Goal: Task Accomplishment & Management: Complete application form

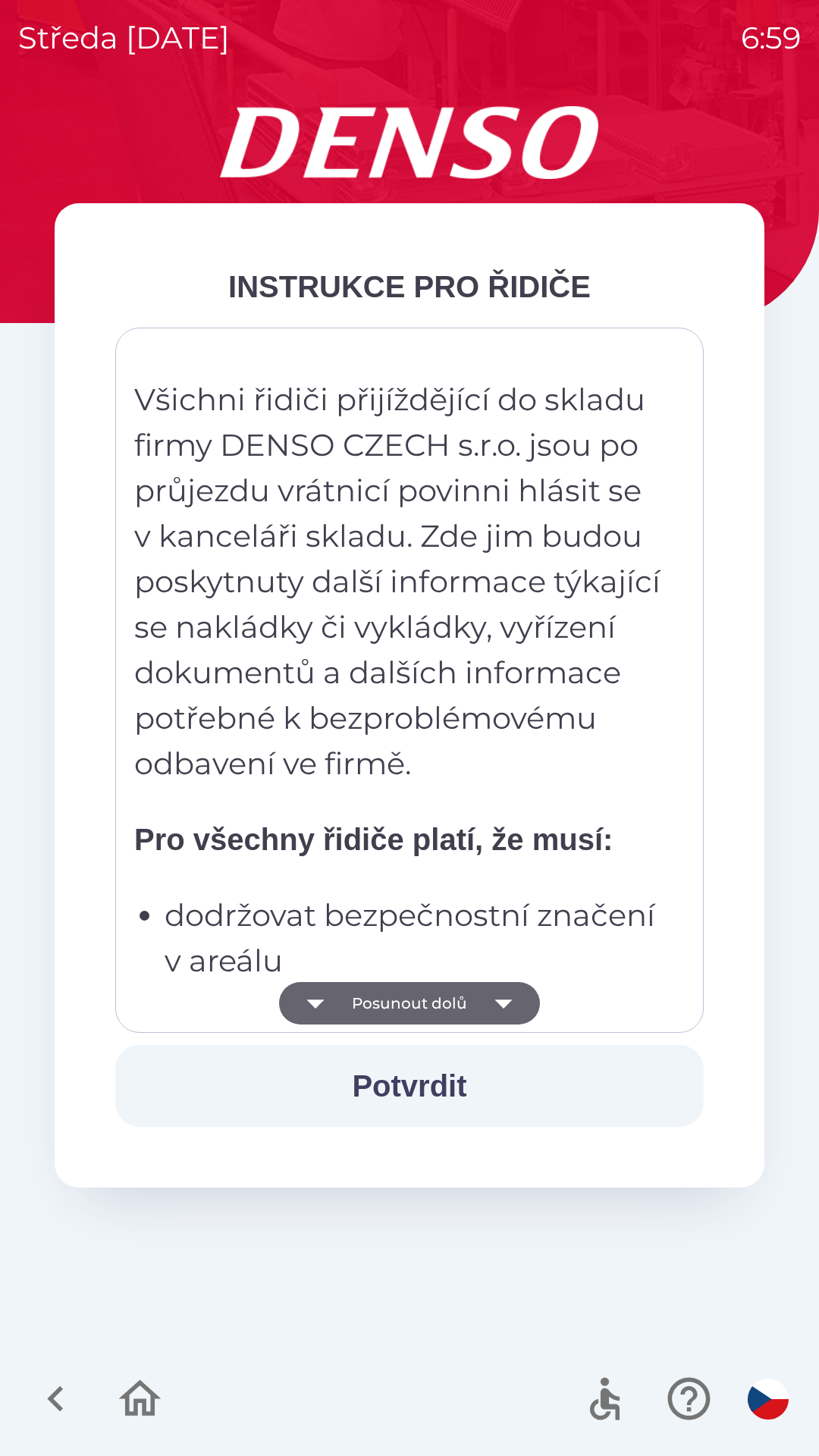
click at [503, 1002] on icon "button" at bounding box center [503, 1004] width 18 height 9
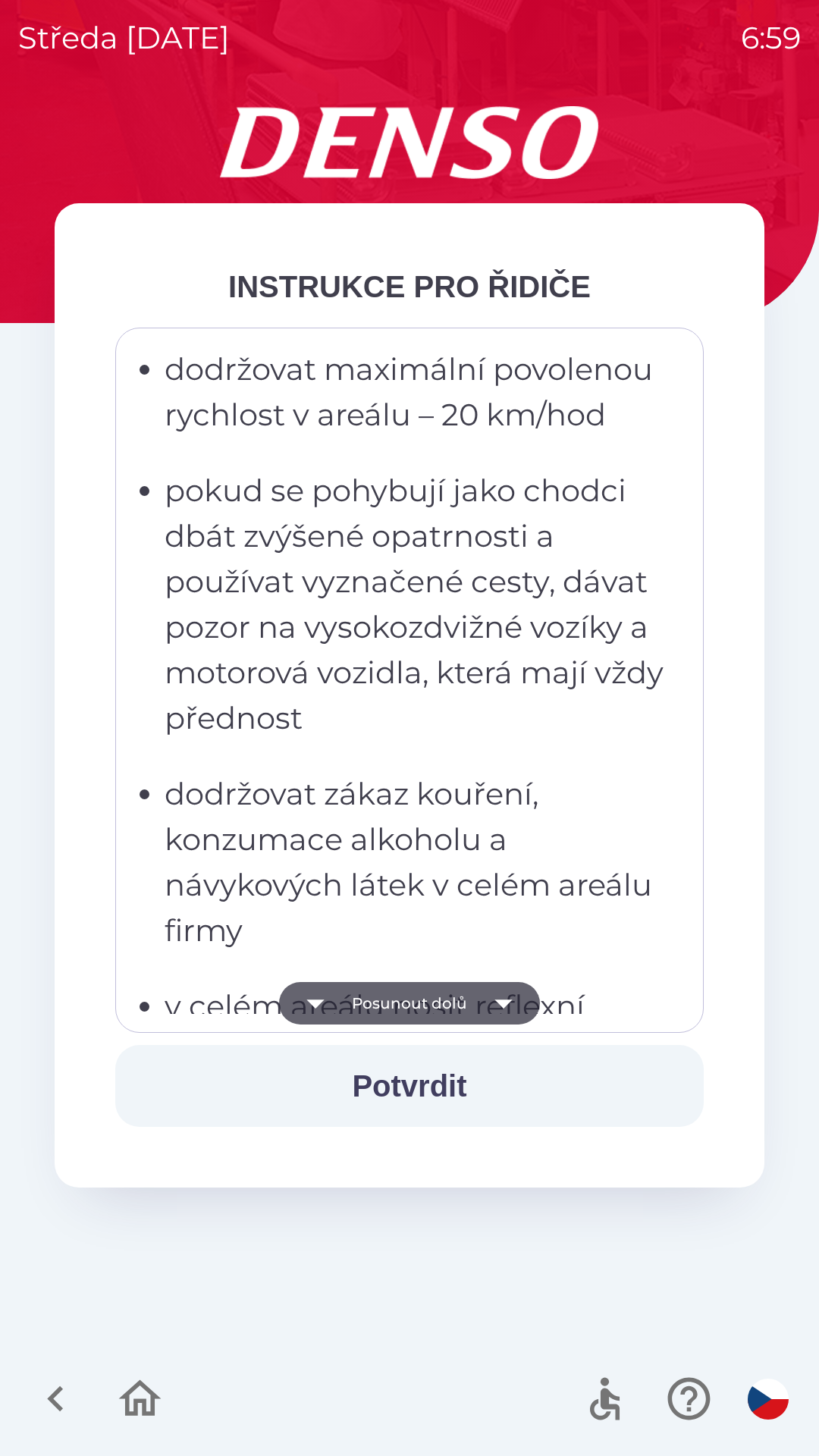
click at [472, 1001] on button "Posunout dolů" at bounding box center [410, 1003] width 261 height 42
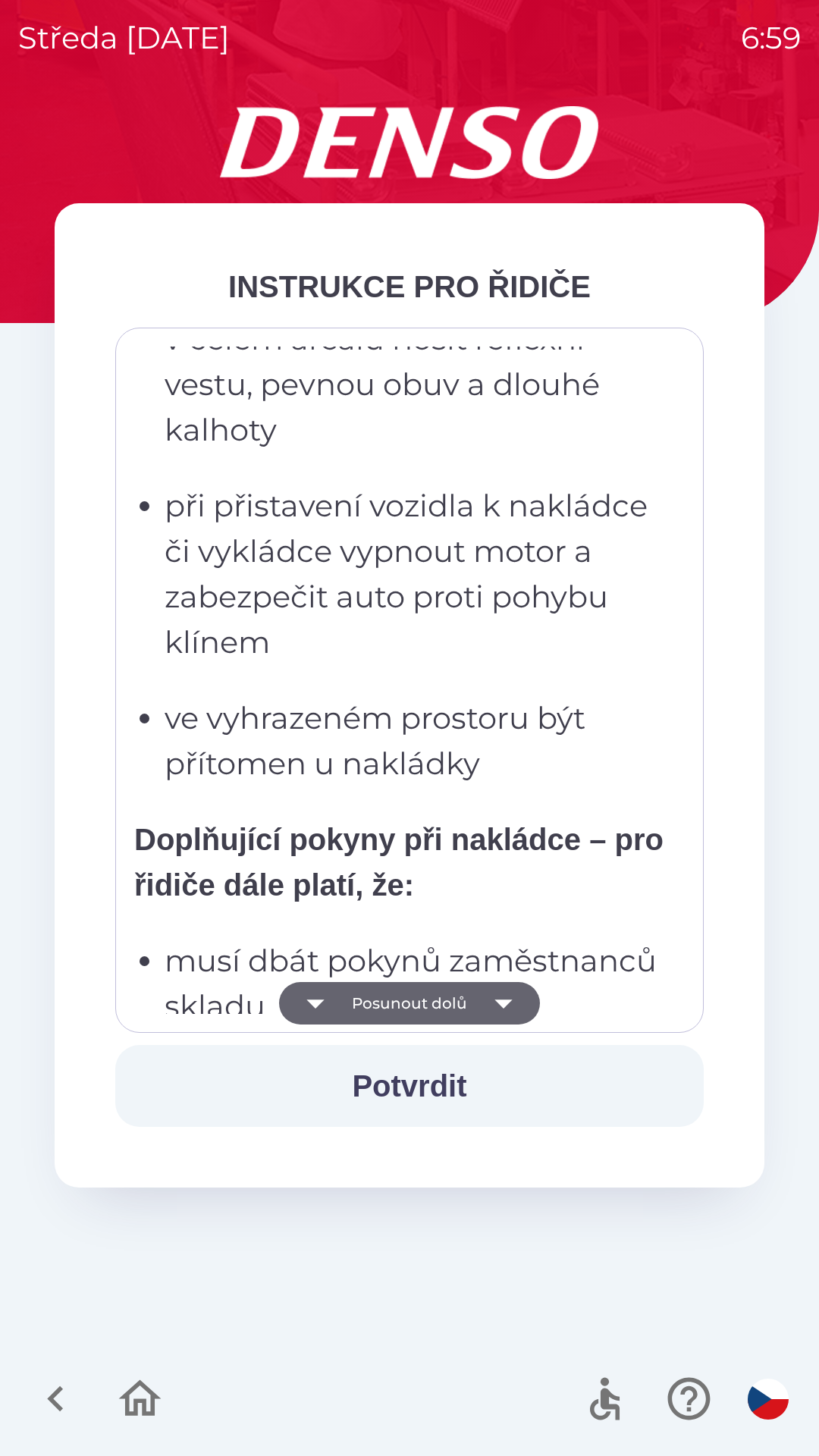
click at [456, 1095] on button "Potvrdit" at bounding box center [410, 1086] width 589 height 82
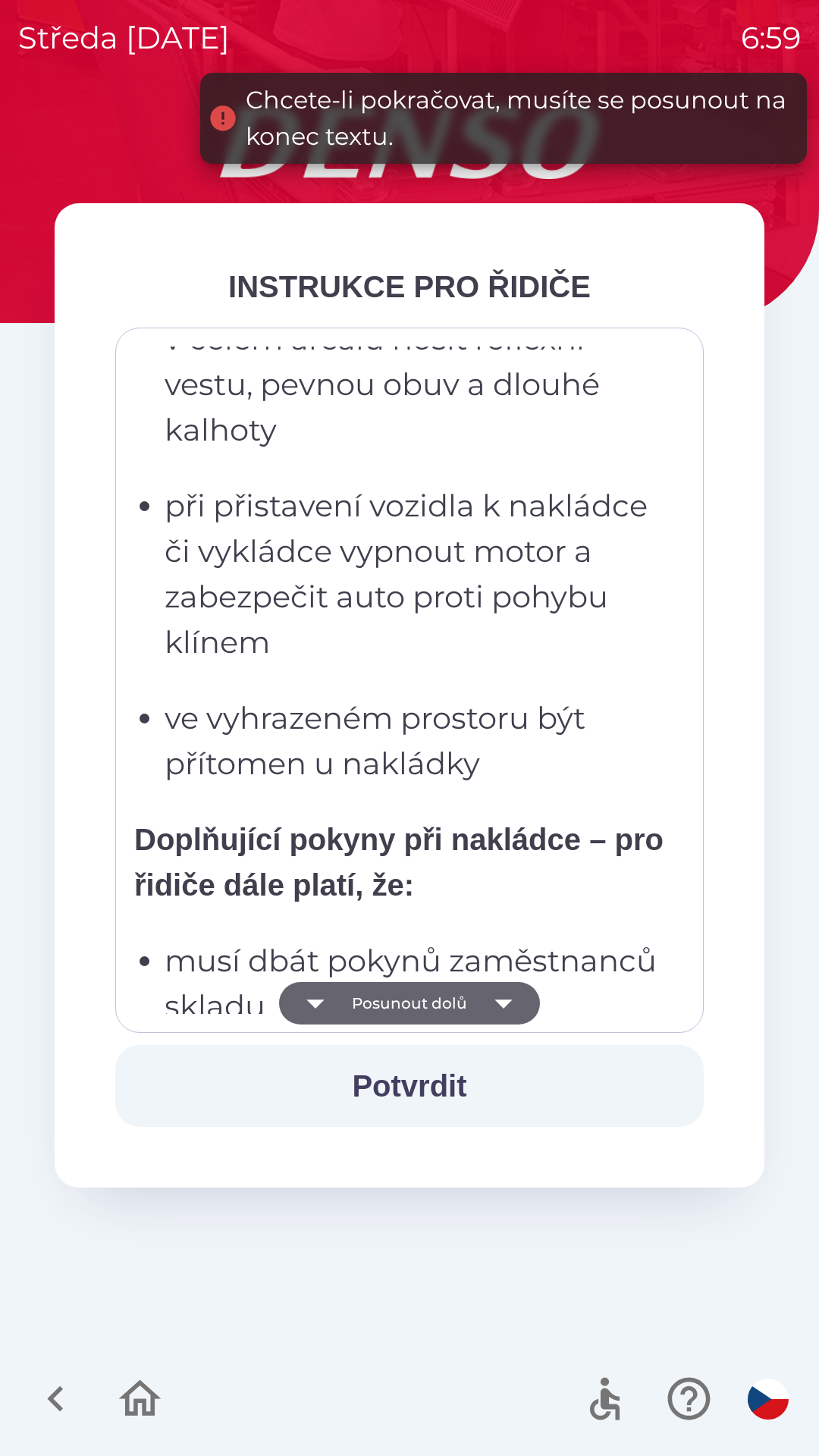
click at [491, 995] on icon "button" at bounding box center [503, 1003] width 42 height 42
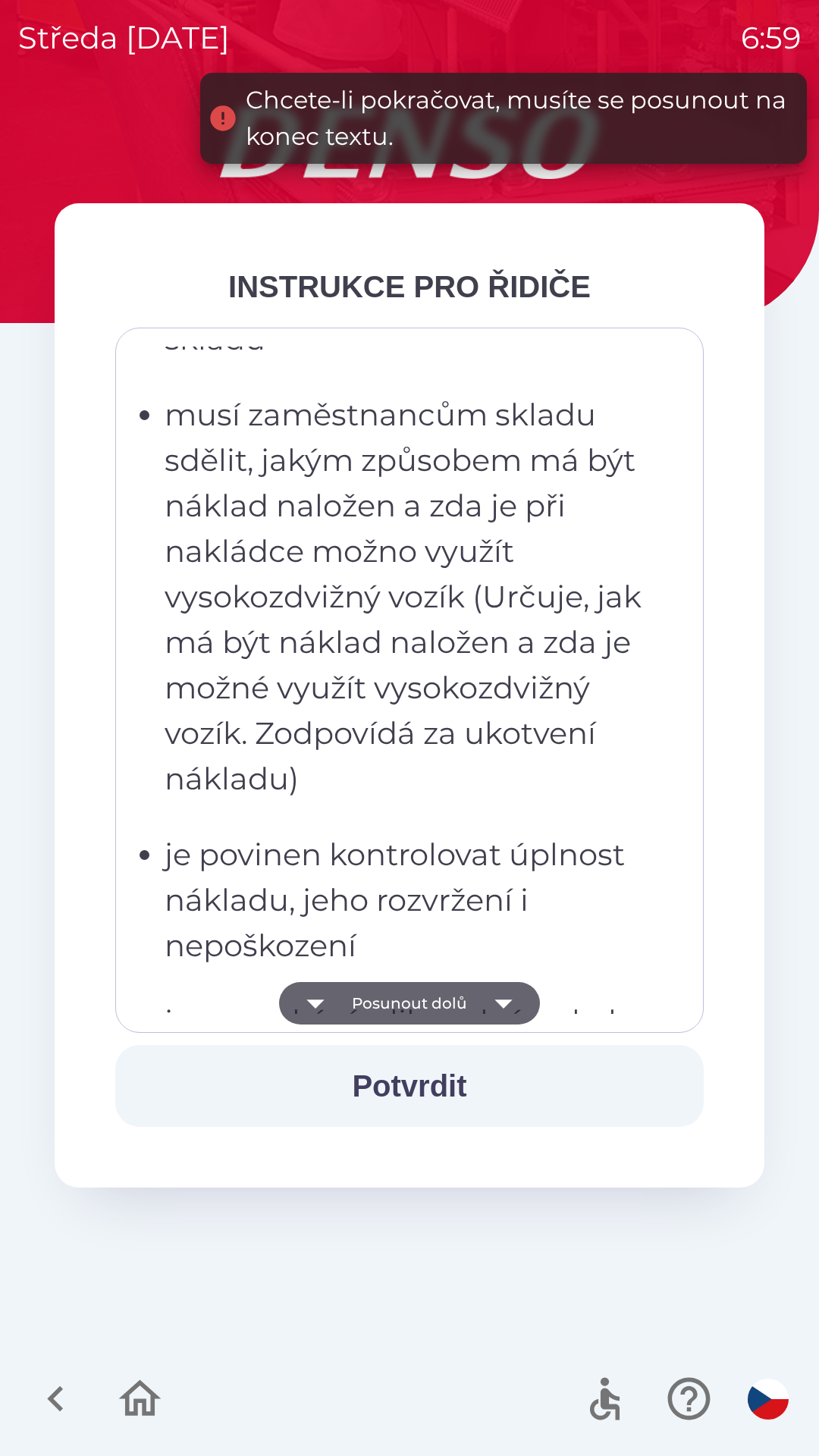
click at [489, 1006] on icon "button" at bounding box center [503, 1003] width 42 height 42
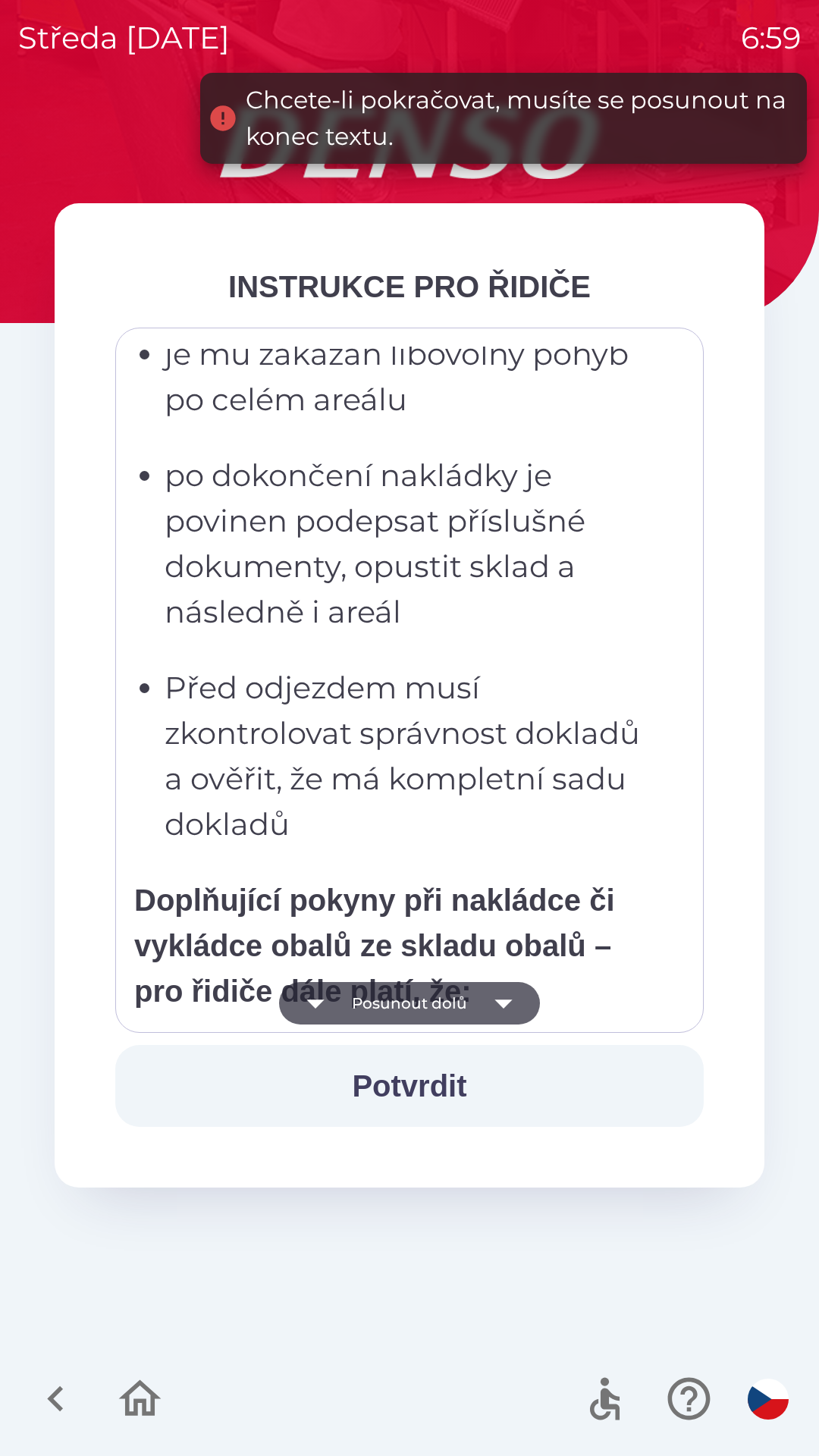
click at [493, 1007] on icon "button" at bounding box center [503, 1003] width 42 height 42
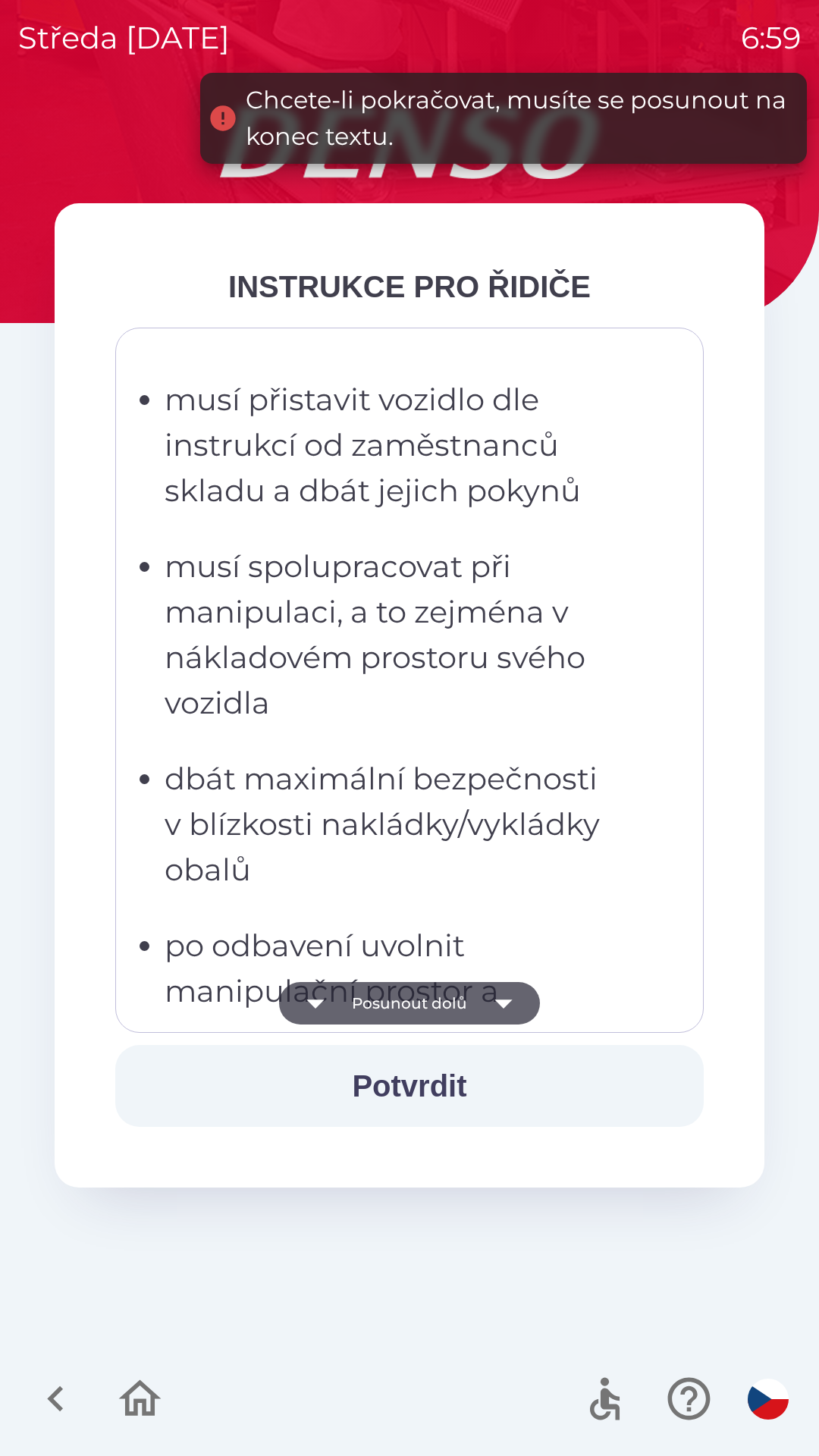
click at [496, 1009] on icon "button" at bounding box center [503, 1003] width 42 height 42
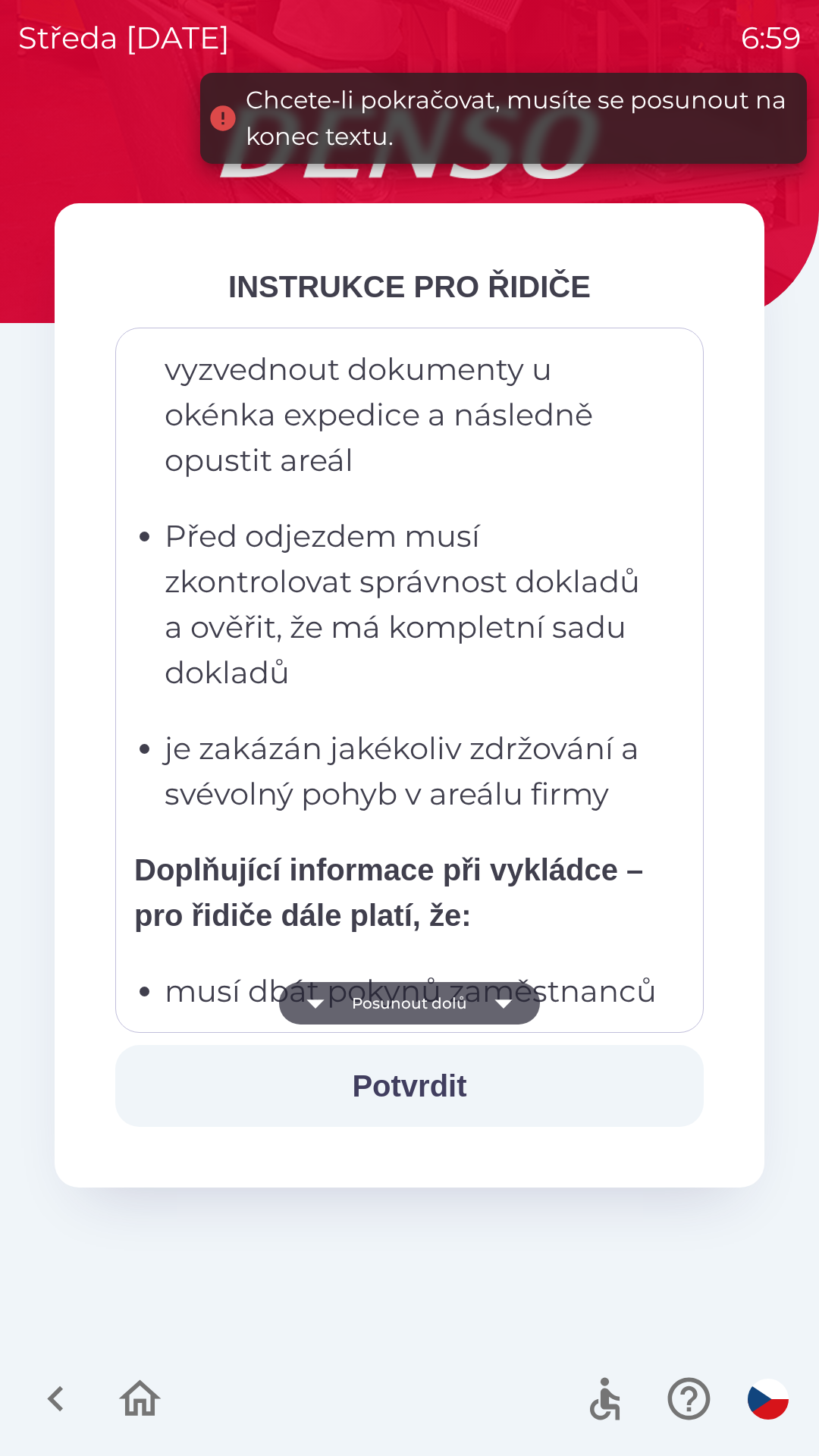
click at [492, 1009] on icon "button" at bounding box center [503, 1003] width 42 height 42
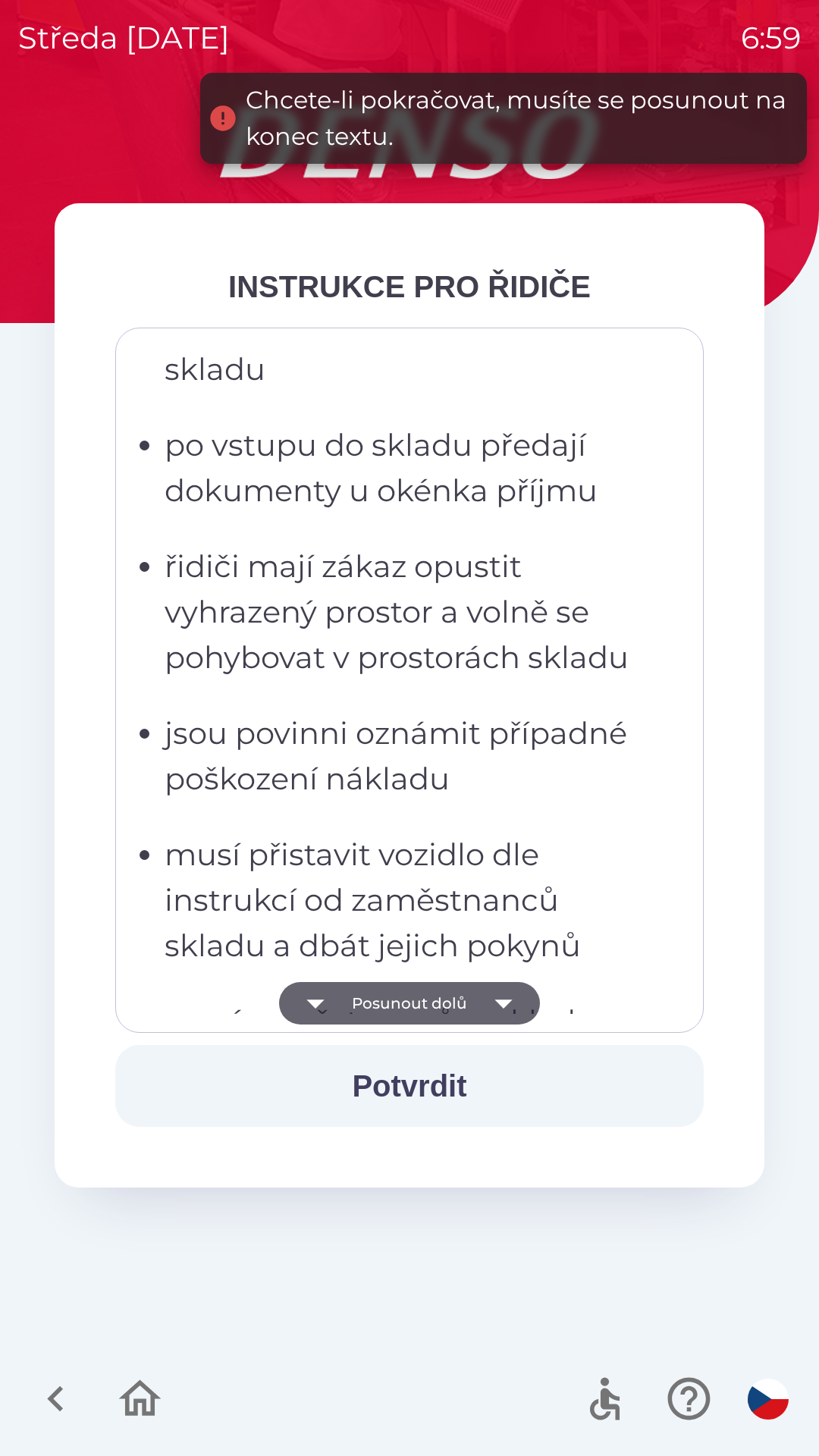
click at [489, 1014] on icon "button" at bounding box center [503, 1003] width 42 height 42
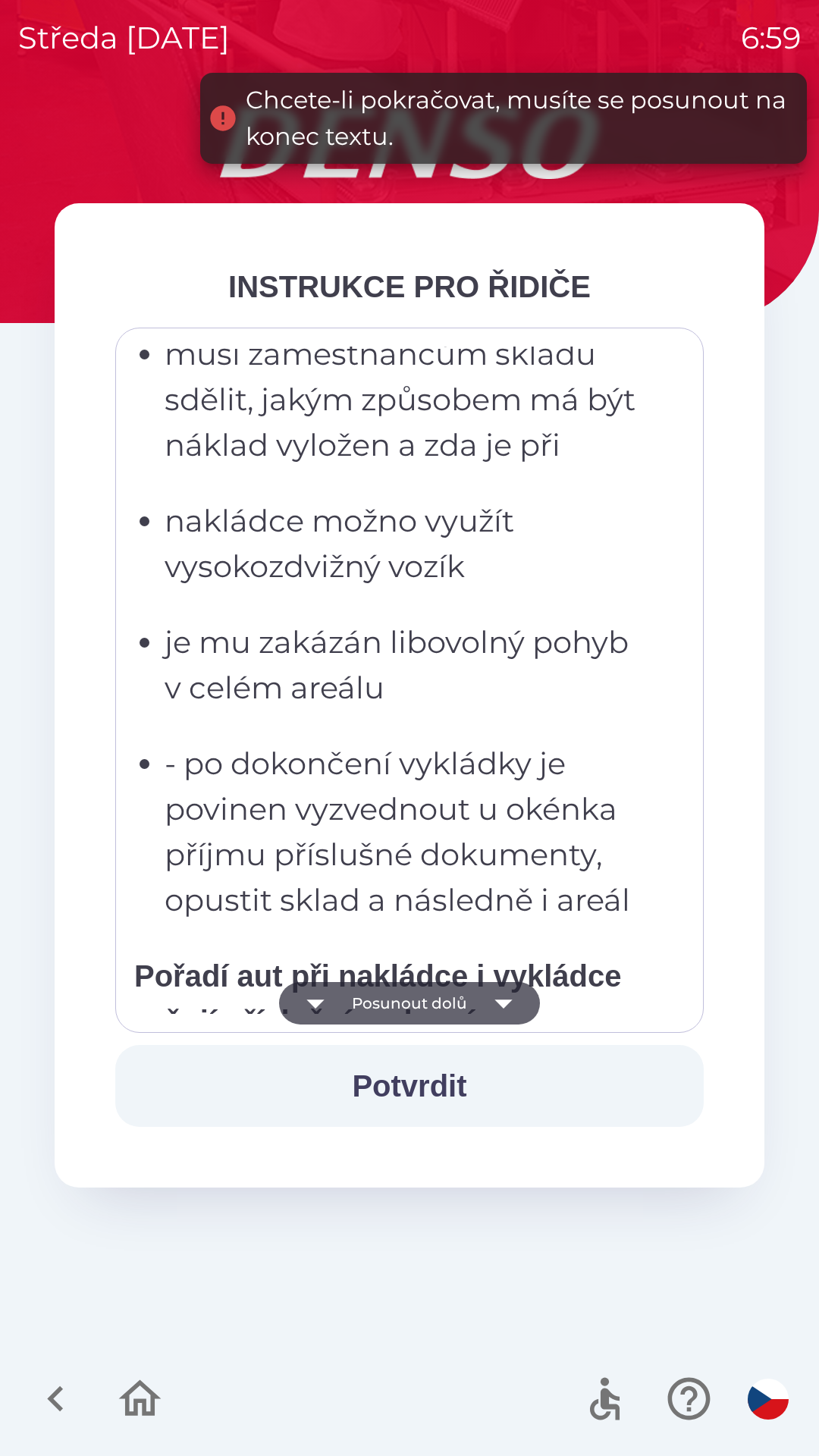
click at [477, 1021] on button "Posunout dolů" at bounding box center [410, 1003] width 261 height 42
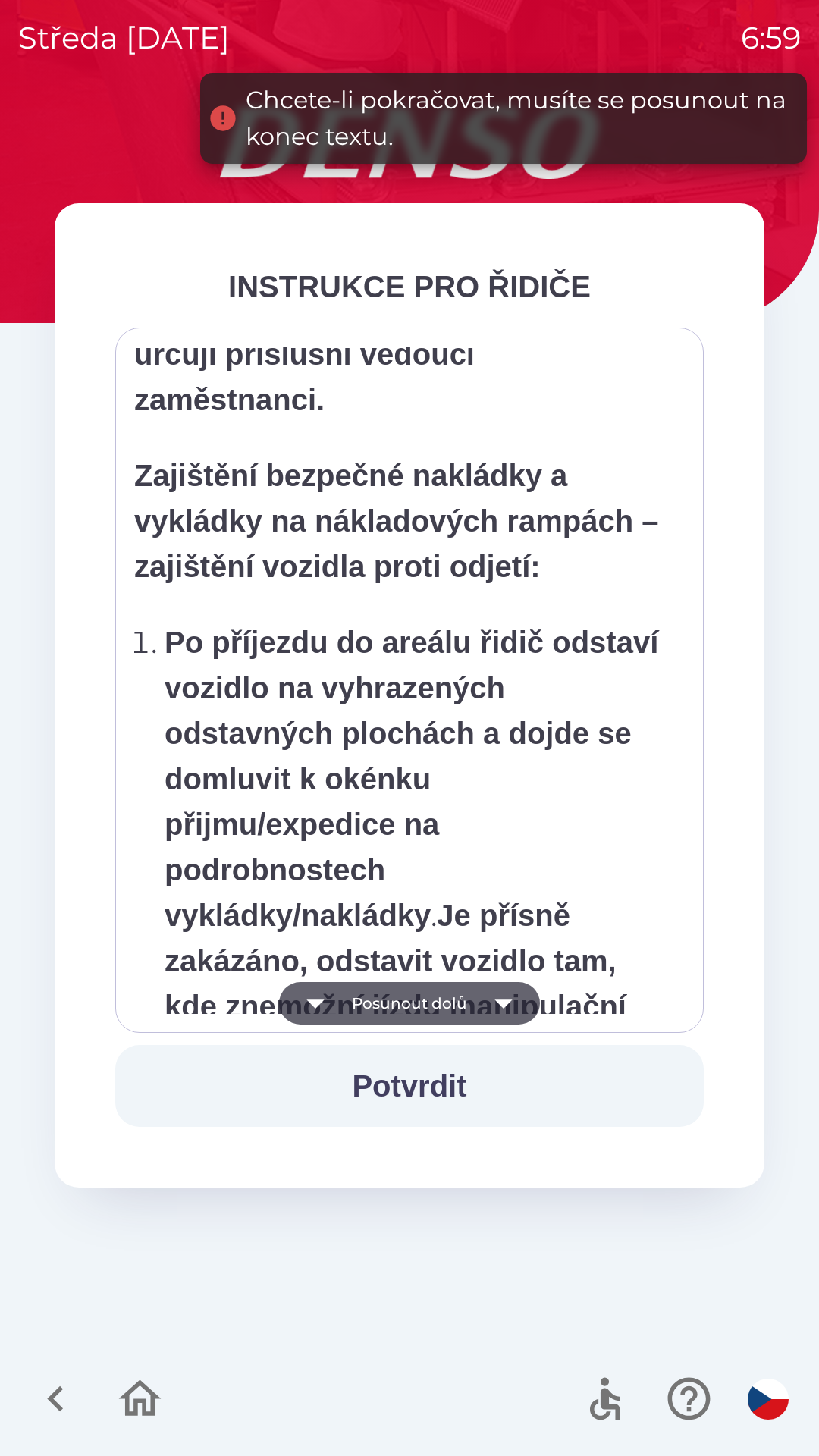
click at [486, 1022] on icon "button" at bounding box center [503, 1003] width 42 height 42
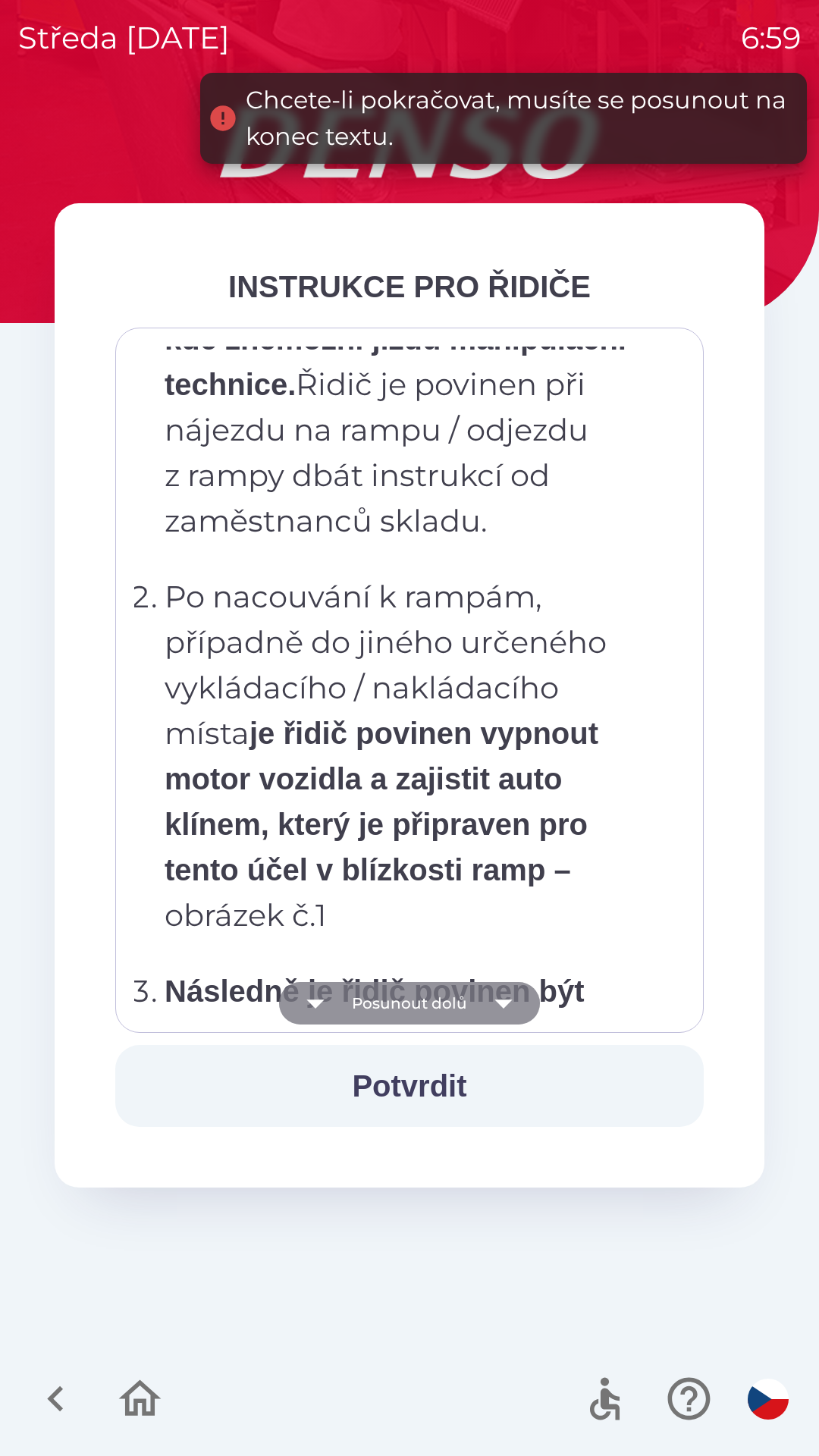
click at [478, 1018] on button "Posunout dolů" at bounding box center [410, 1003] width 261 height 42
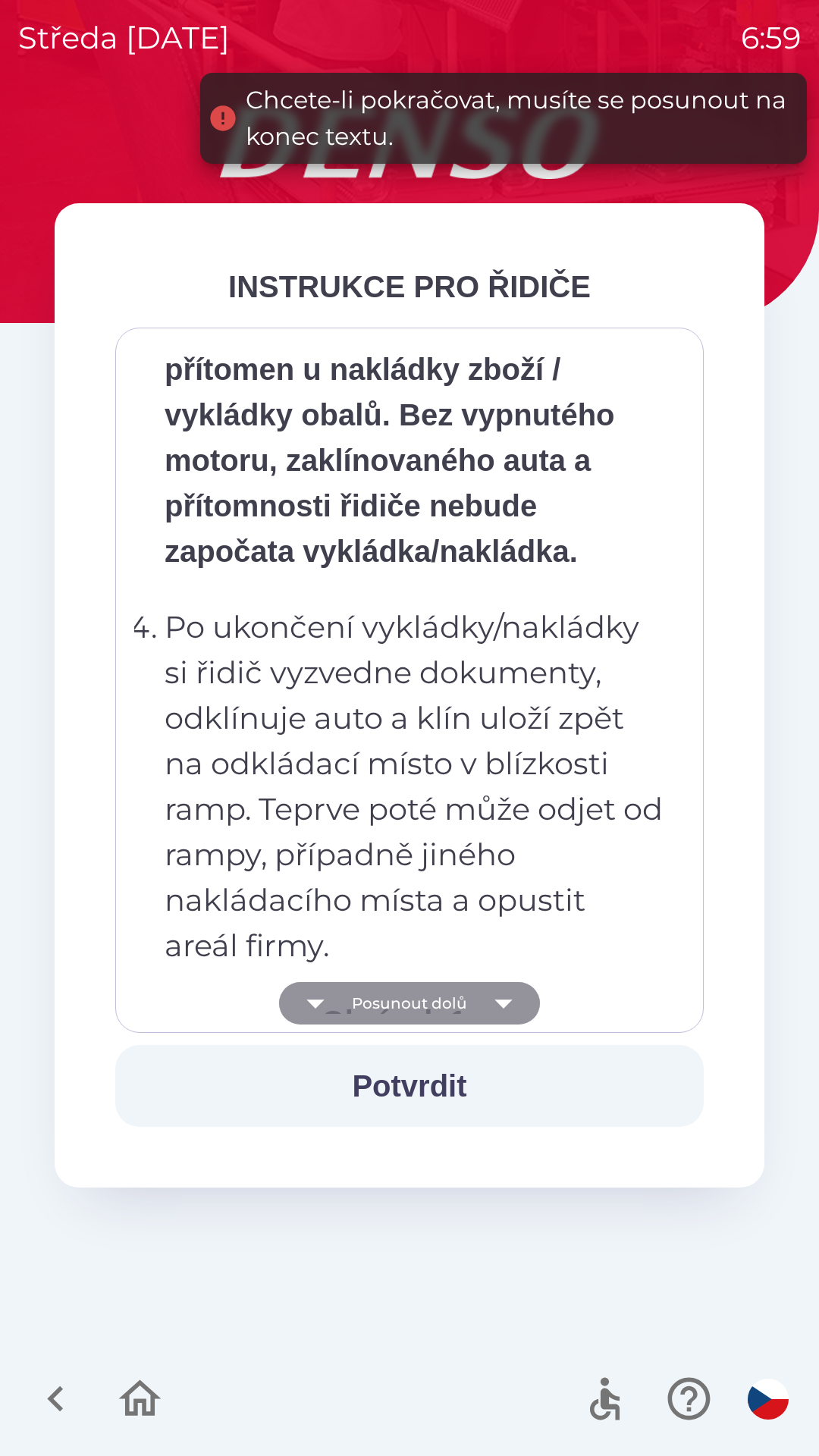
click at [484, 1019] on icon "button" at bounding box center [503, 1003] width 42 height 42
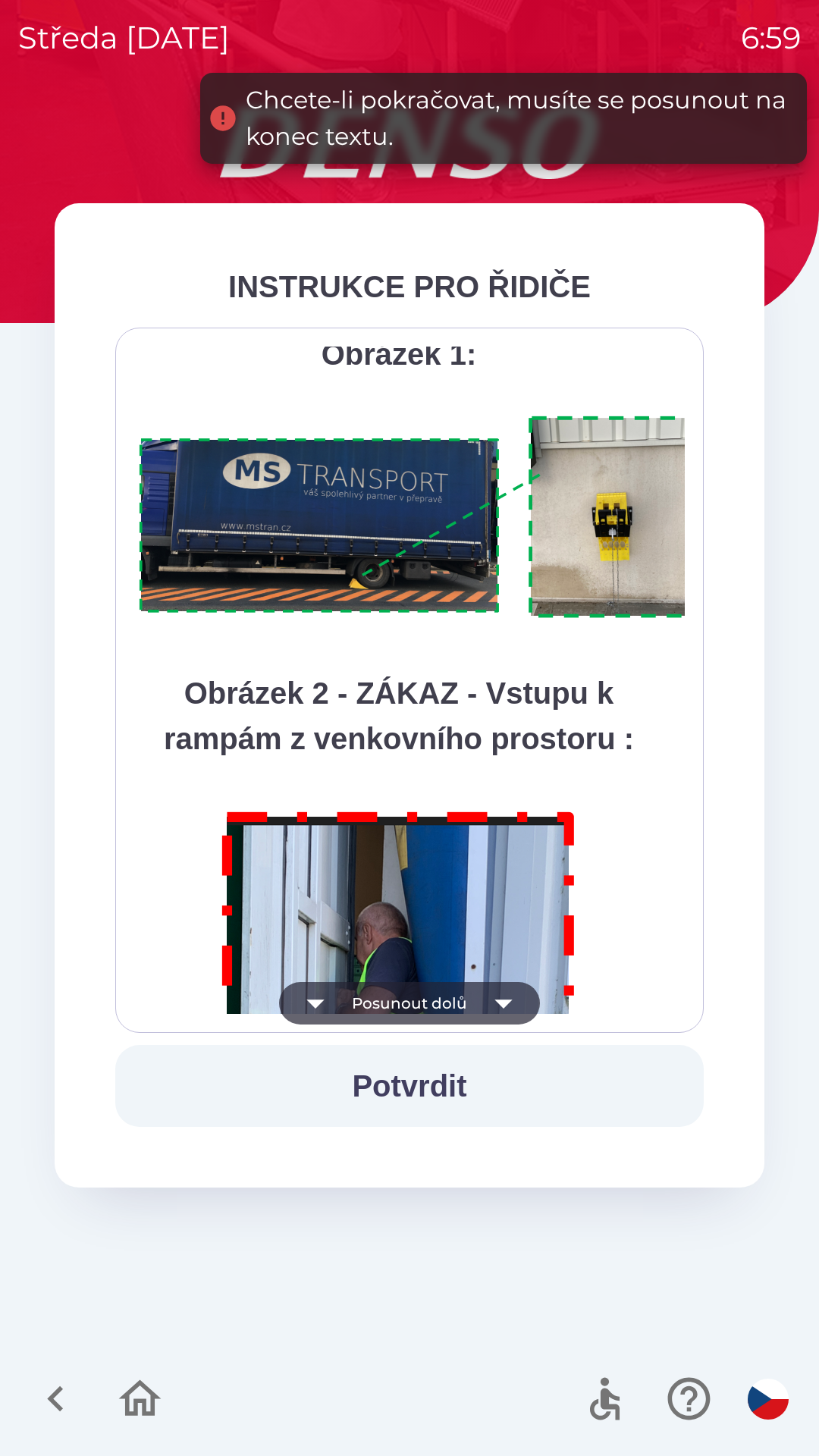
click at [478, 1018] on button "Posunout dolů" at bounding box center [410, 1003] width 261 height 42
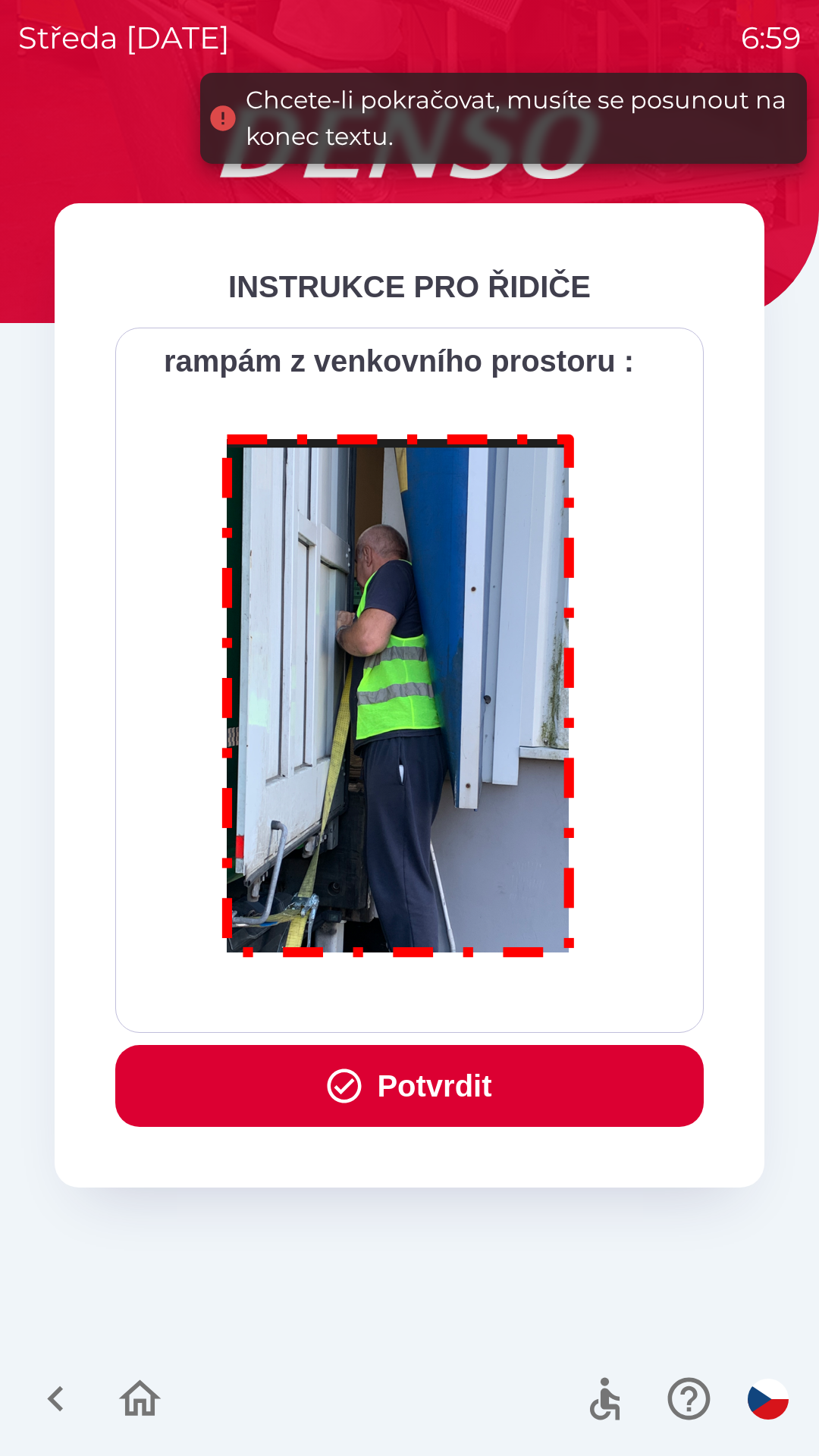
click at [482, 1014] on div "Všichni řidiči přijíždějící do skladu firmy DENSO CZECH s.r.o. jsou po průjezdu…" at bounding box center [410, 680] width 550 height 667
click at [485, 1022] on div "Všichni řidiči přijíždějící do skladu firmy DENSO CZECH s.r.o. jsou po průjezdu…" at bounding box center [410, 681] width 589 height 706
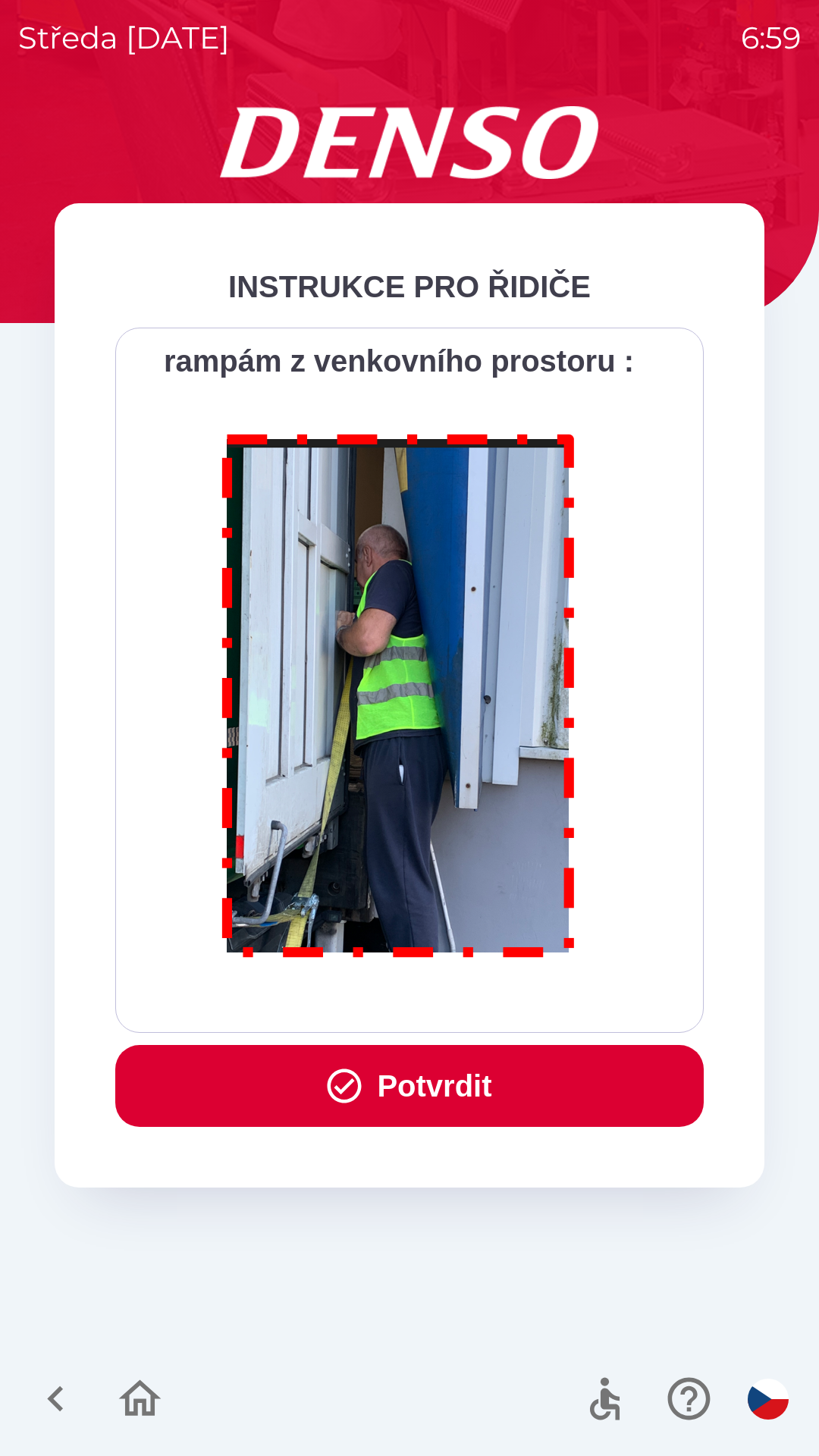
click at [504, 1094] on button "Potvrdit" at bounding box center [410, 1086] width 589 height 82
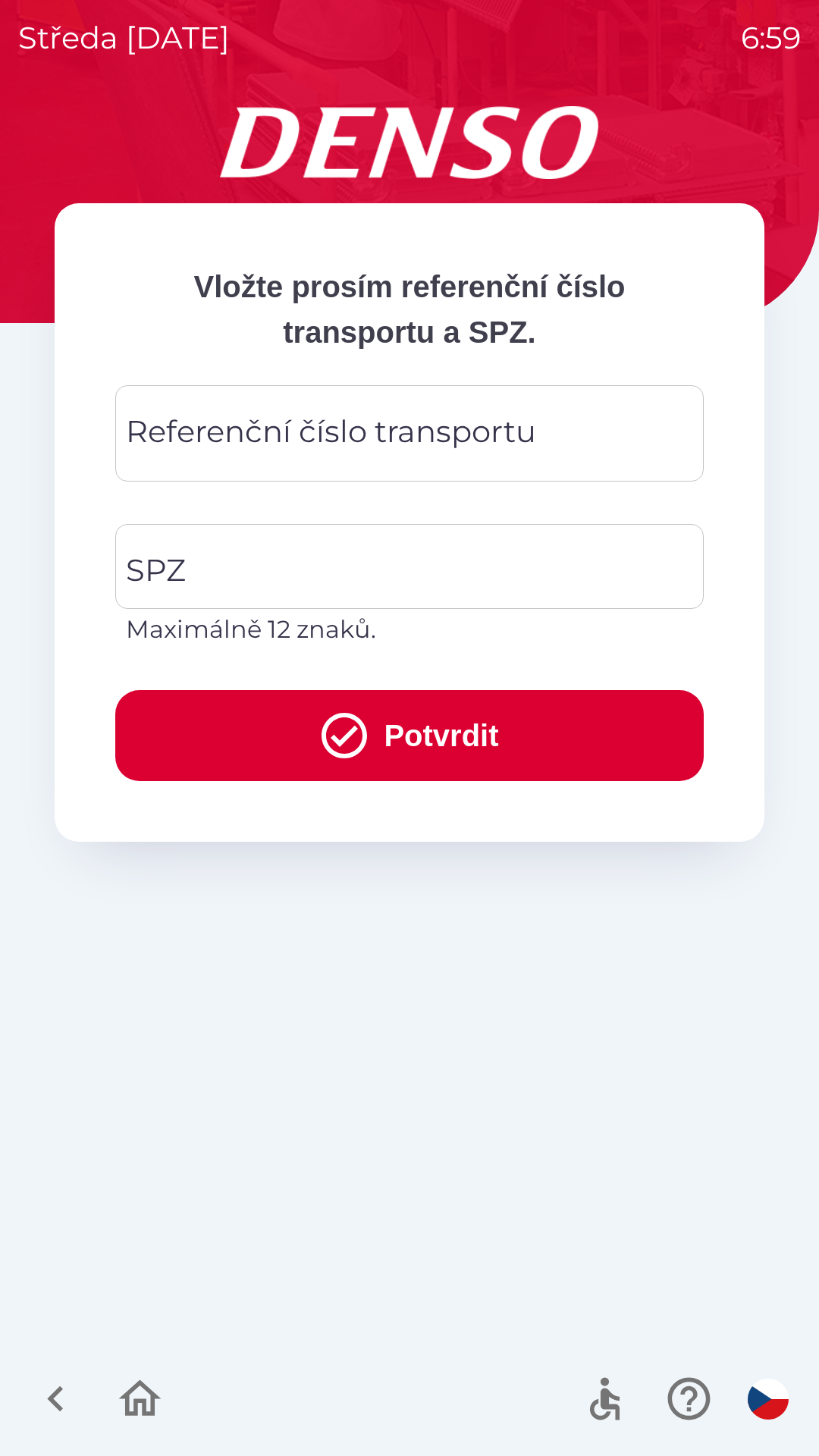
click at [532, 438] on div "Referenční číslo transportu Referenční číslo transportu" at bounding box center [410, 434] width 589 height 96
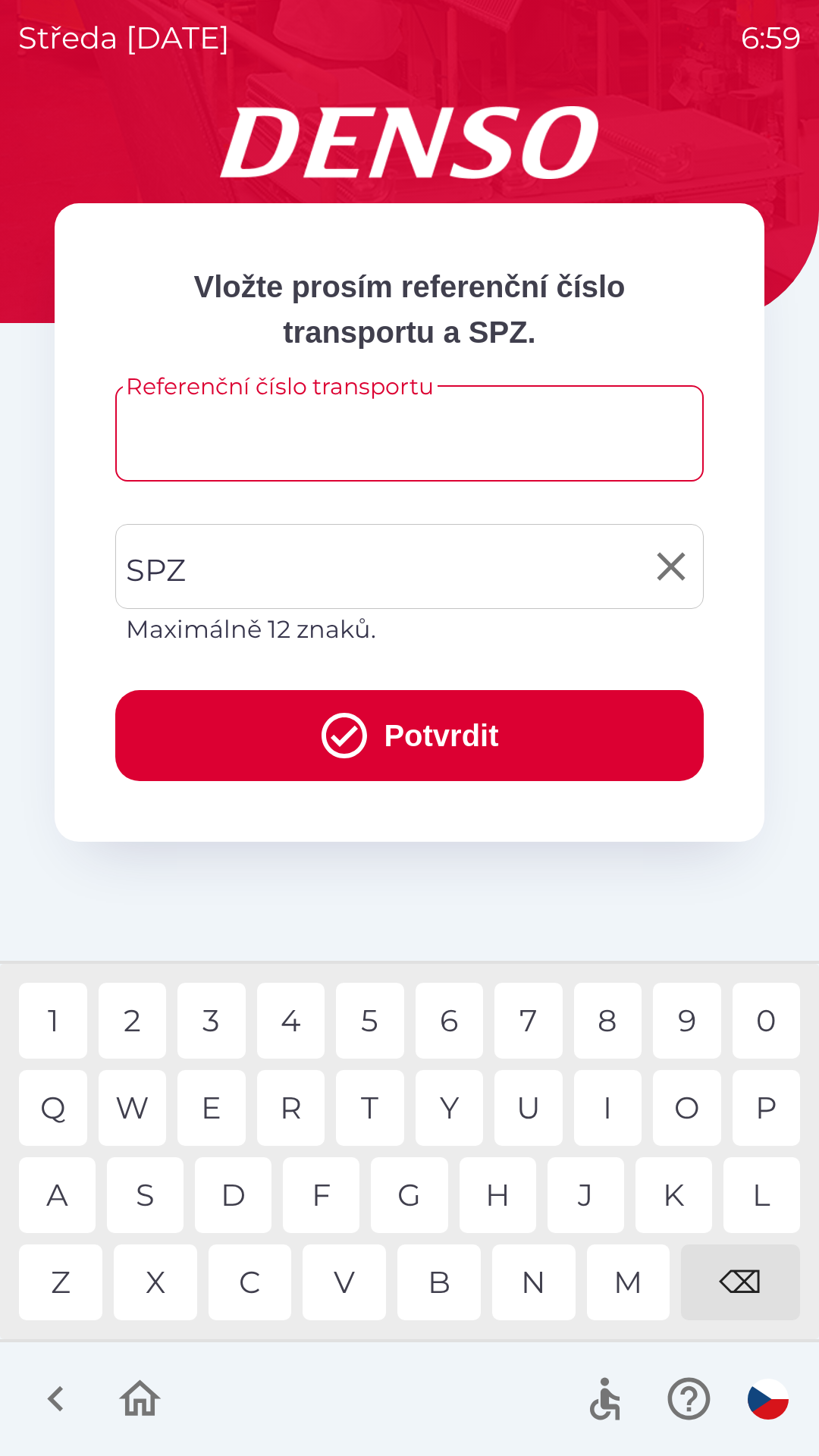
click at [402, 570] on input "SPZ" at bounding box center [398, 566] width 552 height 71
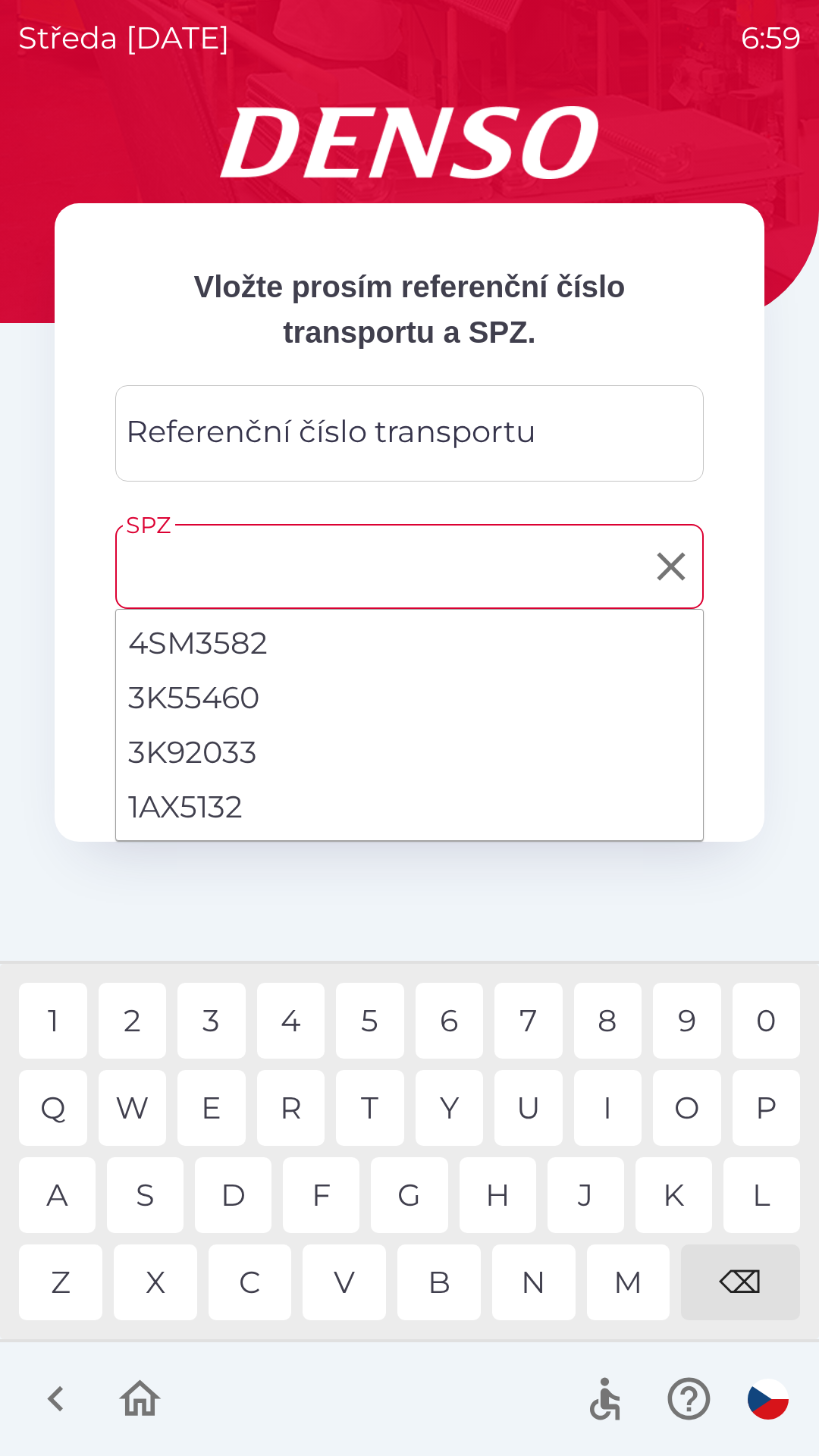
click at [222, 805] on li "1AX5132" at bounding box center [410, 807] width 587 height 54
type input "*******"
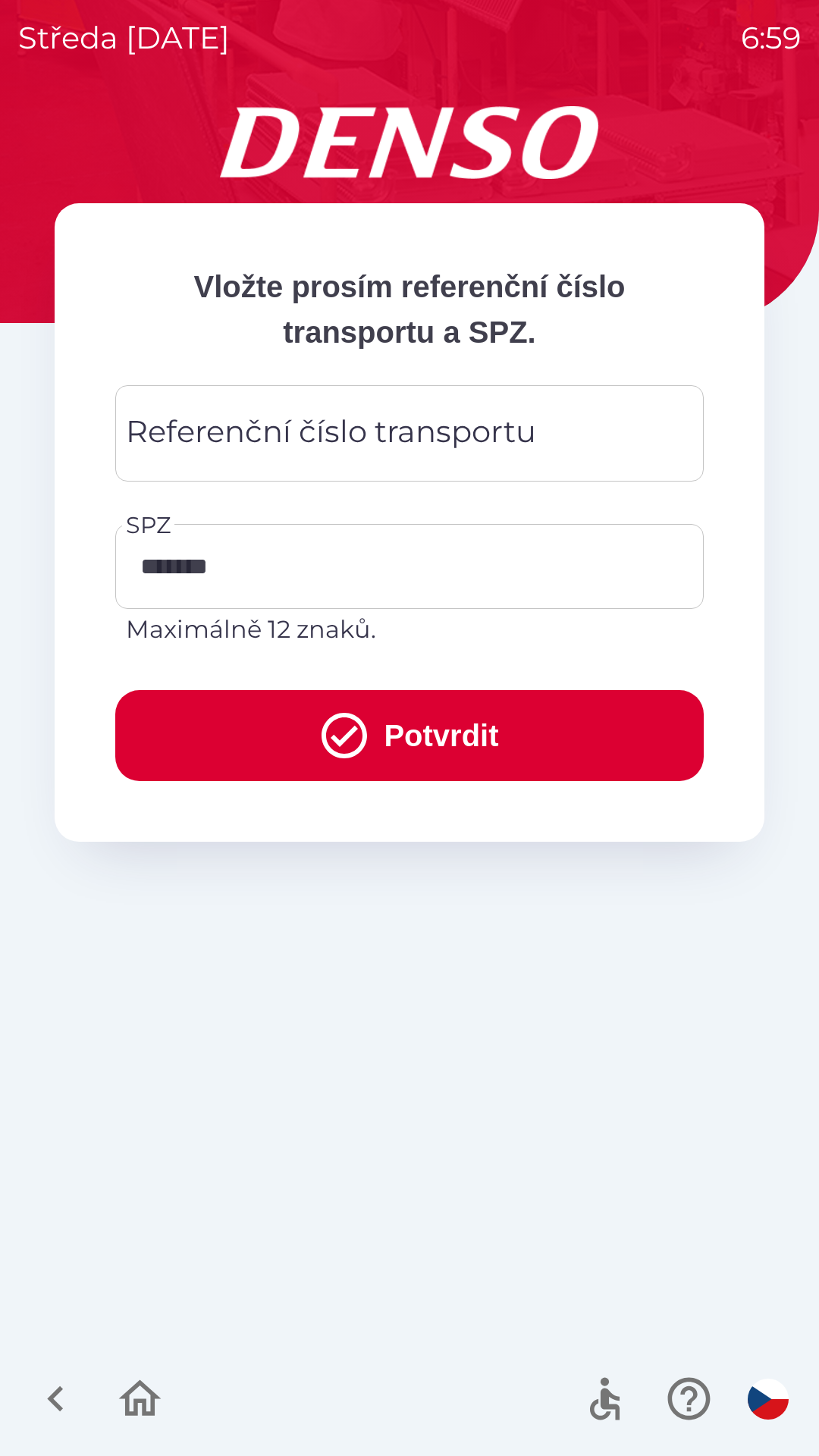
click at [558, 717] on button "Potvrdit" at bounding box center [410, 736] width 589 height 91
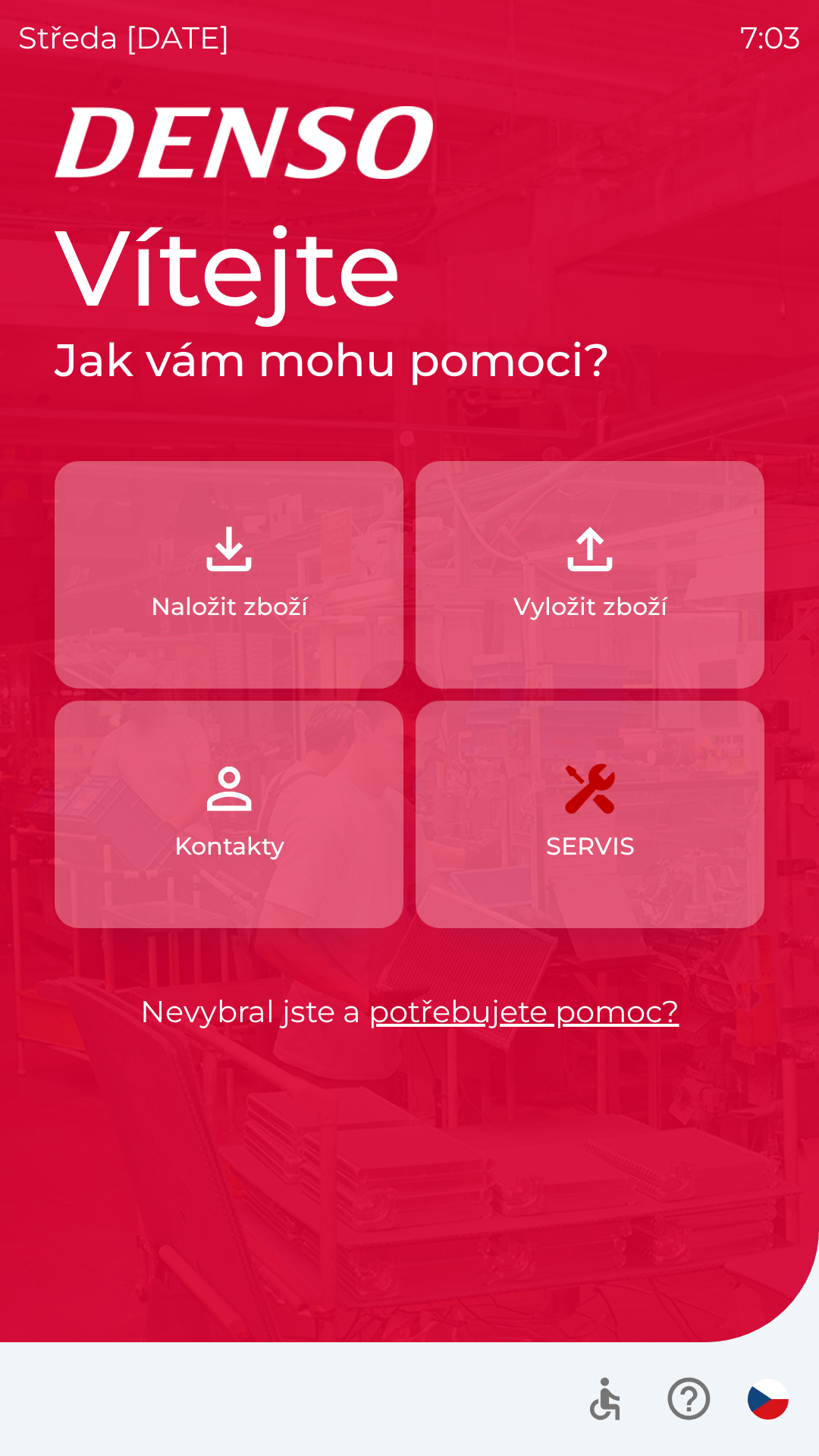
click at [590, 1018] on link "potřebujete pomoc?" at bounding box center [524, 1011] width 311 height 37
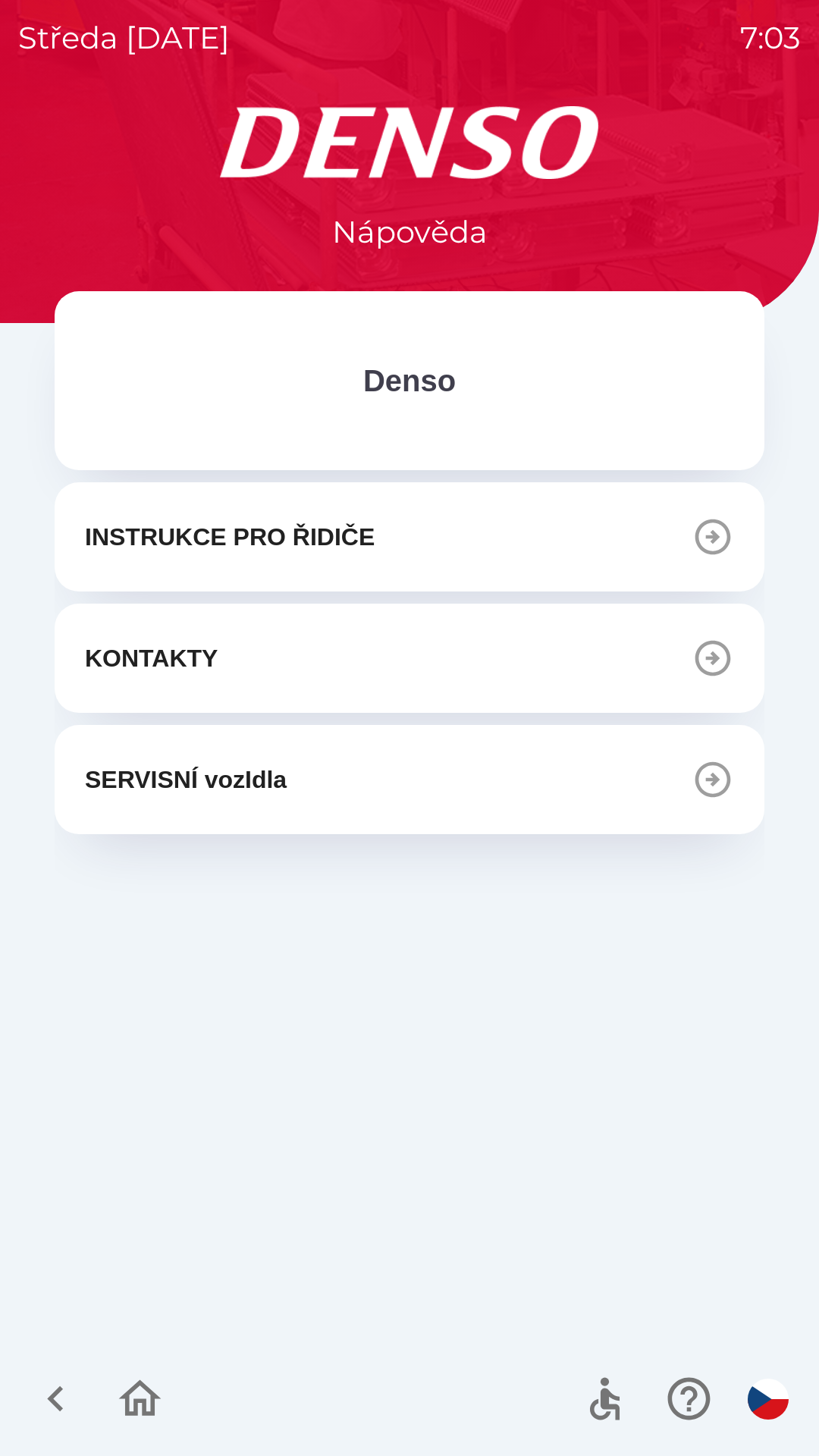
click at [730, 535] on icon "button" at bounding box center [713, 537] width 36 height 36
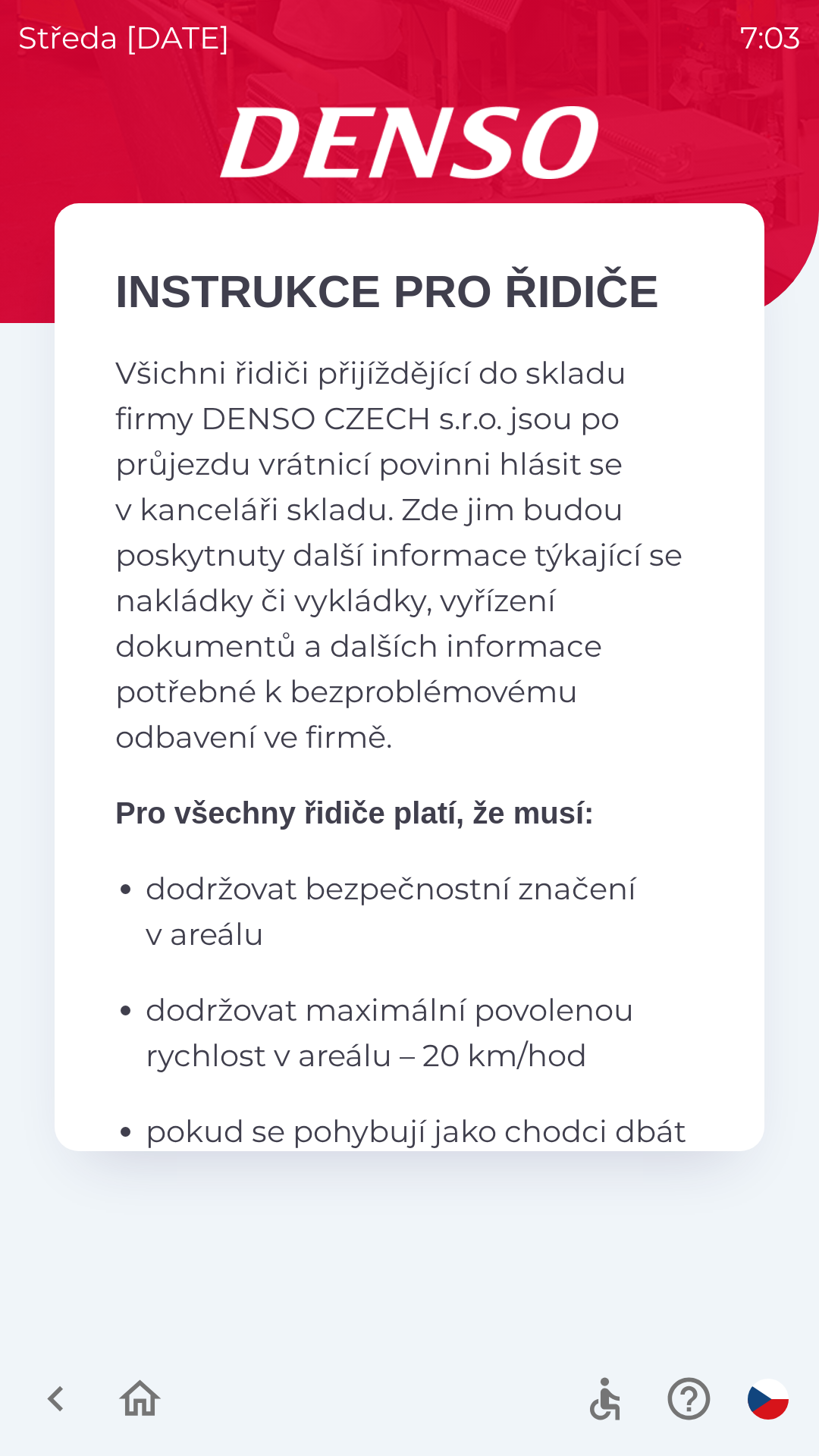
click at [58, 1425] on button "button" at bounding box center [55, 1398] width 63 height 63
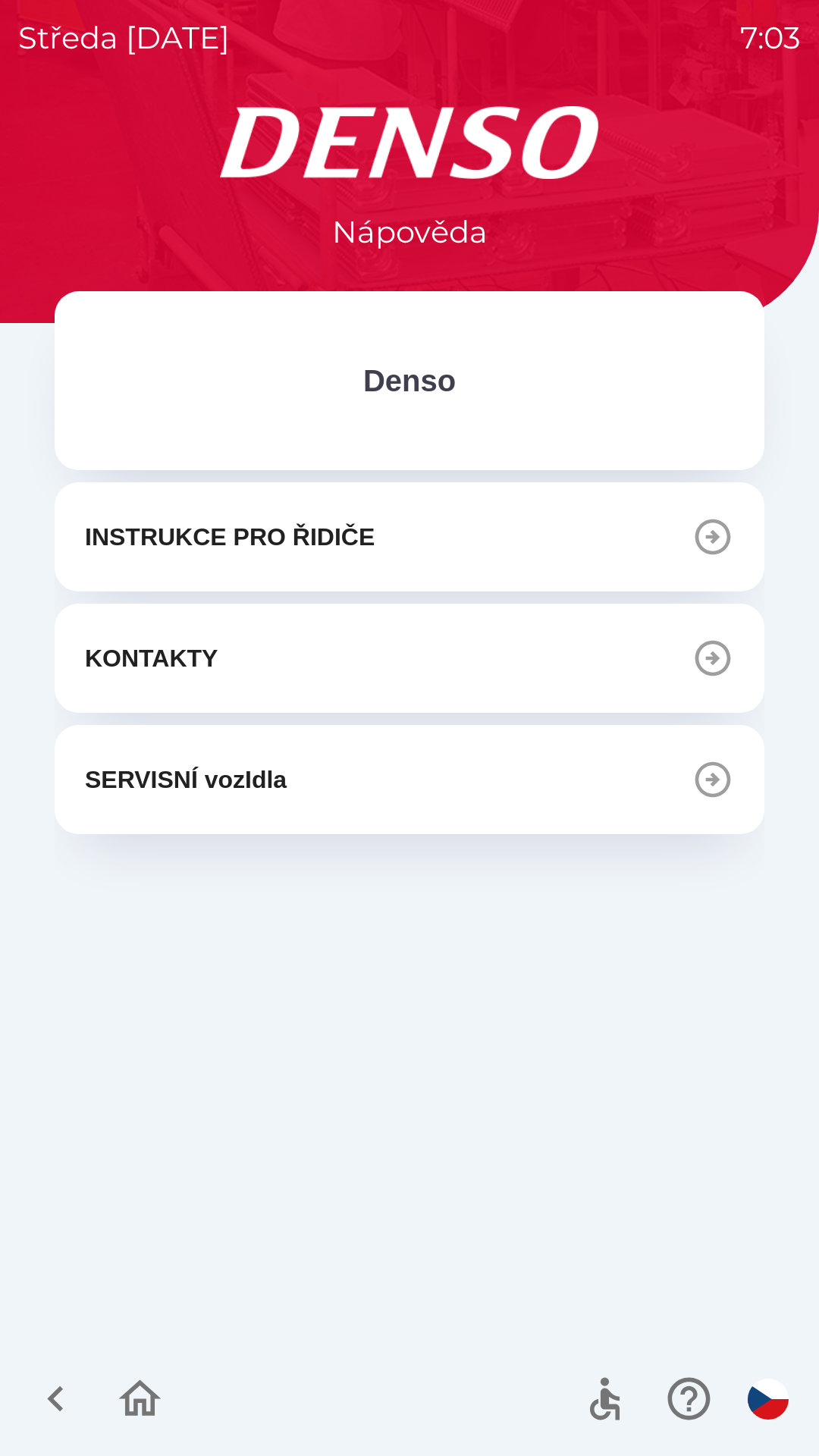
click at [718, 664] on icon "button" at bounding box center [713, 658] width 42 height 42
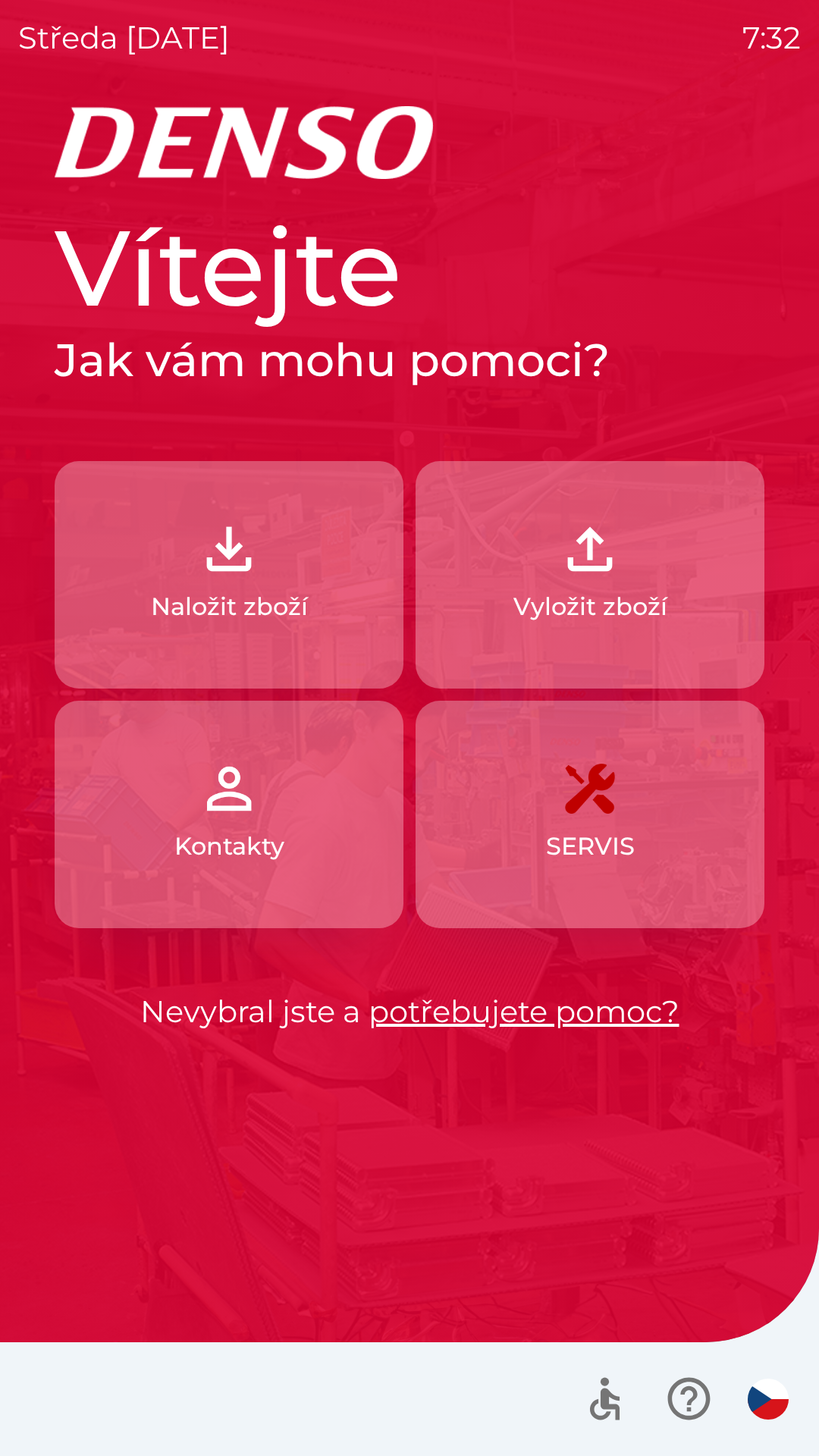
click at [284, 538] on button "Naložit zboží" at bounding box center [229, 574] width 349 height 227
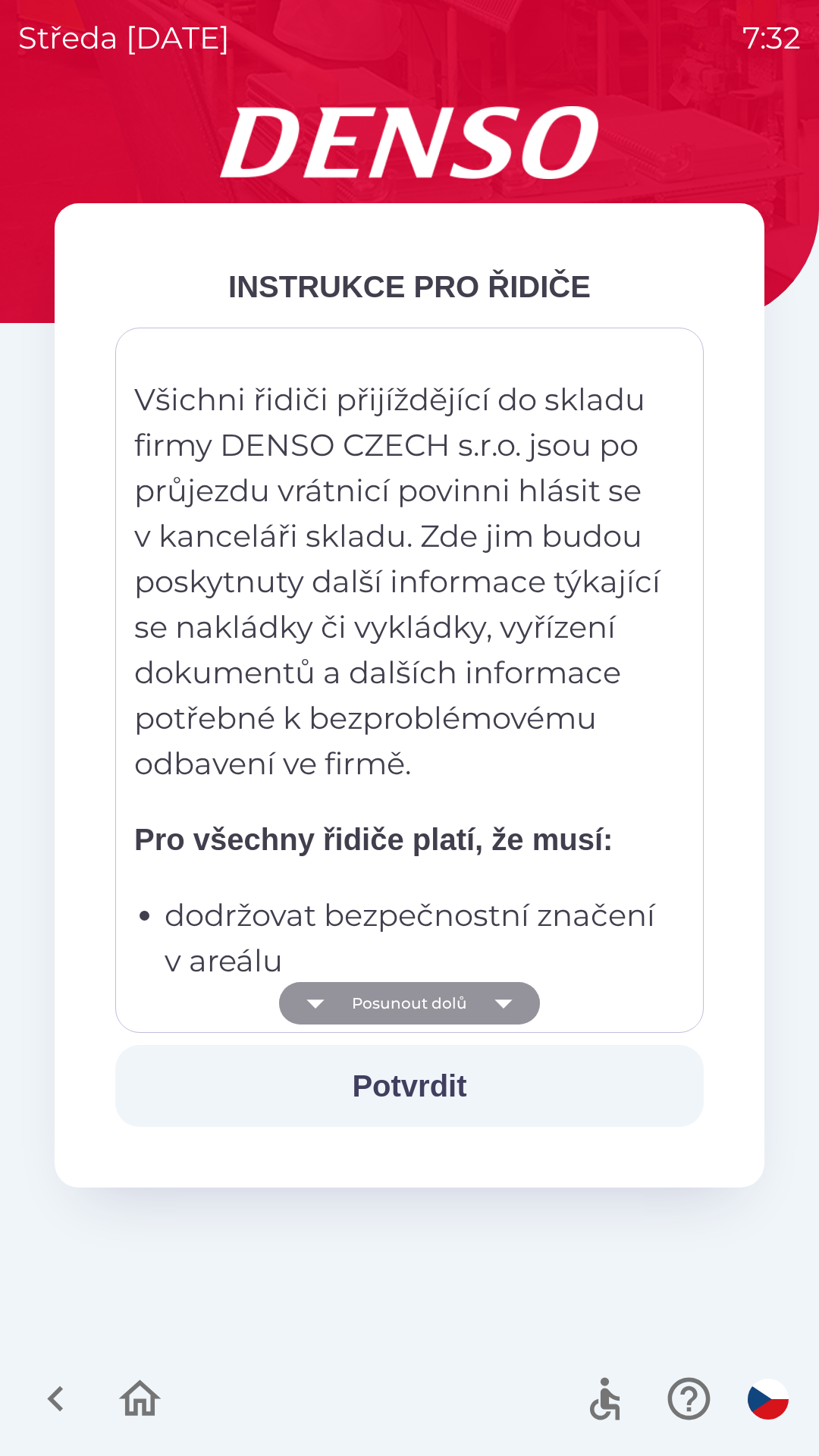
click at [443, 993] on button "Posunout dolů" at bounding box center [410, 1003] width 261 height 42
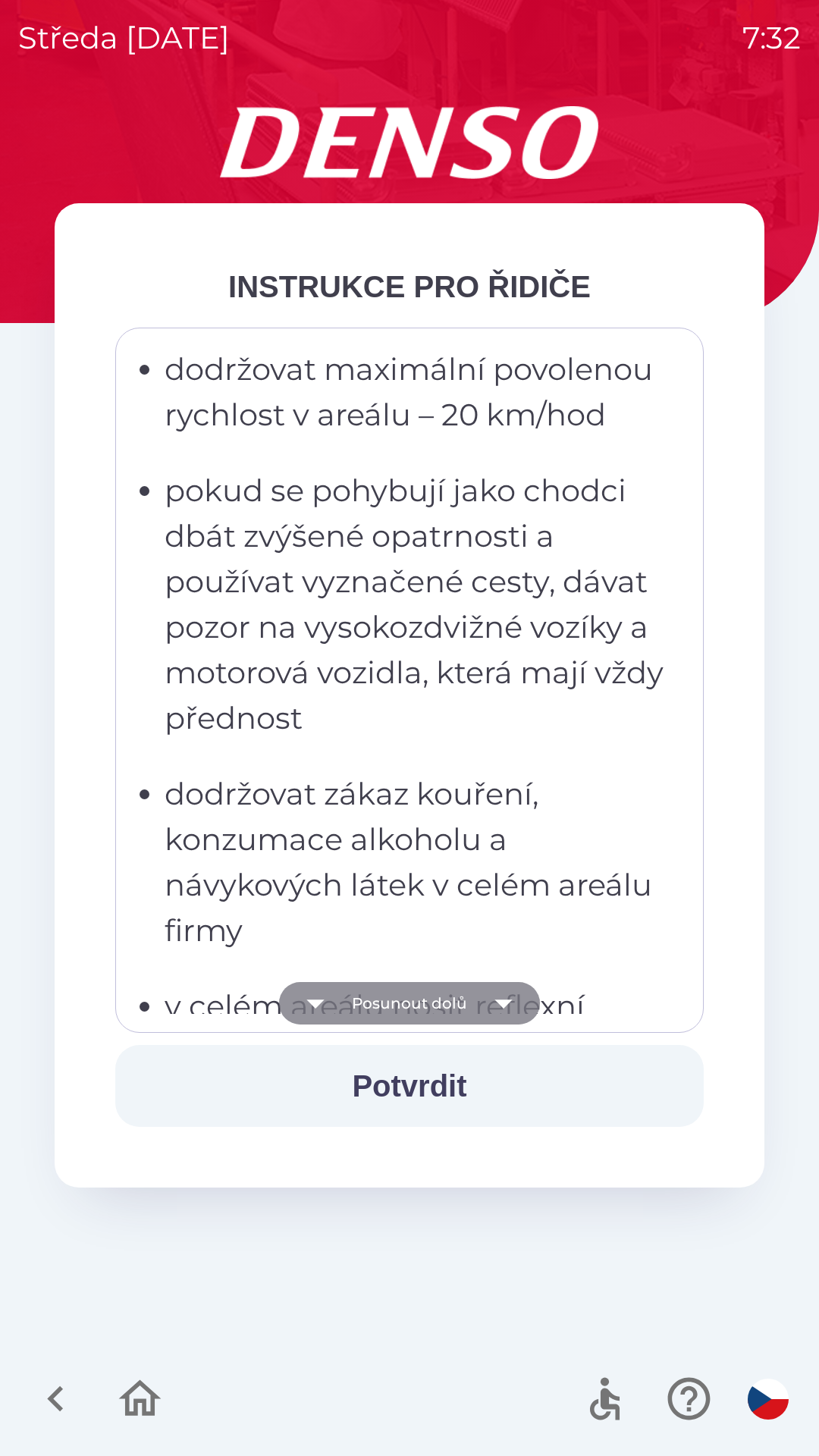
click at [451, 994] on button "Posunout dolů" at bounding box center [410, 1003] width 261 height 42
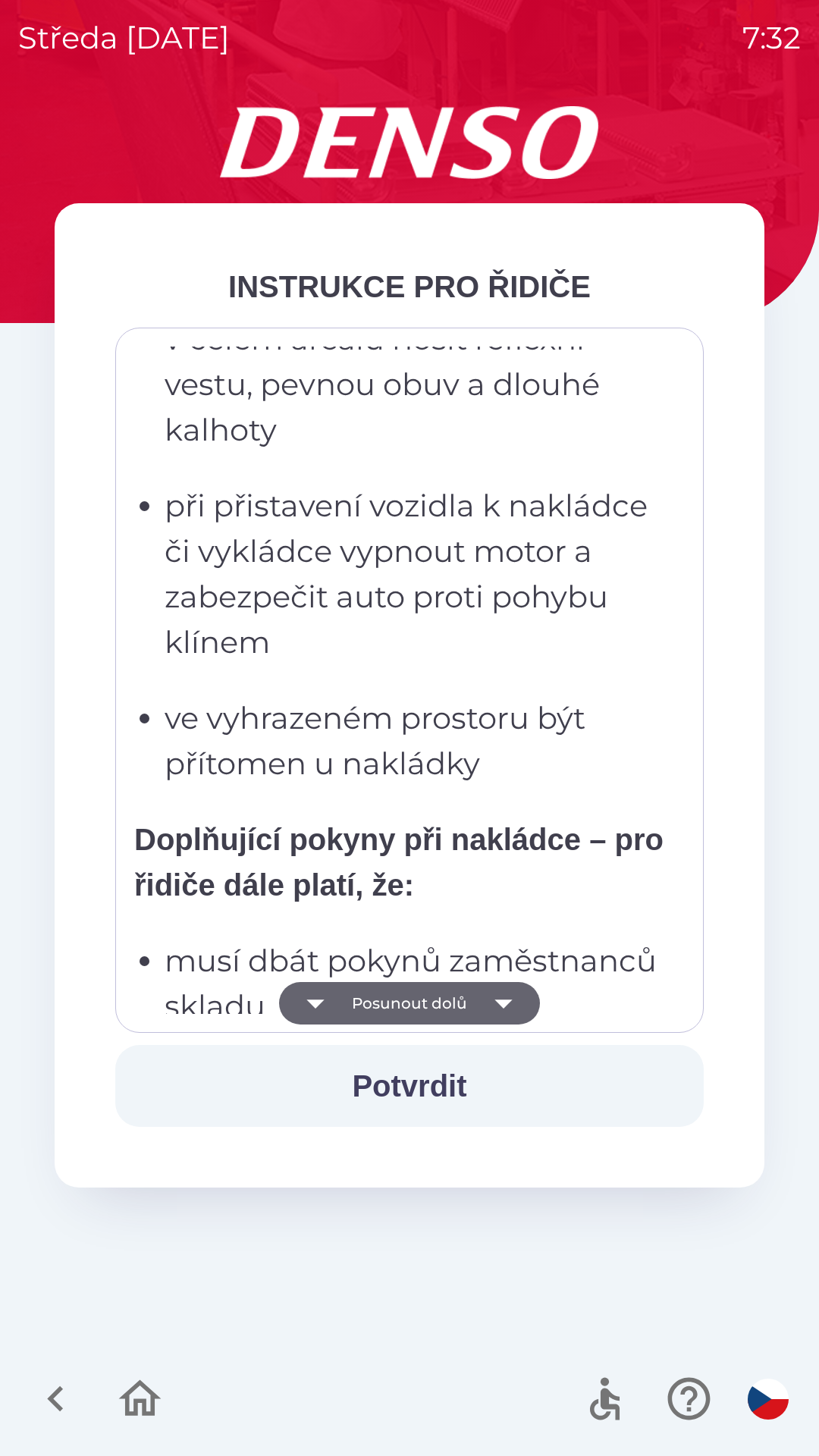
click at [462, 1000] on button "Posunout dolů" at bounding box center [410, 1003] width 261 height 42
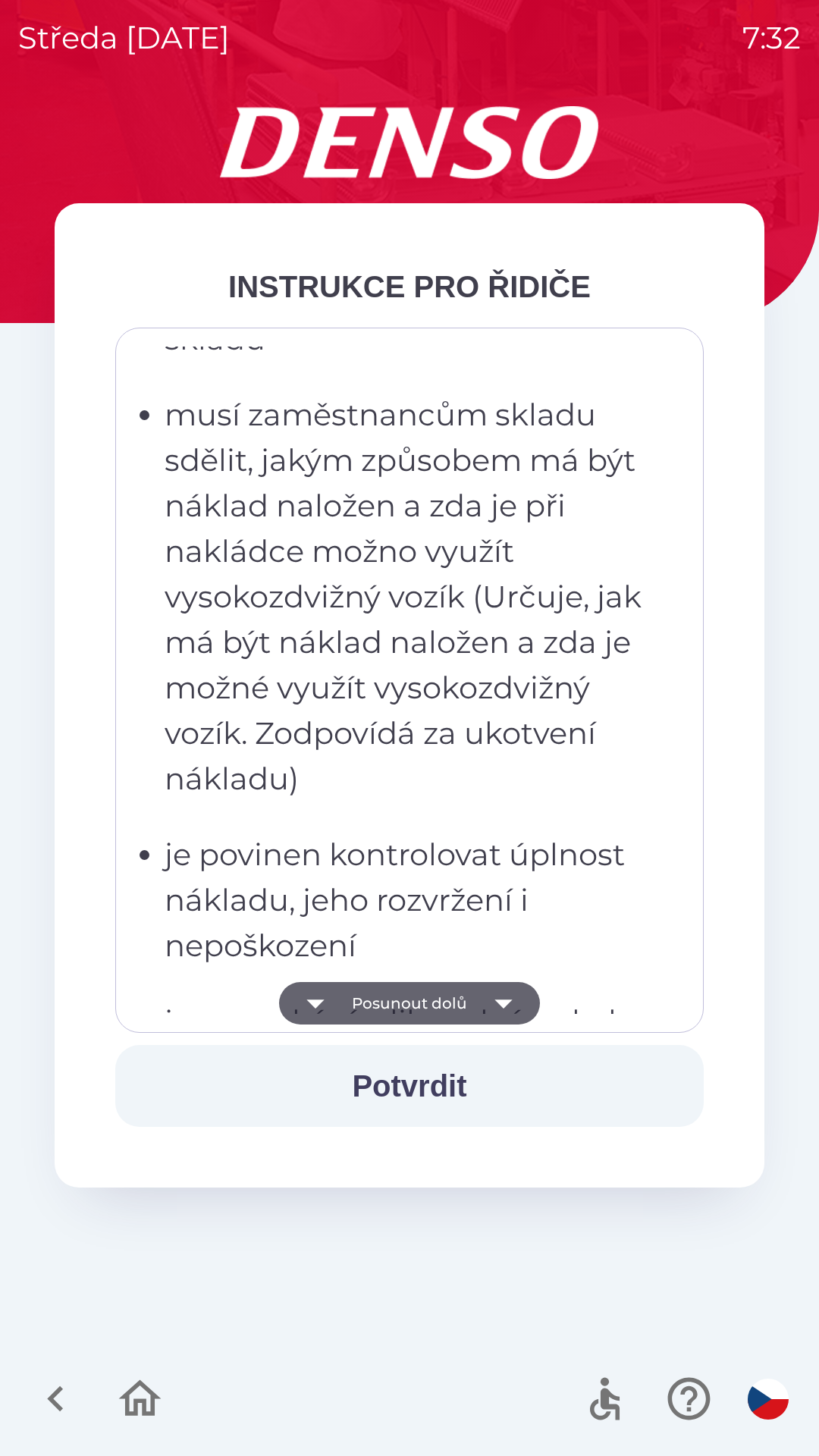
click at [465, 999] on button "Posunout dolů" at bounding box center [410, 1003] width 261 height 42
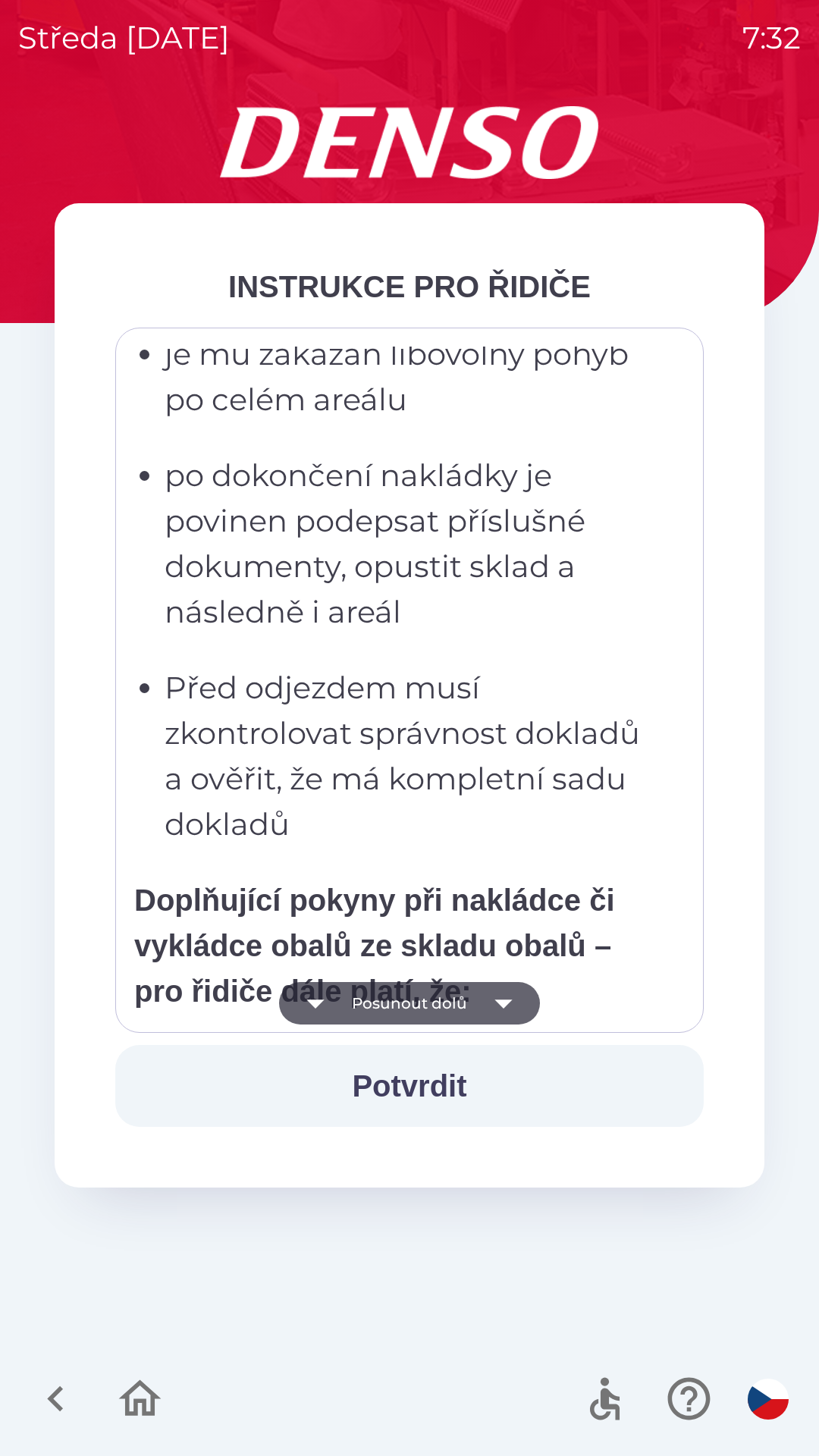
click at [469, 1003] on button "Posunout dolů" at bounding box center [410, 1003] width 261 height 42
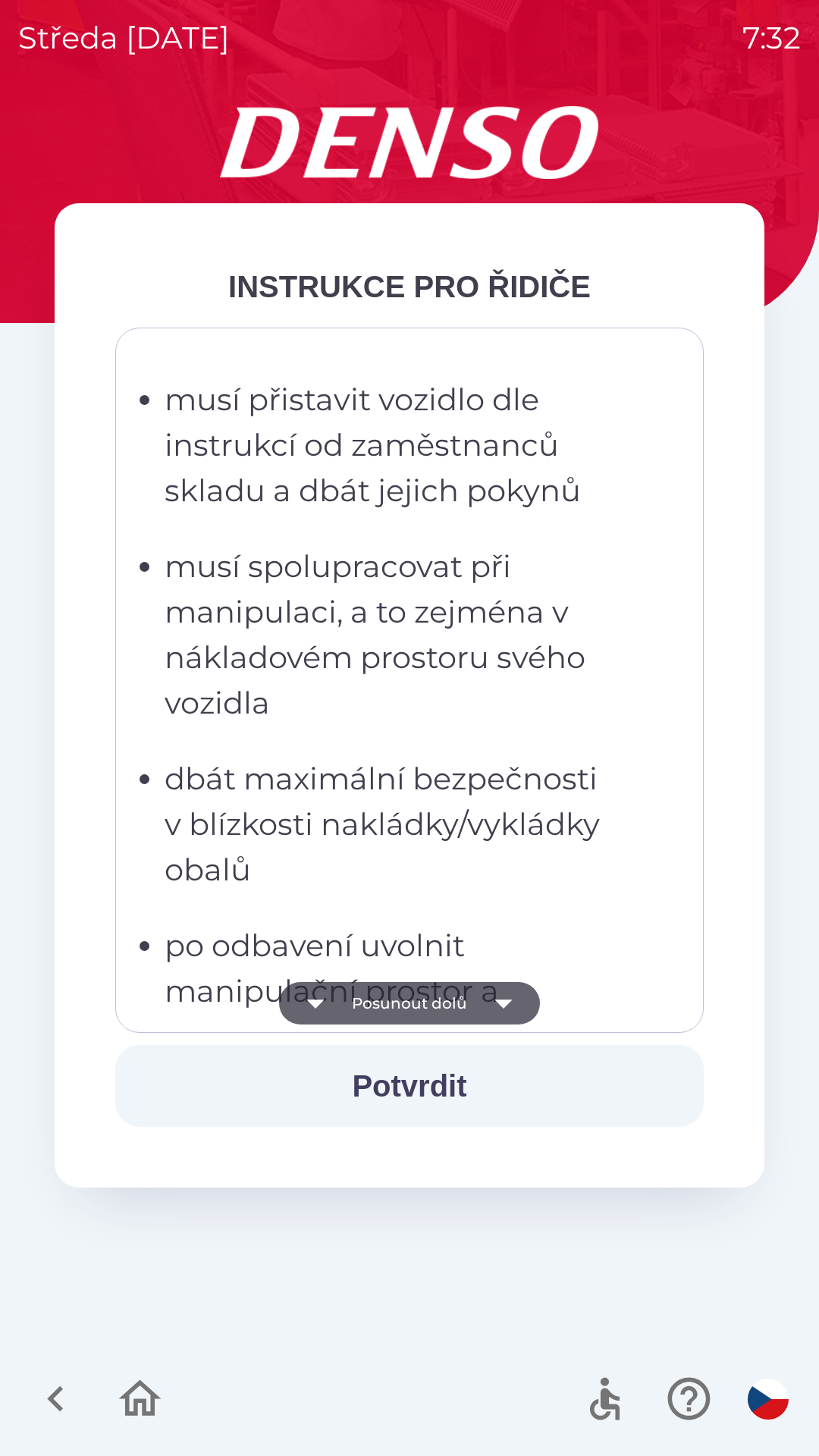
click at [465, 1002] on button "Posunout dolů" at bounding box center [410, 1003] width 261 height 42
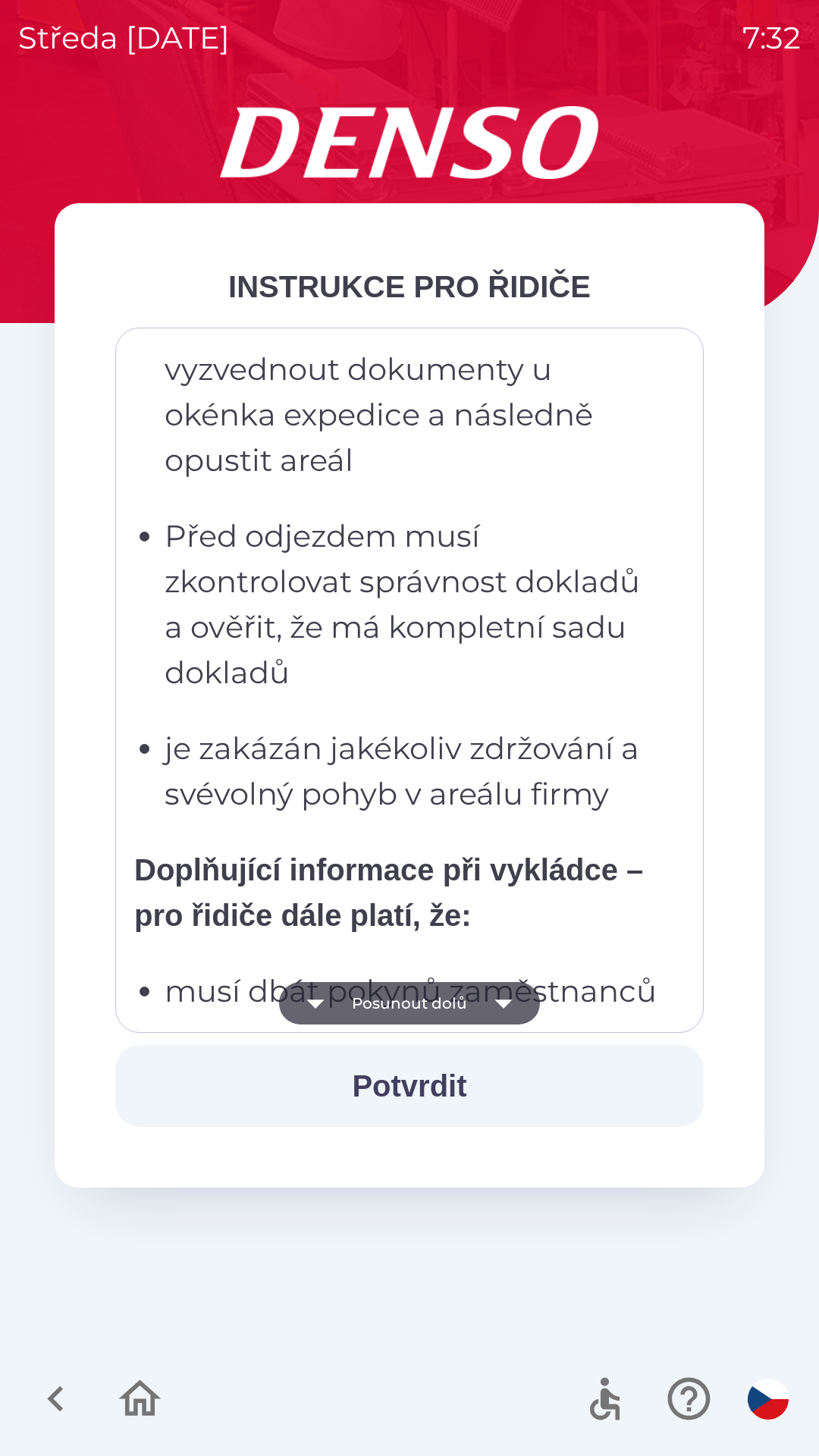
click at [469, 1001] on button "Posunout dolů" at bounding box center [410, 1003] width 261 height 42
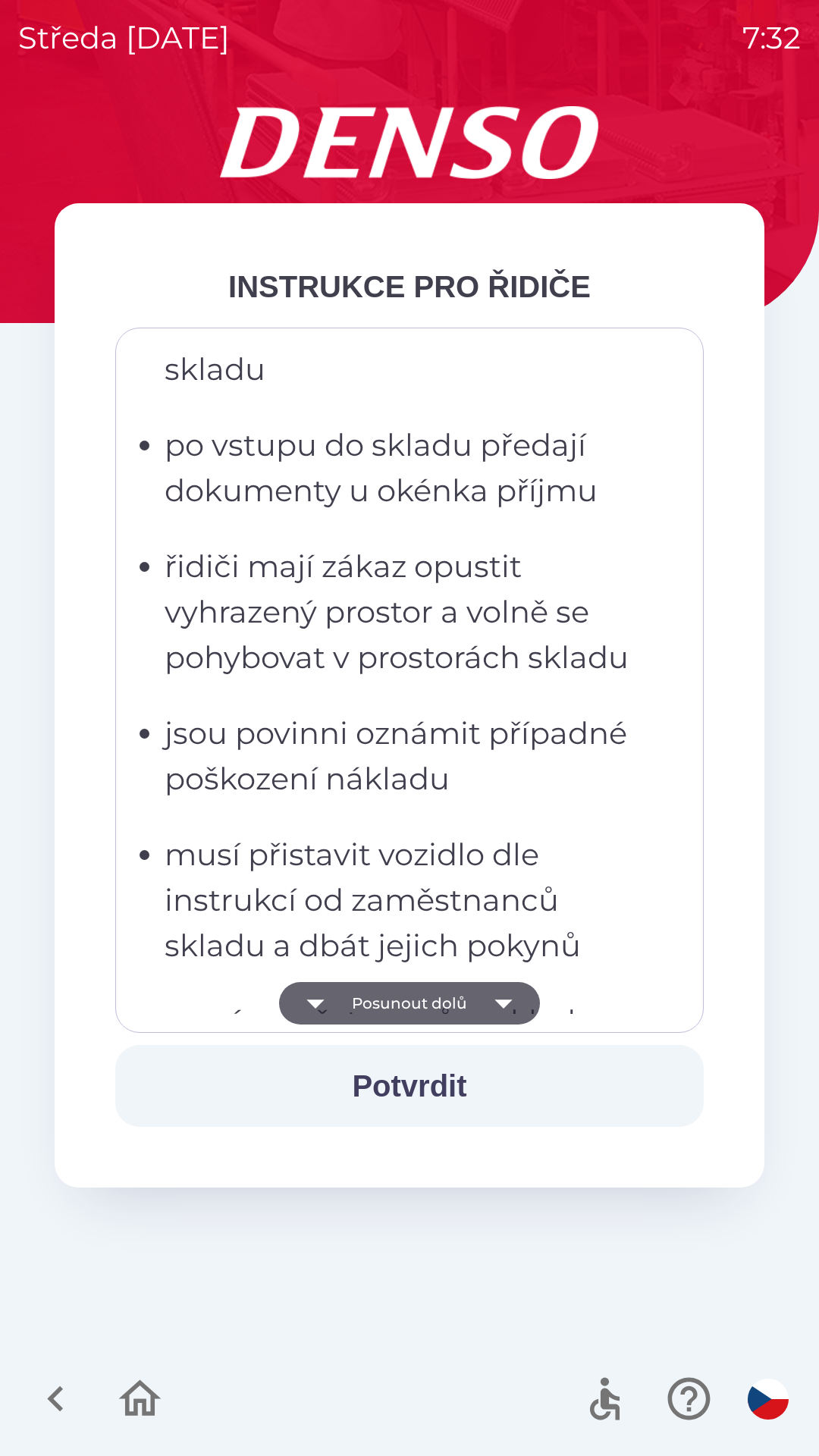
click at [472, 1004] on button "Posunout dolů" at bounding box center [410, 1003] width 261 height 42
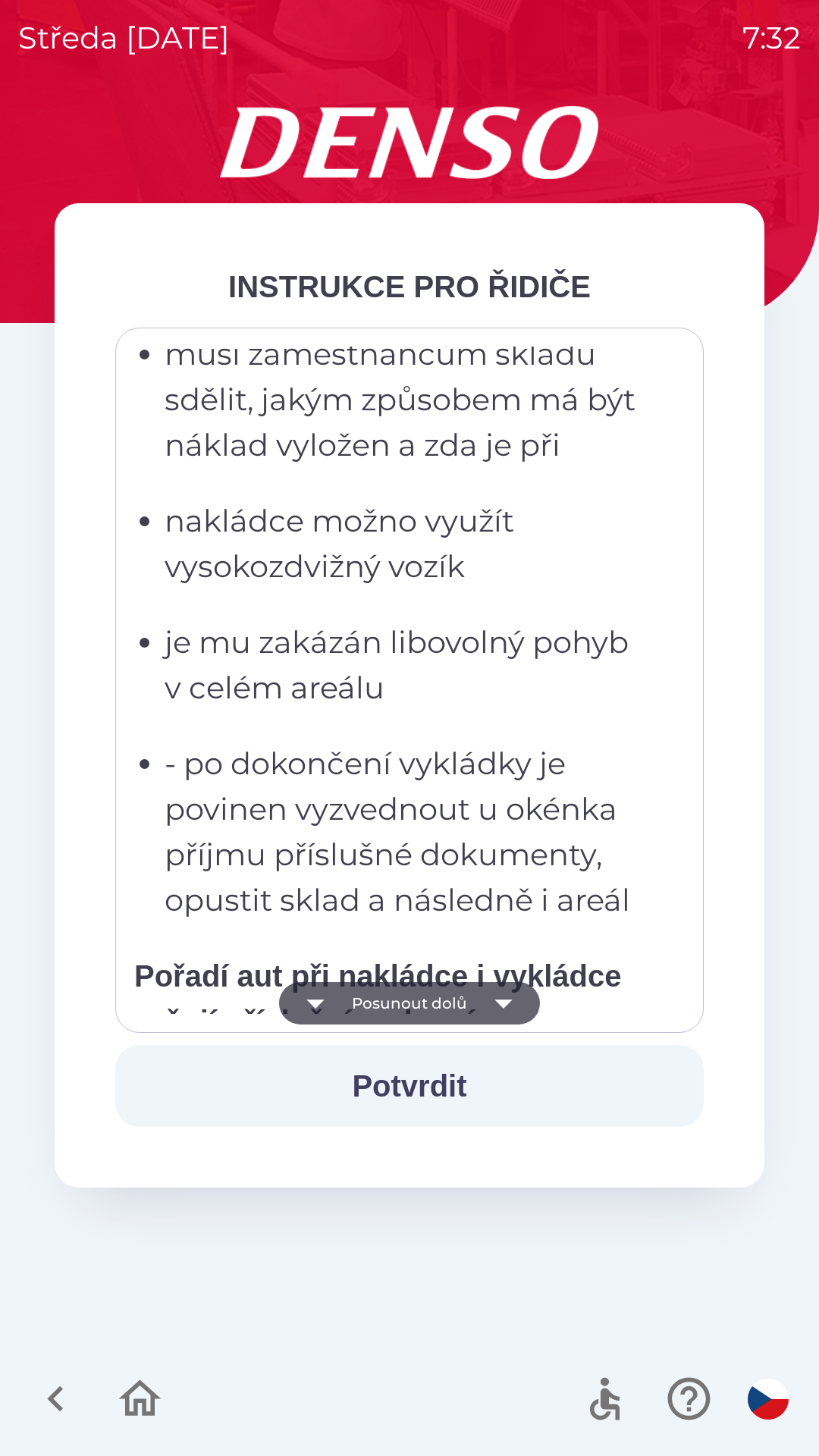
click at [472, 1002] on button "Posunout dolů" at bounding box center [410, 1003] width 261 height 42
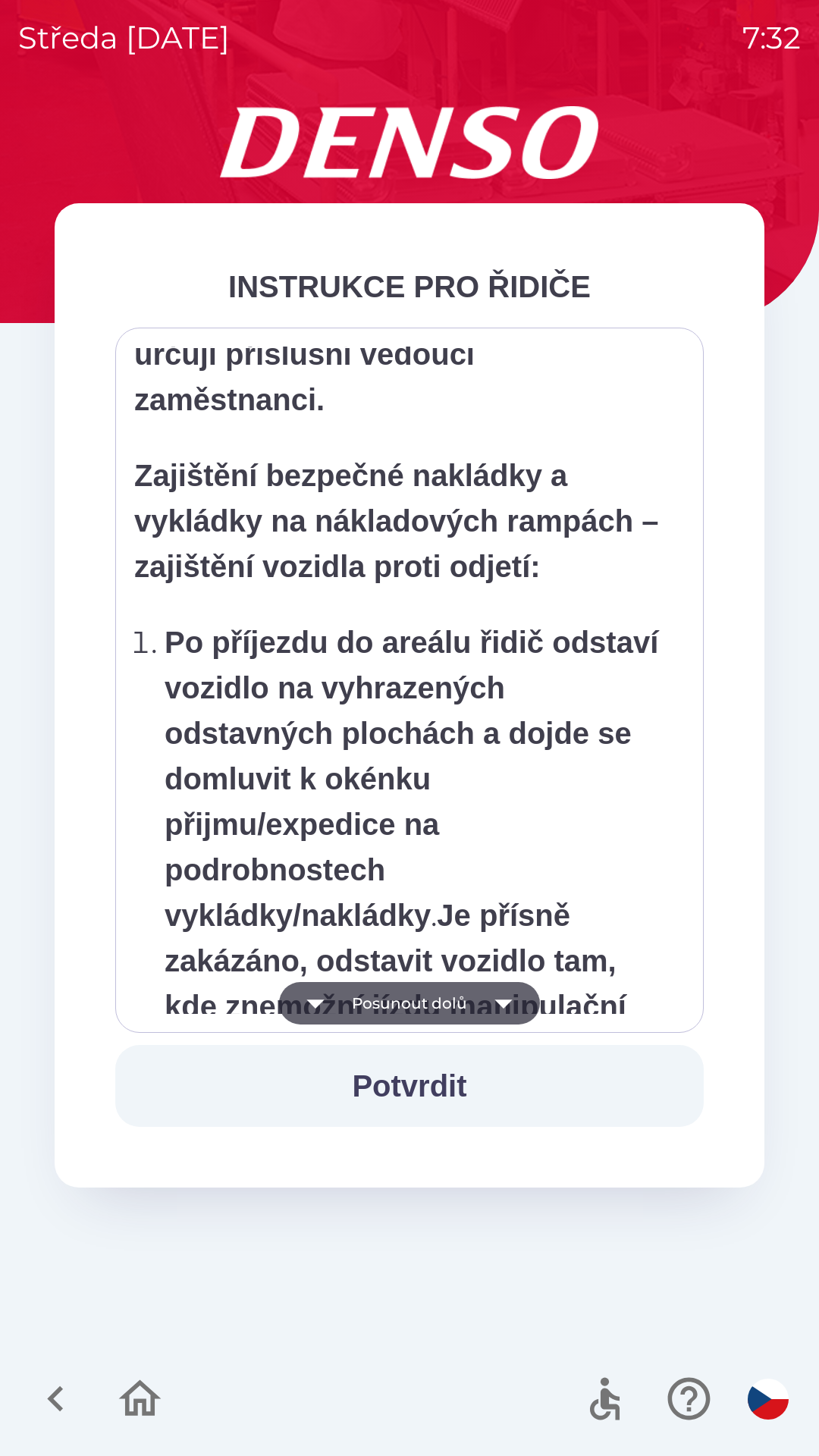
click at [467, 1004] on button "Posunout dolů" at bounding box center [410, 1003] width 261 height 42
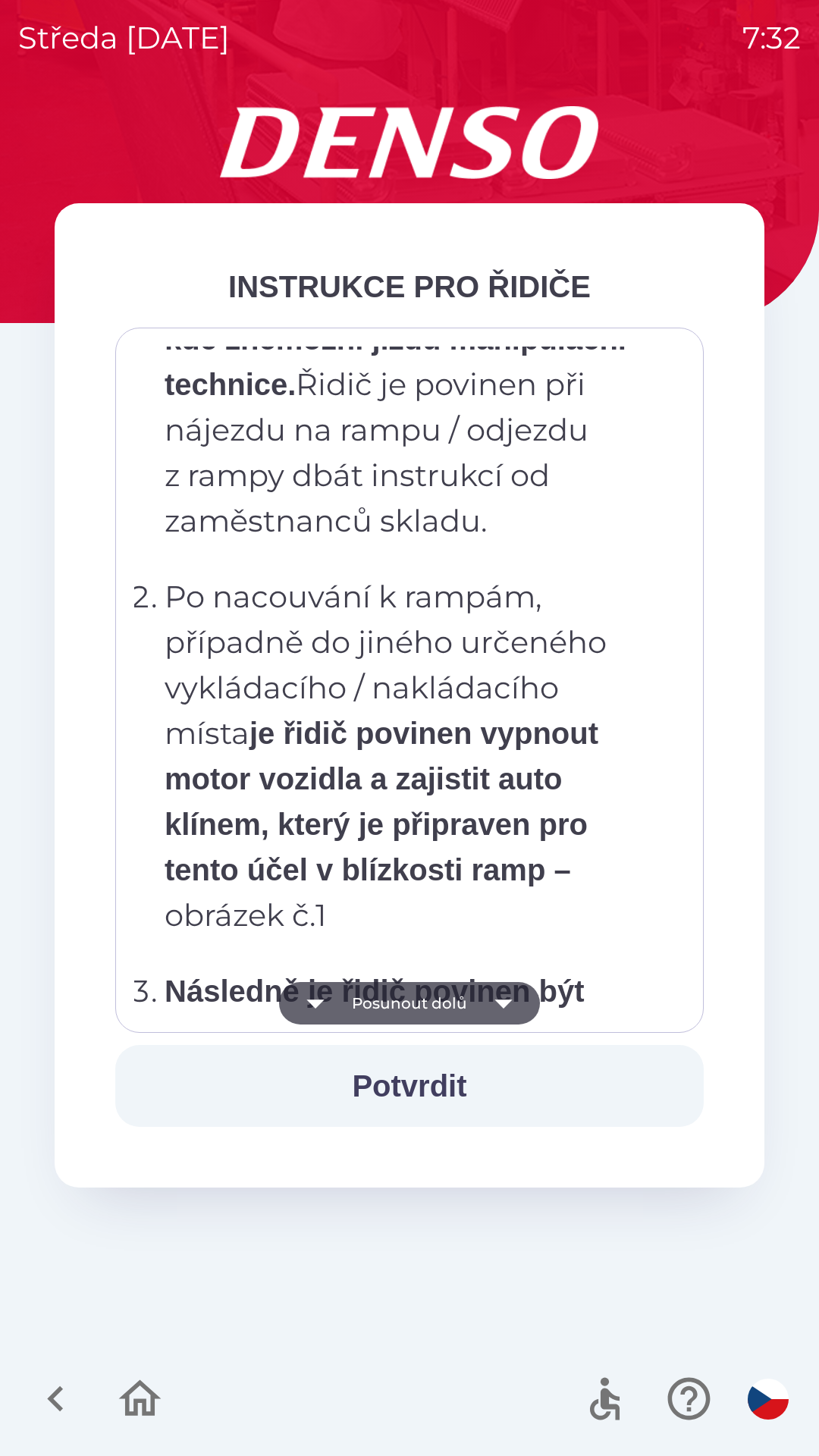
click at [465, 1008] on button "Posunout dolů" at bounding box center [410, 1003] width 261 height 42
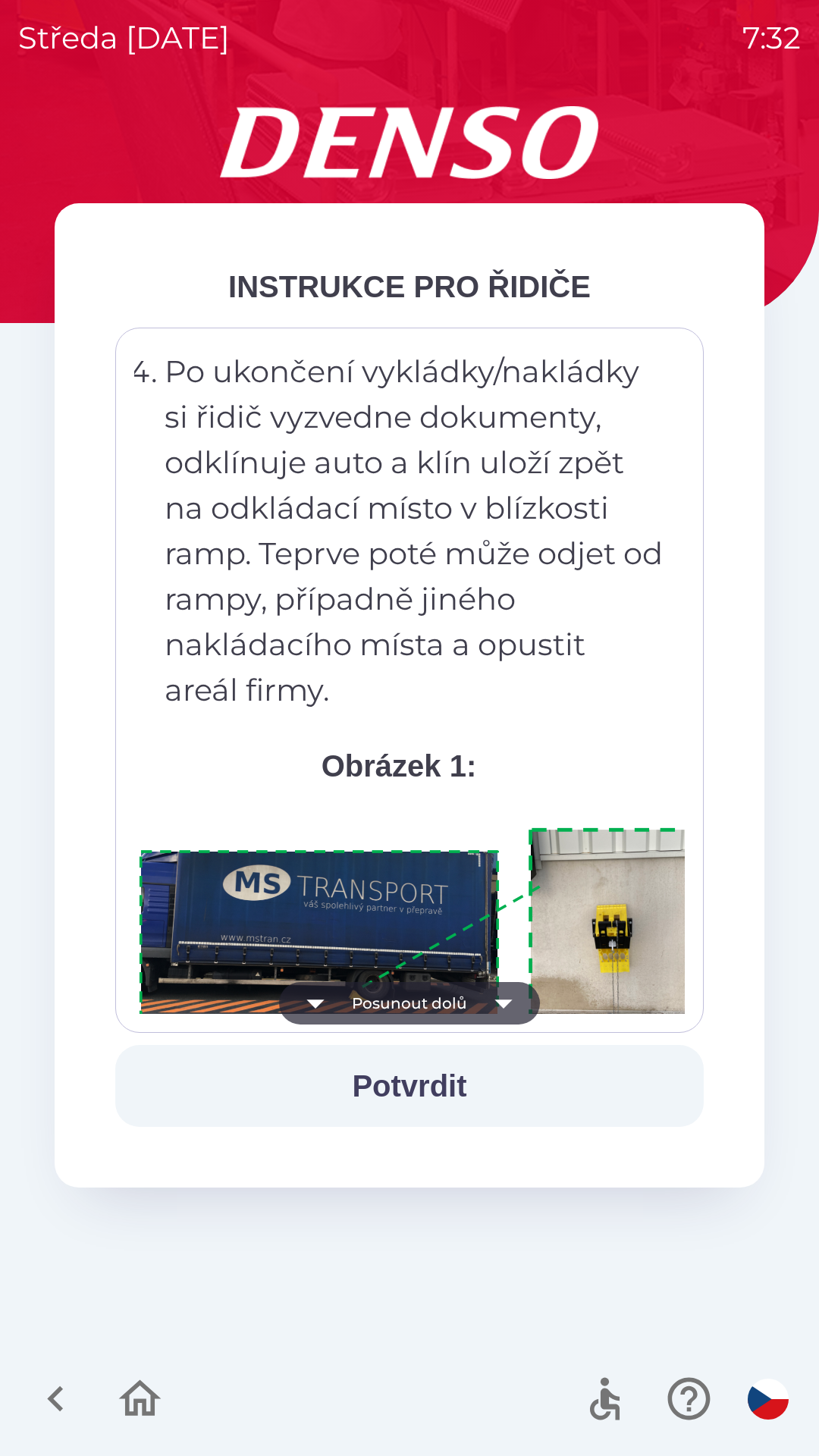
click at [465, 1002] on button "Posunout dolů" at bounding box center [410, 1003] width 261 height 42
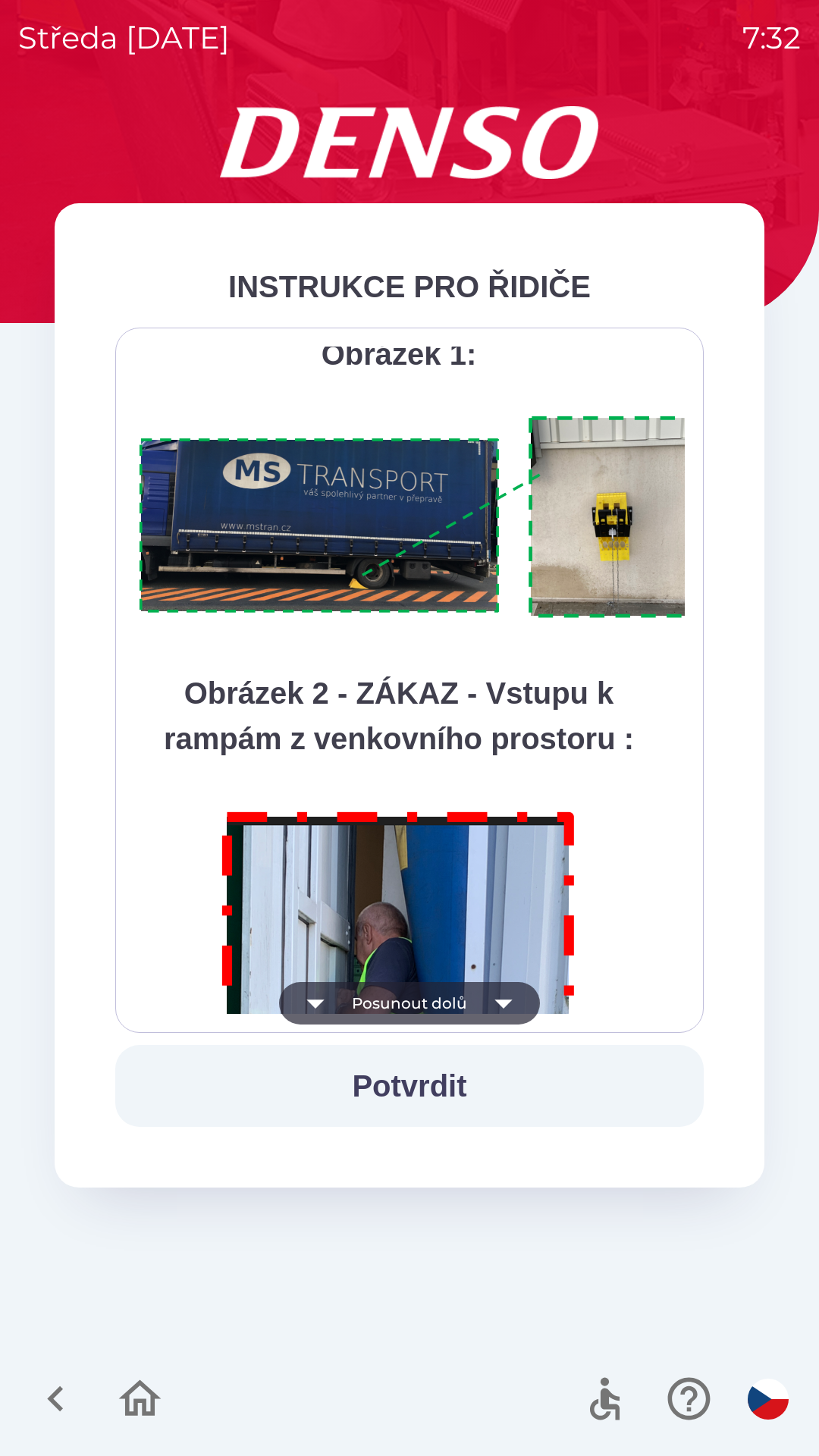
click at [463, 1002] on button "Posunout dolů" at bounding box center [410, 1003] width 261 height 42
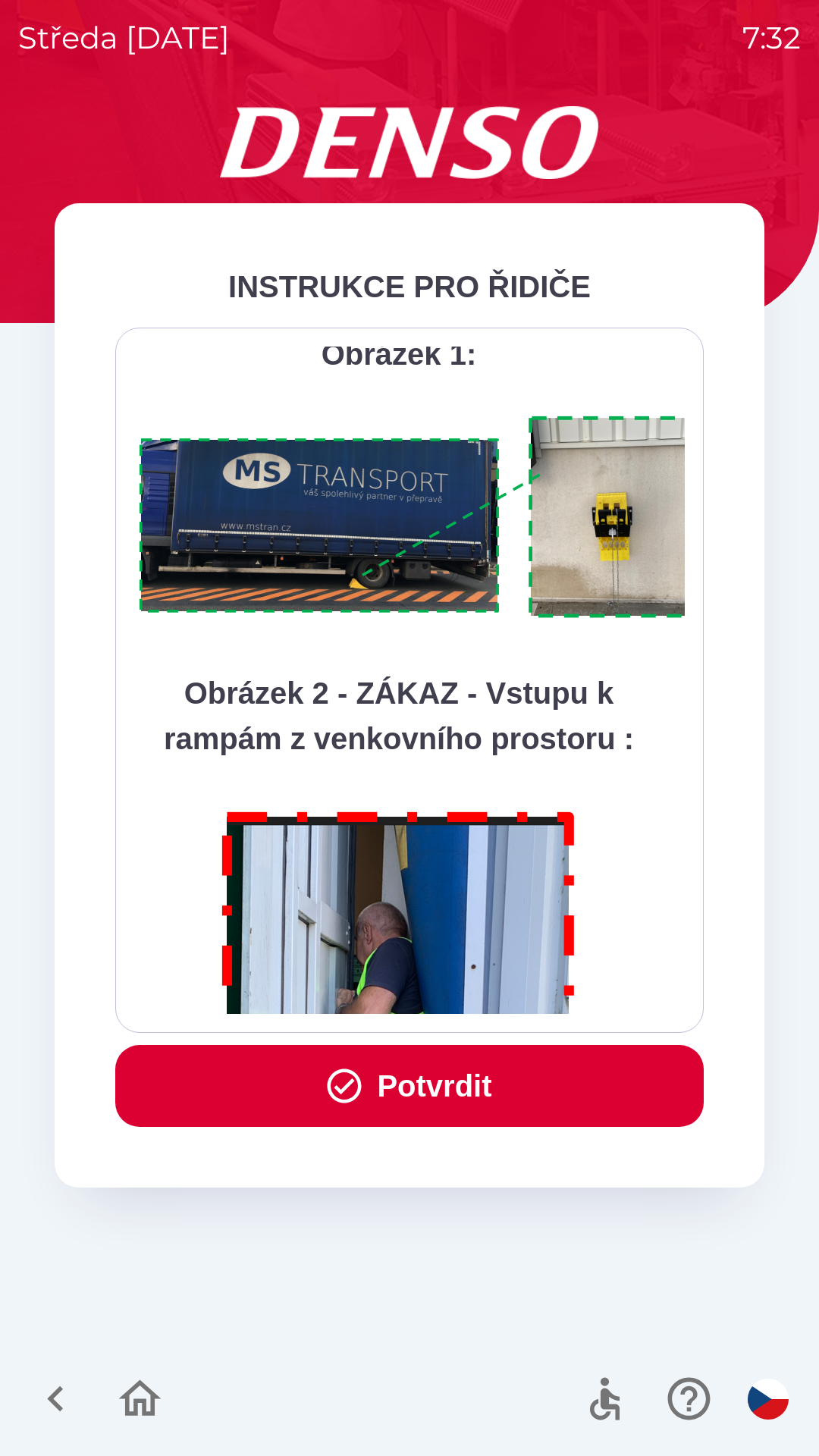
scroll to position [8523, 0]
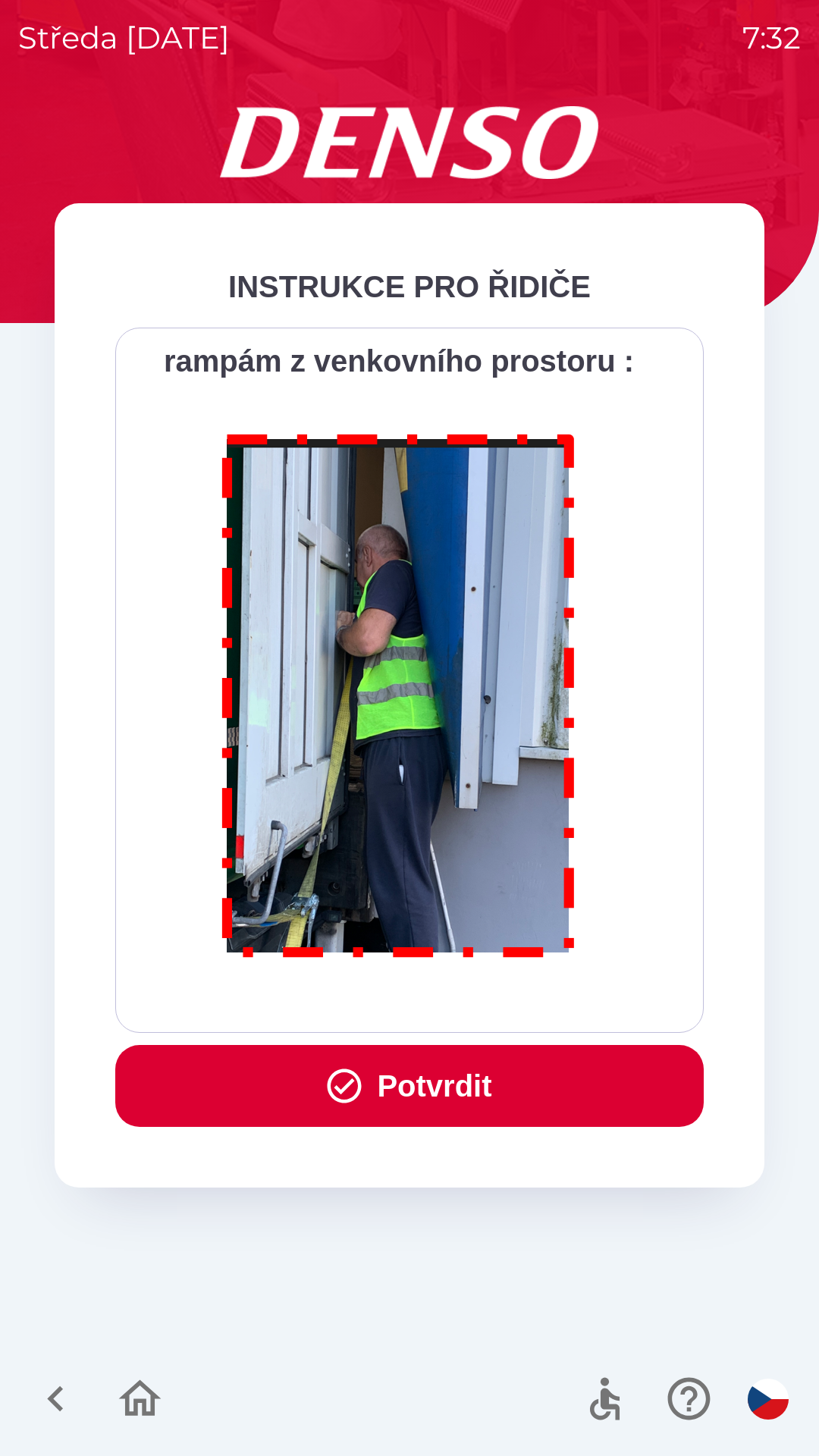
click at [461, 1001] on div "Všichni řidiči přijíždějící do skladu firmy DENSO CZECH s.r.o. jsou po průjezdu…" at bounding box center [410, 680] width 550 height 667
click at [451, 1093] on button "Potvrdit" at bounding box center [410, 1086] width 589 height 82
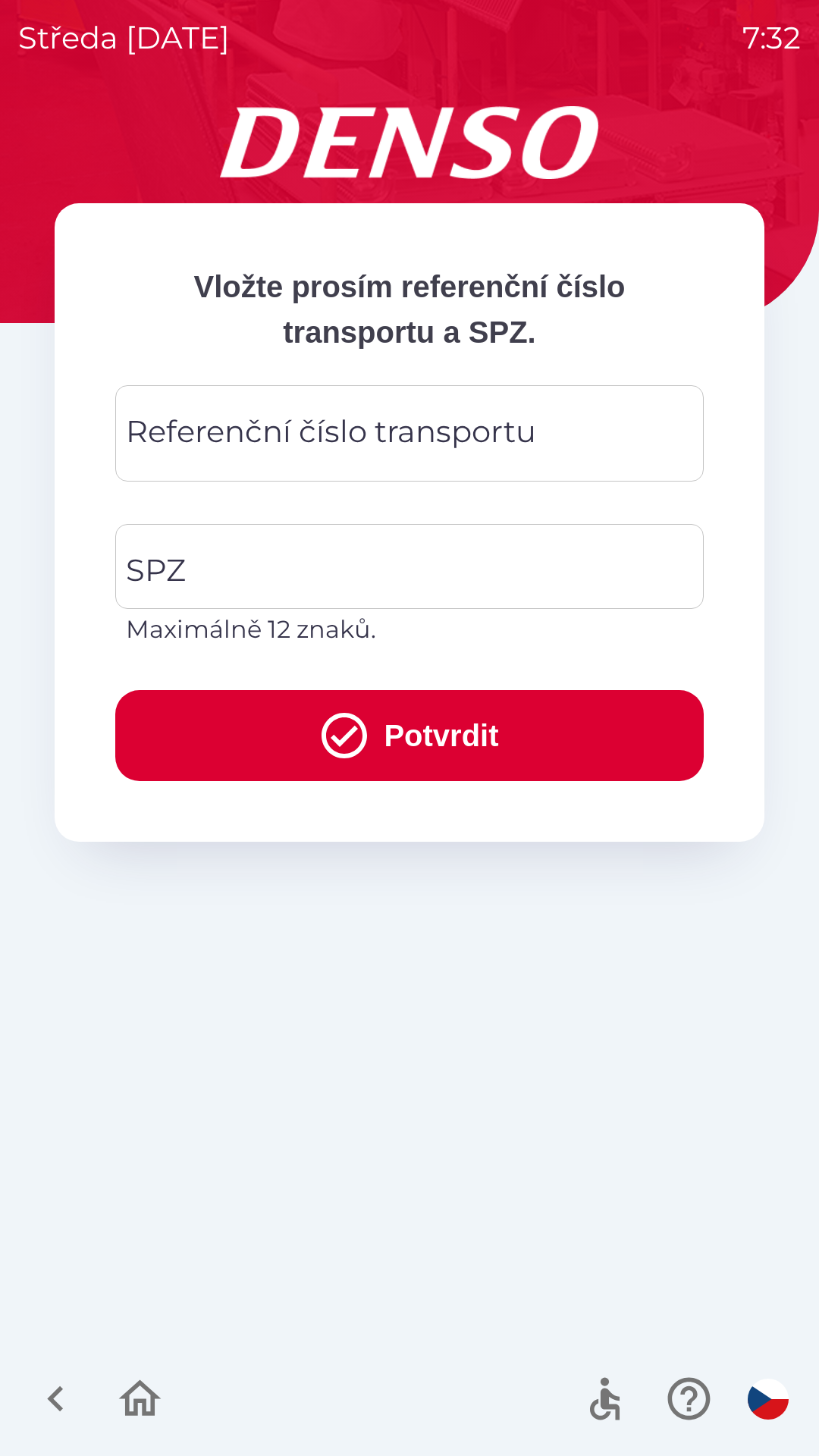
click at [310, 422] on div "Referenční číslo transportu Referenční číslo transportu" at bounding box center [410, 434] width 589 height 96
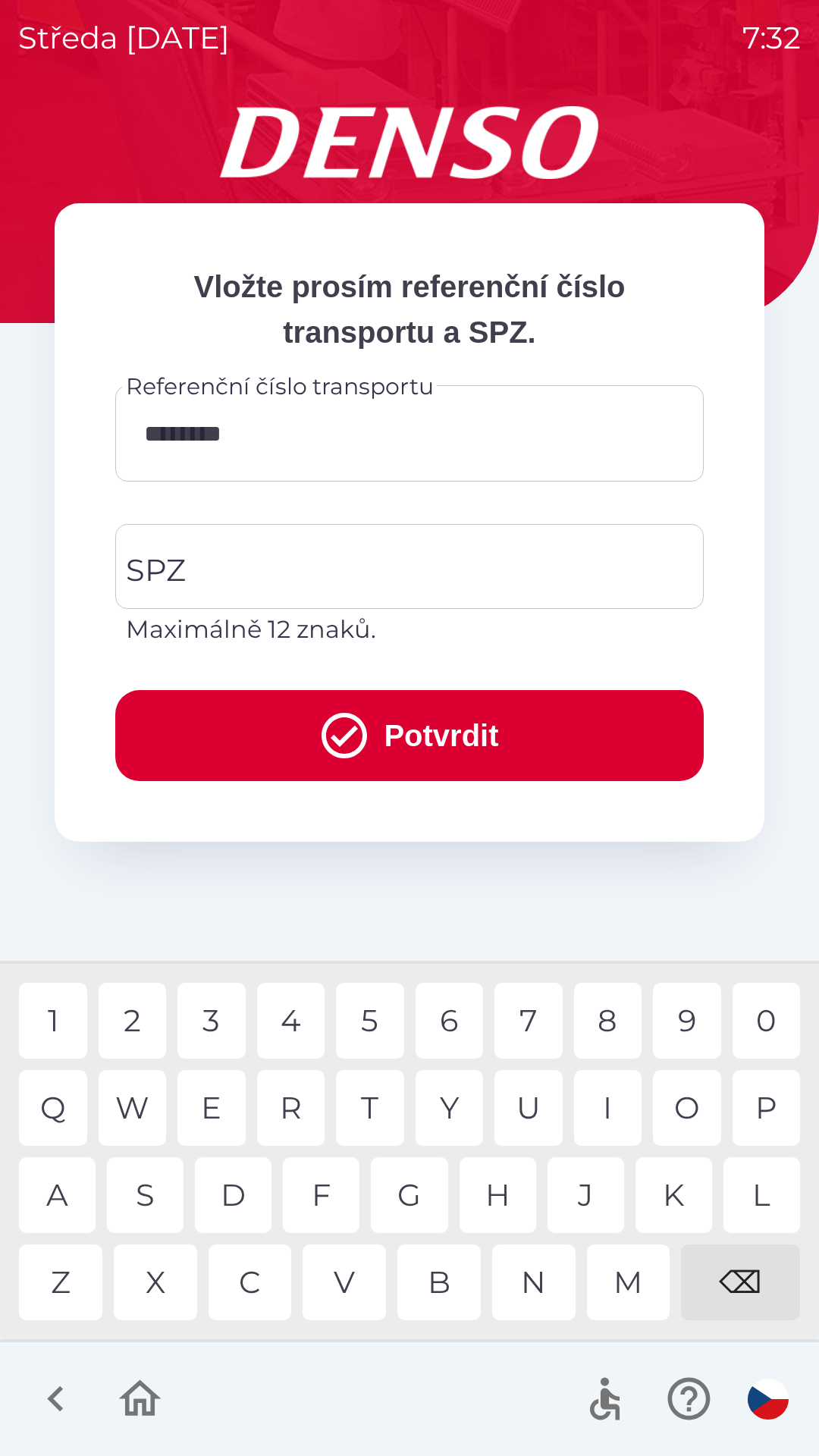
type input "*********"
click at [609, 1022] on div "8" at bounding box center [608, 1021] width 68 height 76
click at [327, 562] on input "SPZ" at bounding box center [398, 566] width 552 height 71
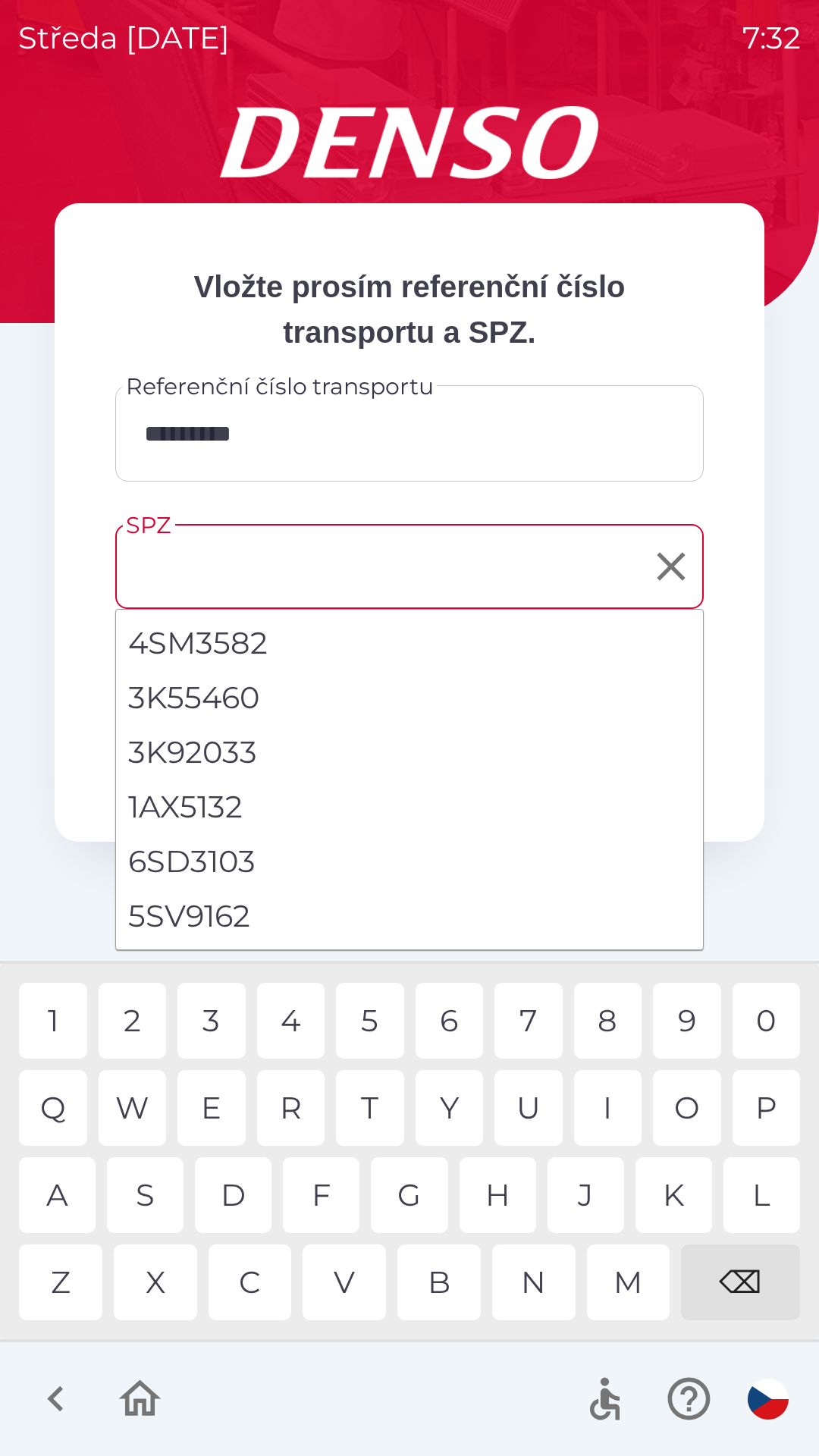
click at [249, 916] on li "5SV9162" at bounding box center [410, 916] width 587 height 54
type input "*******"
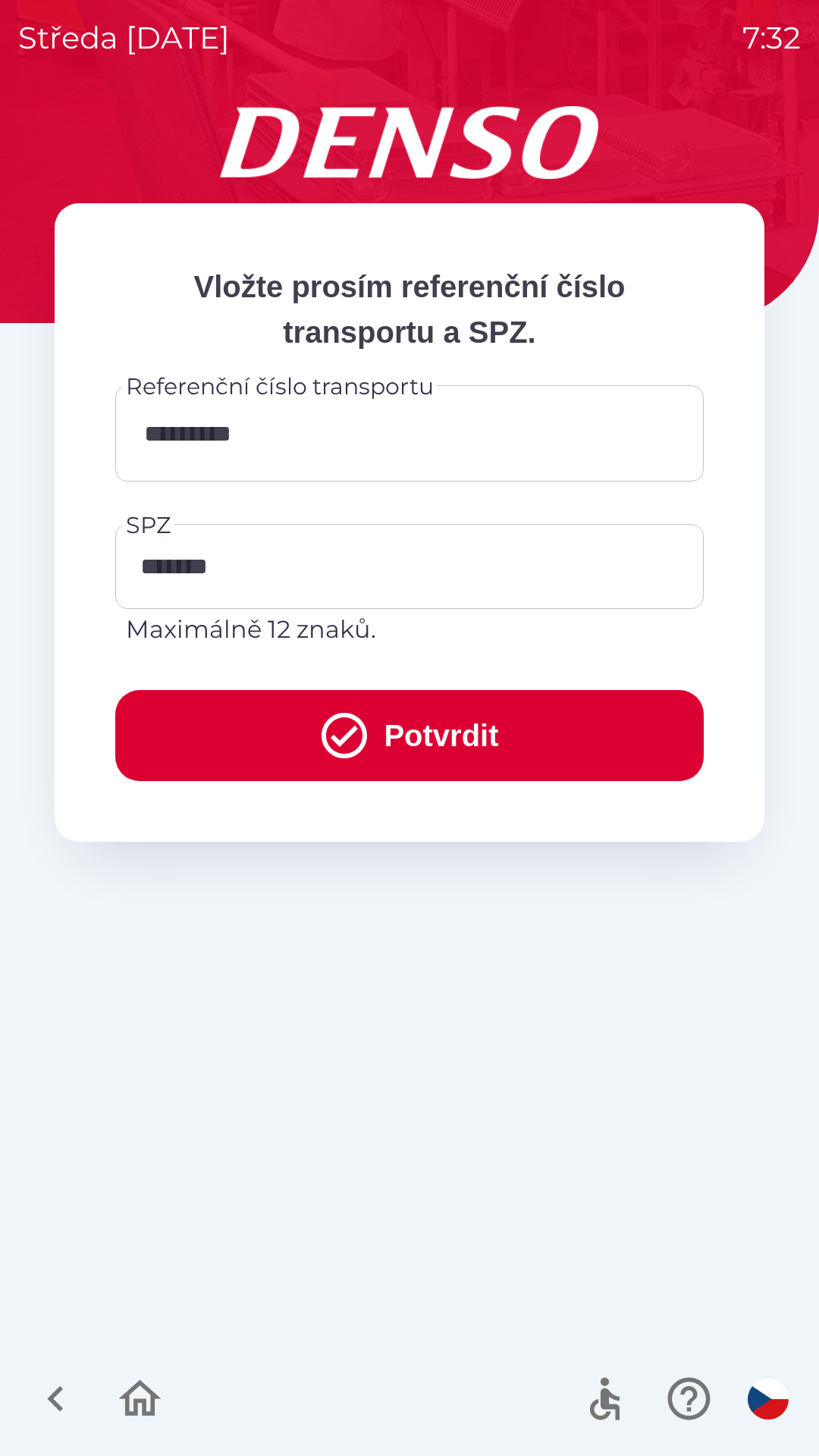
click at [464, 734] on button "Potvrdit" at bounding box center [410, 736] width 589 height 91
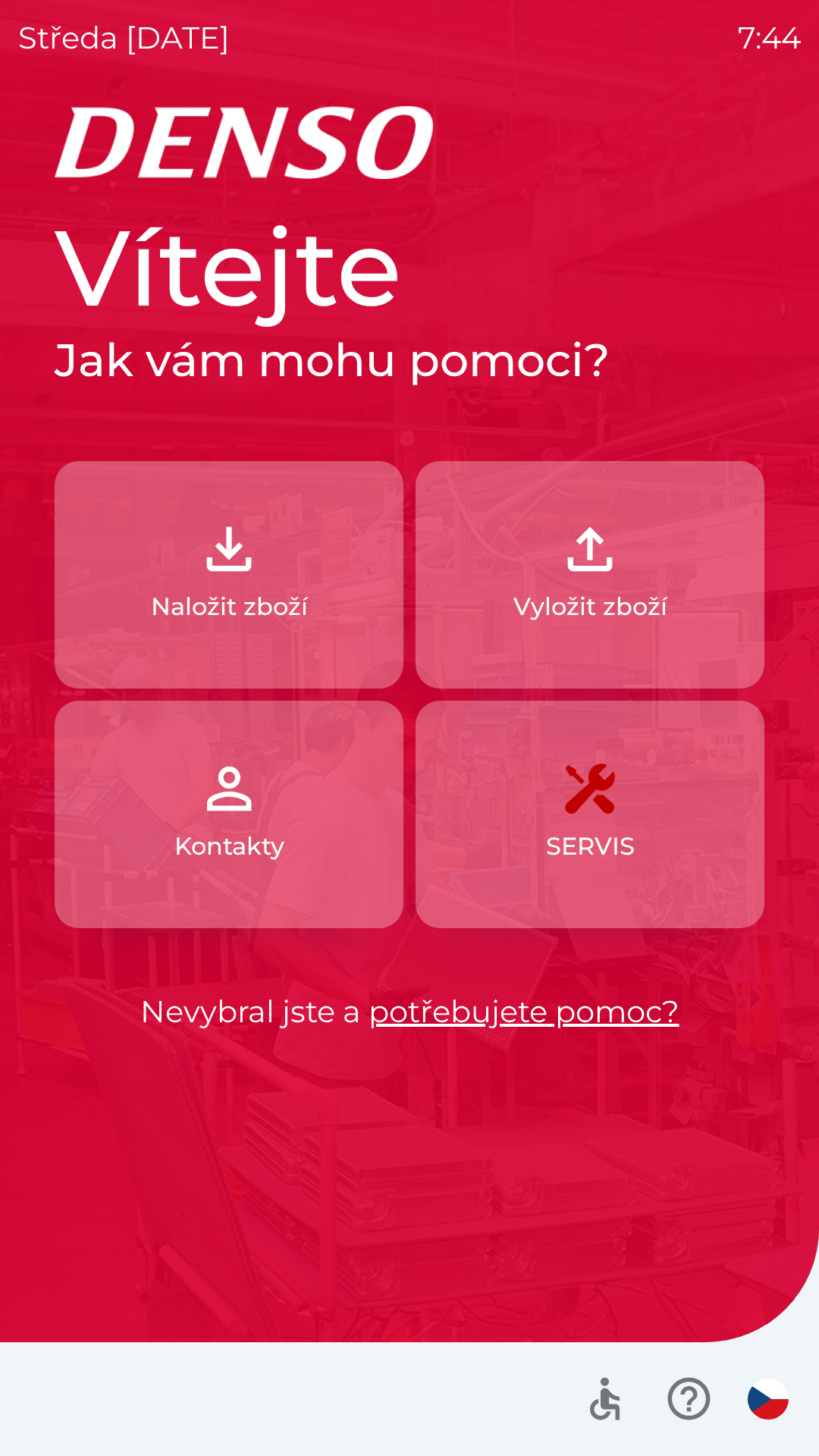
click at [575, 582] on button "Vyložit zboží" at bounding box center [590, 574] width 349 height 227
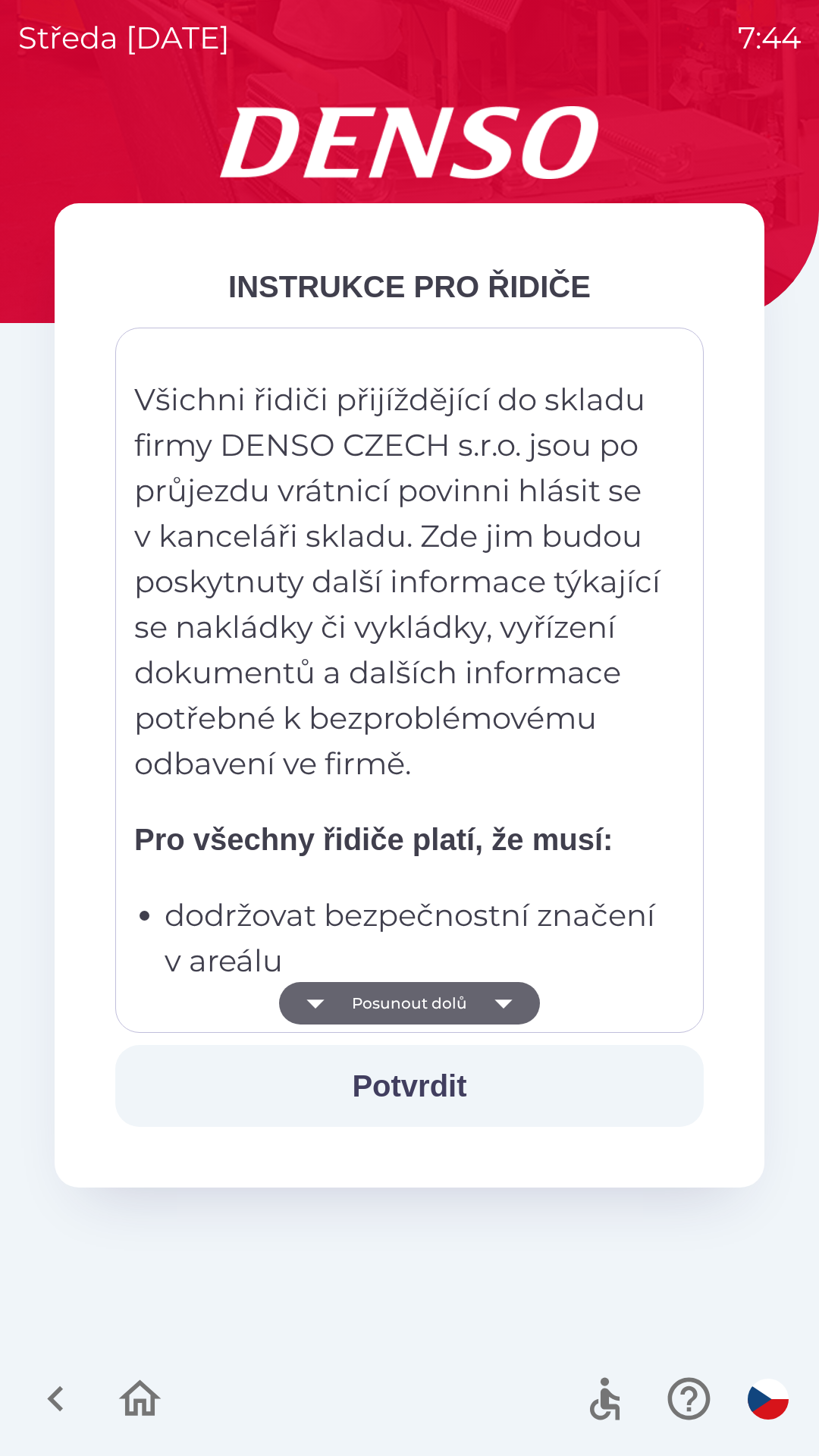
click at [520, 990] on icon "button" at bounding box center [503, 1003] width 42 height 42
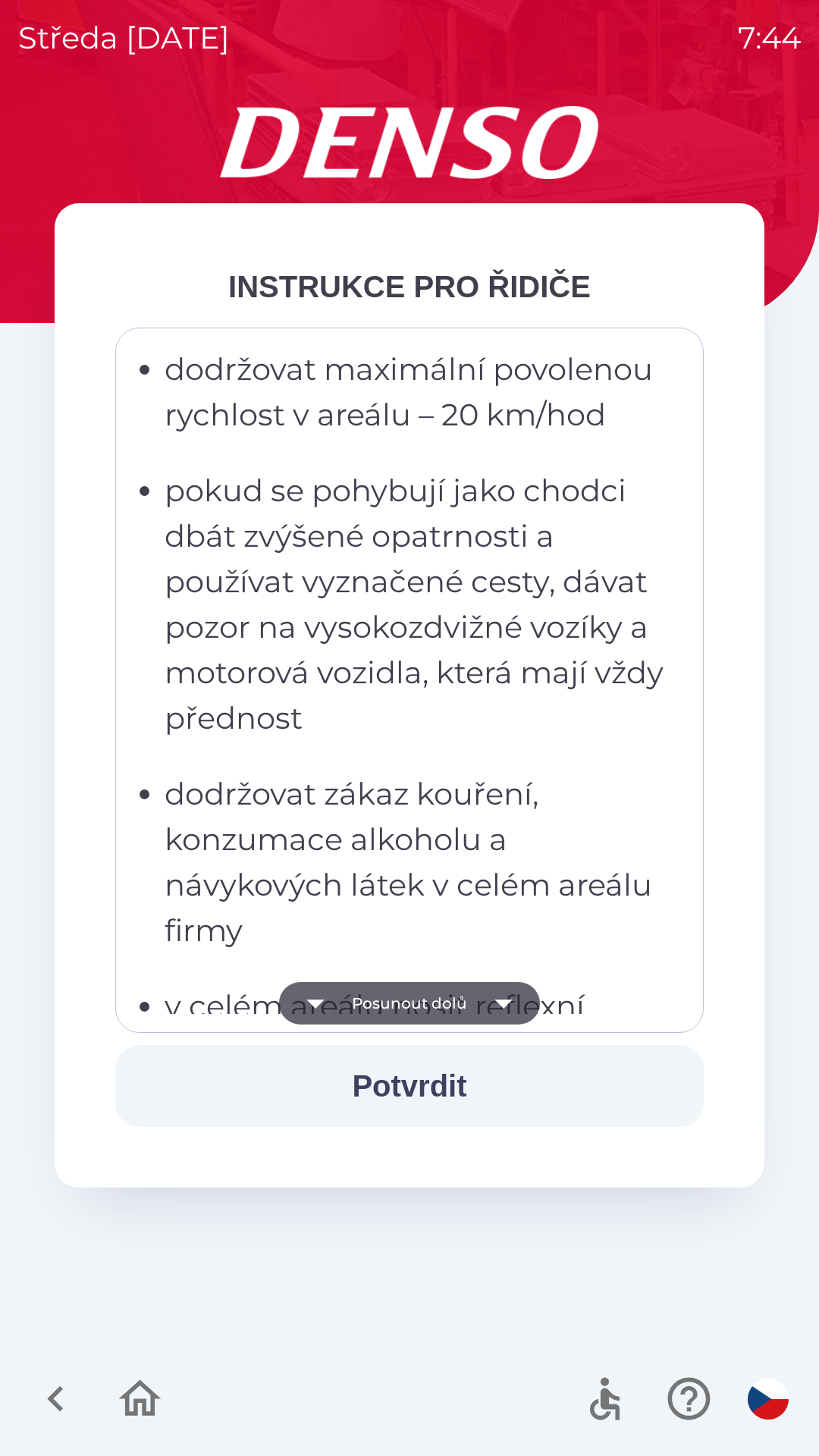
click at [499, 996] on icon "button" at bounding box center [503, 1003] width 42 height 42
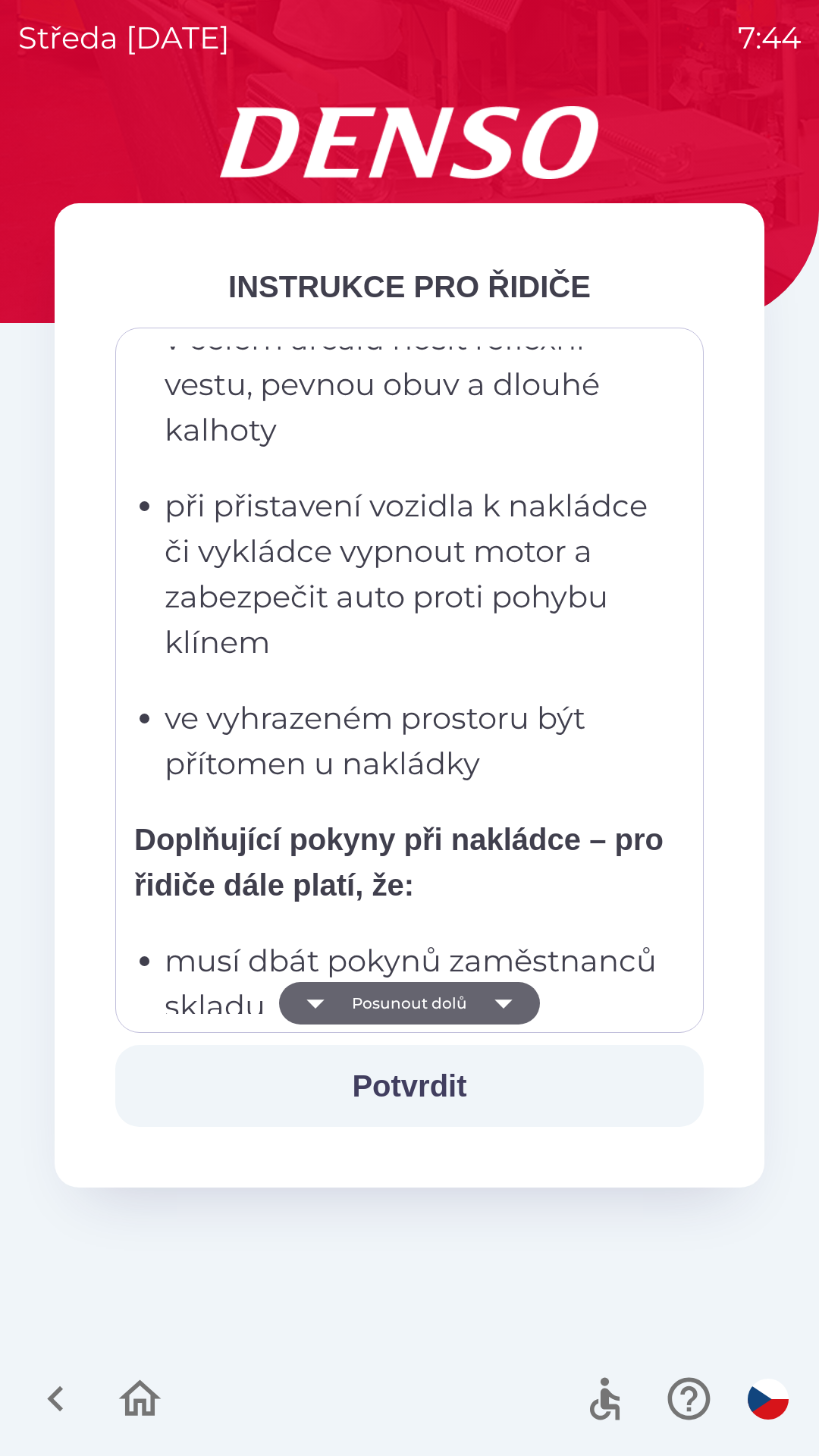
click at [503, 982] on icon "button" at bounding box center [503, 1003] width 42 height 42
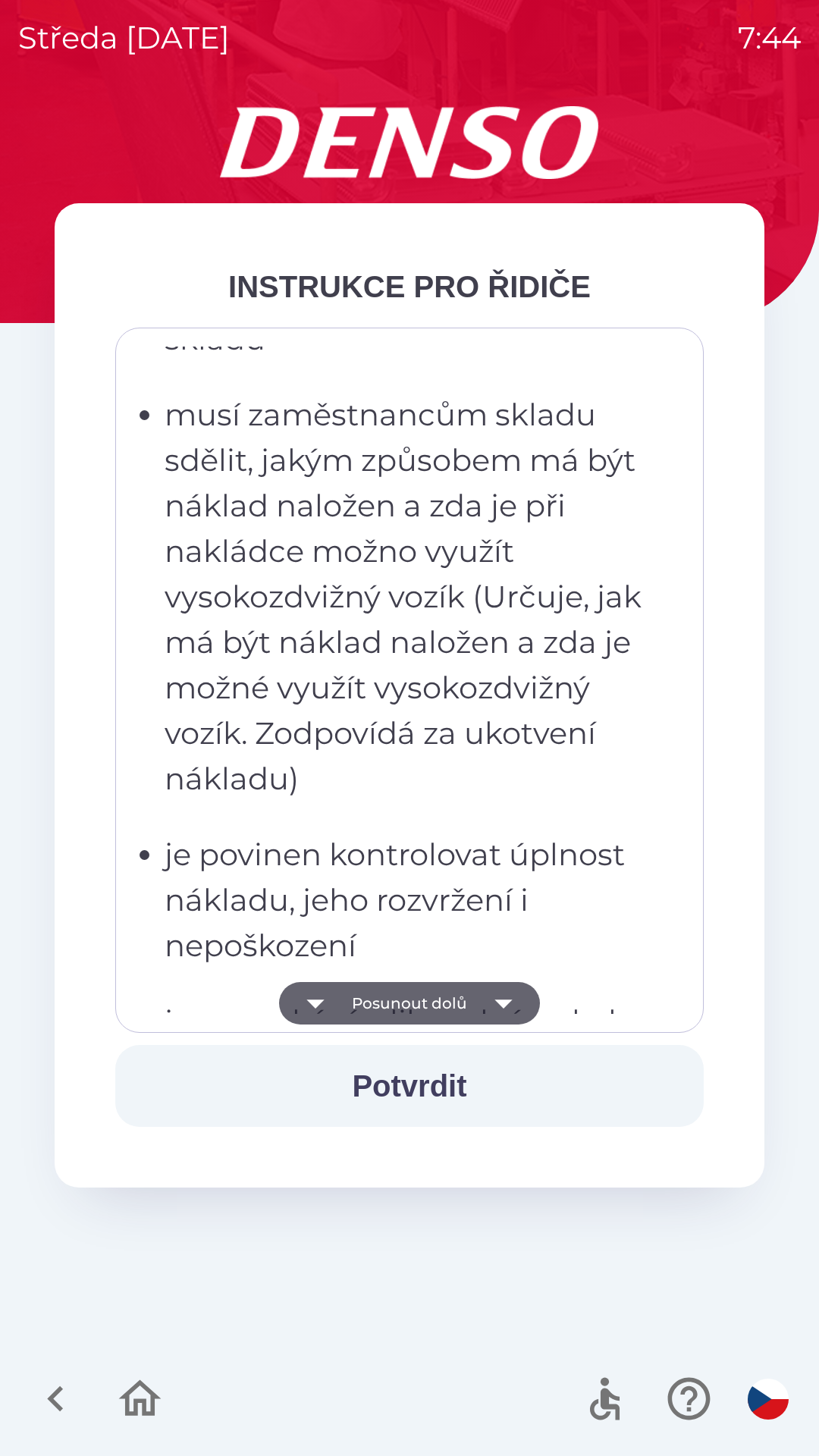
click at [509, 1002] on icon "button" at bounding box center [503, 1003] width 42 height 42
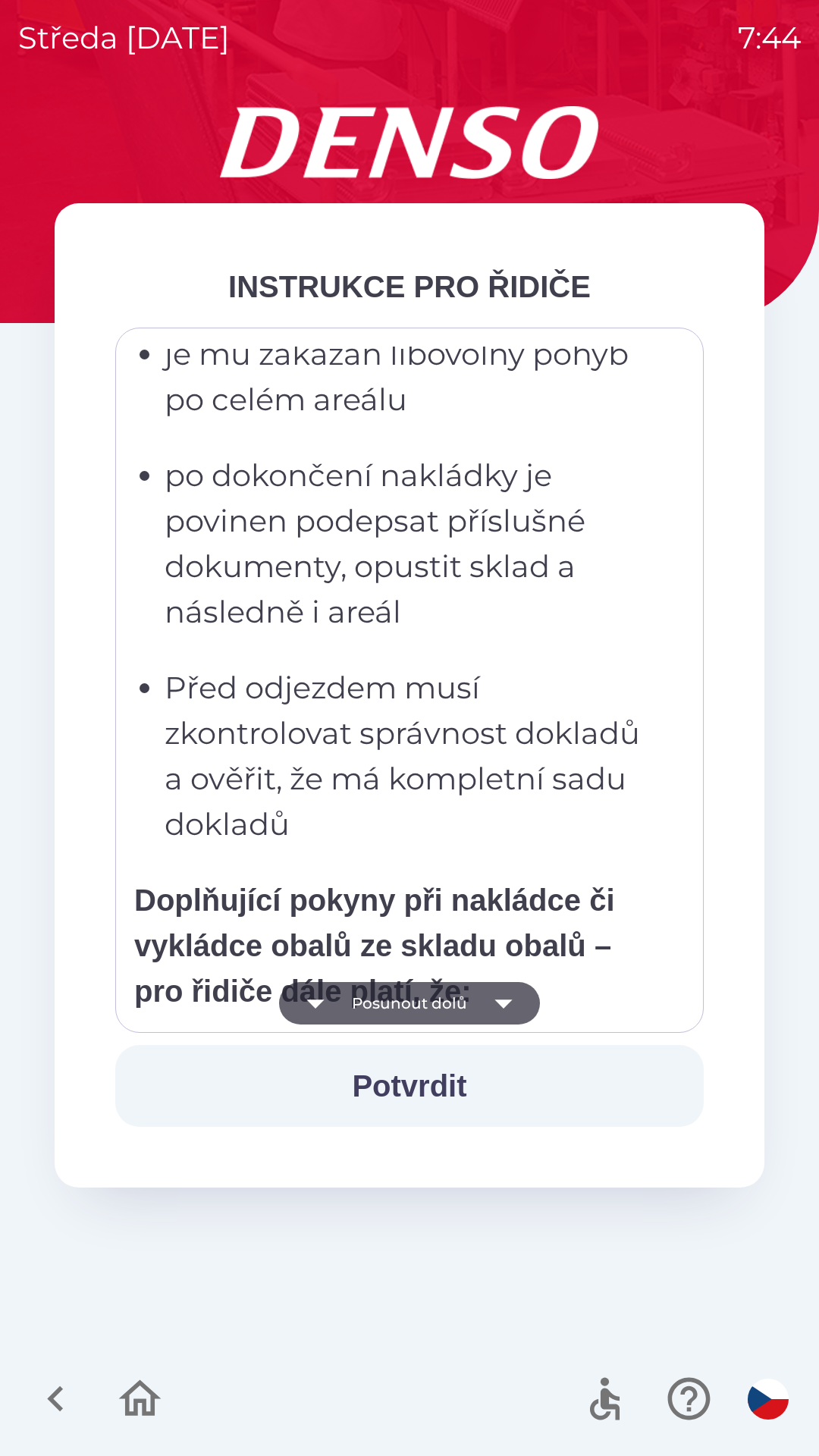
click at [513, 1010] on icon "button" at bounding box center [503, 1003] width 42 height 42
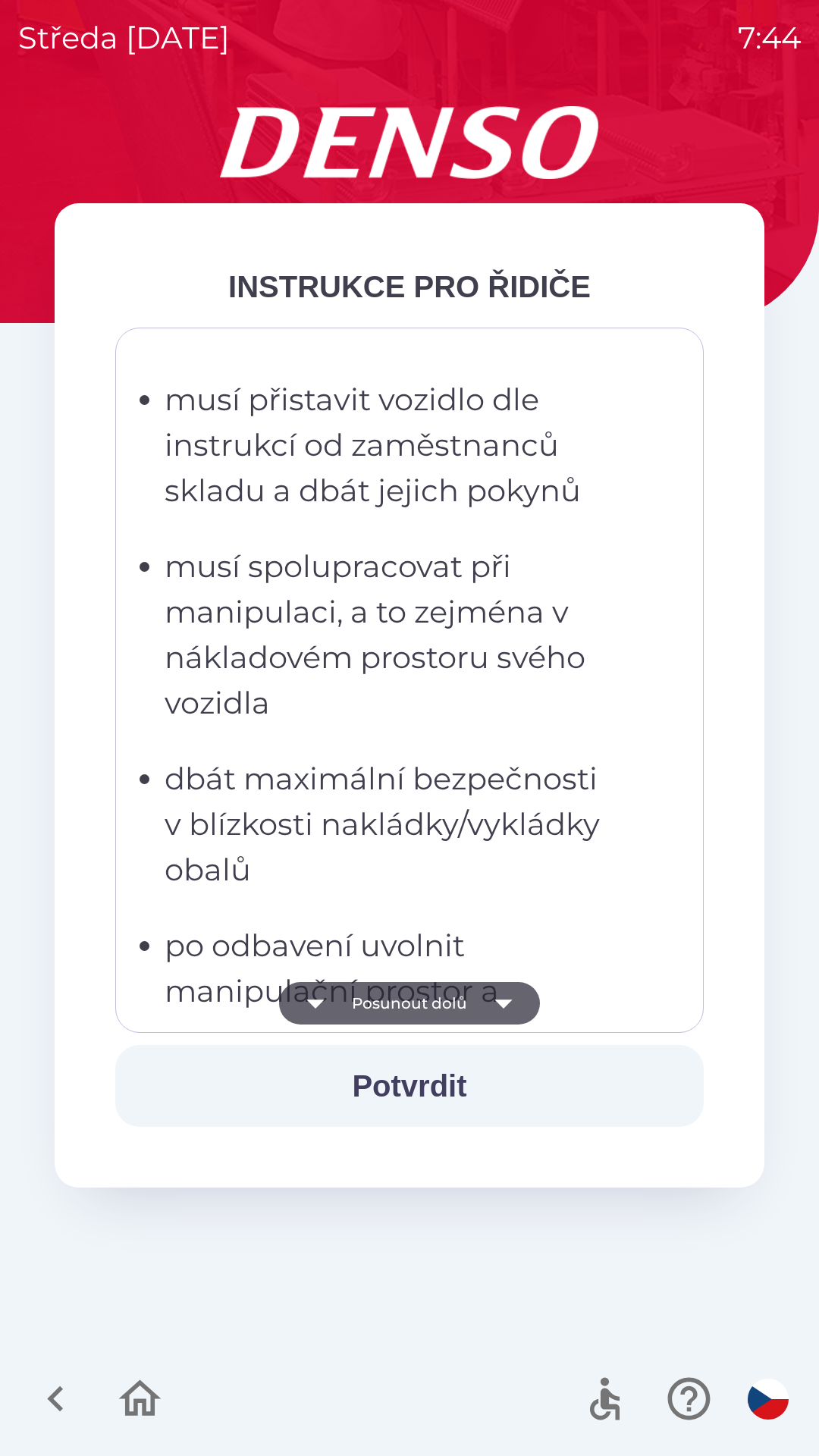
click at [503, 1000] on icon "button" at bounding box center [503, 1003] width 42 height 42
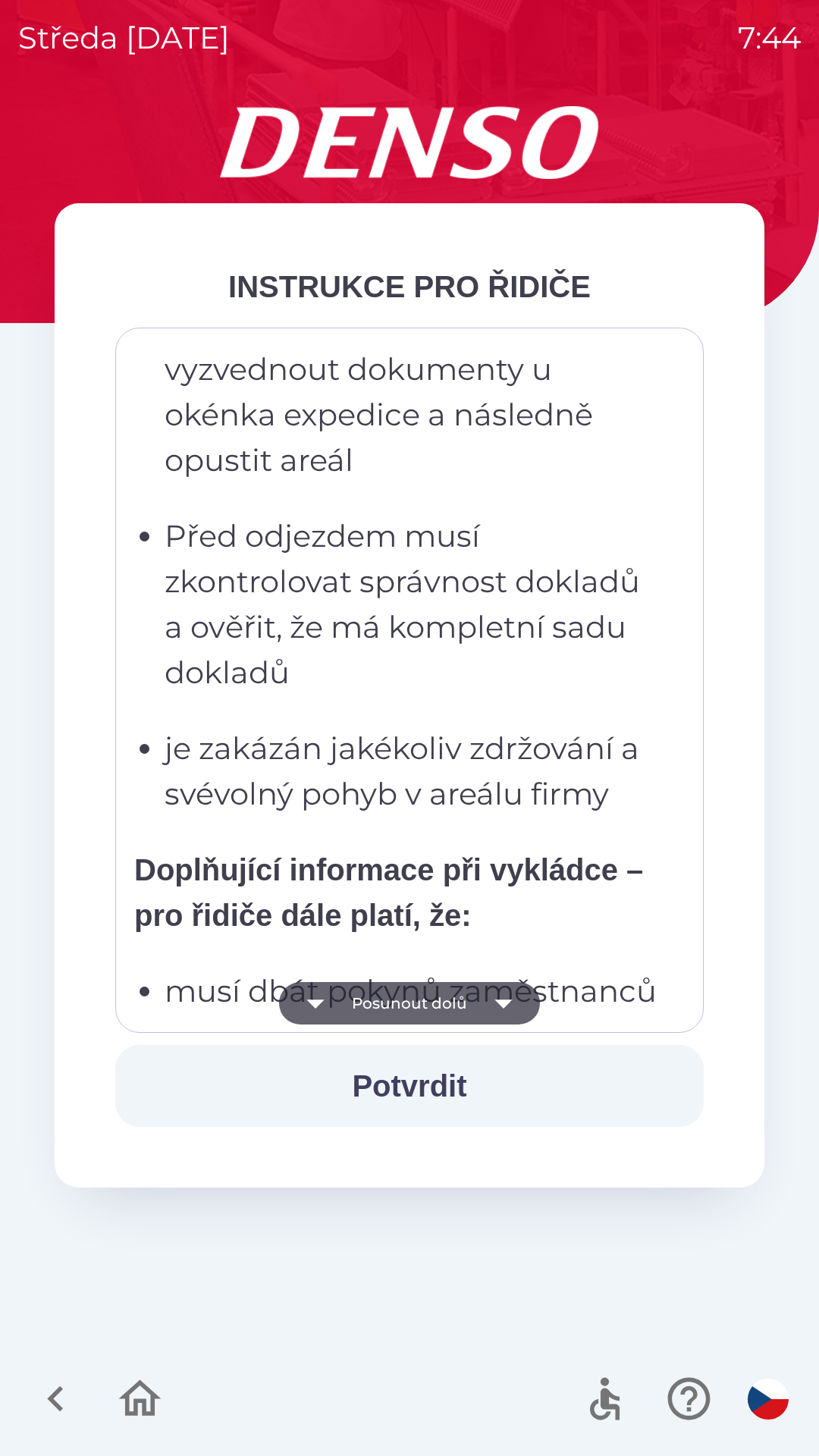
click at [507, 1001] on icon "button" at bounding box center [503, 1004] width 18 height 9
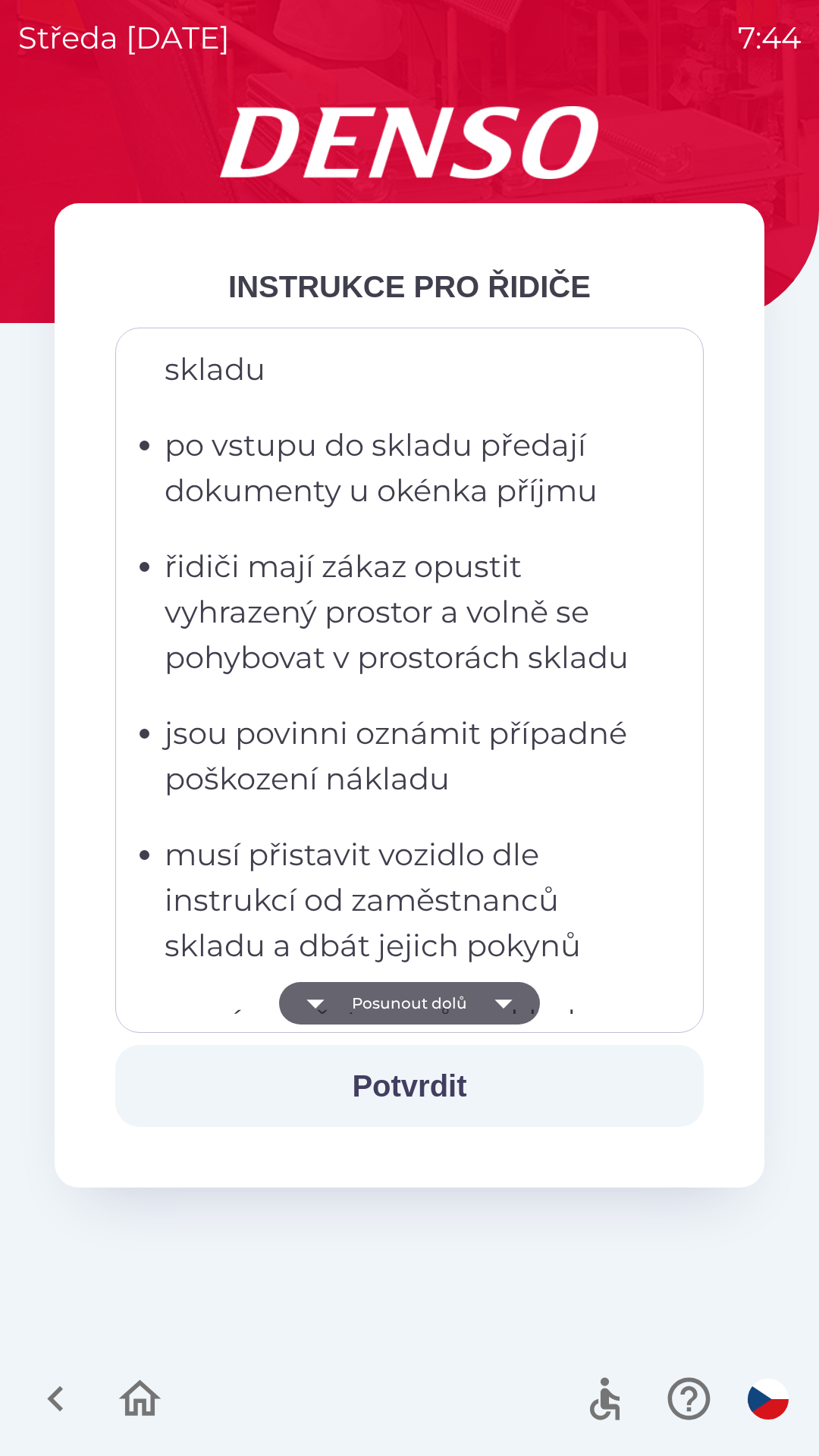
click at [509, 998] on icon "button" at bounding box center [503, 1003] width 42 height 42
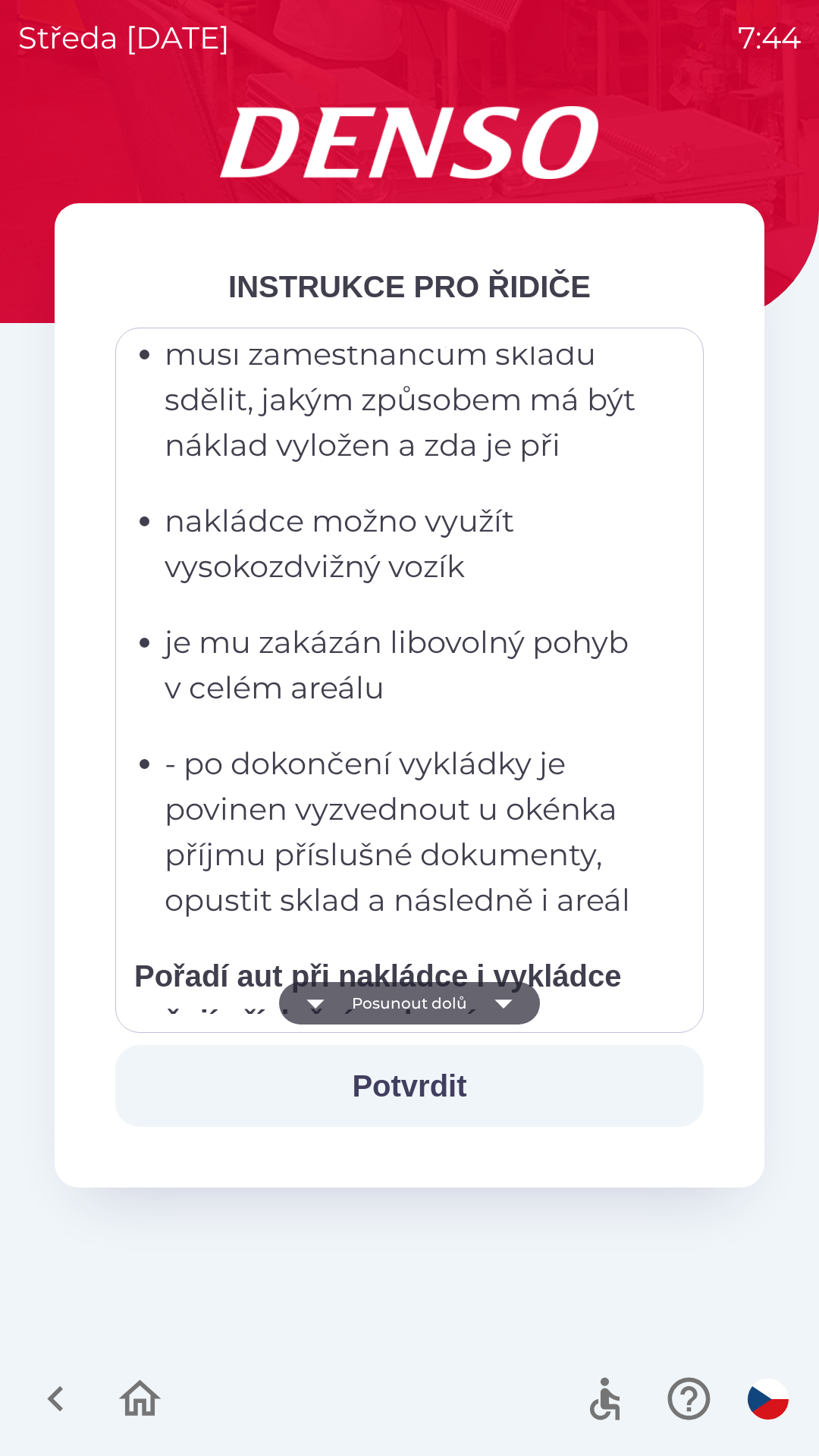
click at [513, 1001] on icon "button" at bounding box center [503, 1003] width 42 height 42
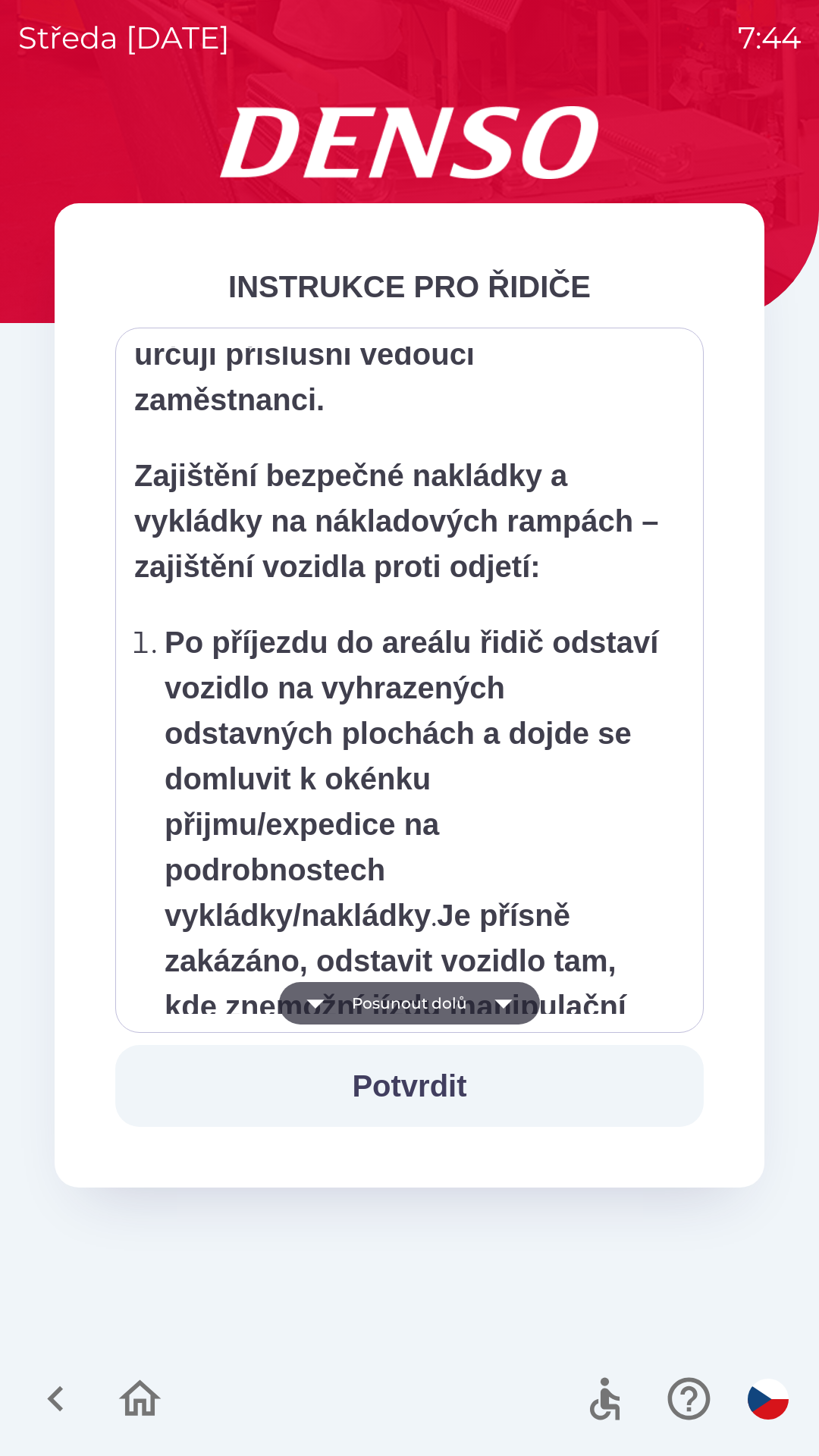
click at [510, 1002] on icon "button" at bounding box center [503, 1003] width 42 height 42
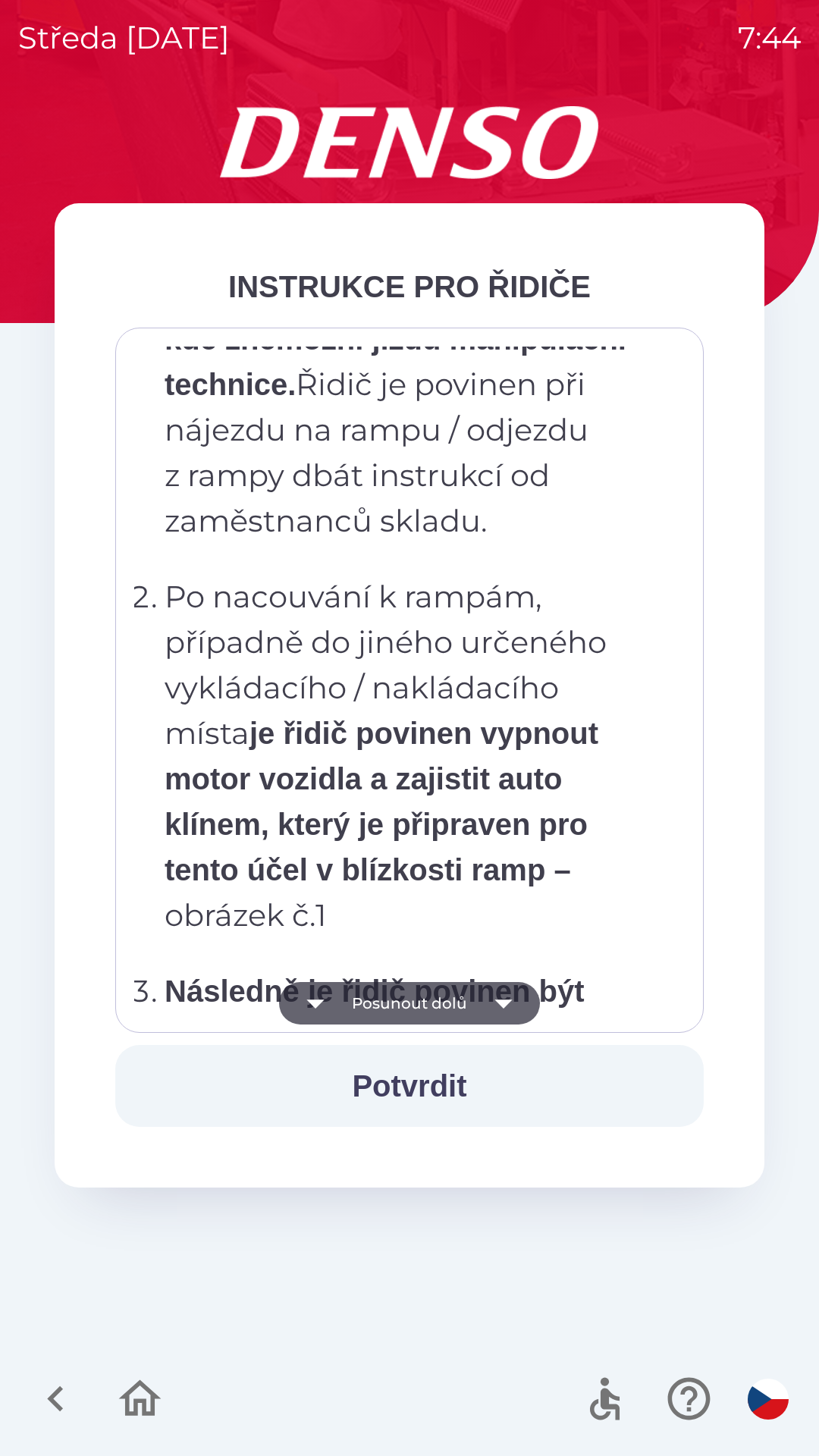
click at [505, 997] on icon "button" at bounding box center [503, 1003] width 42 height 42
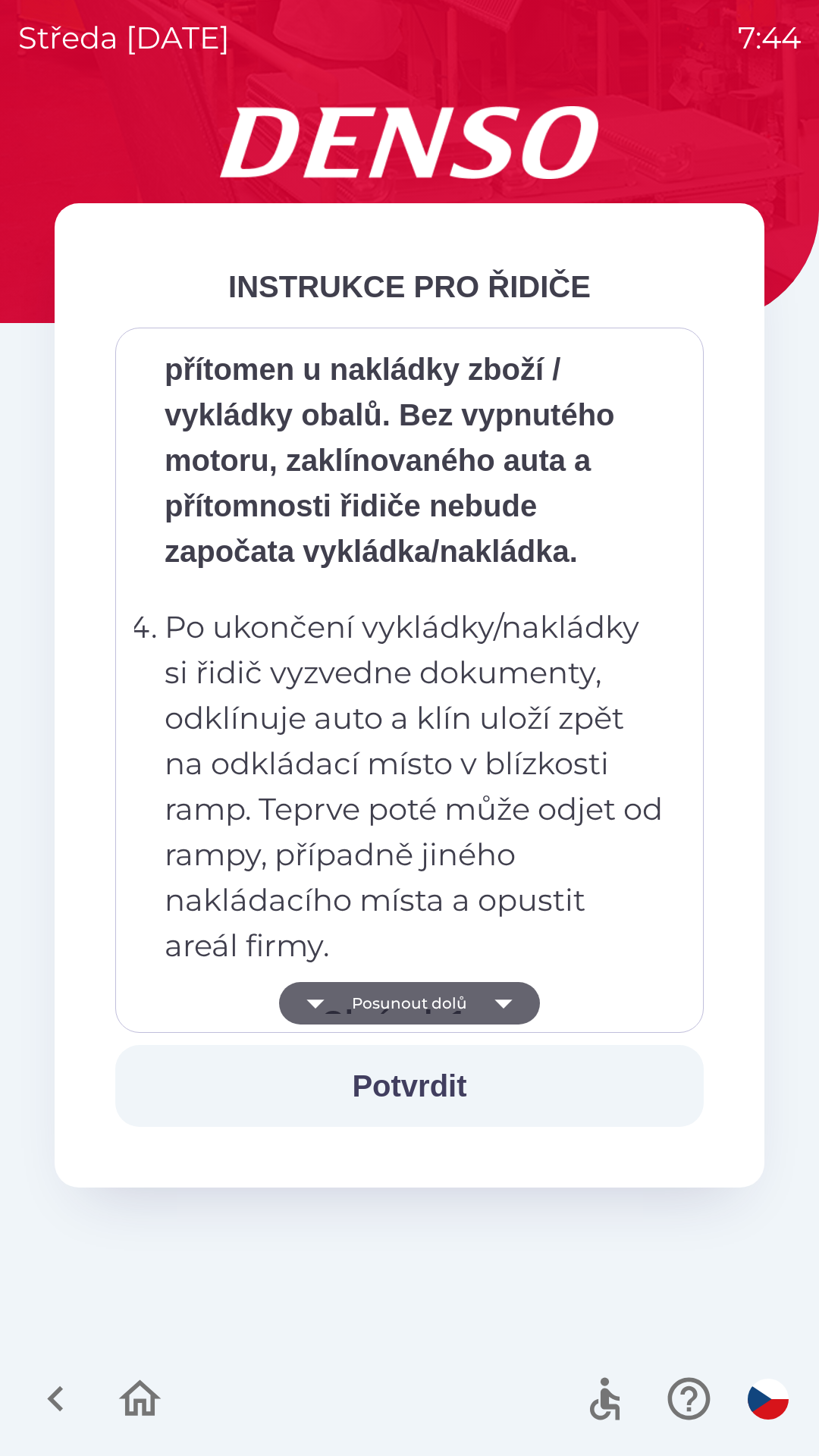
click at [516, 1003] on icon "button" at bounding box center [503, 1003] width 42 height 42
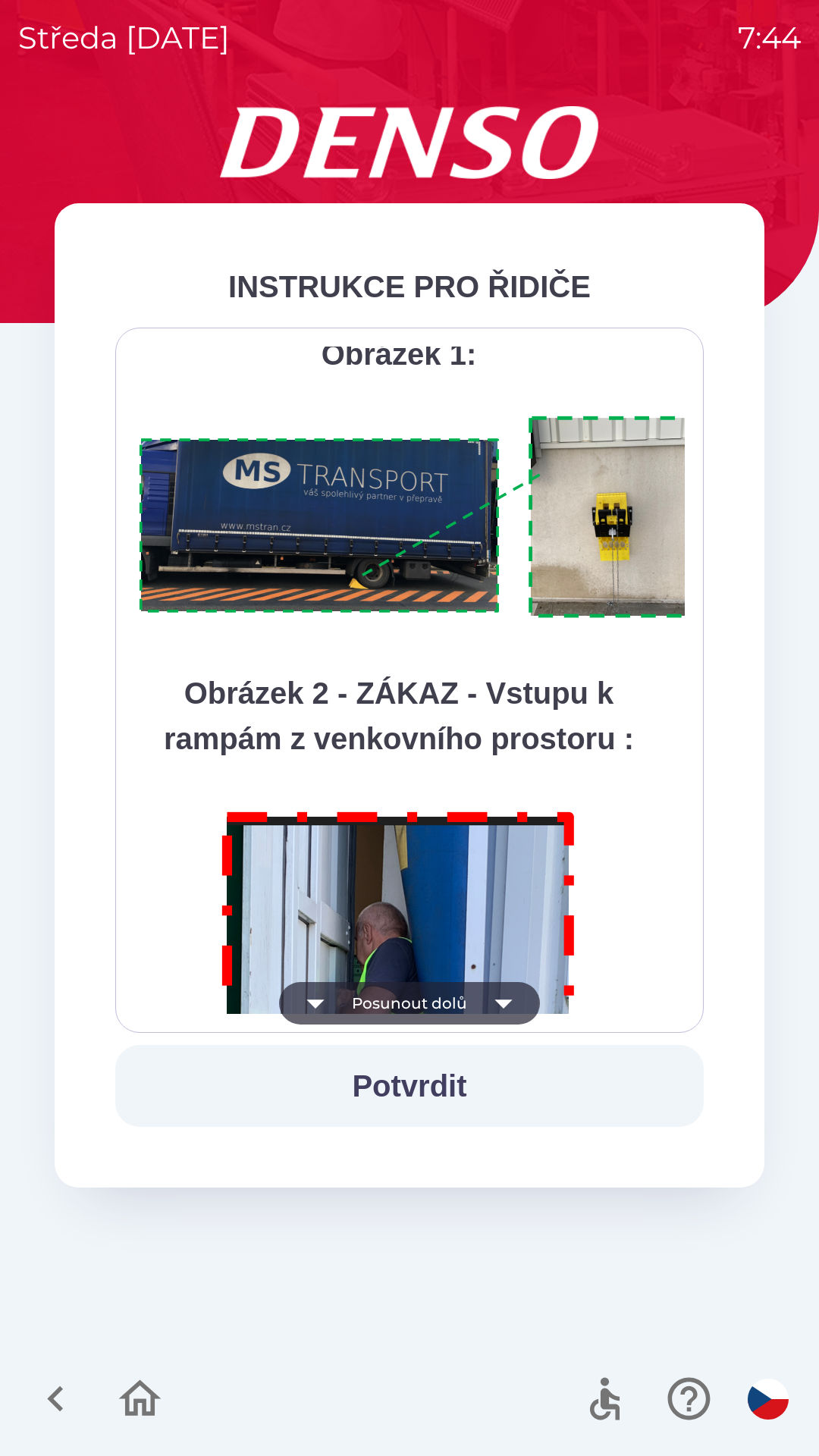
click at [509, 1009] on icon "button" at bounding box center [503, 1003] width 42 height 42
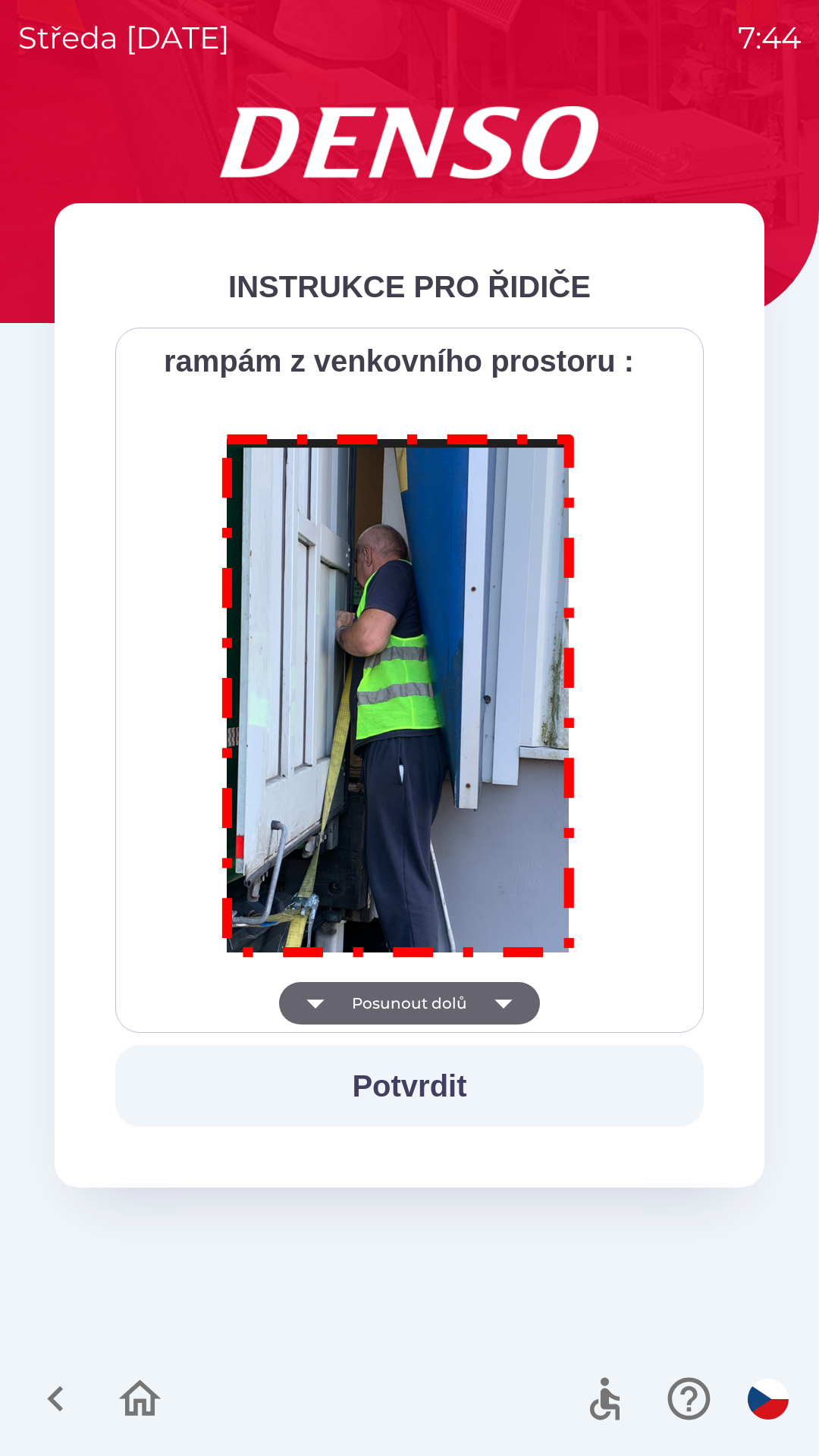
click at [506, 1010] on div "Všichni řidiči přijíždějící do skladu firmy DENSO CZECH s.r.o. jsou po průjezdu…" at bounding box center [410, 680] width 550 height 667
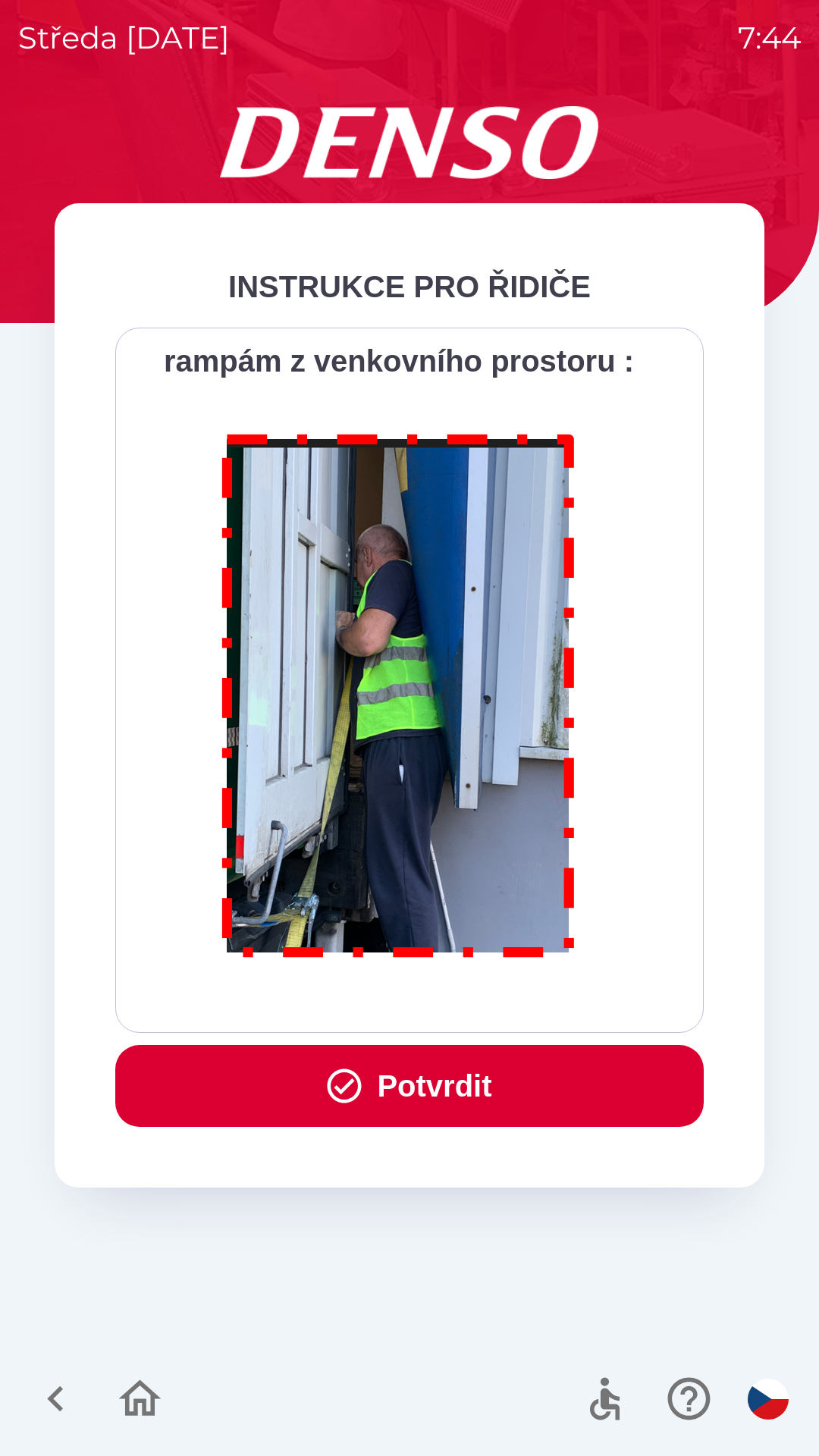
click at [513, 1007] on div "Všichni řidiči přijíždějící do skladu firmy DENSO CZECH s.r.o. jsou po průjezdu…" at bounding box center [410, 680] width 550 height 667
click at [486, 1071] on button "Potvrdit" at bounding box center [410, 1086] width 589 height 82
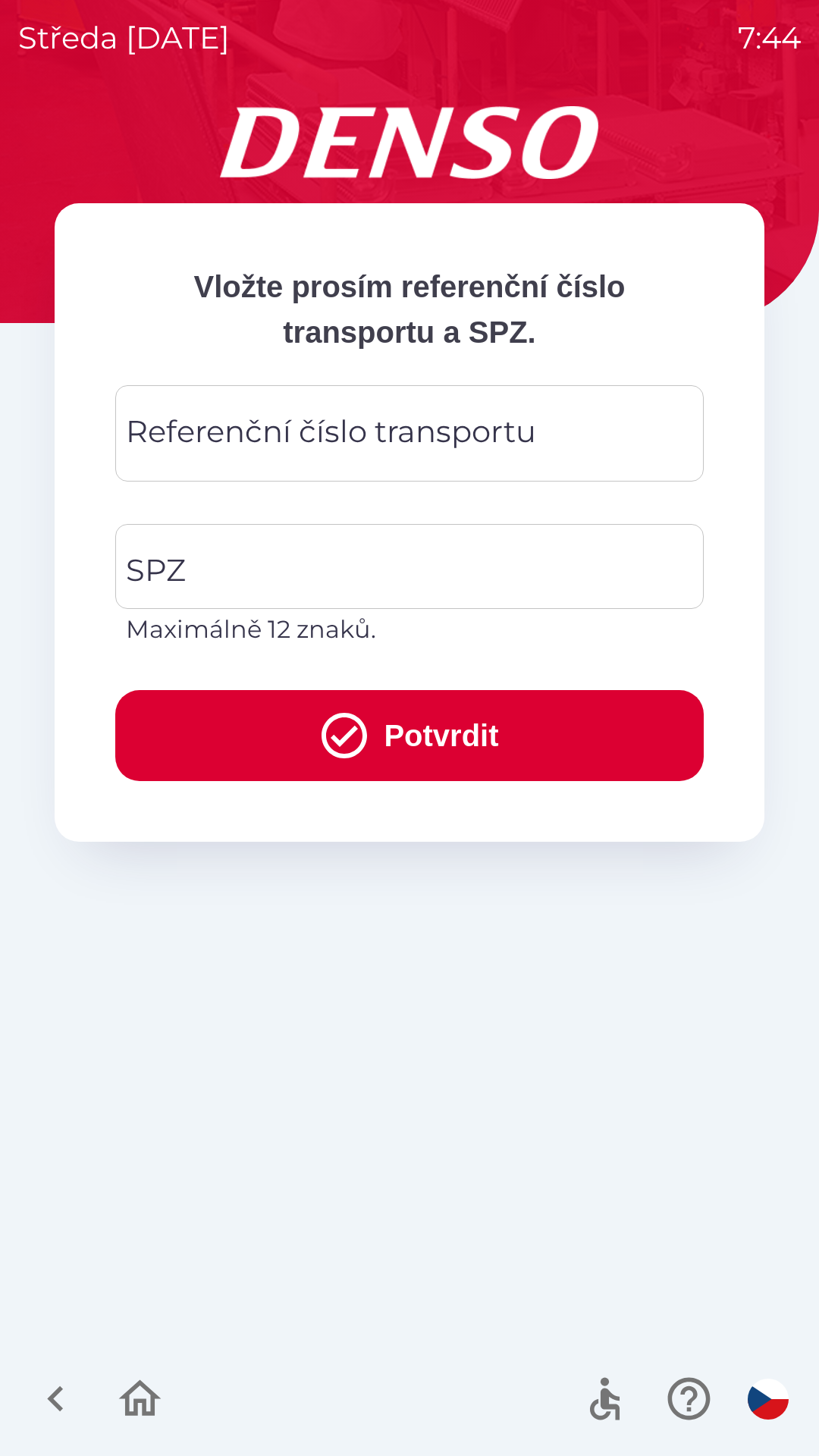
click at [190, 439] on div "Referenční číslo transportu Referenční číslo transportu" at bounding box center [410, 434] width 589 height 96
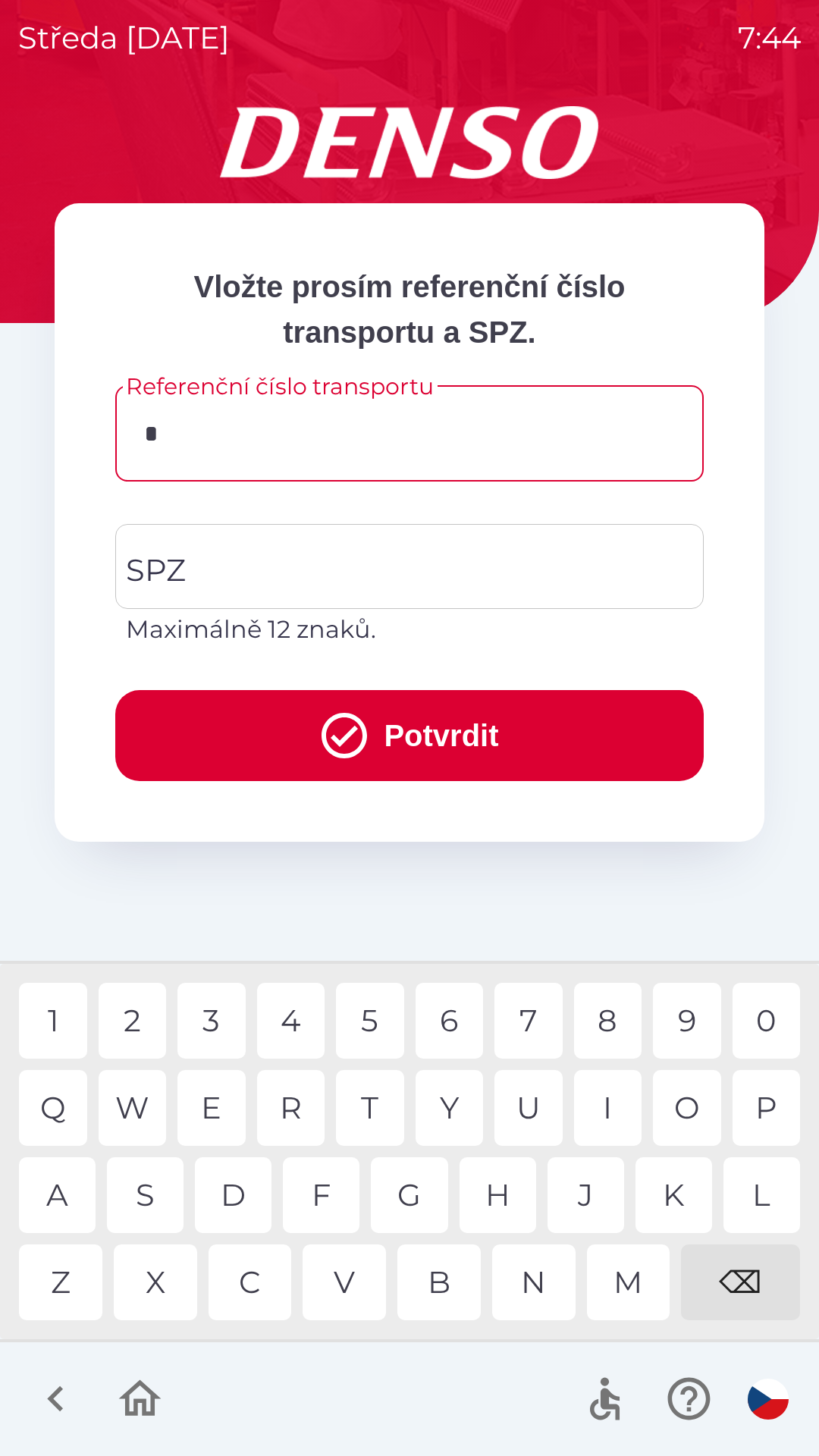
click at [371, 1115] on div "T" at bounding box center [370, 1108] width 68 height 76
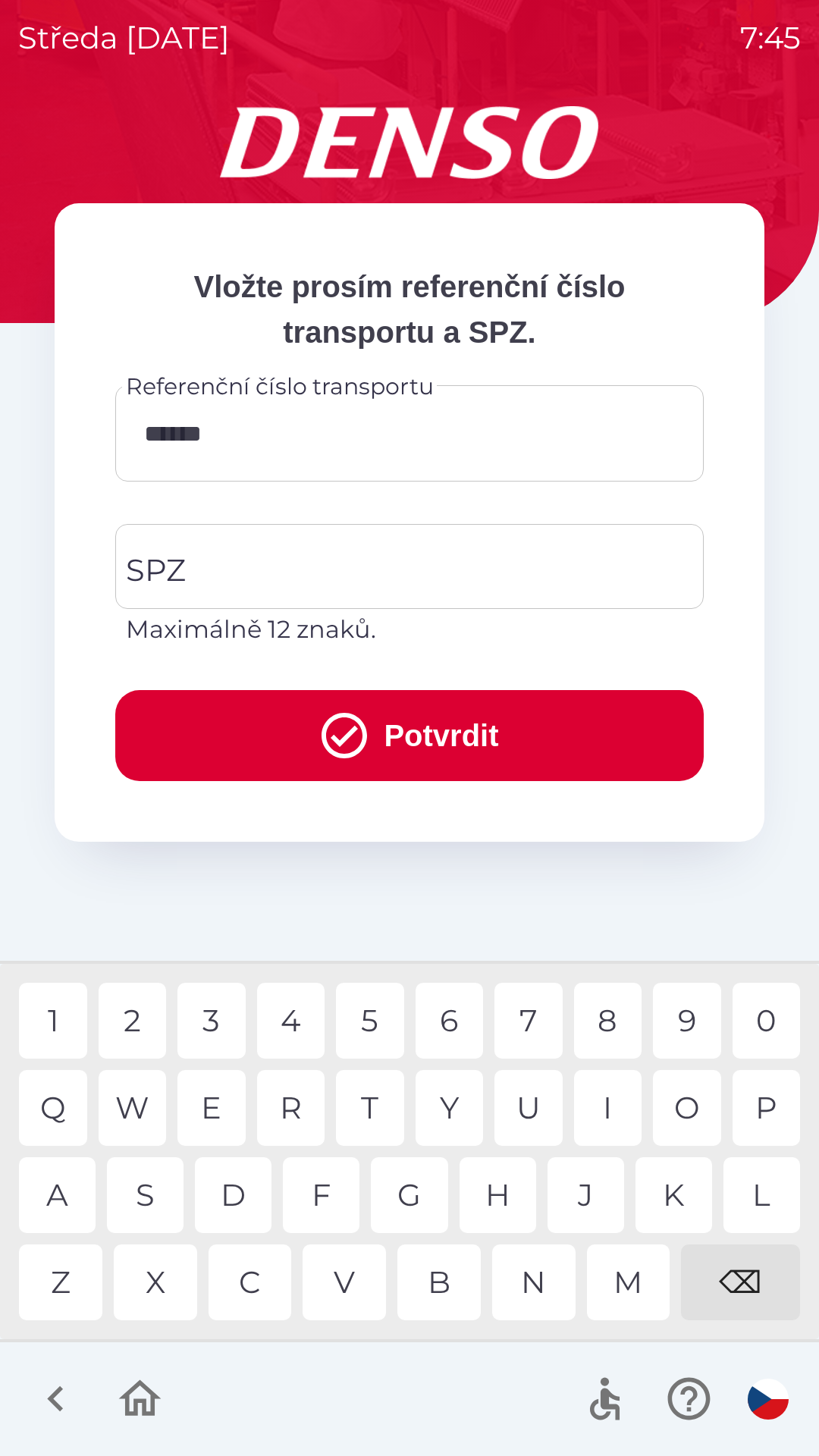
click at [210, 1022] on div "3" at bounding box center [211, 1021] width 68 height 76
click at [298, 1030] on div "4" at bounding box center [290, 1021] width 68 height 76
click at [208, 1014] on div "3" at bounding box center [211, 1021] width 68 height 76
type input "**********"
click at [678, 1012] on div "9" at bounding box center [686, 1021] width 68 height 76
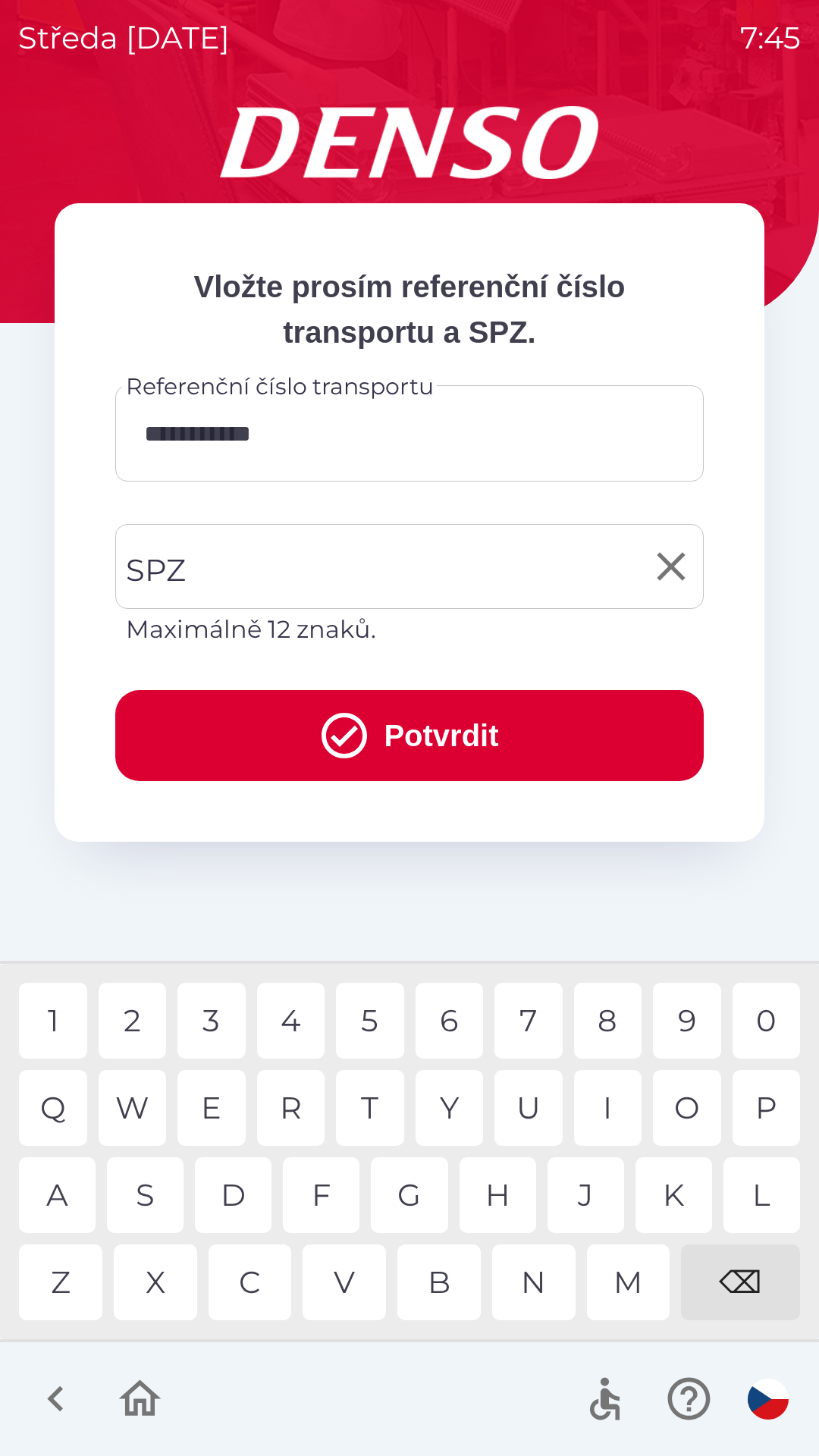
click at [234, 574] on input "SPZ" at bounding box center [398, 566] width 552 height 71
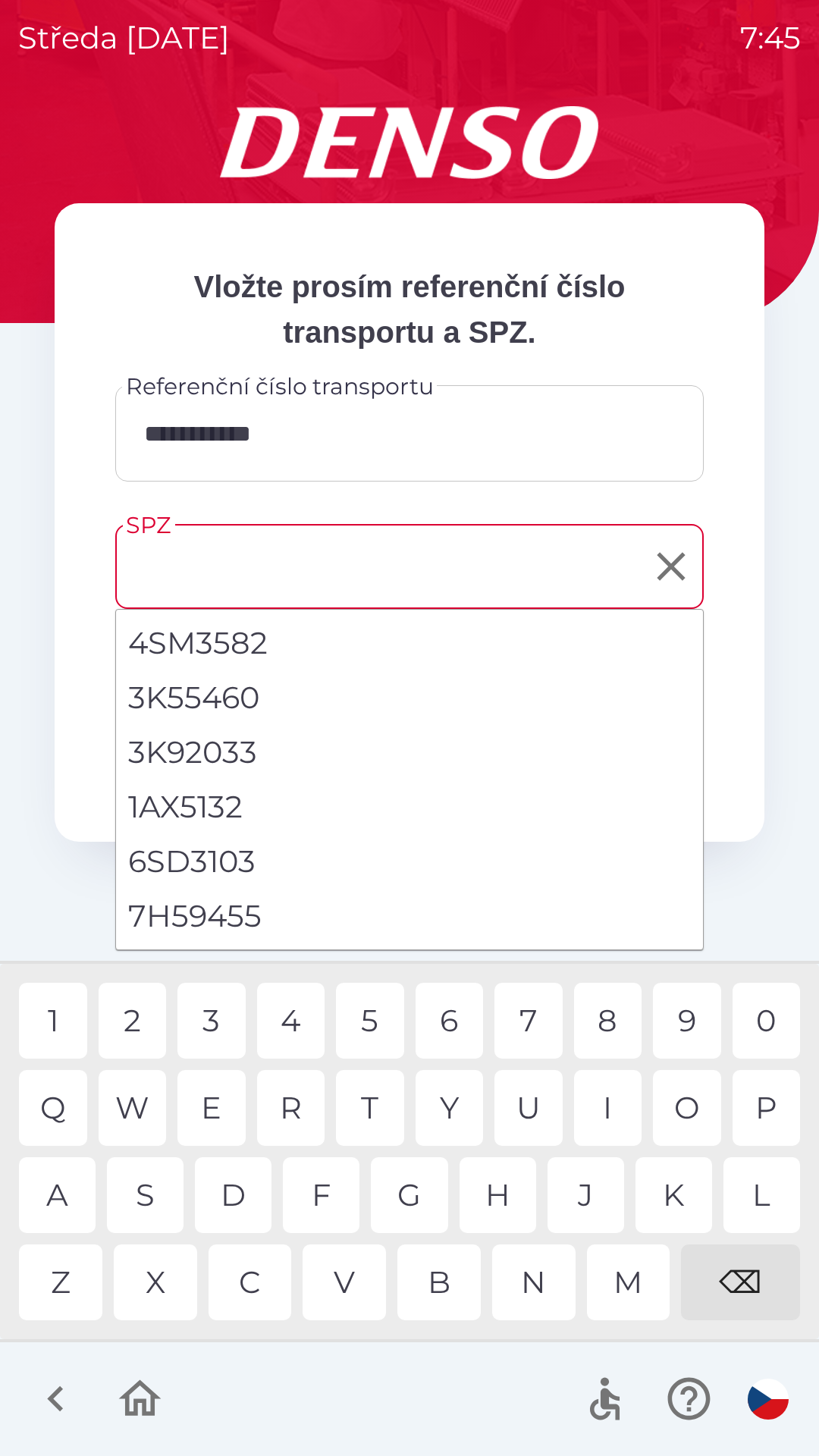
click at [223, 906] on li "7H59455" at bounding box center [410, 916] width 587 height 54
type input "*******"
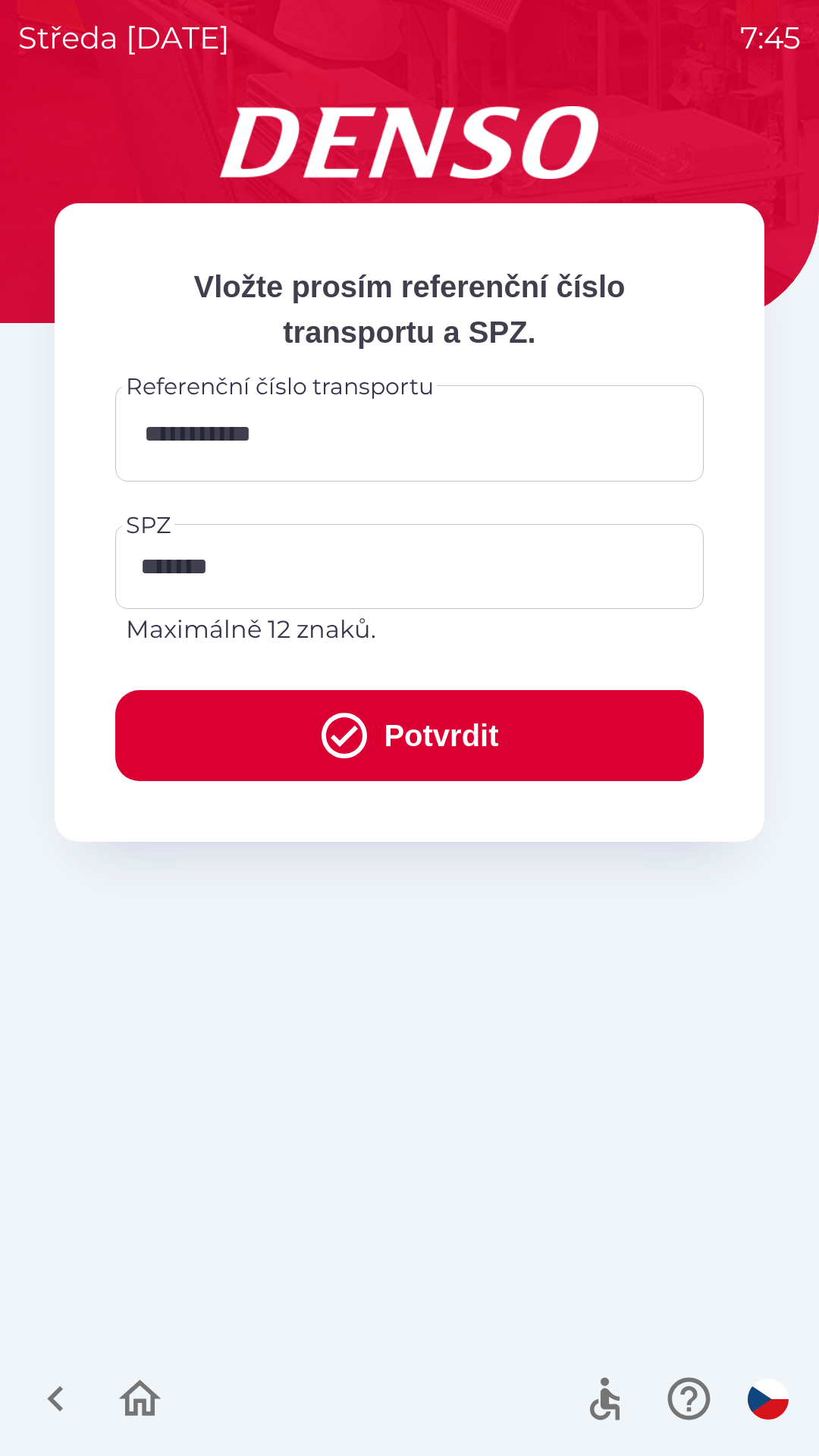
click at [476, 752] on button "Potvrdit" at bounding box center [410, 736] width 589 height 91
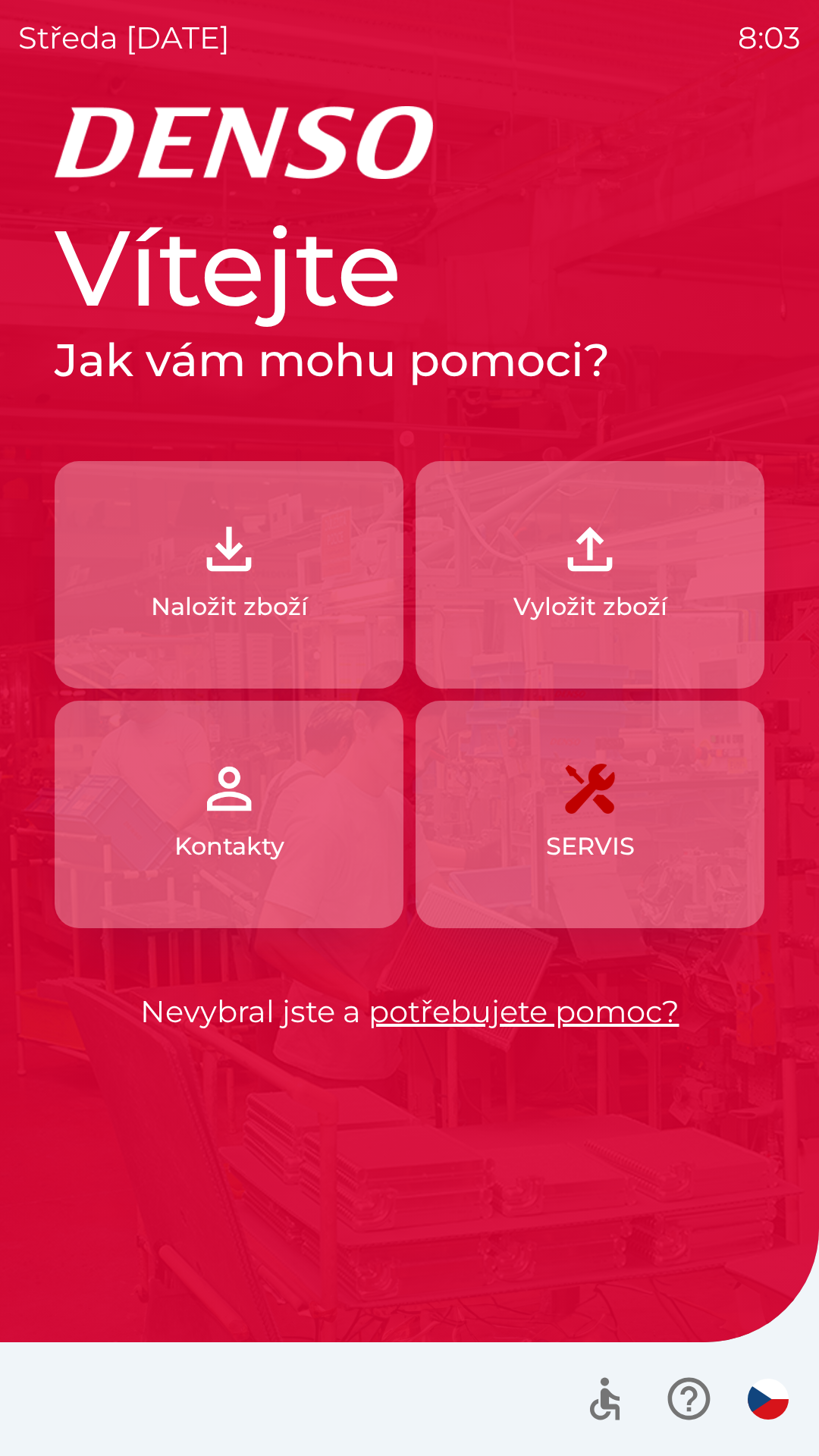
click at [601, 554] on img "button" at bounding box center [589, 549] width 66 height 66
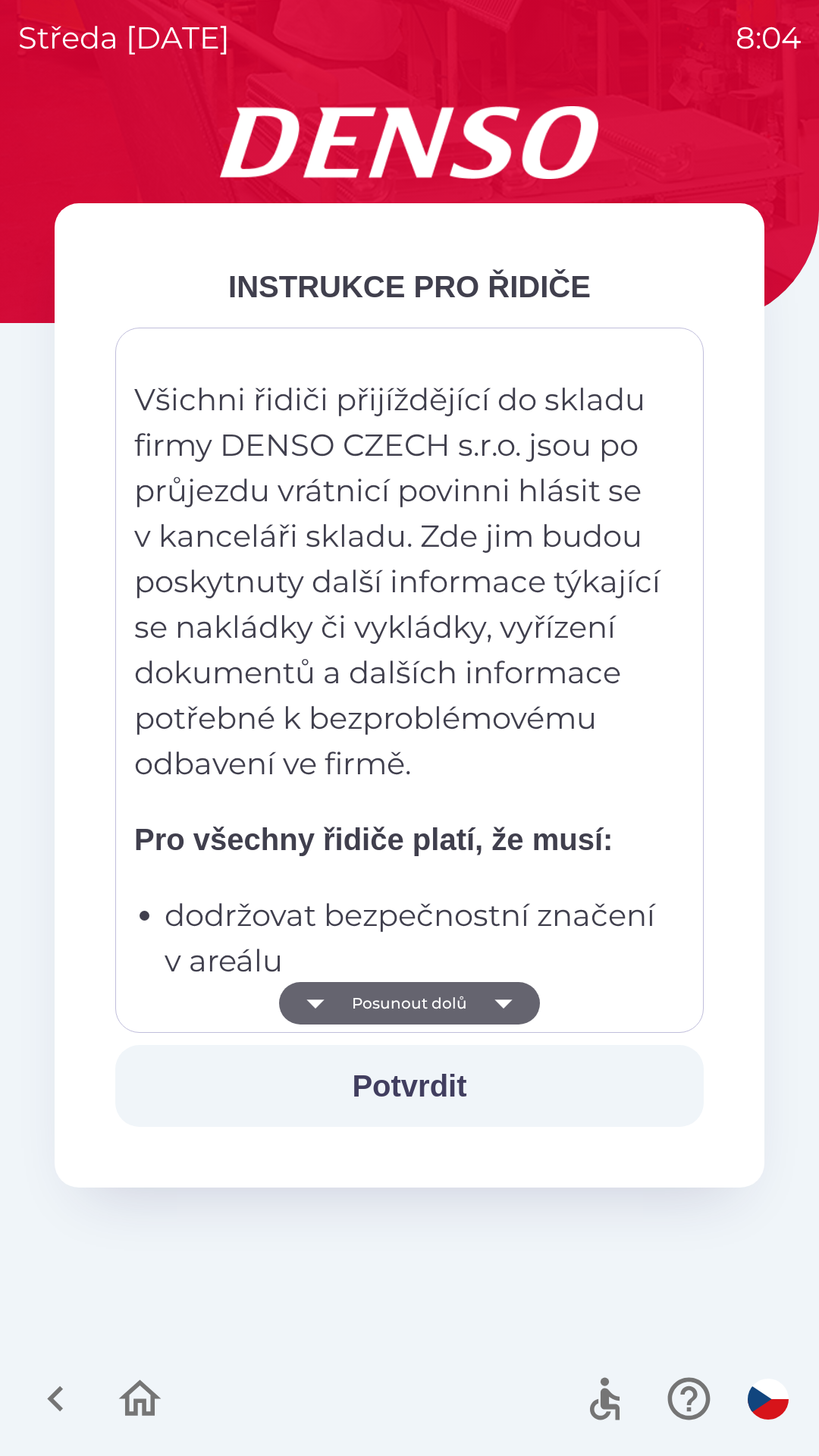
click at [416, 1079] on button "Potvrdit" at bounding box center [410, 1086] width 589 height 82
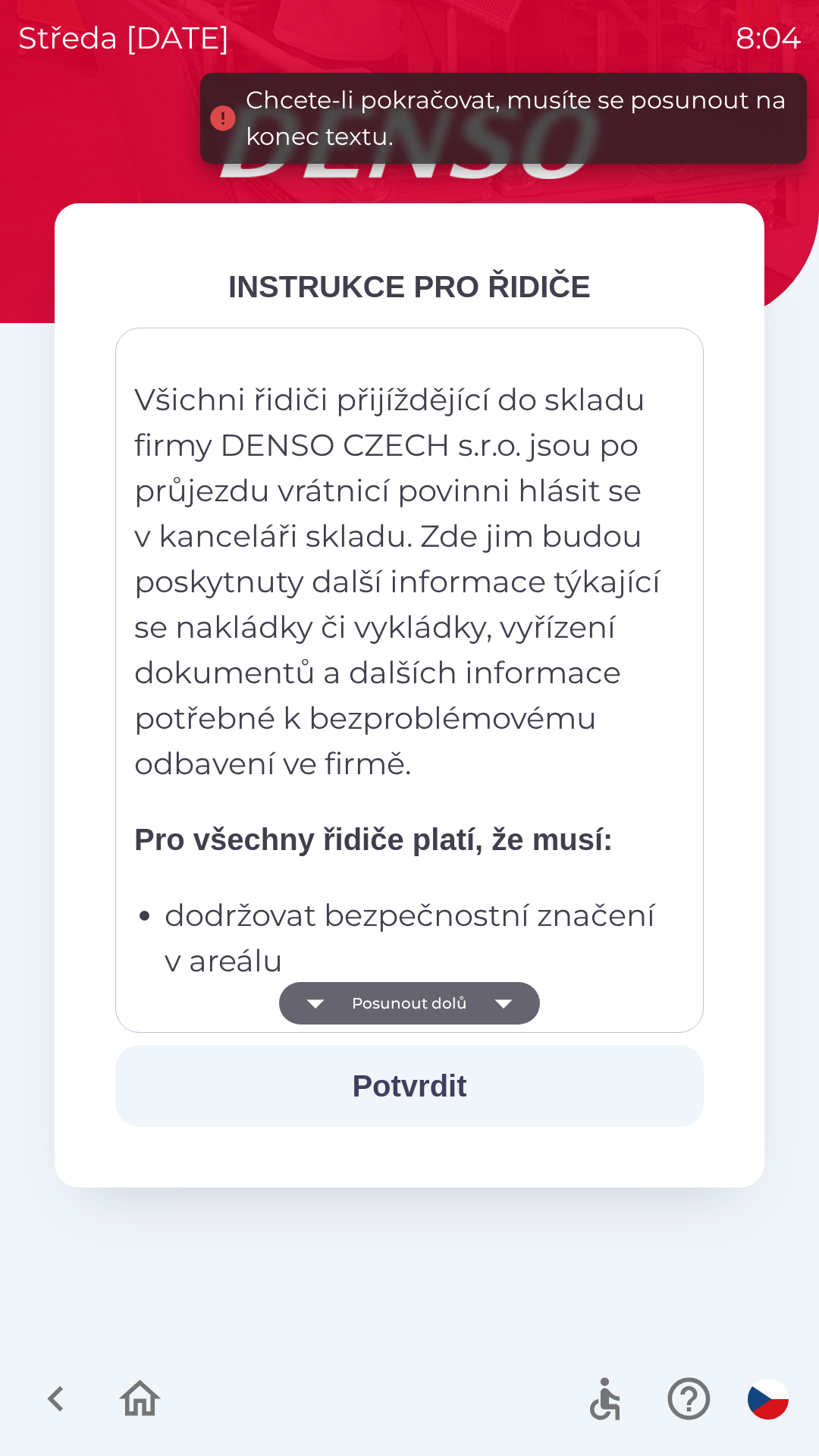
click at [426, 1082] on button "Potvrdit" at bounding box center [410, 1086] width 589 height 82
click at [505, 1010] on icon "button" at bounding box center [503, 1003] width 42 height 42
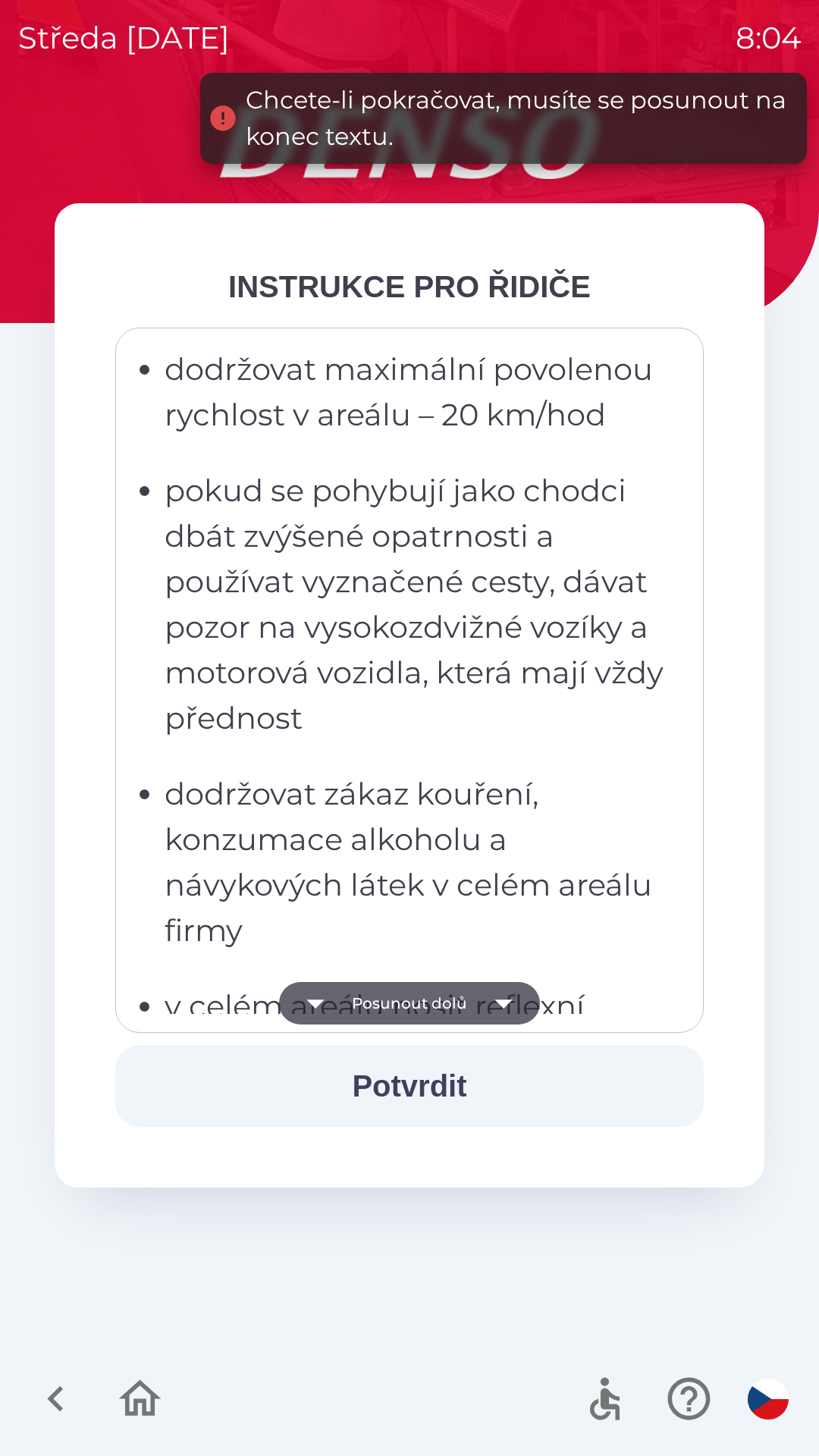
click at [506, 1008] on icon "button" at bounding box center [503, 1003] width 42 height 42
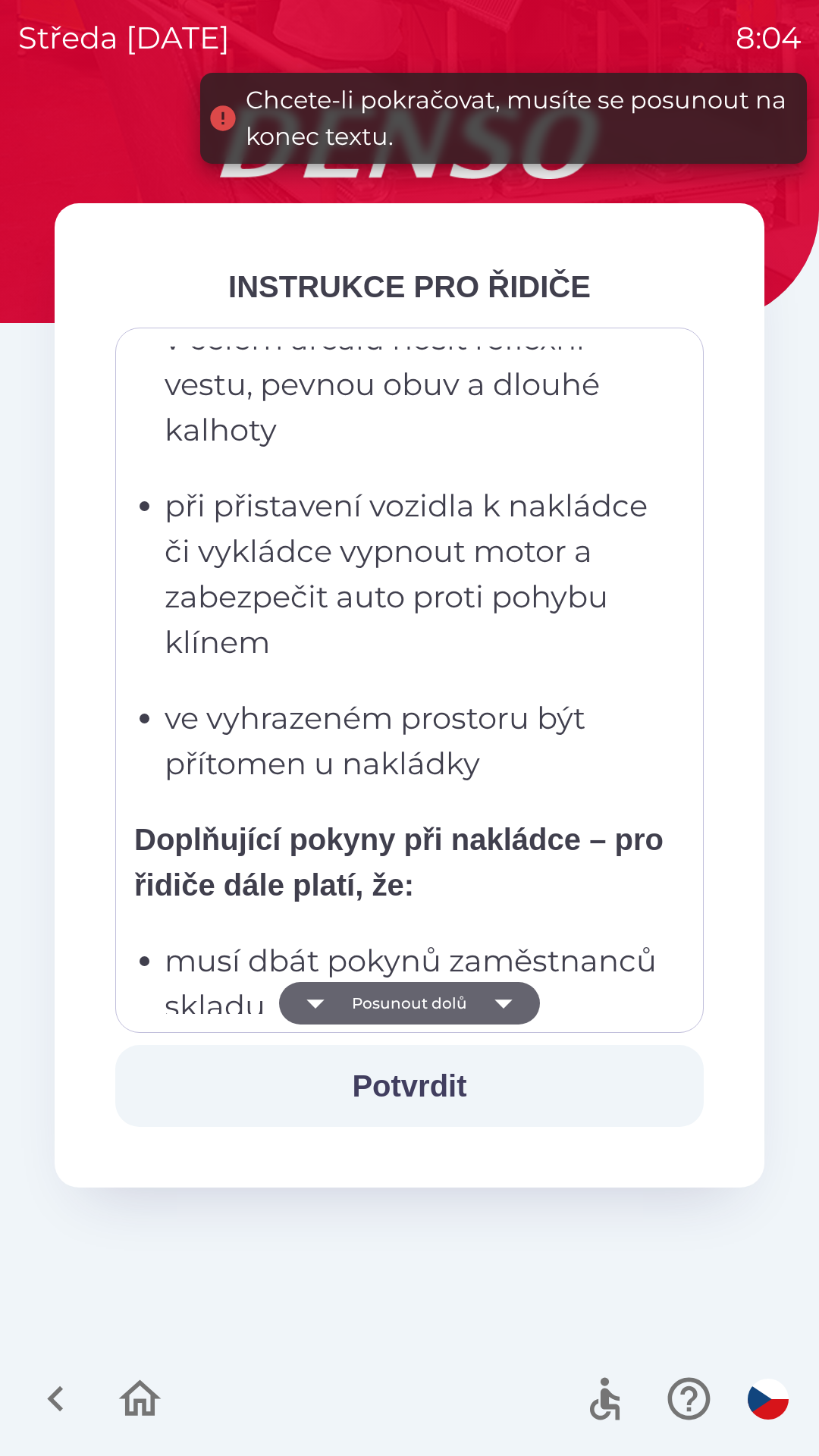
click at [505, 992] on icon "button" at bounding box center [503, 1003] width 42 height 42
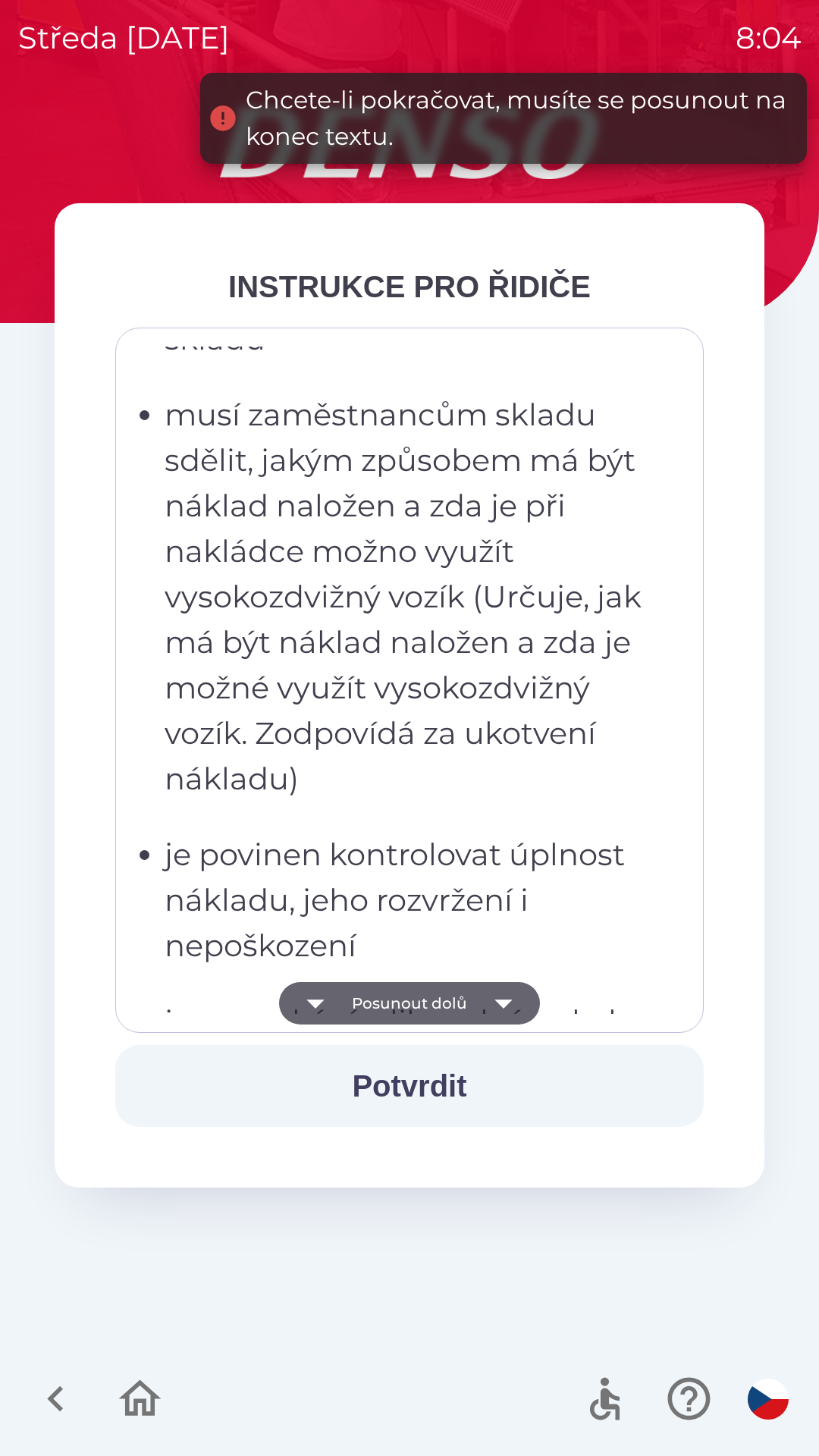
click at [506, 1000] on icon "button" at bounding box center [503, 1004] width 18 height 9
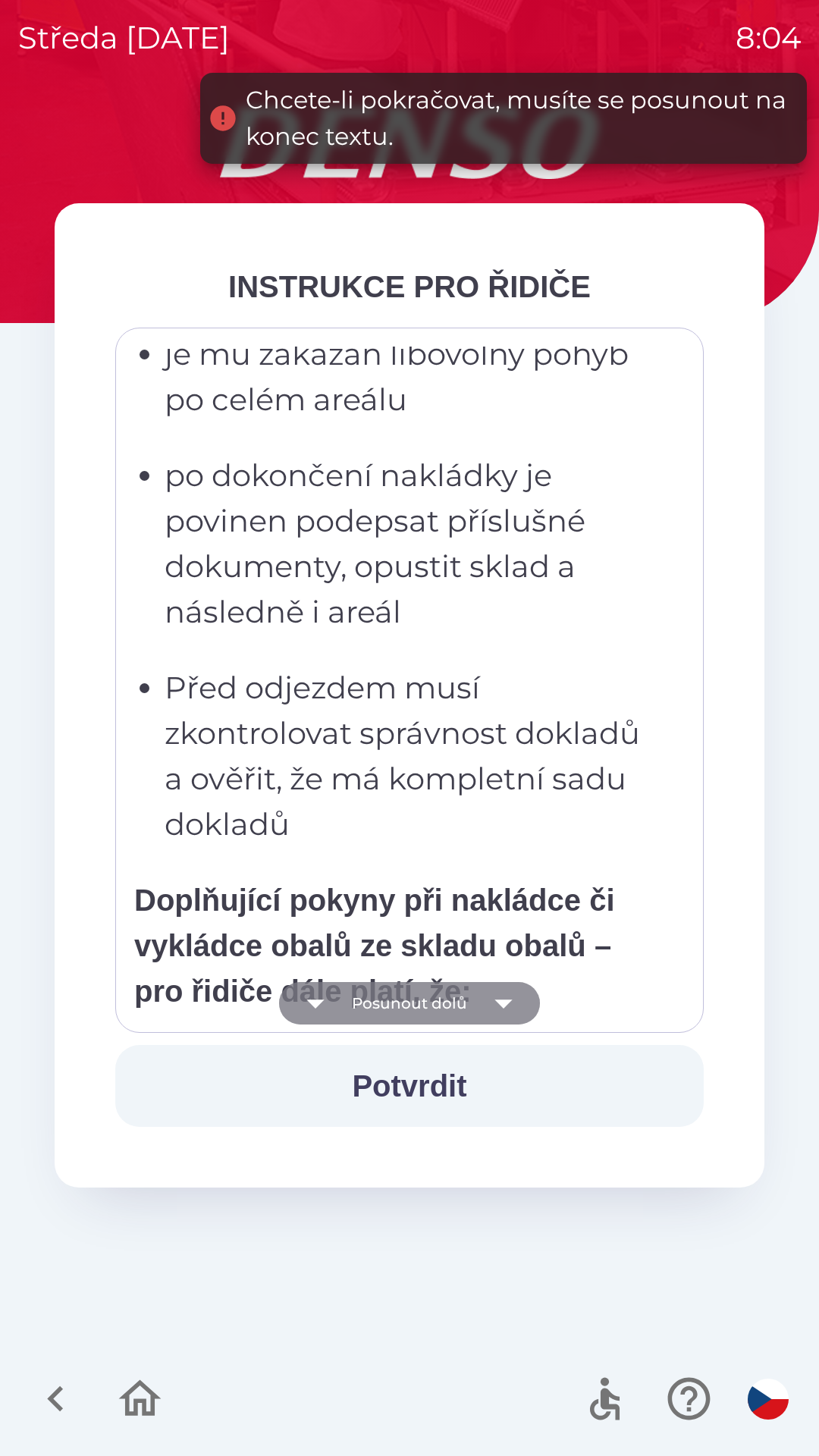
click at [504, 994] on icon "button" at bounding box center [503, 1003] width 42 height 42
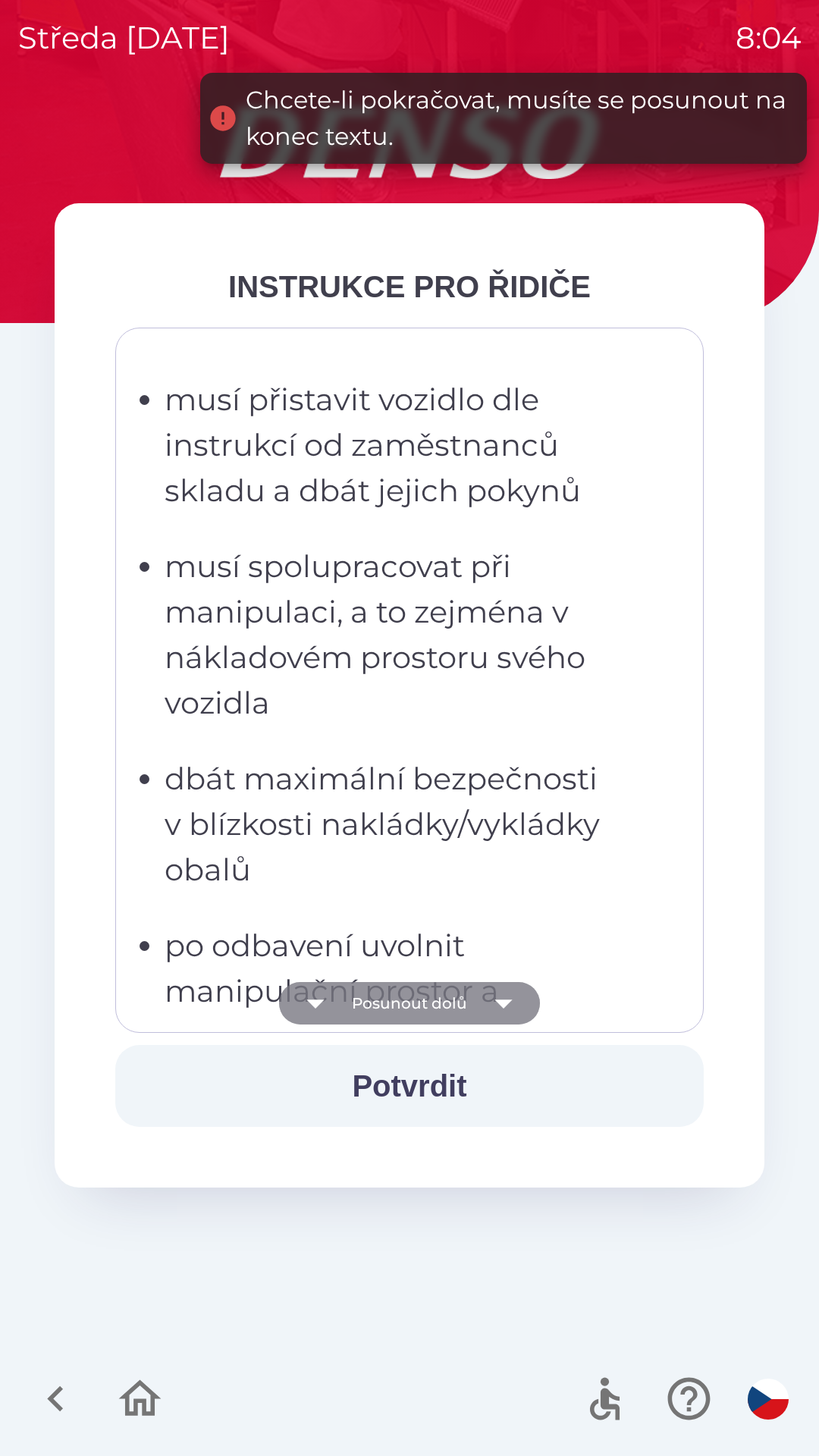
click at [506, 993] on icon "button" at bounding box center [503, 1003] width 42 height 42
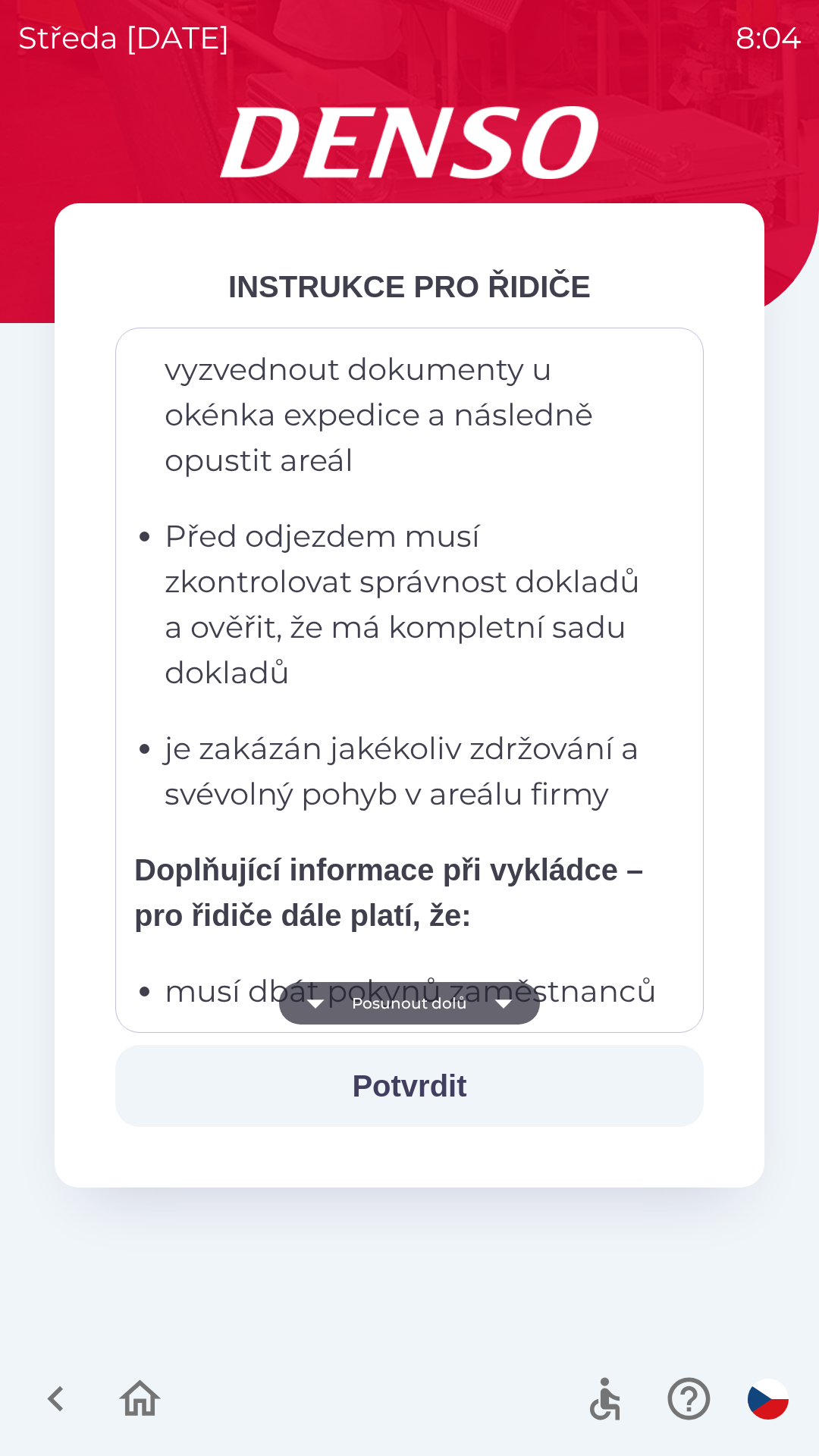
click at [505, 991] on icon "button" at bounding box center [503, 1003] width 42 height 42
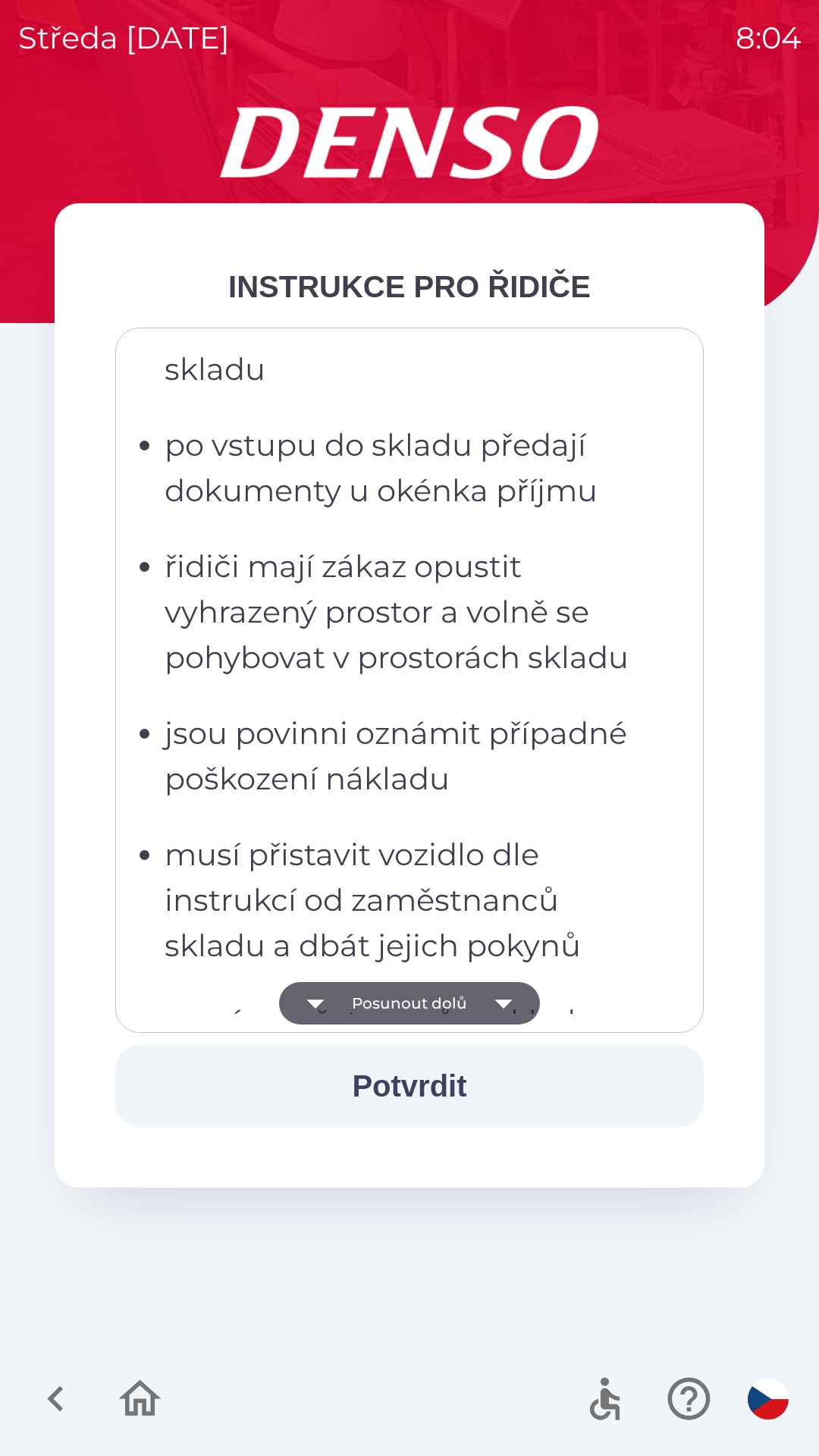
click at [513, 995] on icon "button" at bounding box center [503, 1003] width 42 height 42
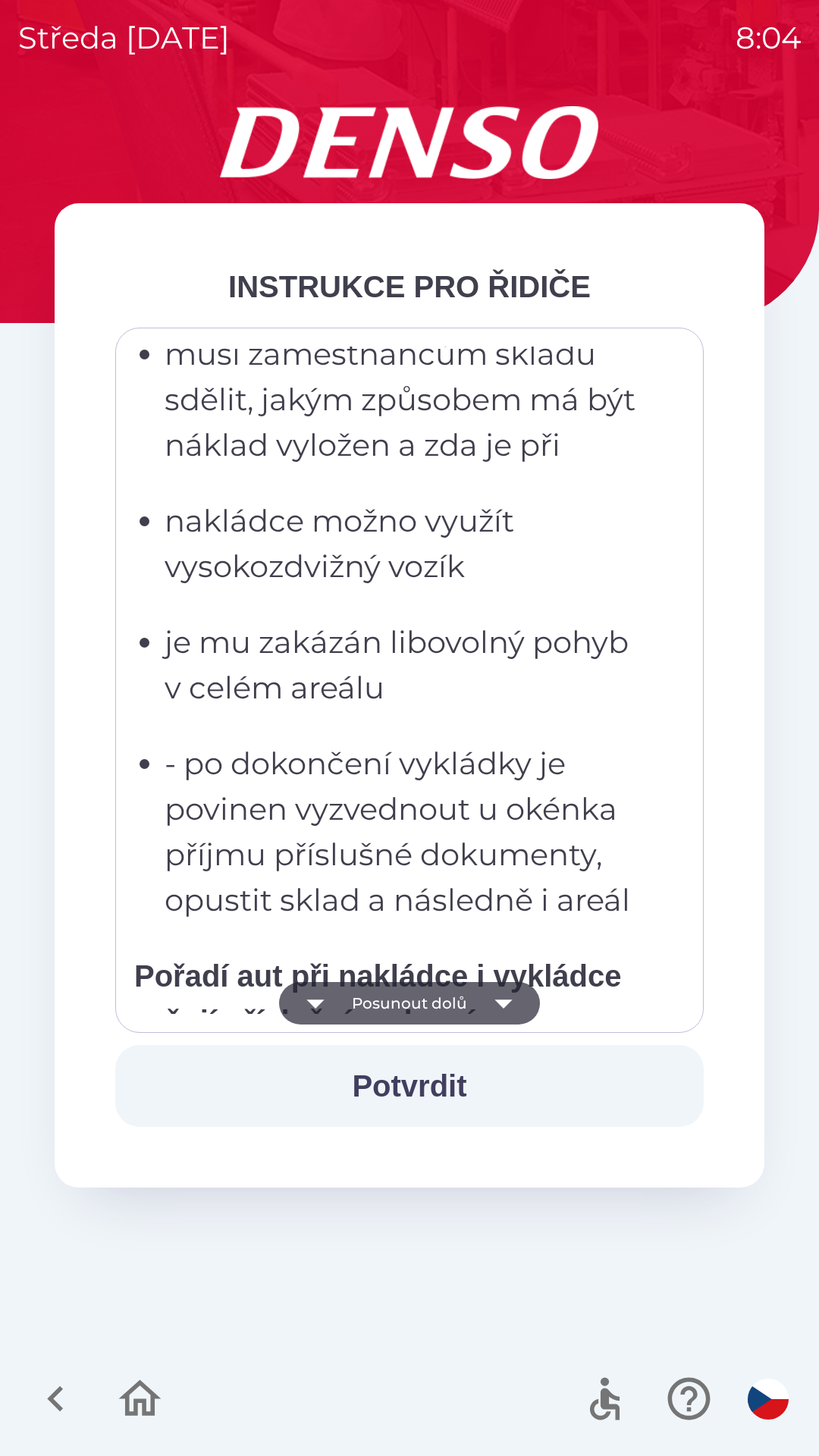
click at [507, 998] on icon "button" at bounding box center [503, 1003] width 42 height 42
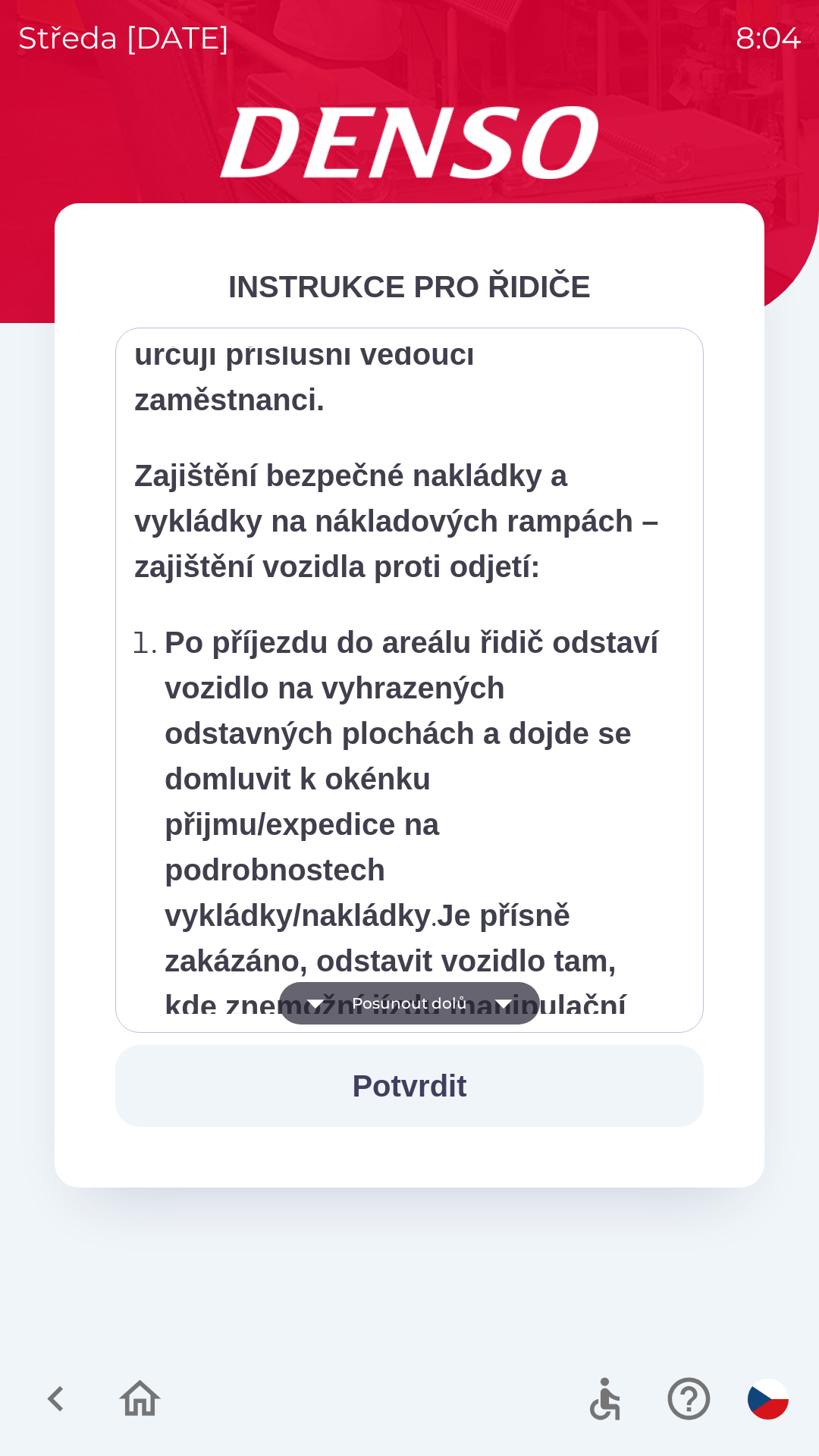
click at [511, 1005] on icon "button" at bounding box center [503, 1003] width 42 height 42
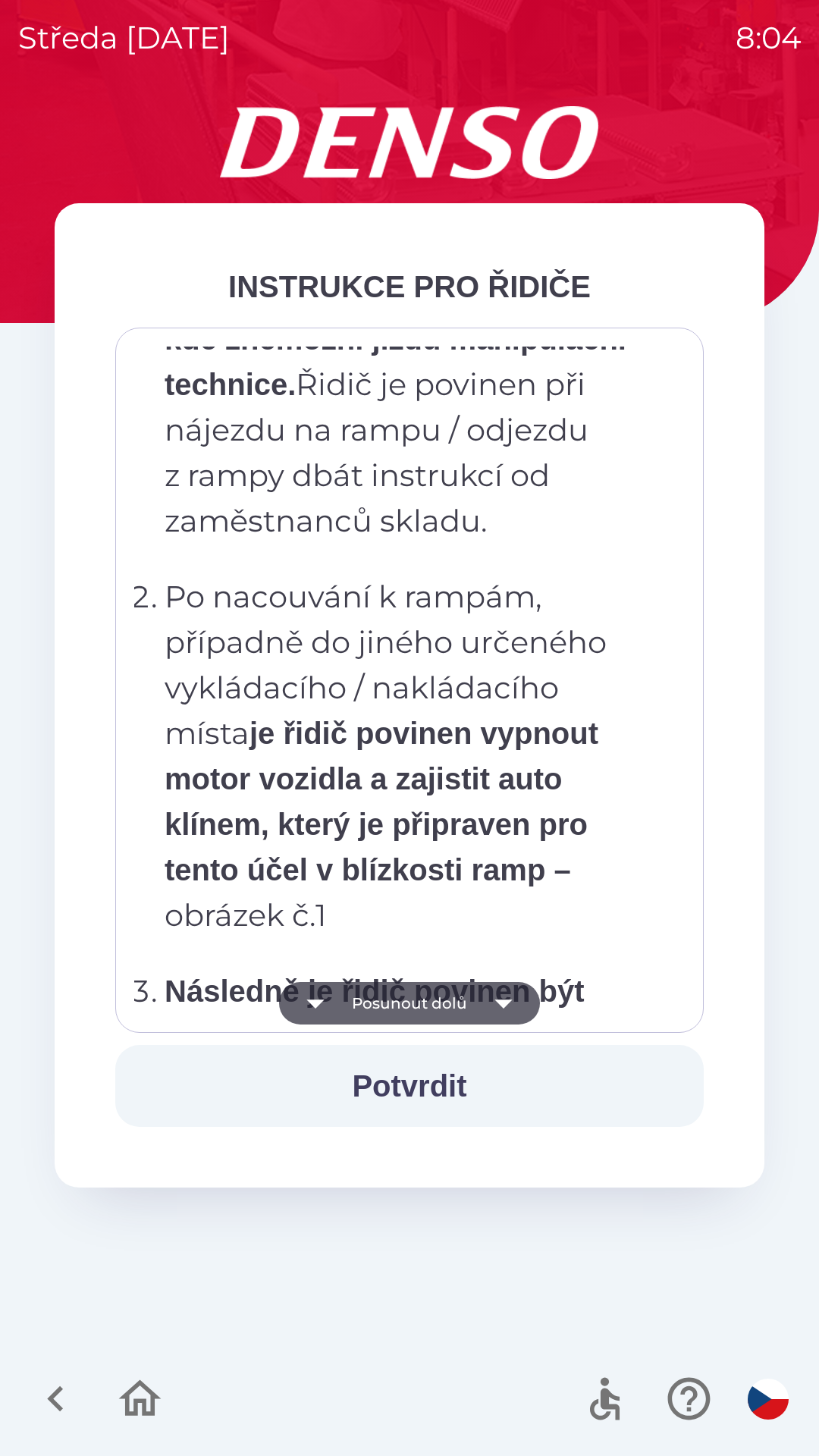
click at [514, 1003] on icon "button" at bounding box center [503, 1003] width 42 height 42
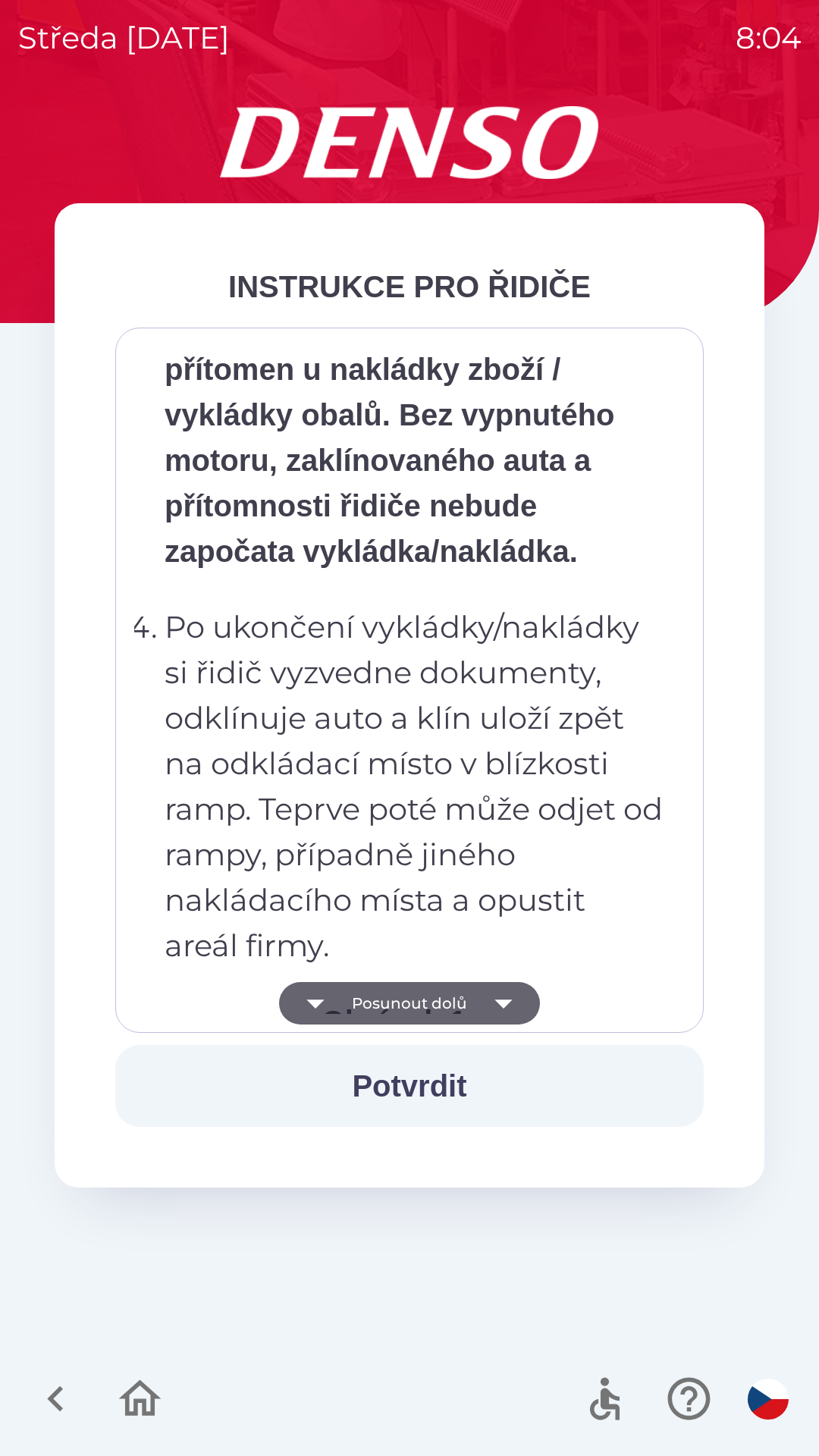
click at [517, 999] on icon "button" at bounding box center [503, 1003] width 42 height 42
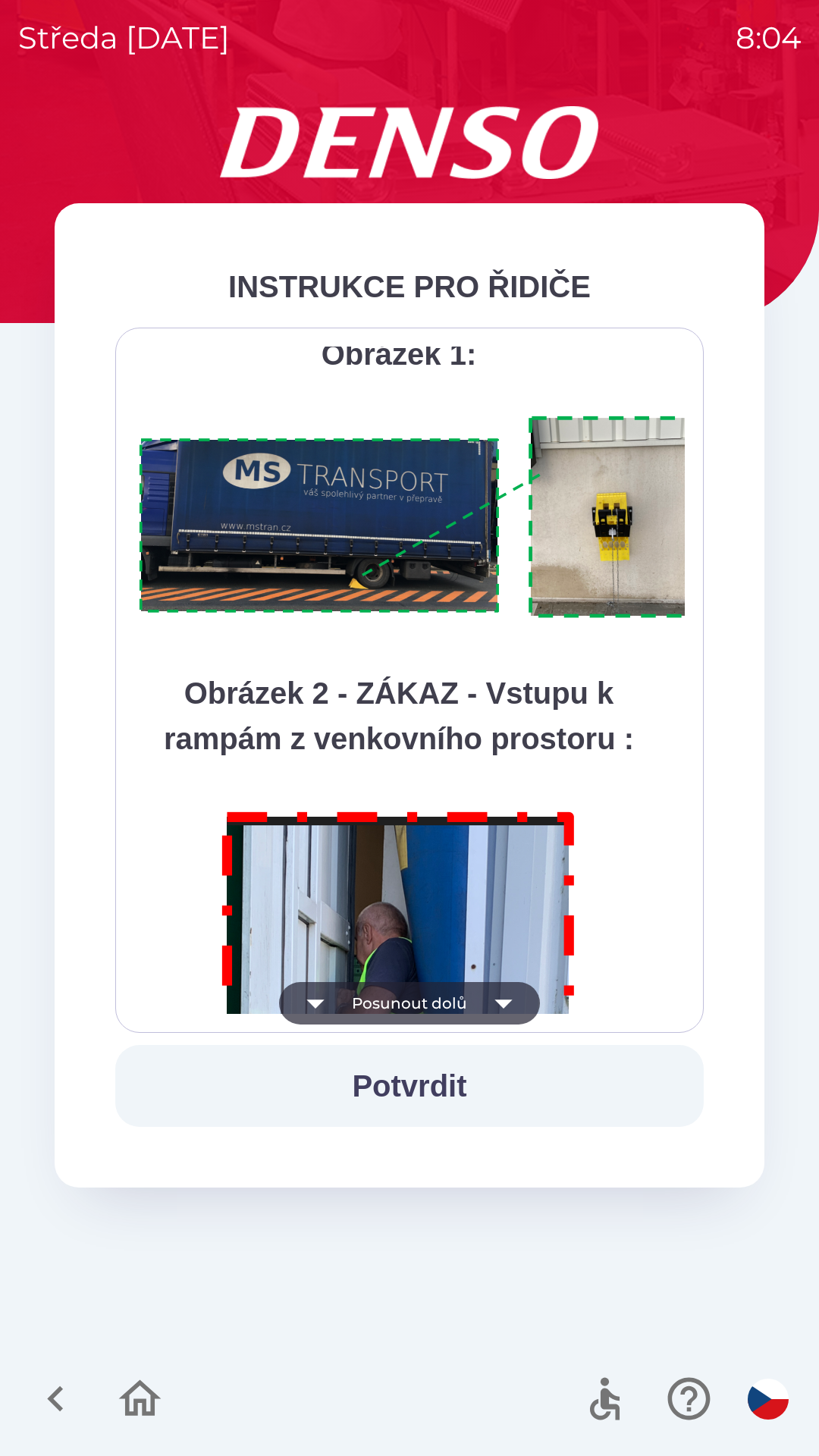
click at [518, 997] on icon "button" at bounding box center [503, 1003] width 42 height 42
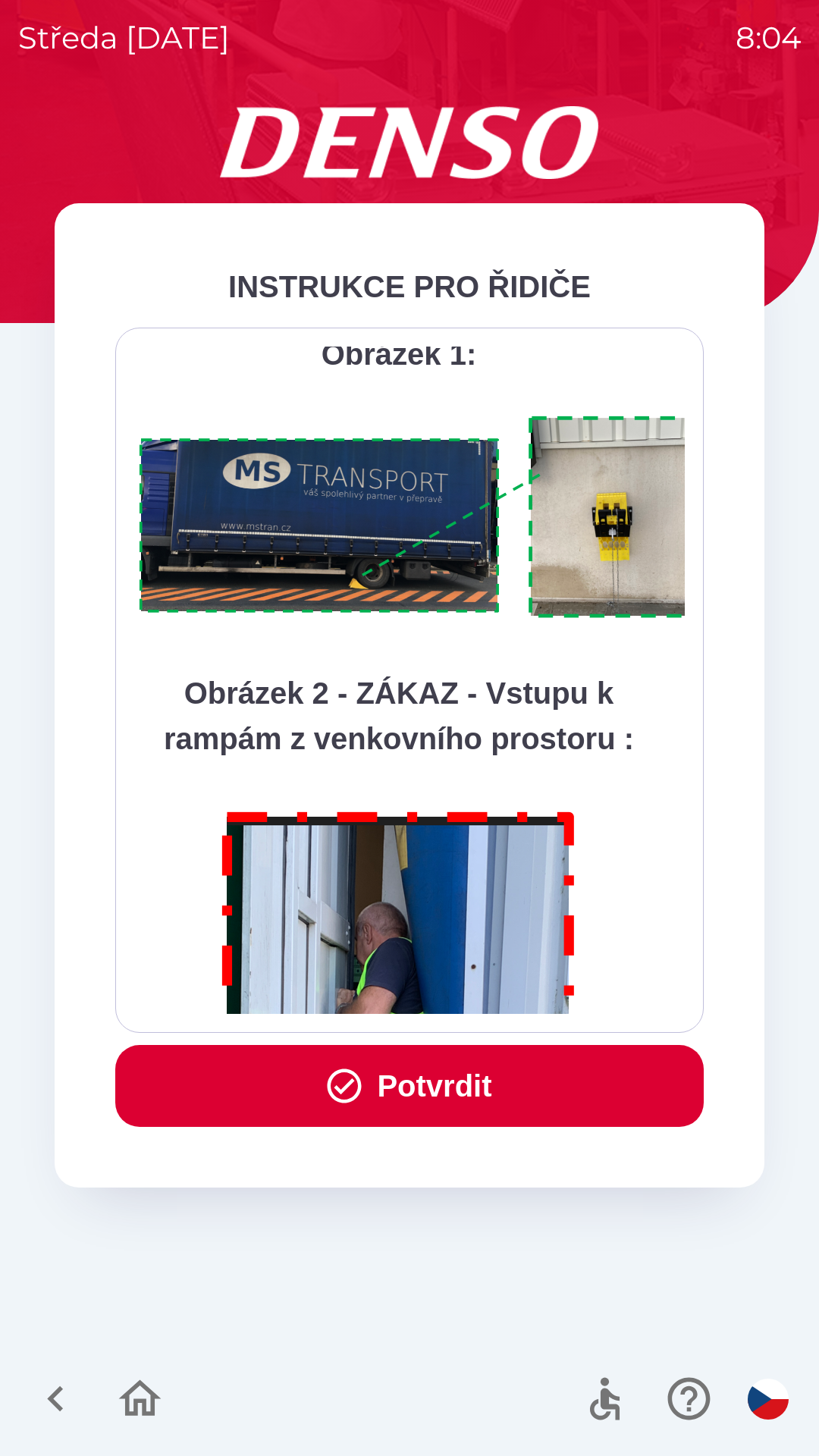
scroll to position [8523, 0]
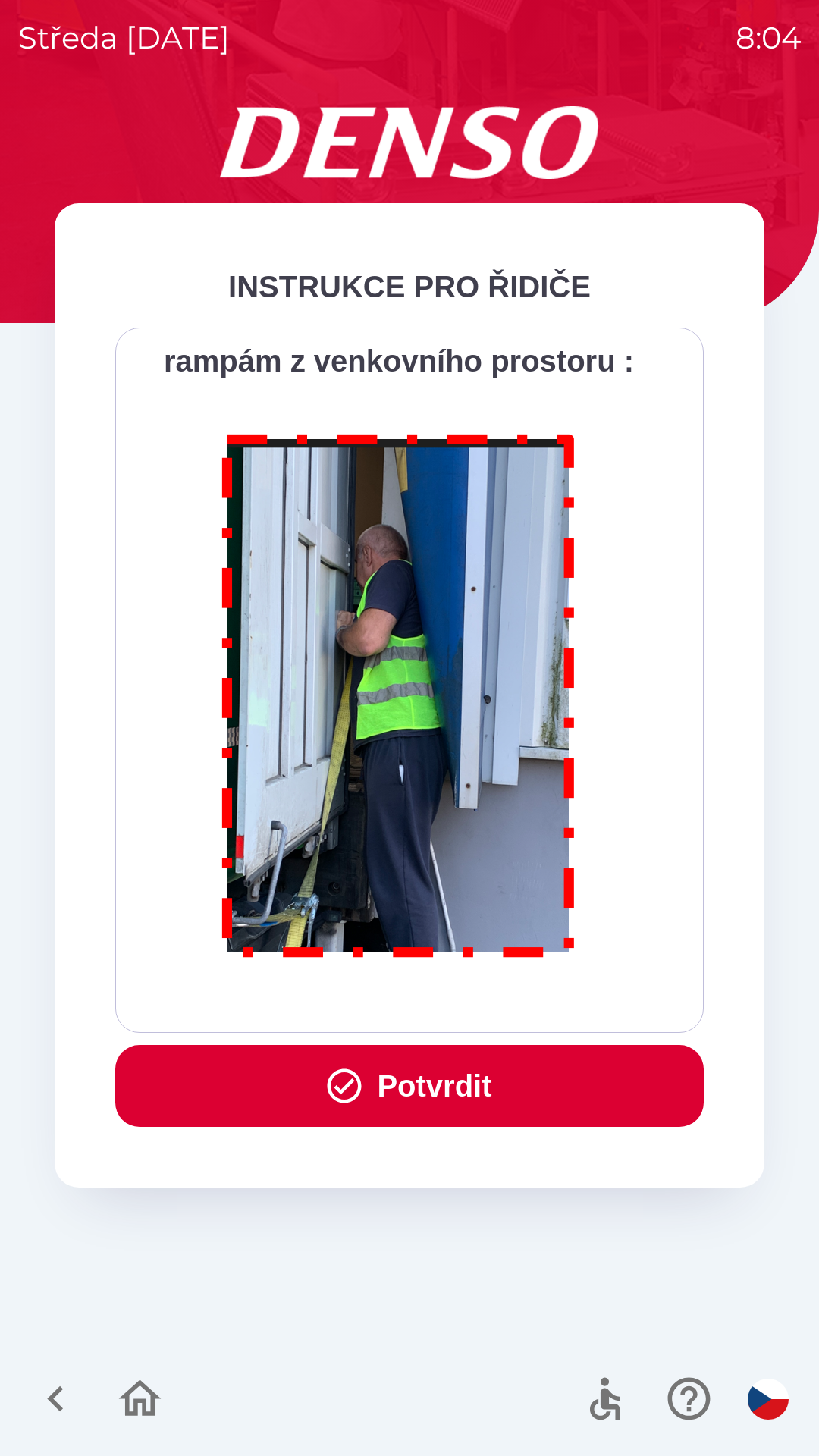
click at [517, 996] on div "Všichni řidiči přijíždějící do skladu firmy DENSO CZECH s.r.o. jsou po průjezdu…" at bounding box center [410, 680] width 550 height 667
click at [457, 1051] on button "Potvrdit" at bounding box center [410, 1086] width 589 height 82
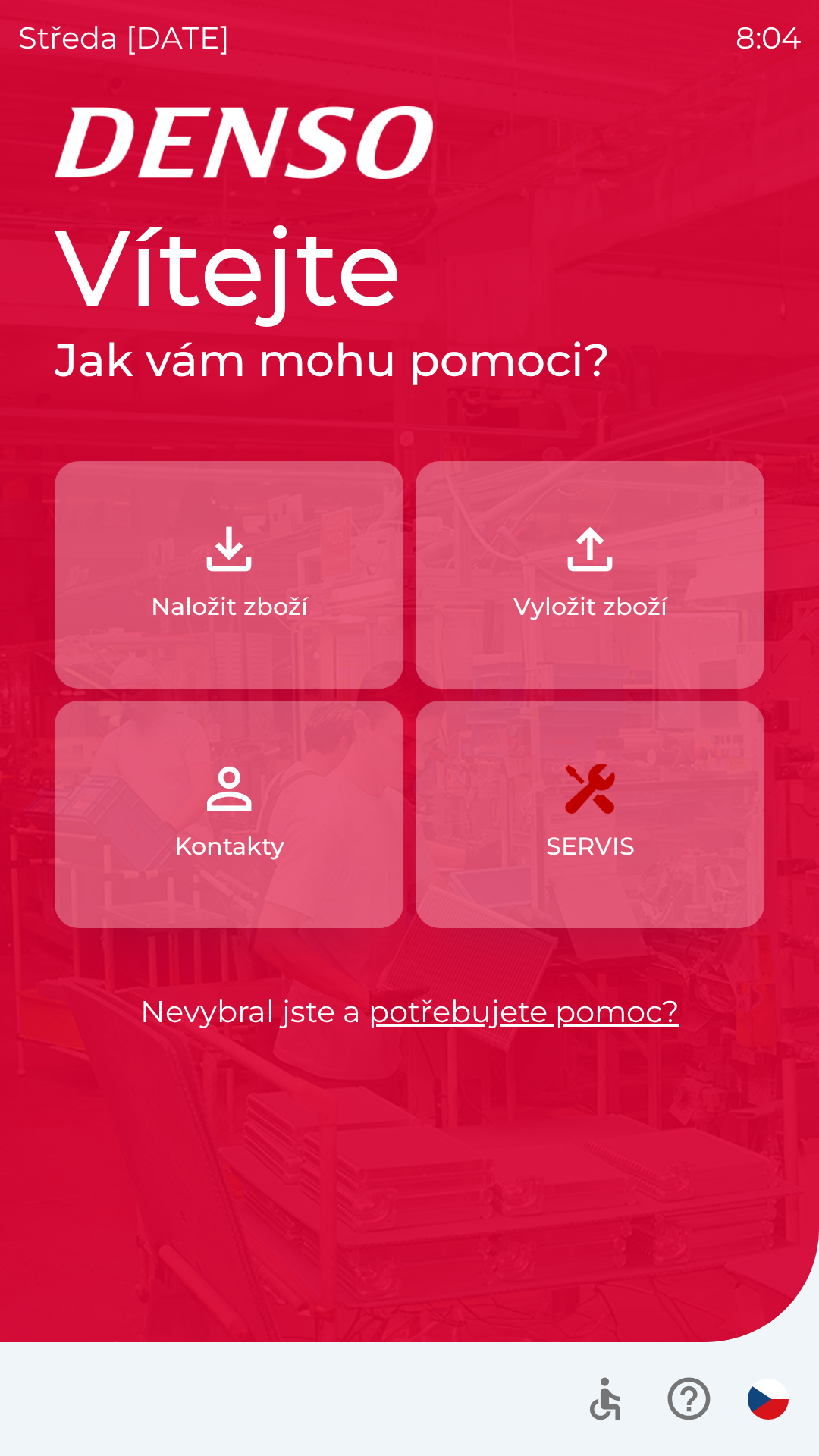
click at [601, 555] on img "button" at bounding box center [589, 549] width 66 height 66
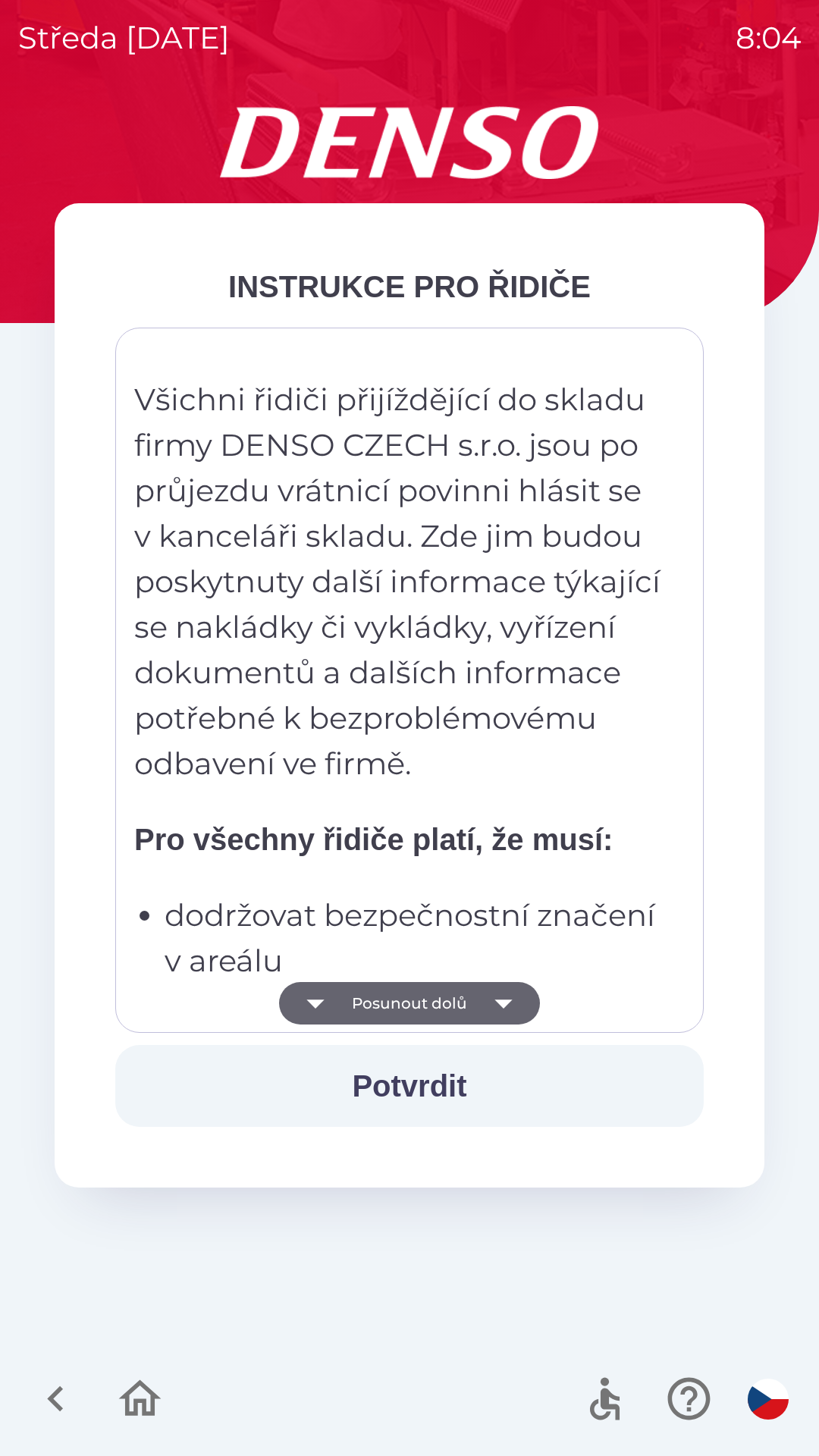
click at [501, 992] on icon "button" at bounding box center [503, 1003] width 42 height 42
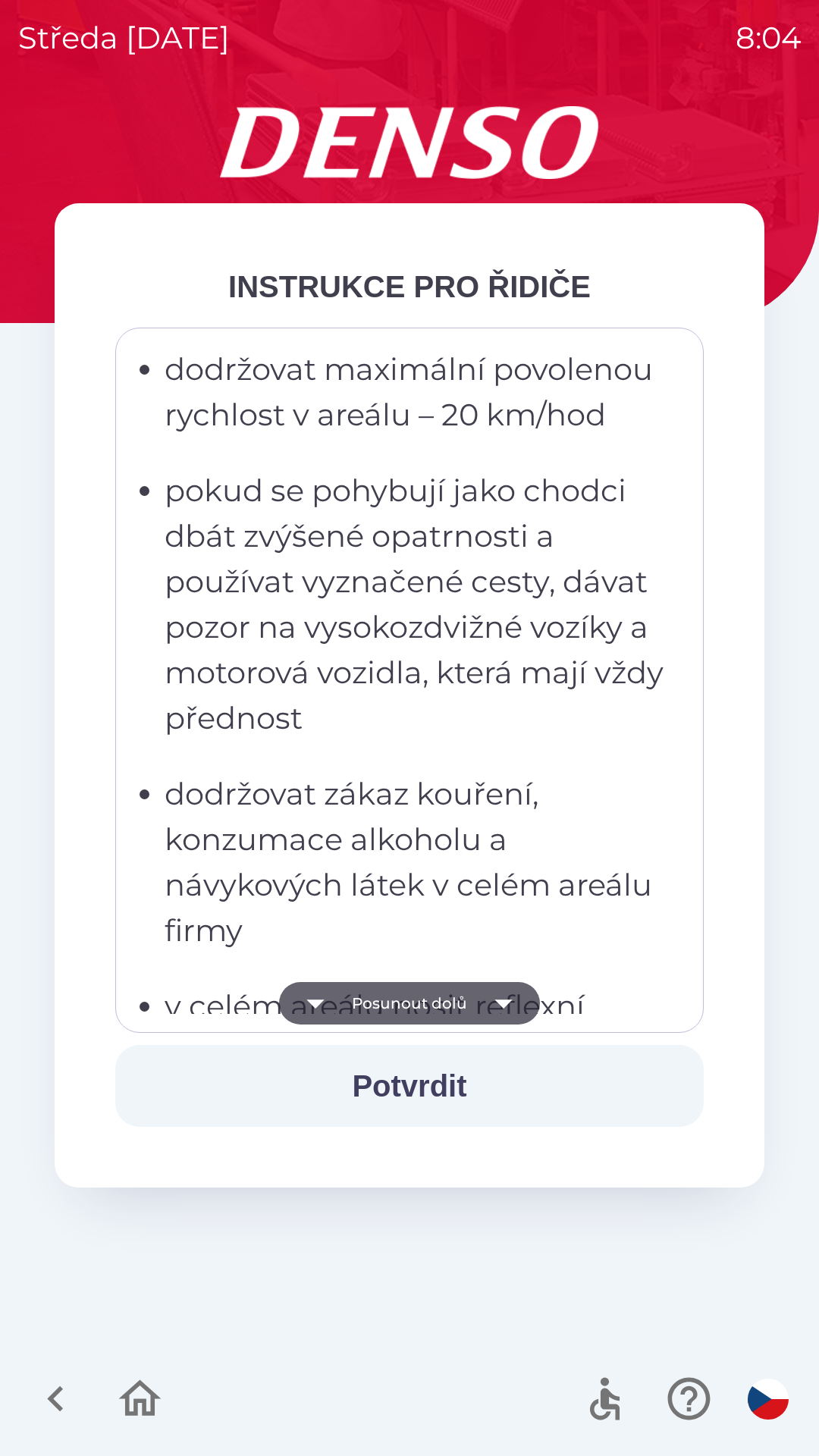
click at [503, 997] on icon "button" at bounding box center [503, 1003] width 42 height 42
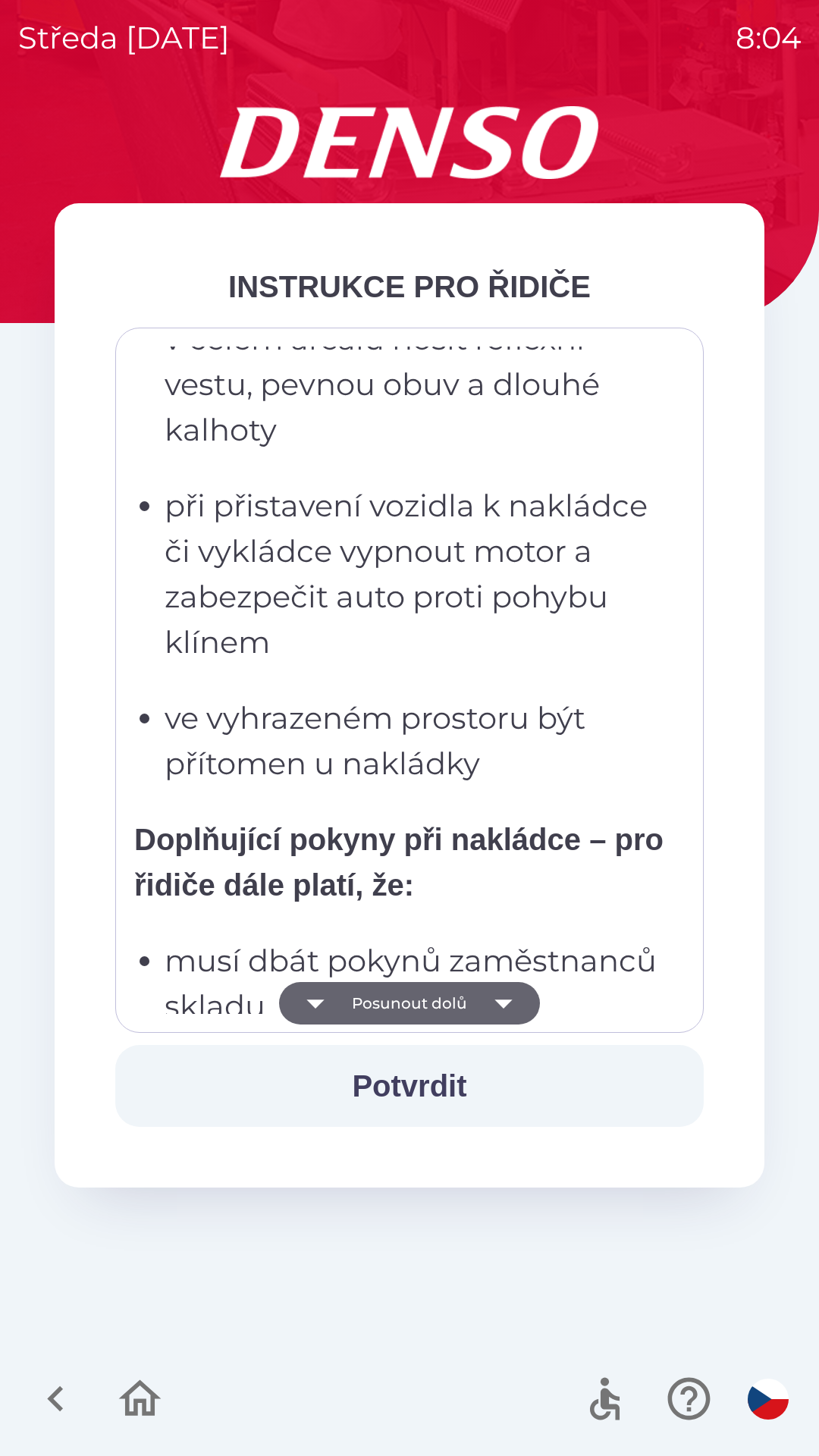
click at [498, 992] on icon "button" at bounding box center [503, 1003] width 42 height 42
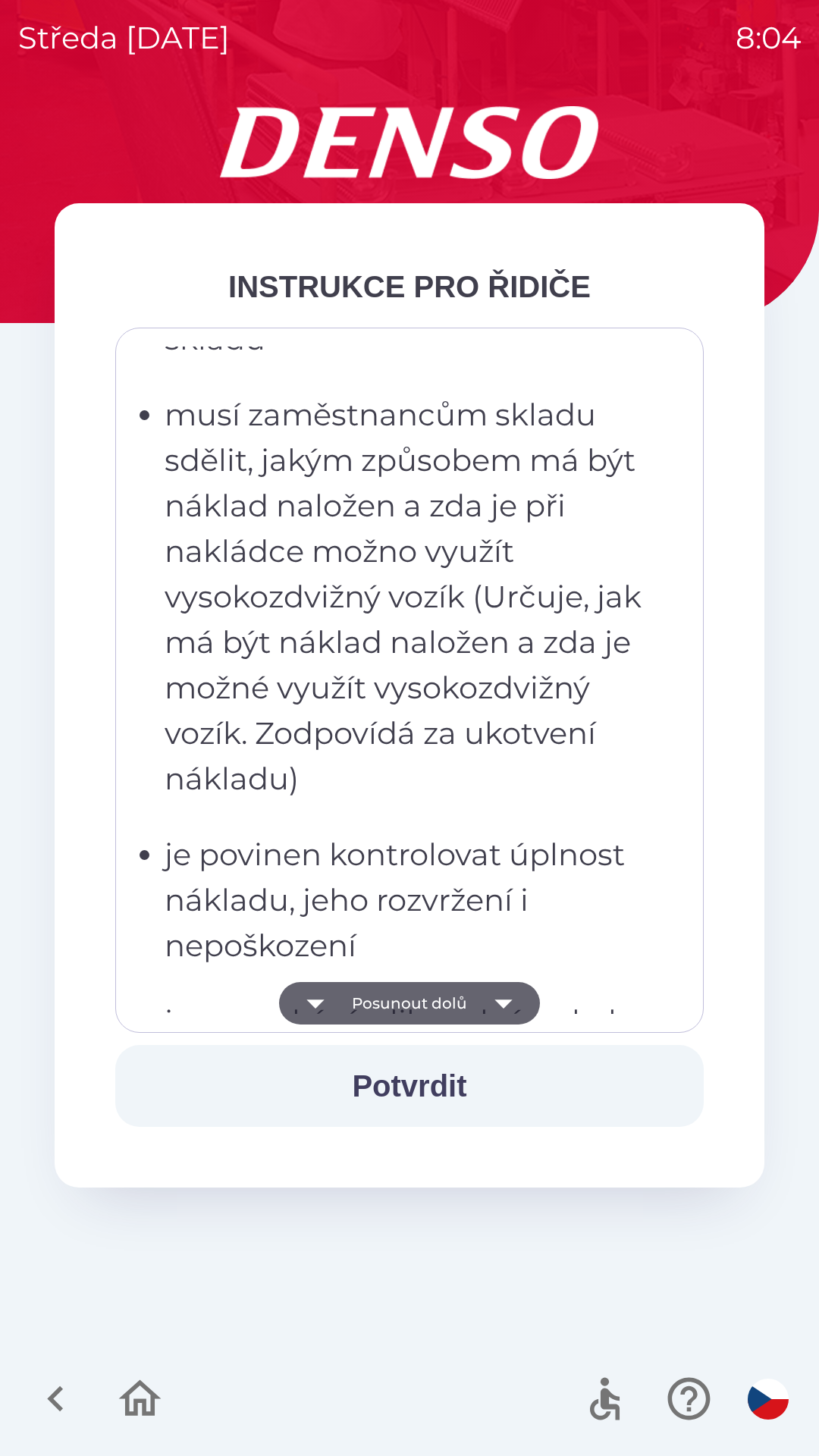
click at [498, 990] on icon "button" at bounding box center [503, 1003] width 42 height 42
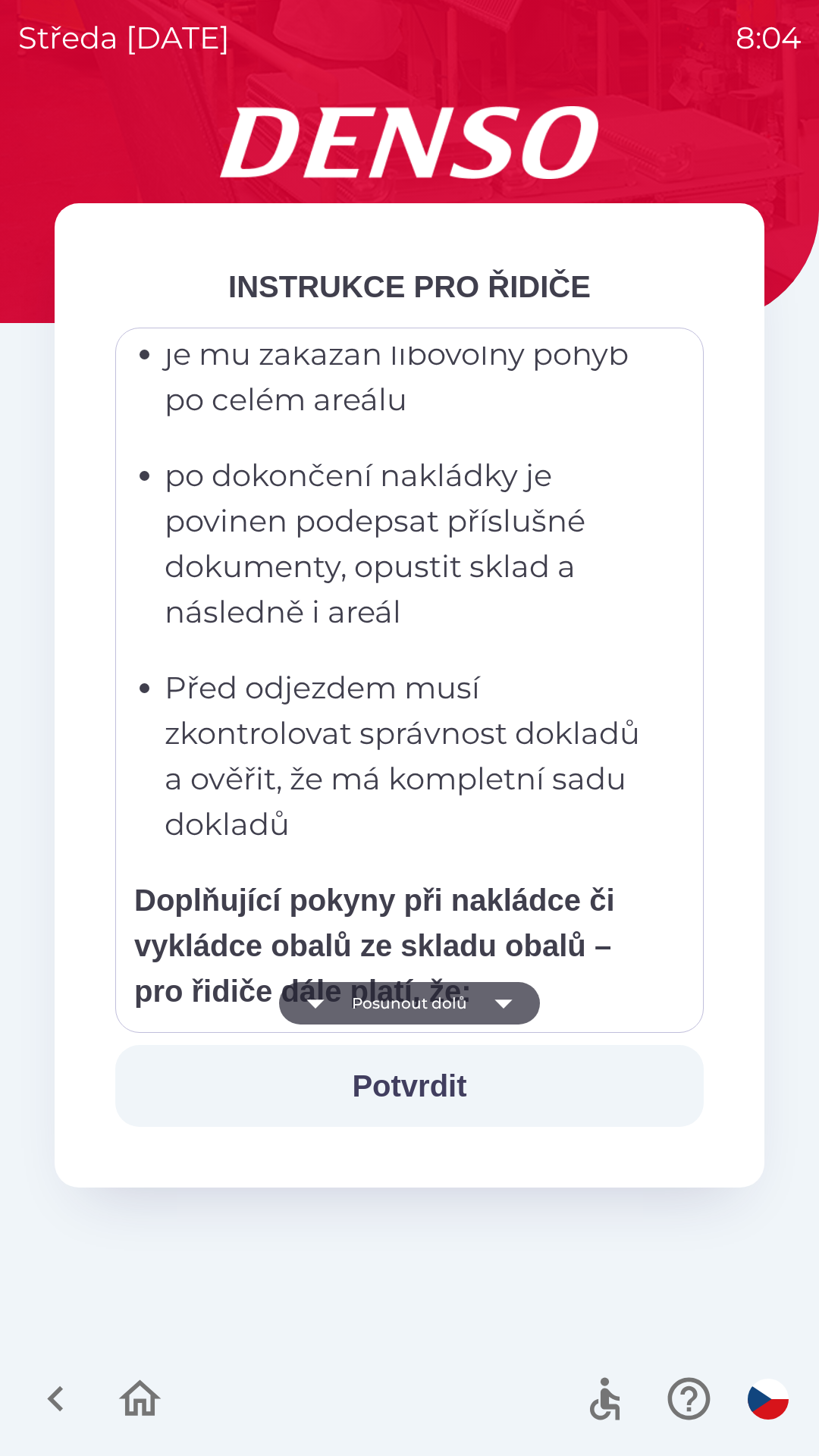
click at [497, 991] on icon "button" at bounding box center [503, 1003] width 42 height 42
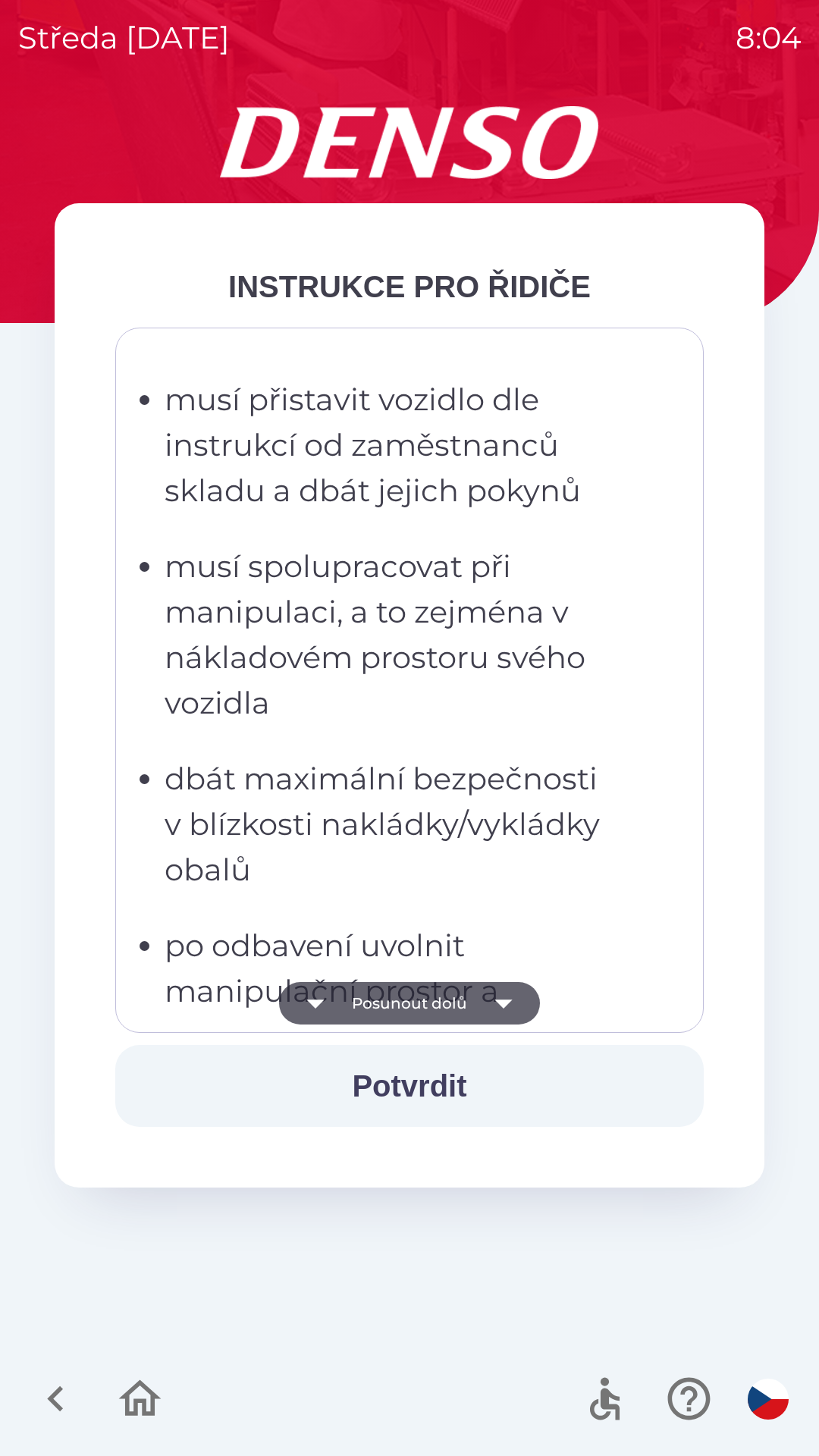
click at [490, 1001] on icon "button" at bounding box center [503, 1003] width 42 height 42
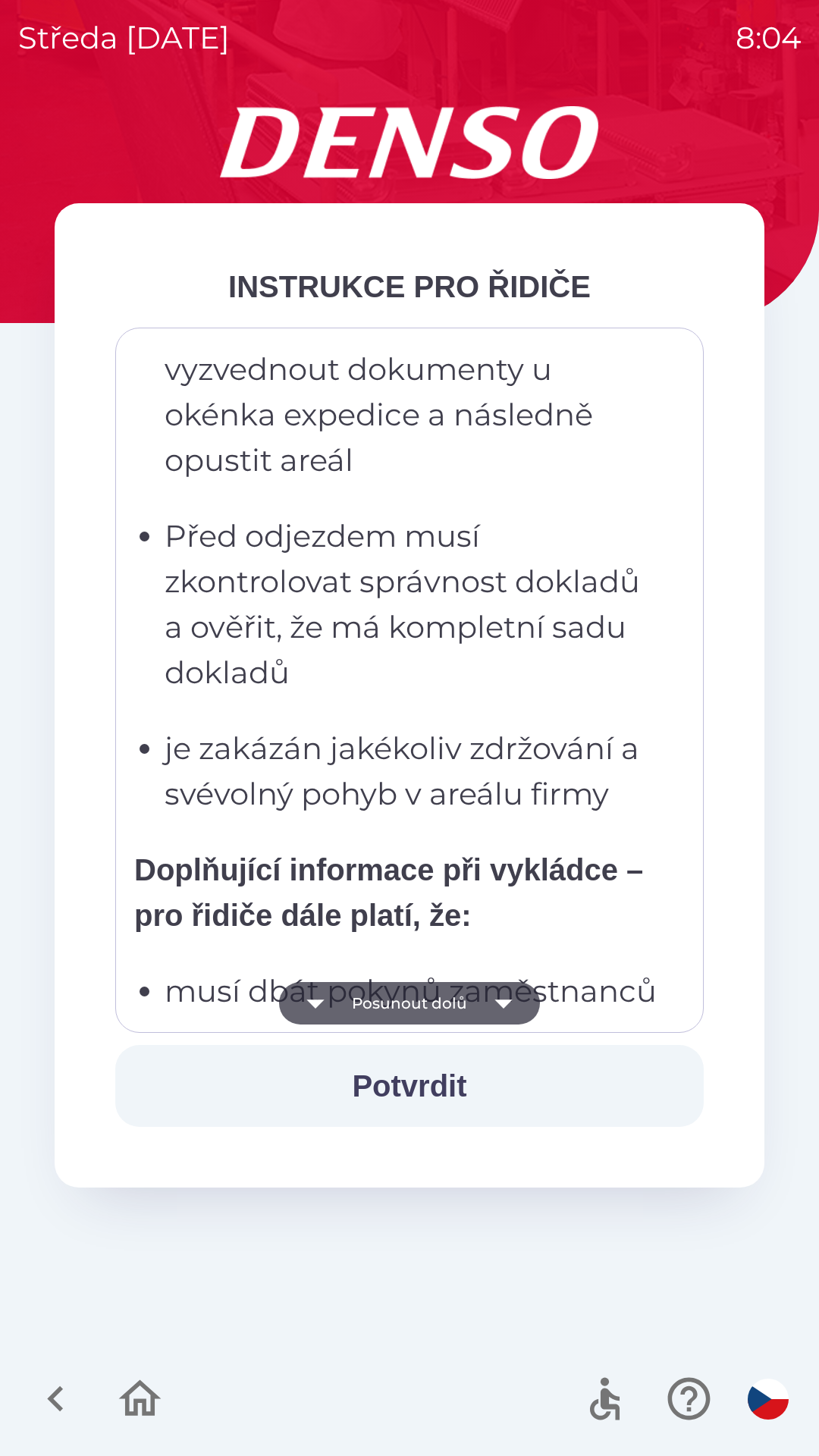
click at [493, 997] on icon "button" at bounding box center [503, 1003] width 42 height 42
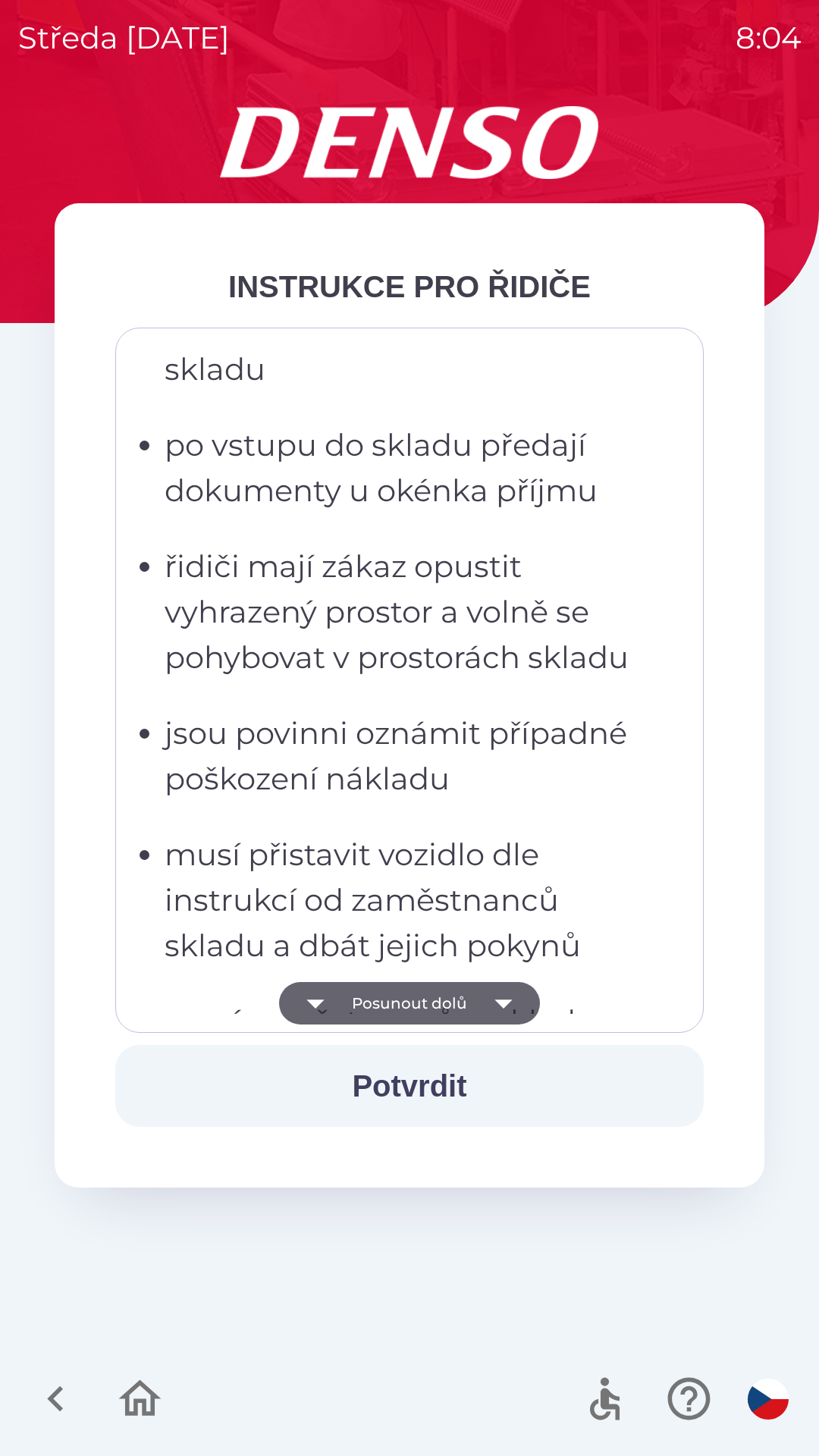
click at [492, 998] on icon "button" at bounding box center [503, 1003] width 42 height 42
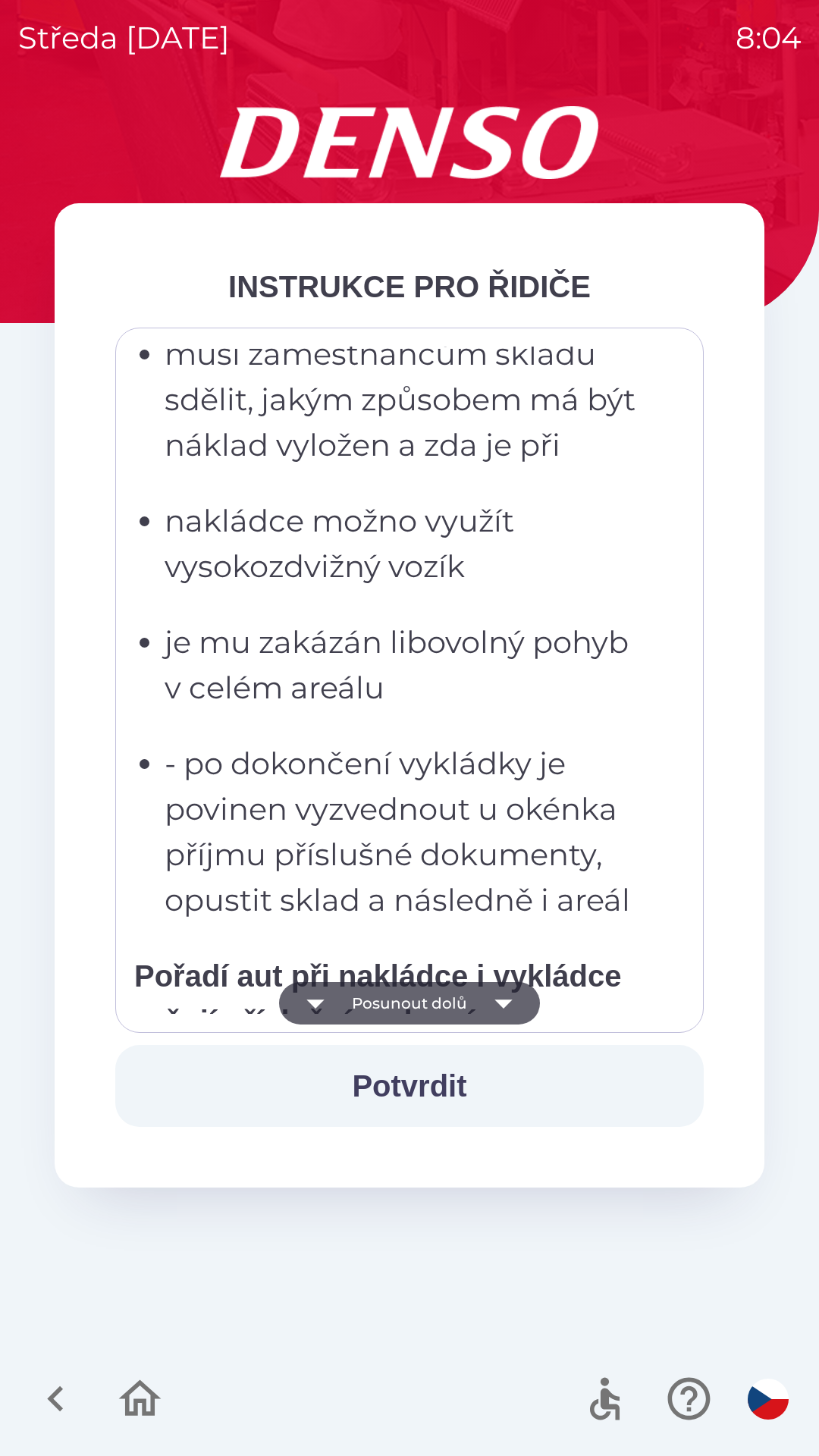
click at [503, 996] on icon "button" at bounding box center [503, 1003] width 42 height 42
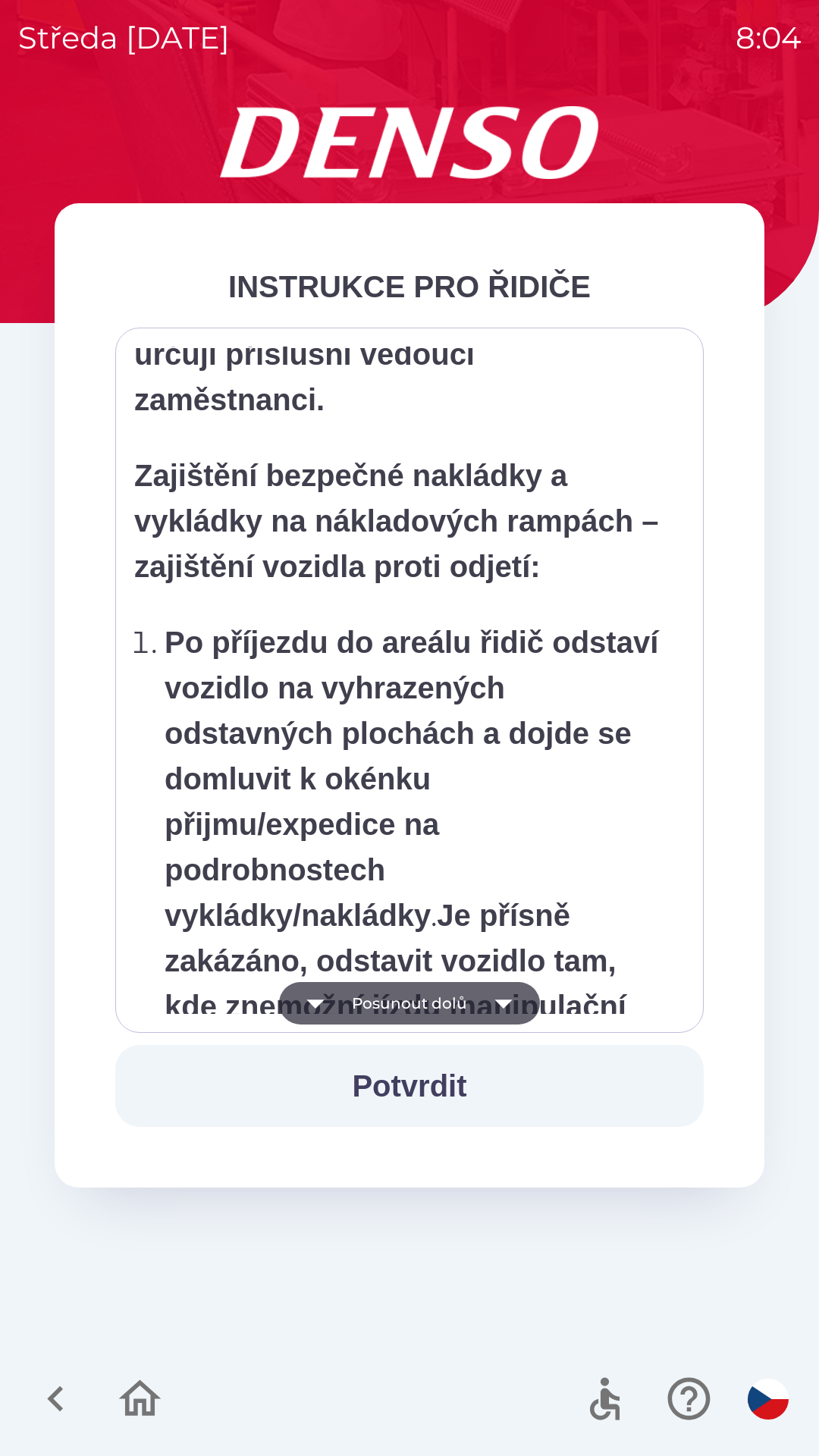
click at [503, 999] on icon "button" at bounding box center [503, 1003] width 42 height 42
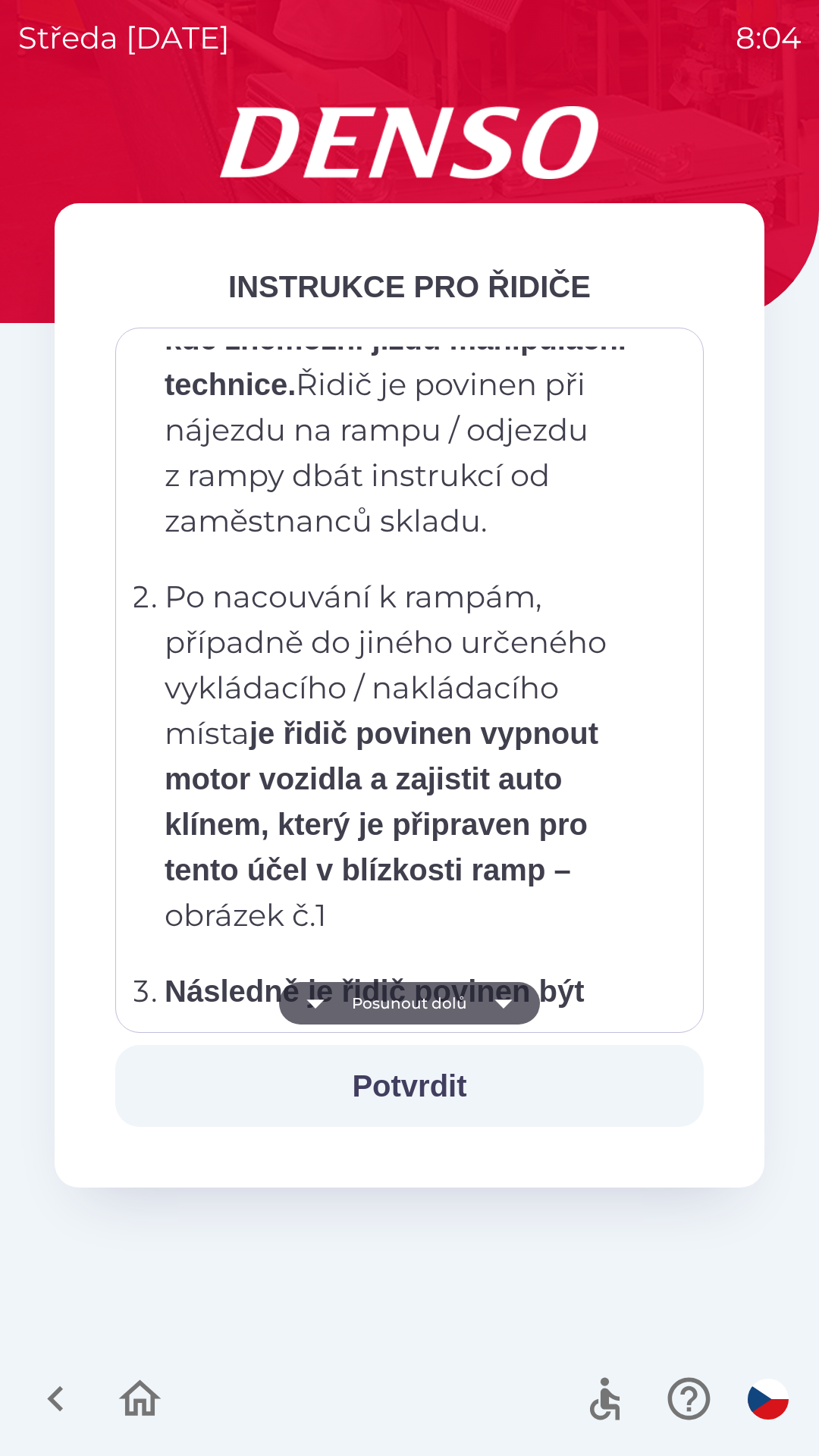
click at [502, 1003] on icon "button" at bounding box center [503, 1004] width 18 height 9
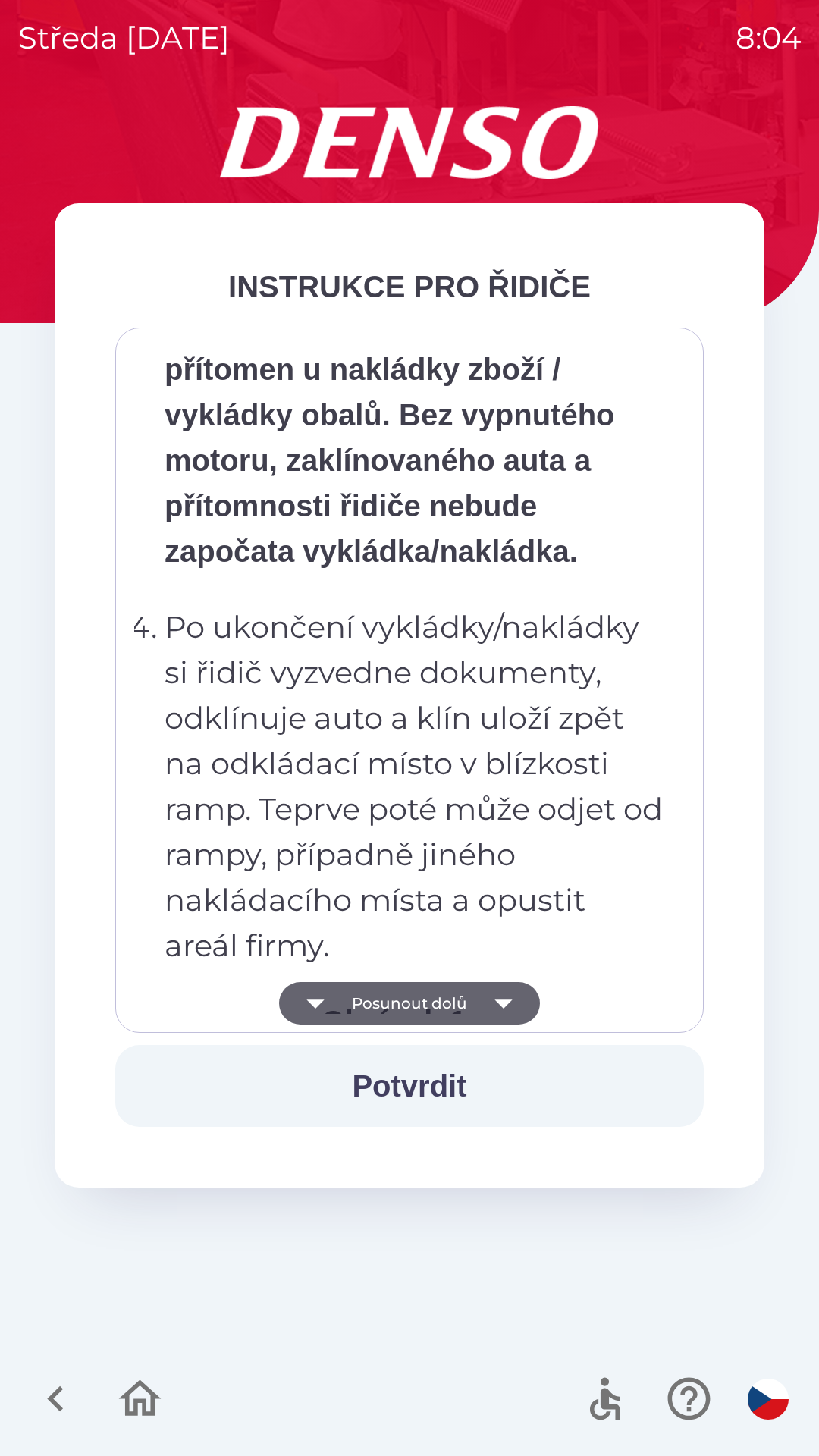
click at [502, 1003] on icon "button" at bounding box center [503, 1004] width 18 height 9
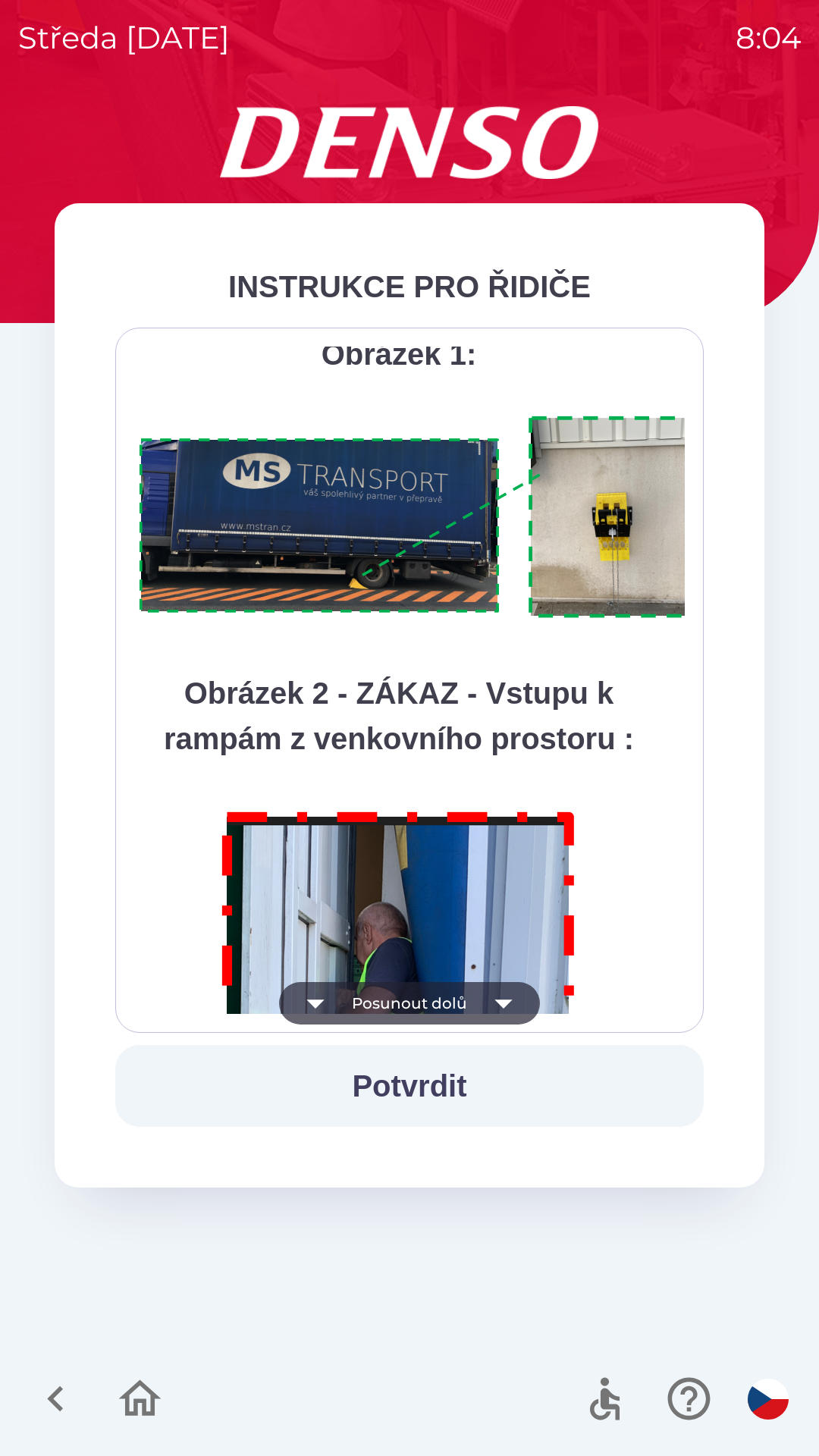
click at [501, 1002] on icon "button" at bounding box center [503, 1004] width 18 height 9
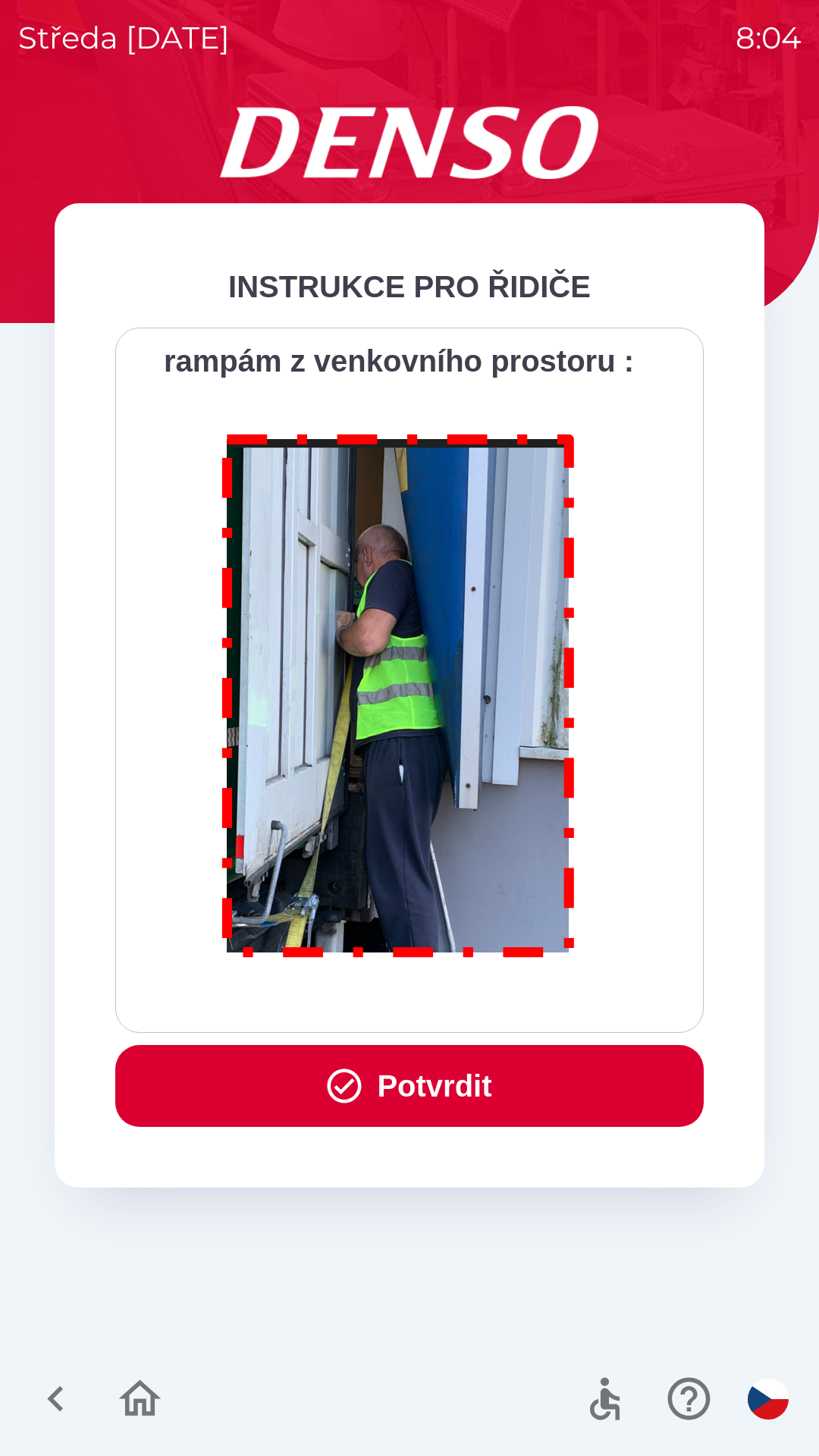
click at [505, 1006] on div "Všichni řidiči přijíždějící do skladu firmy DENSO CZECH s.r.o. jsou po průjezdu…" at bounding box center [410, 680] width 550 height 667
click at [471, 1081] on button "Potvrdit" at bounding box center [410, 1086] width 589 height 82
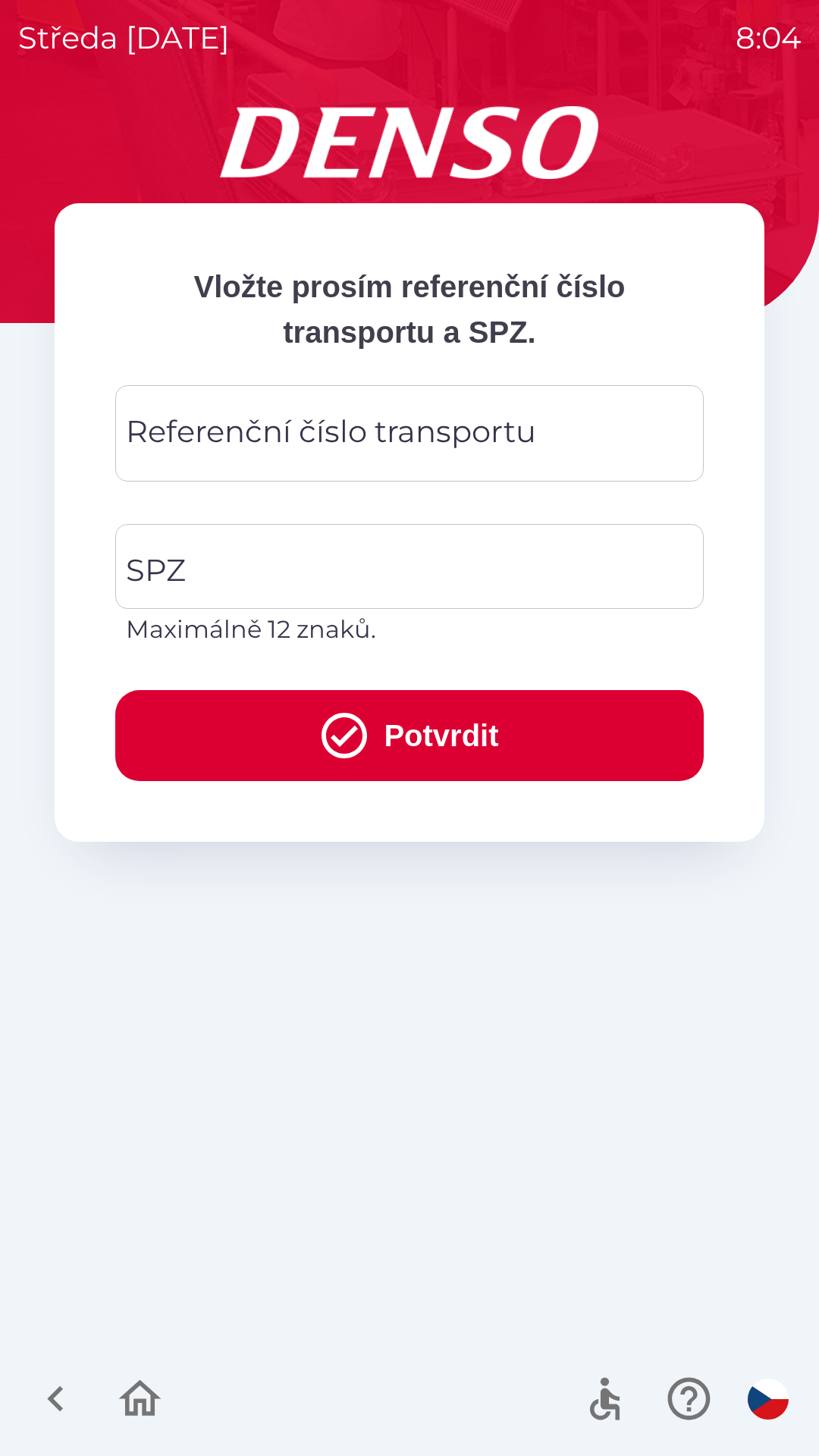
click at [320, 505] on div "SPZ SPZ Maximálně 12 znaků." at bounding box center [398, 583] width 613 height 166
click at [209, 501] on div "SPZ SPZ Maximálně 12 znaků." at bounding box center [398, 583] width 613 height 166
click at [386, 499] on div "Referenční číslo transportu Referenční číslo transportu" at bounding box center [410, 442] width 589 height 114
click at [310, 499] on div "Referenční číslo transportu Referenční číslo transportu" at bounding box center [410, 442] width 589 height 114
click at [299, 502] on div "SPZ SPZ Maximálně 12 znaků." at bounding box center [398, 583] width 613 height 166
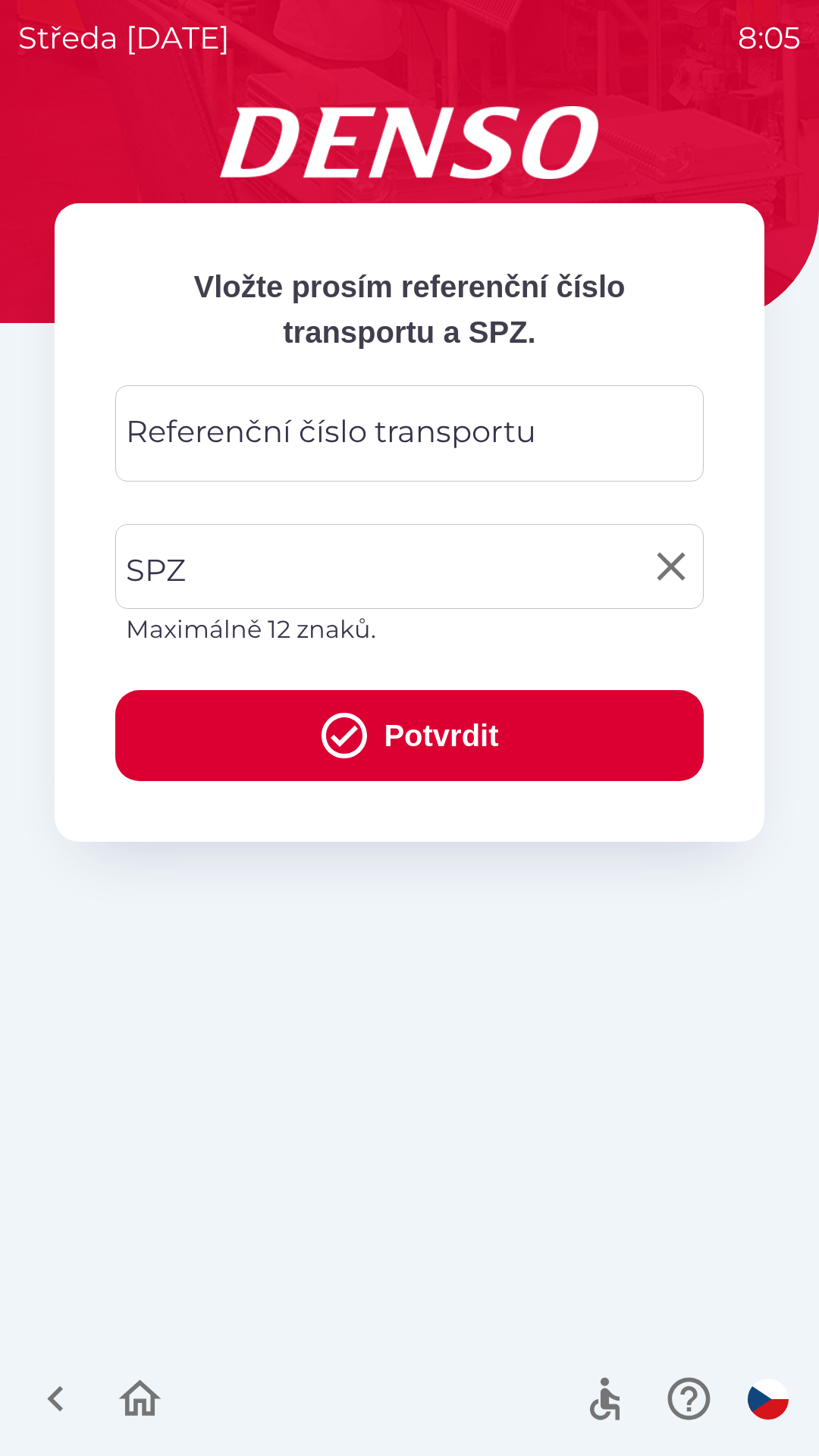
click at [282, 577] on input "SPZ" at bounding box center [398, 566] width 552 height 71
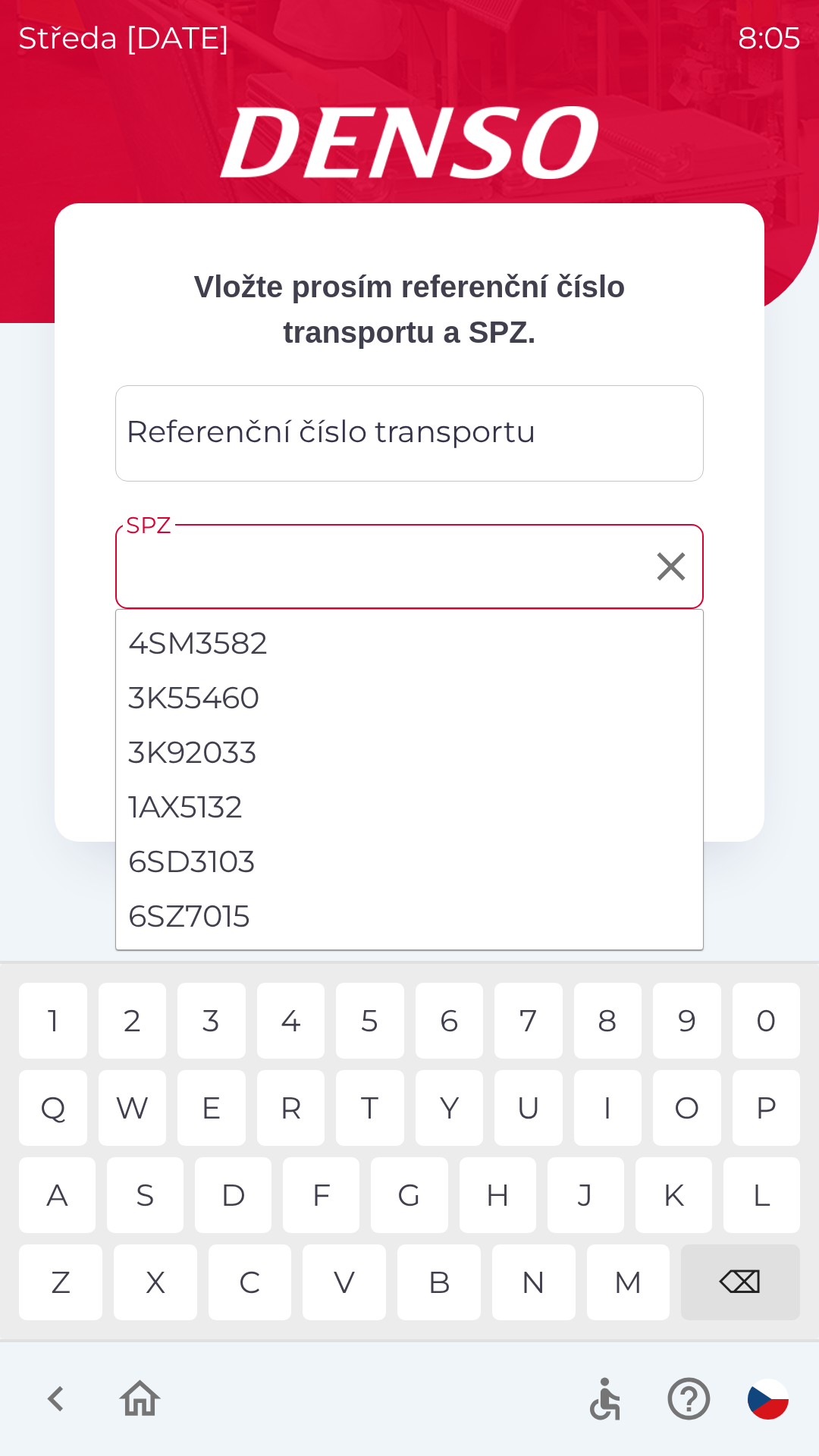
click at [206, 906] on li "6SZ7015" at bounding box center [410, 916] width 587 height 54
type input "*******"
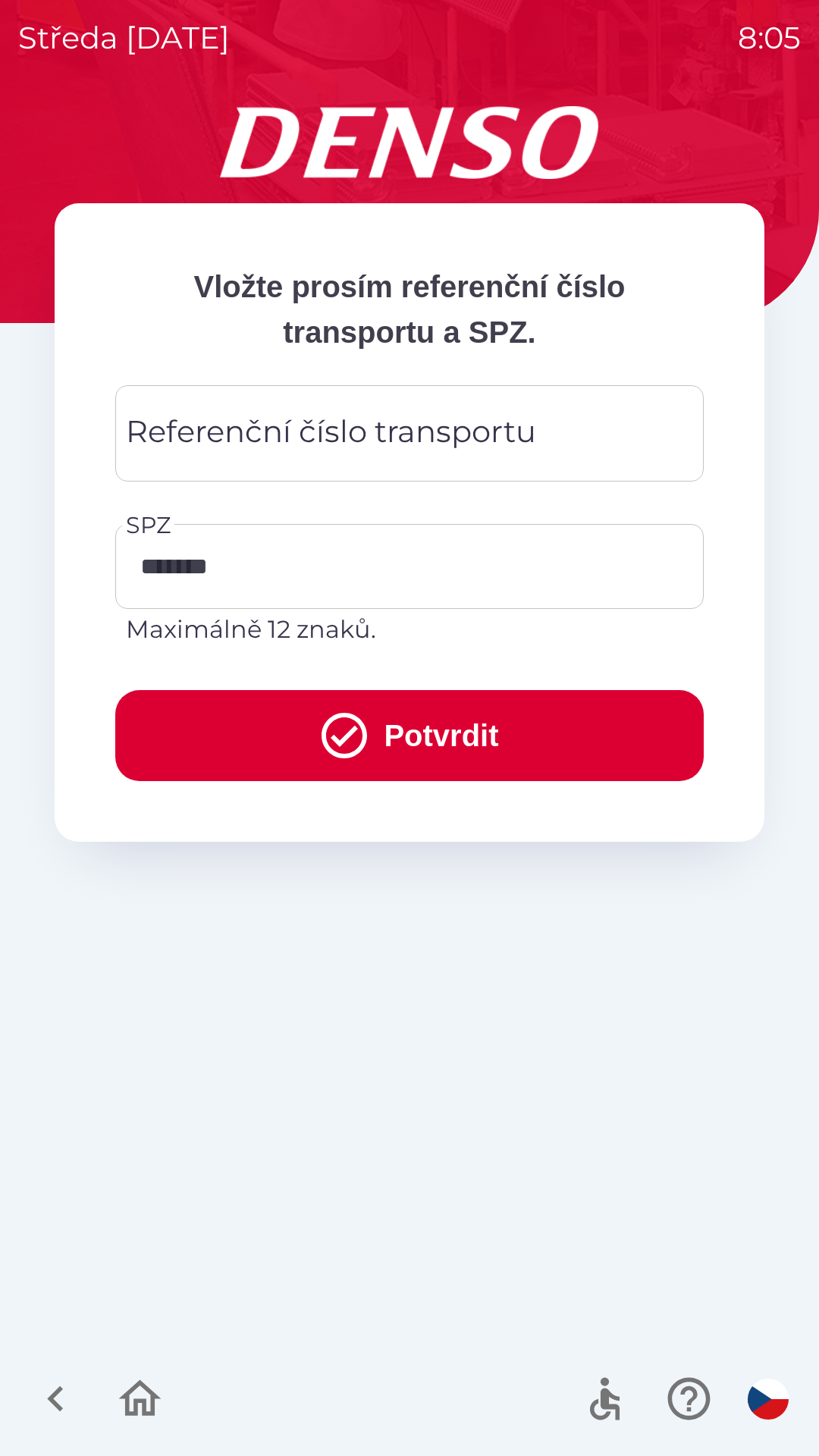
click at [396, 732] on button "Potvrdit" at bounding box center [410, 736] width 589 height 91
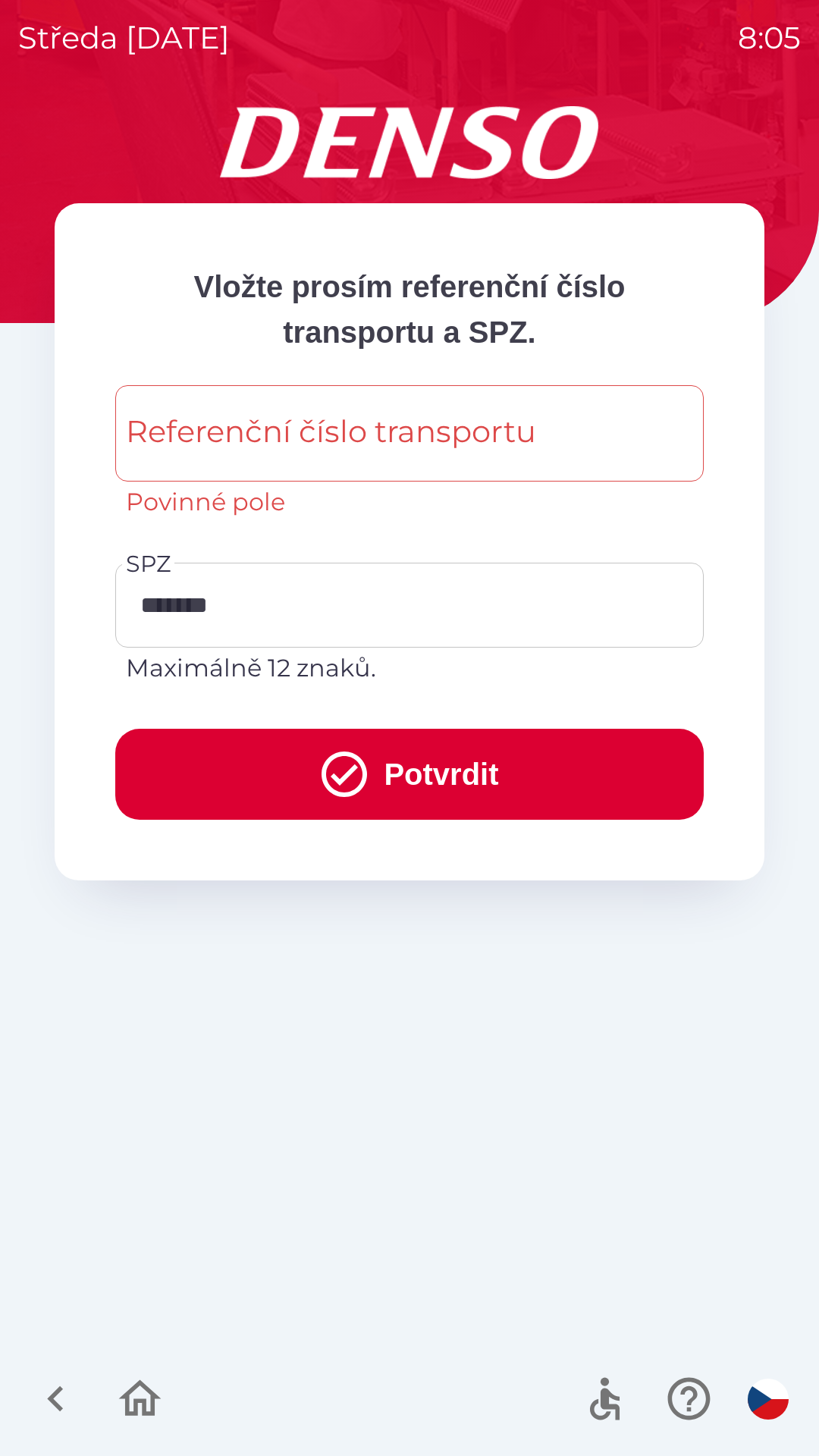
click at [260, 425] on div "Referenční číslo transportu Referenční číslo transportu Povinné pole" at bounding box center [410, 453] width 589 height 135
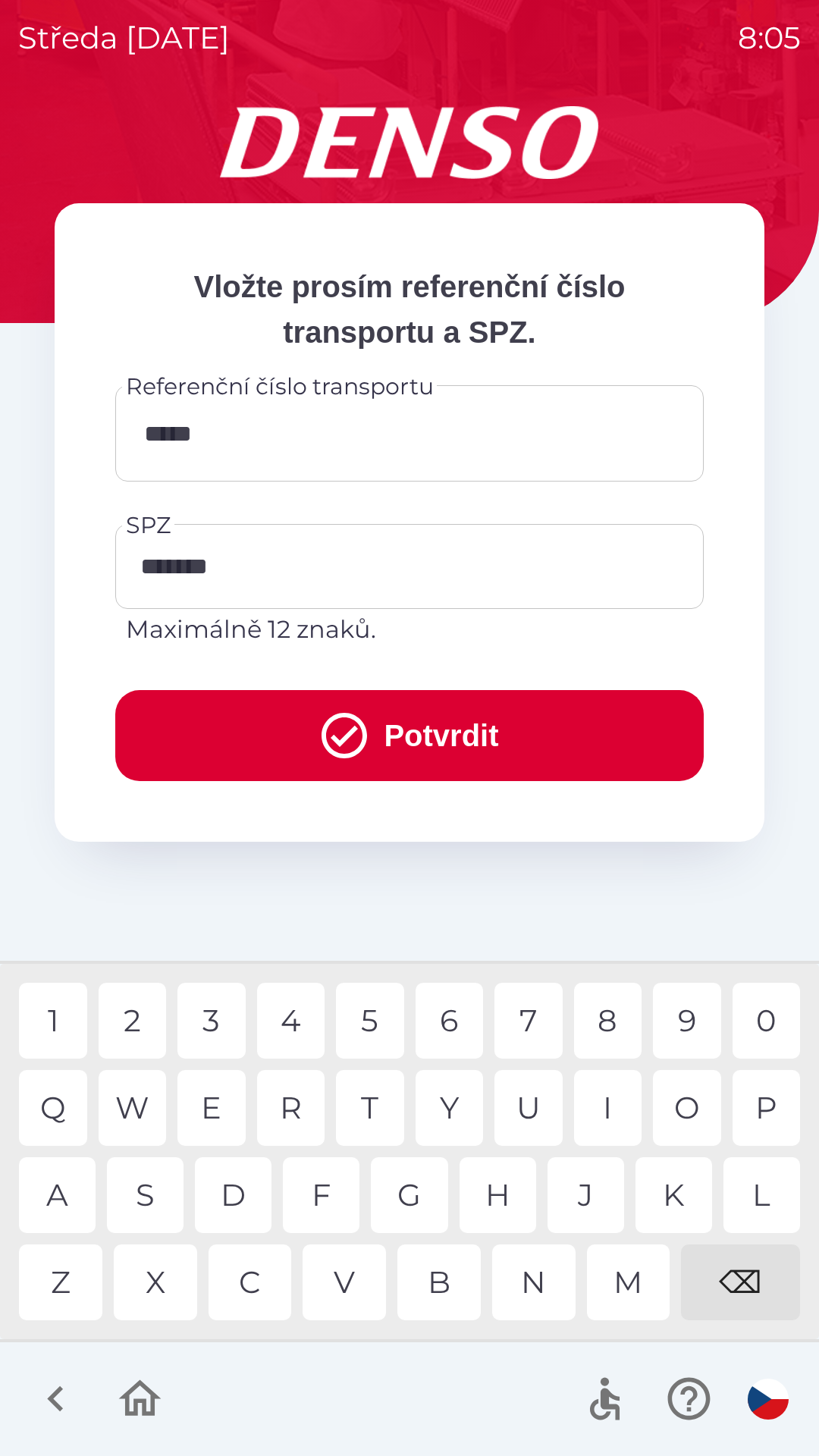
click at [454, 1022] on div "6" at bounding box center [449, 1021] width 68 height 76
click at [50, 1023] on div "1" at bounding box center [53, 1021] width 68 height 76
click at [299, 1009] on div "4" at bounding box center [290, 1021] width 68 height 76
type input "**********"
click at [487, 728] on button "Potvrdit" at bounding box center [410, 736] width 589 height 91
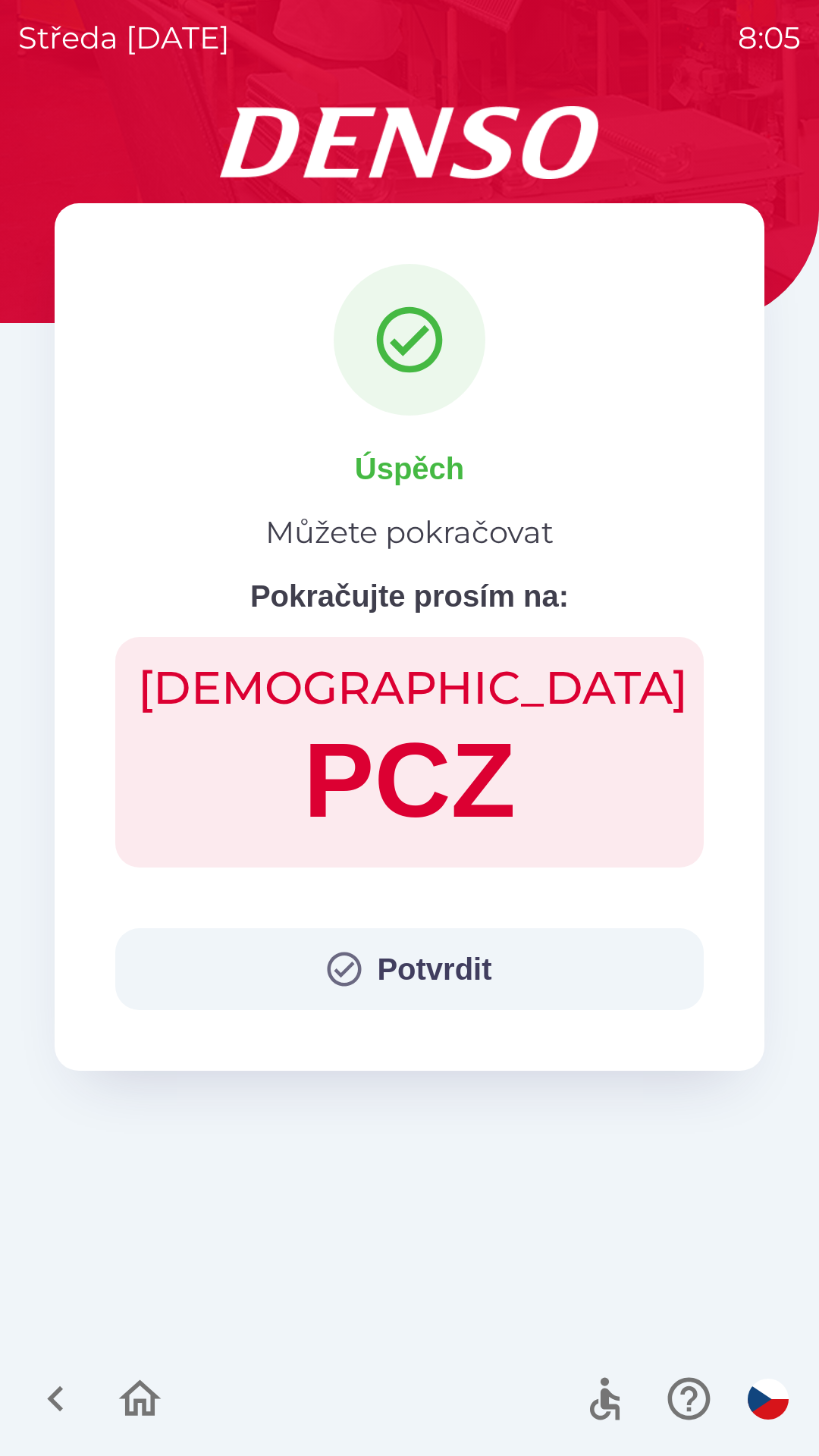
click at [467, 965] on button "Potvrdit" at bounding box center [410, 969] width 589 height 82
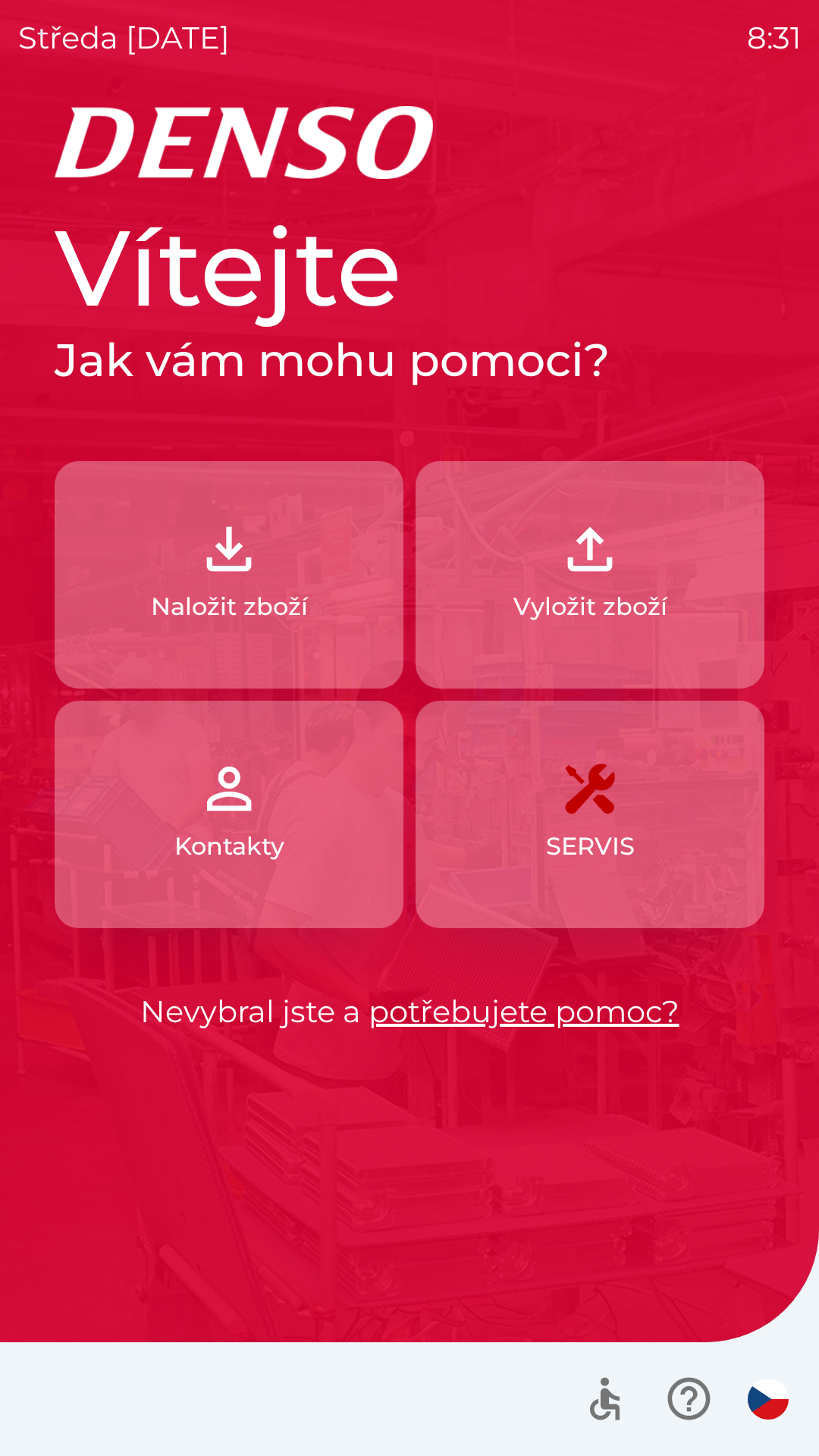
click at [206, 553] on img "button" at bounding box center [229, 549] width 66 height 66
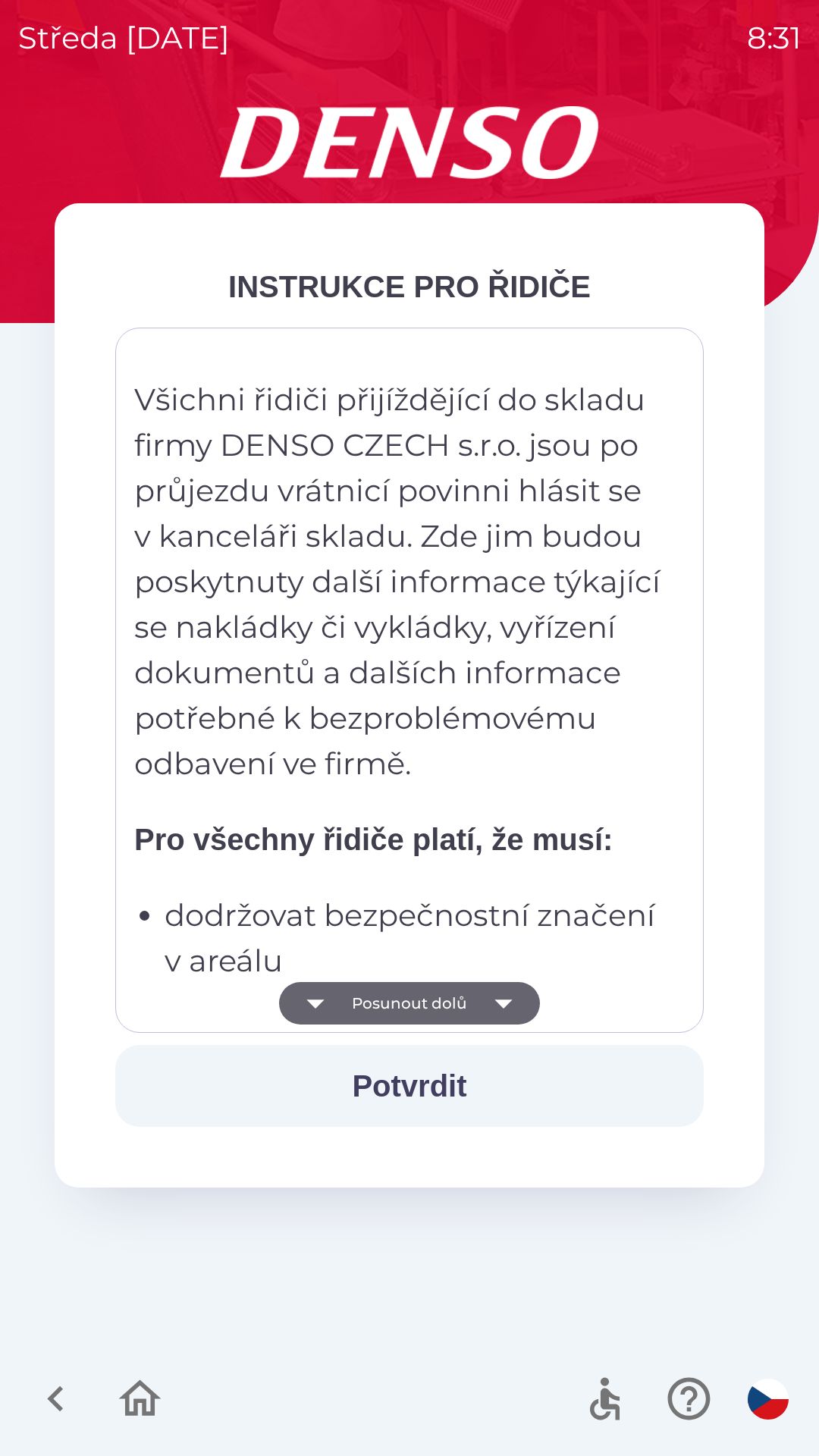
click at [485, 988] on icon "button" at bounding box center [503, 1003] width 42 height 42
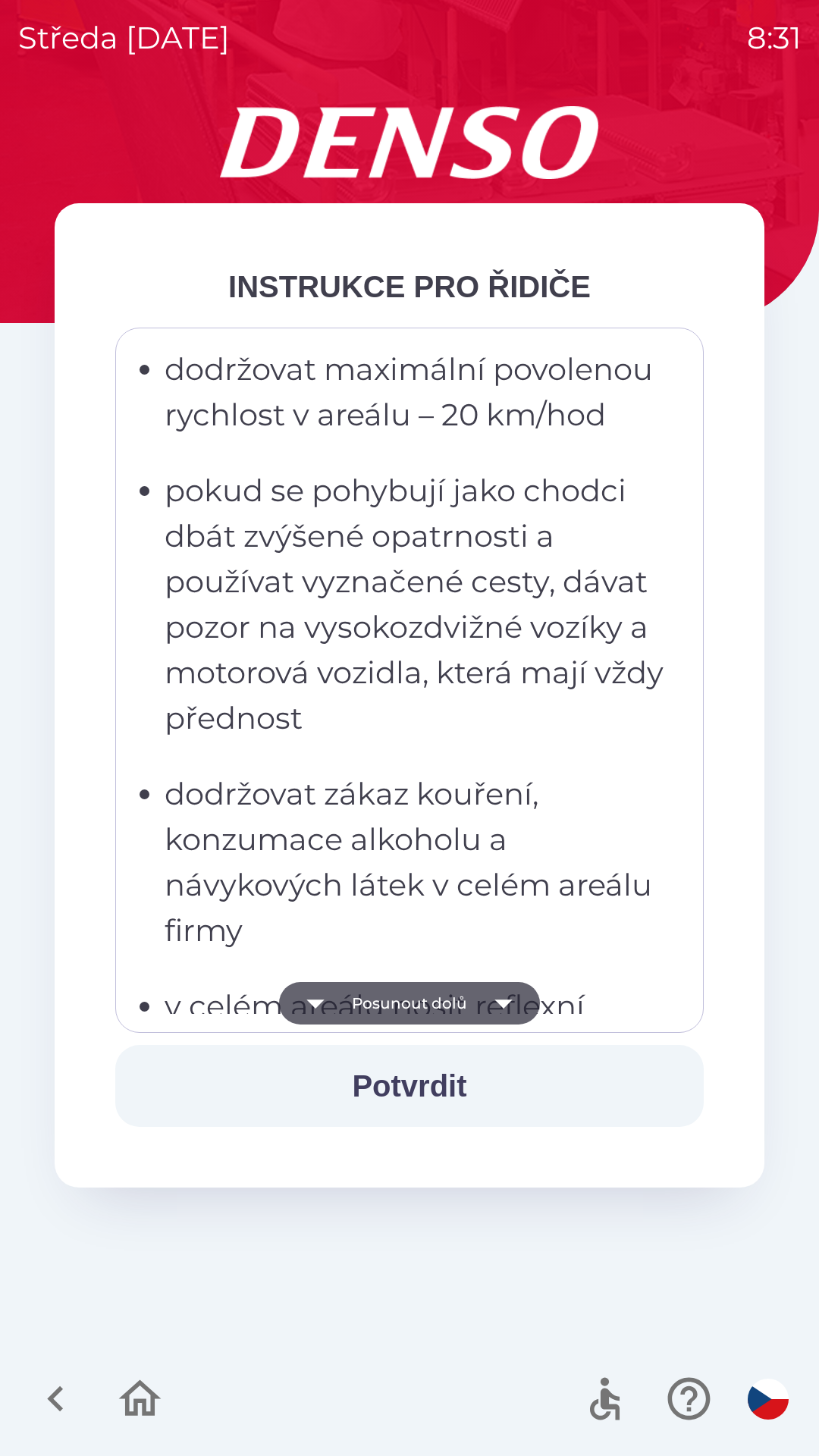
click at [493, 1000] on icon "button" at bounding box center [503, 1003] width 42 height 42
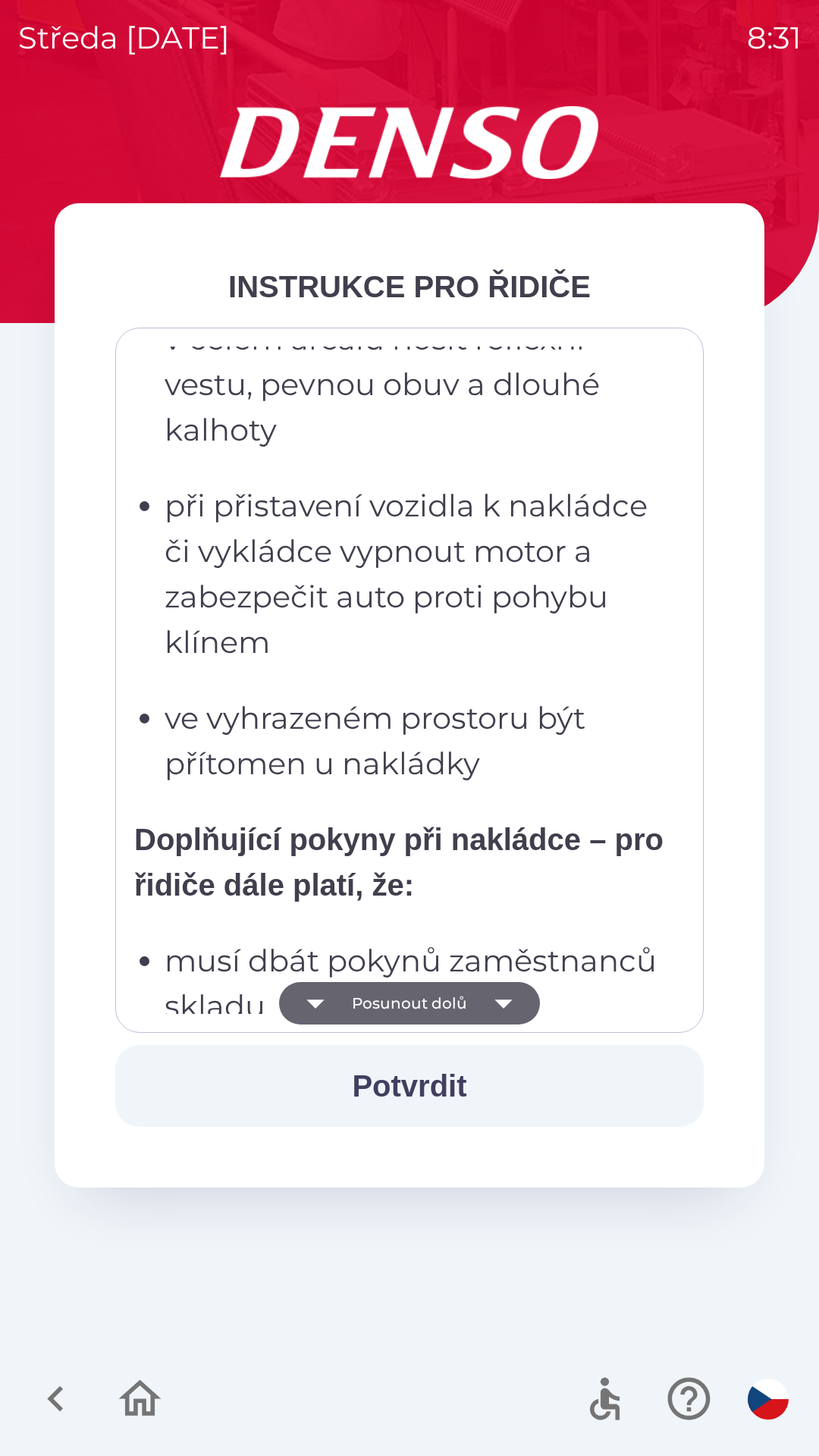
click at [505, 1002] on icon "button" at bounding box center [503, 1004] width 18 height 9
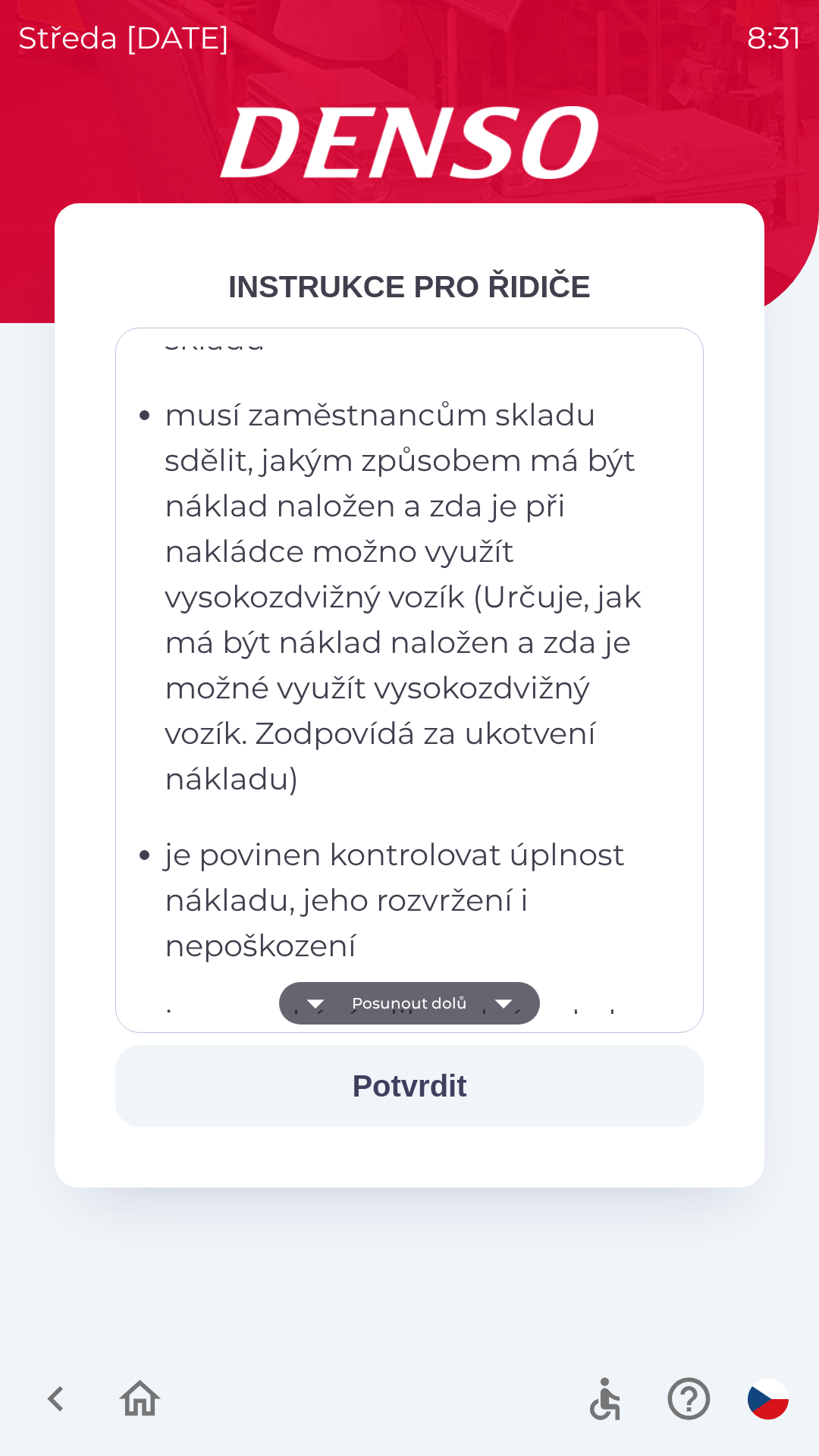
click at [513, 1010] on icon "button" at bounding box center [503, 1003] width 42 height 42
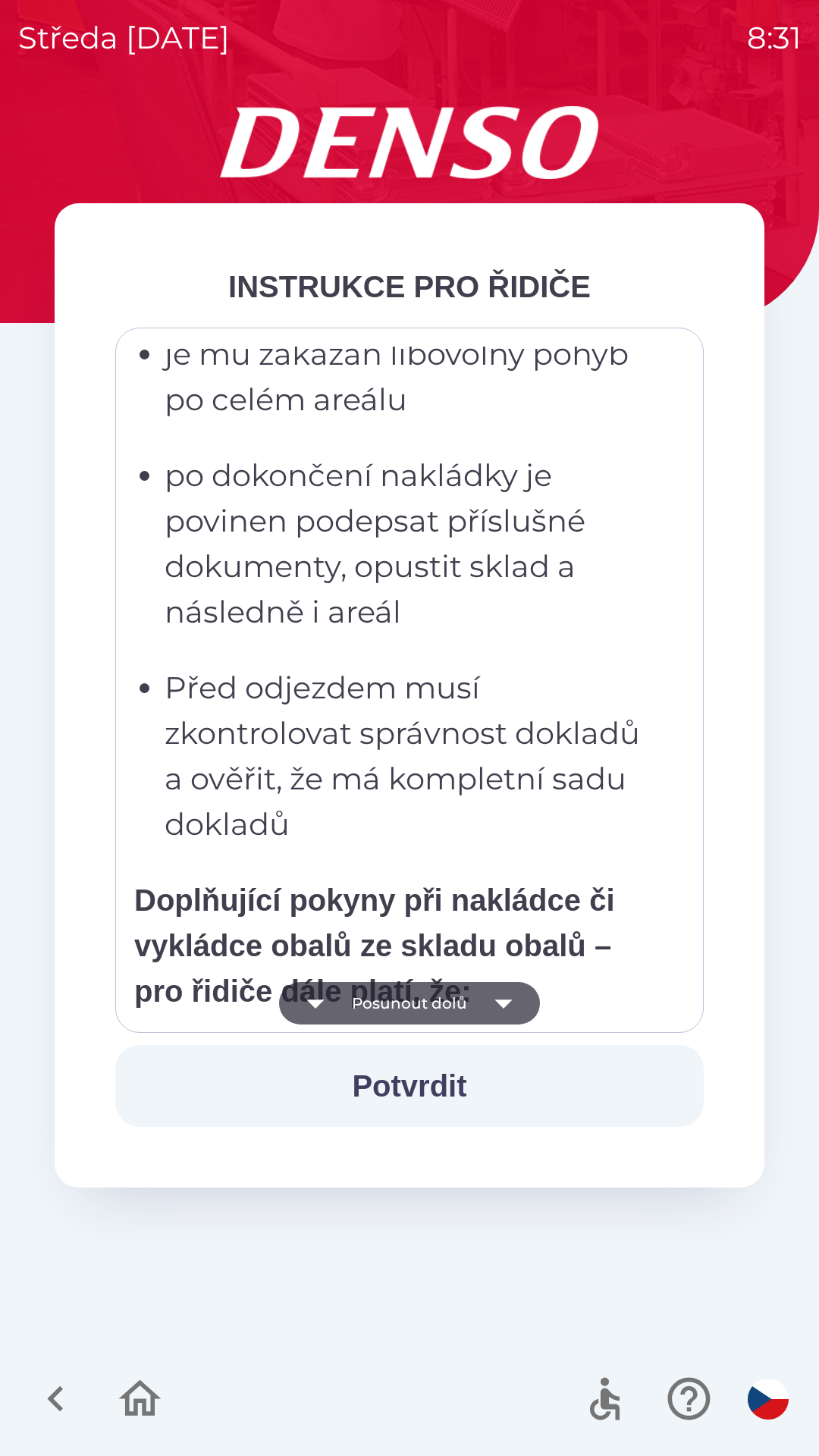
click at [505, 1016] on icon "button" at bounding box center [503, 1003] width 42 height 42
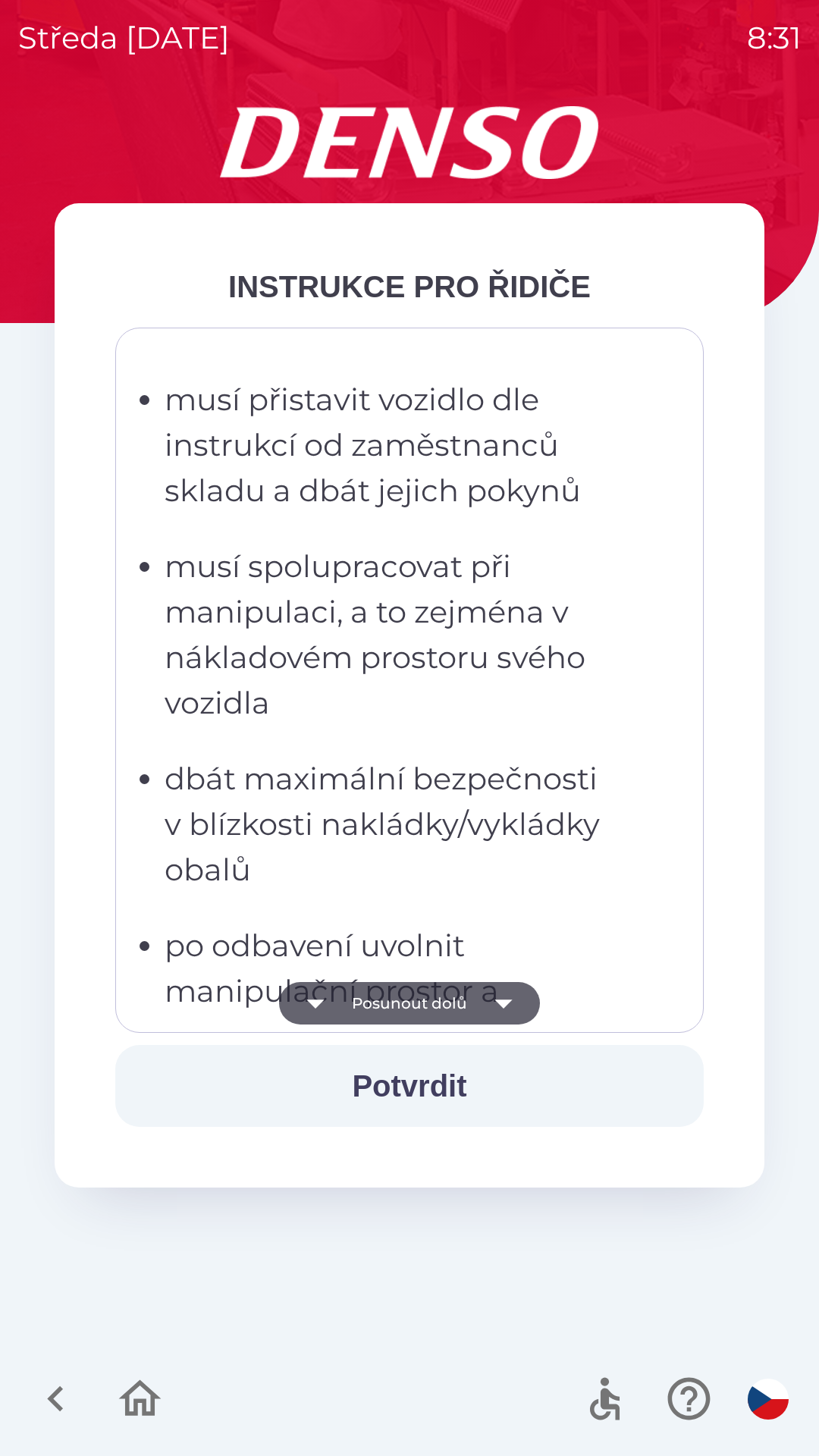
click at [513, 1014] on icon "button" at bounding box center [503, 1003] width 42 height 42
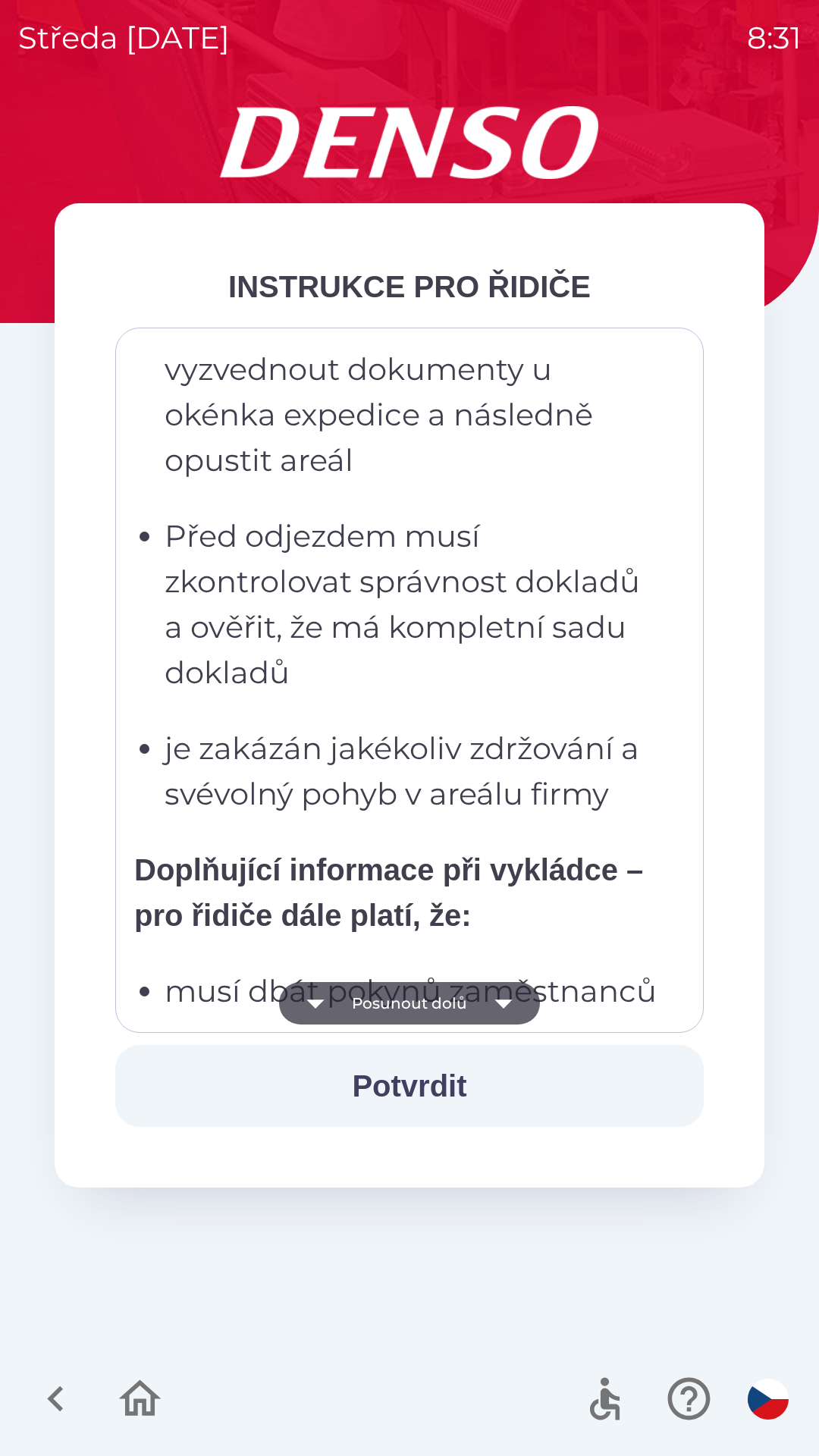
click at [511, 1007] on icon "button" at bounding box center [503, 1003] width 42 height 42
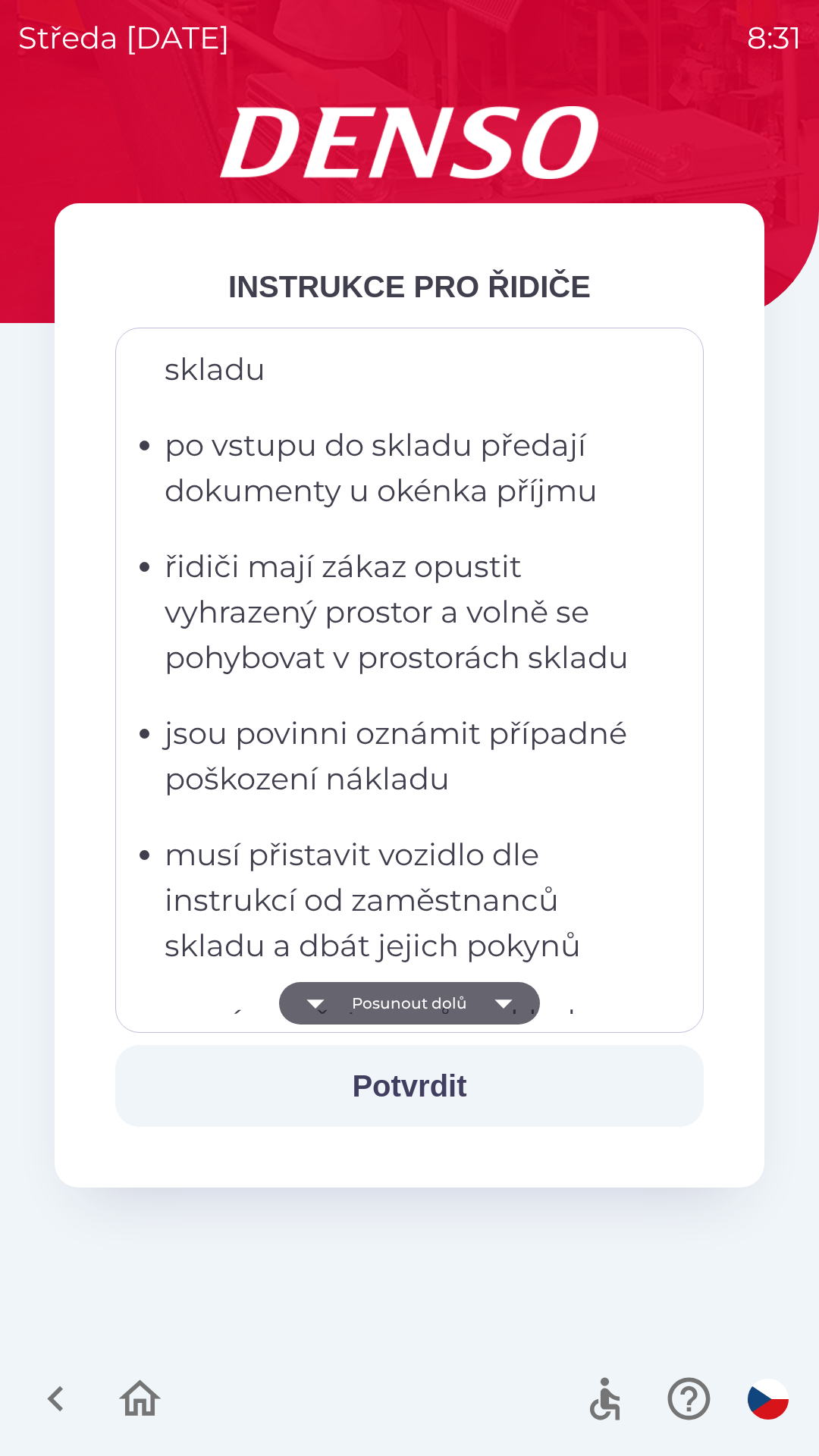
click at [503, 999] on icon "button" at bounding box center [503, 1003] width 42 height 42
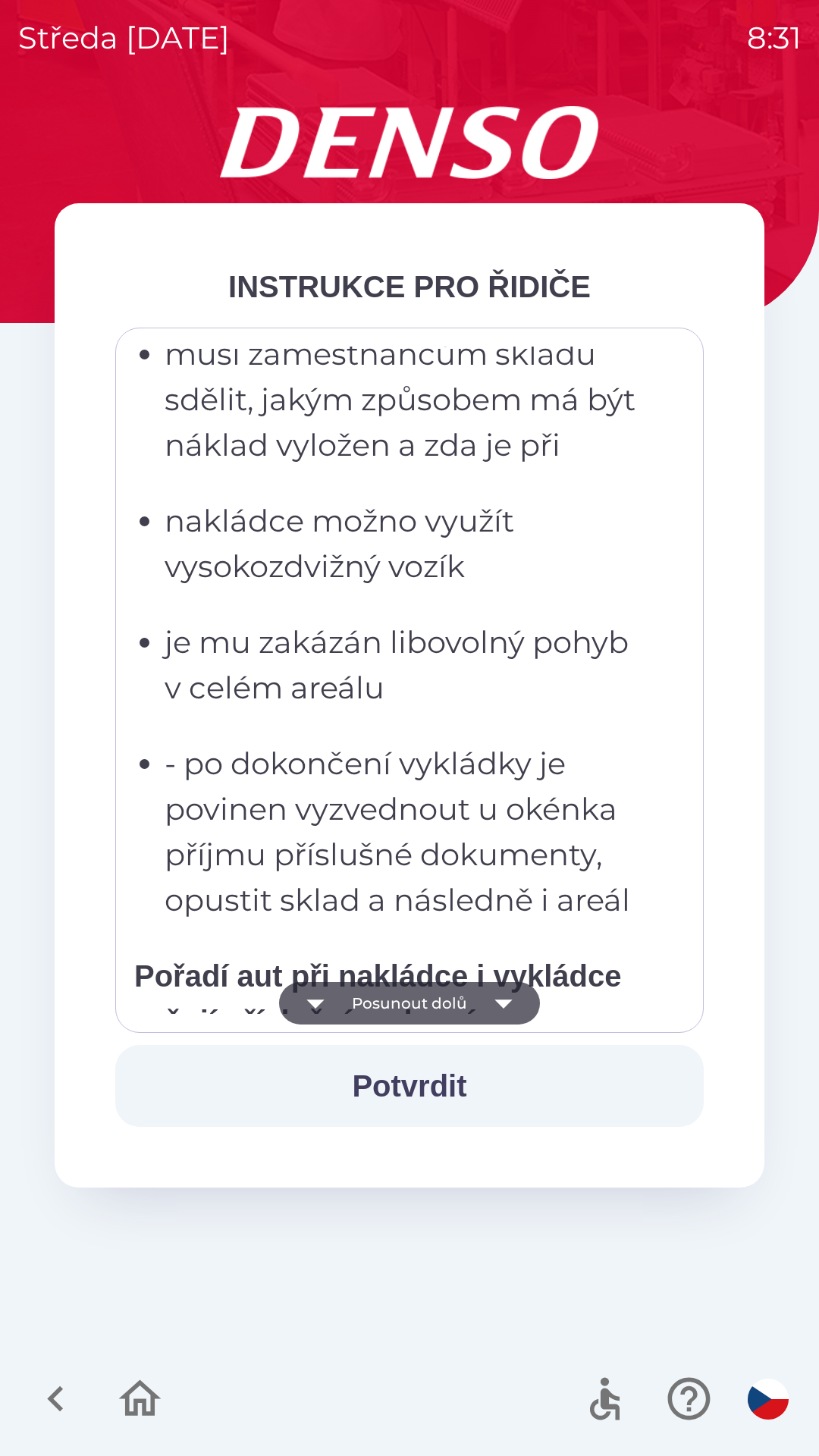
click at [512, 995] on icon "button" at bounding box center [503, 1003] width 42 height 42
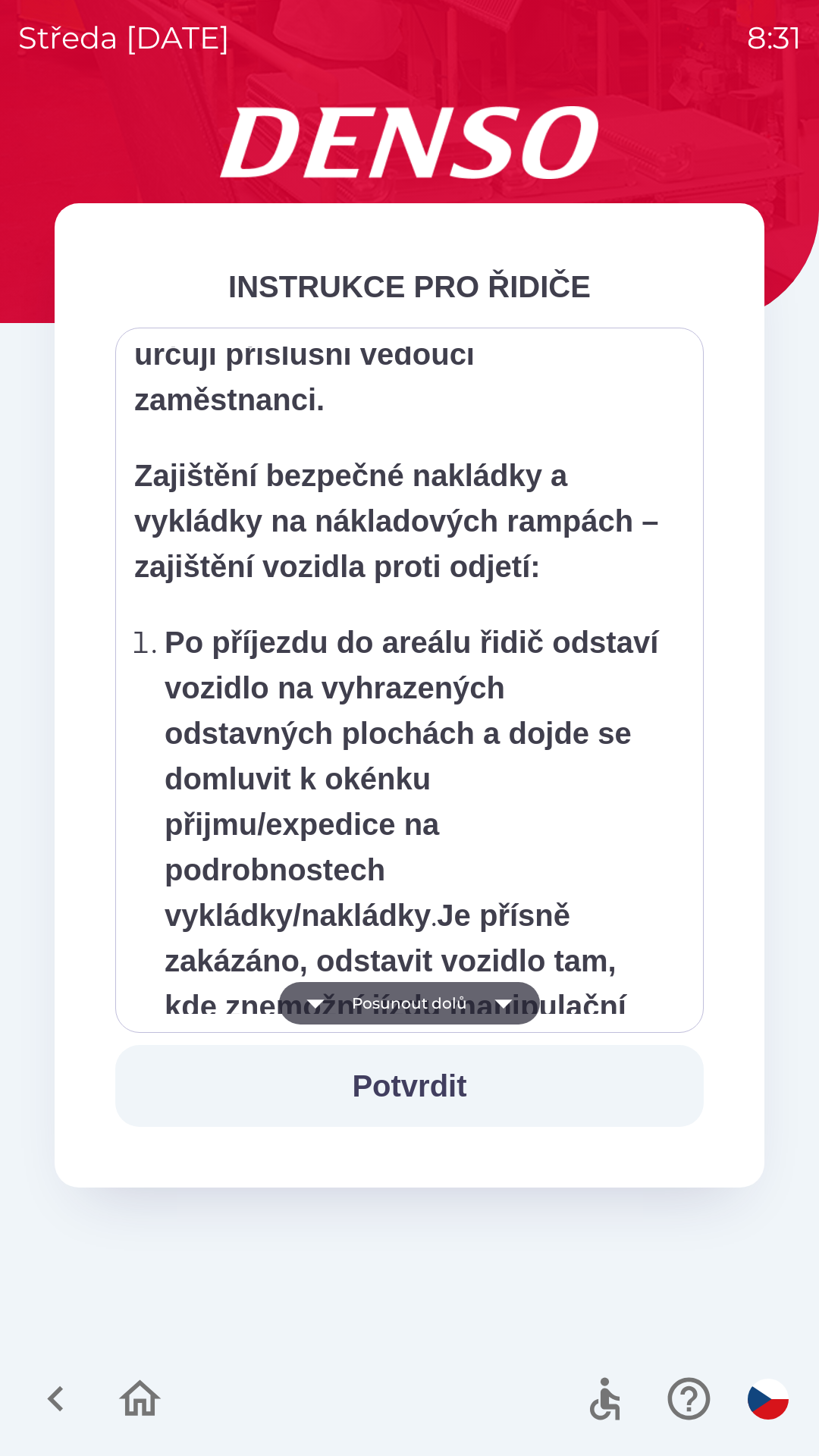
click at [512, 1006] on icon "button" at bounding box center [503, 1003] width 42 height 42
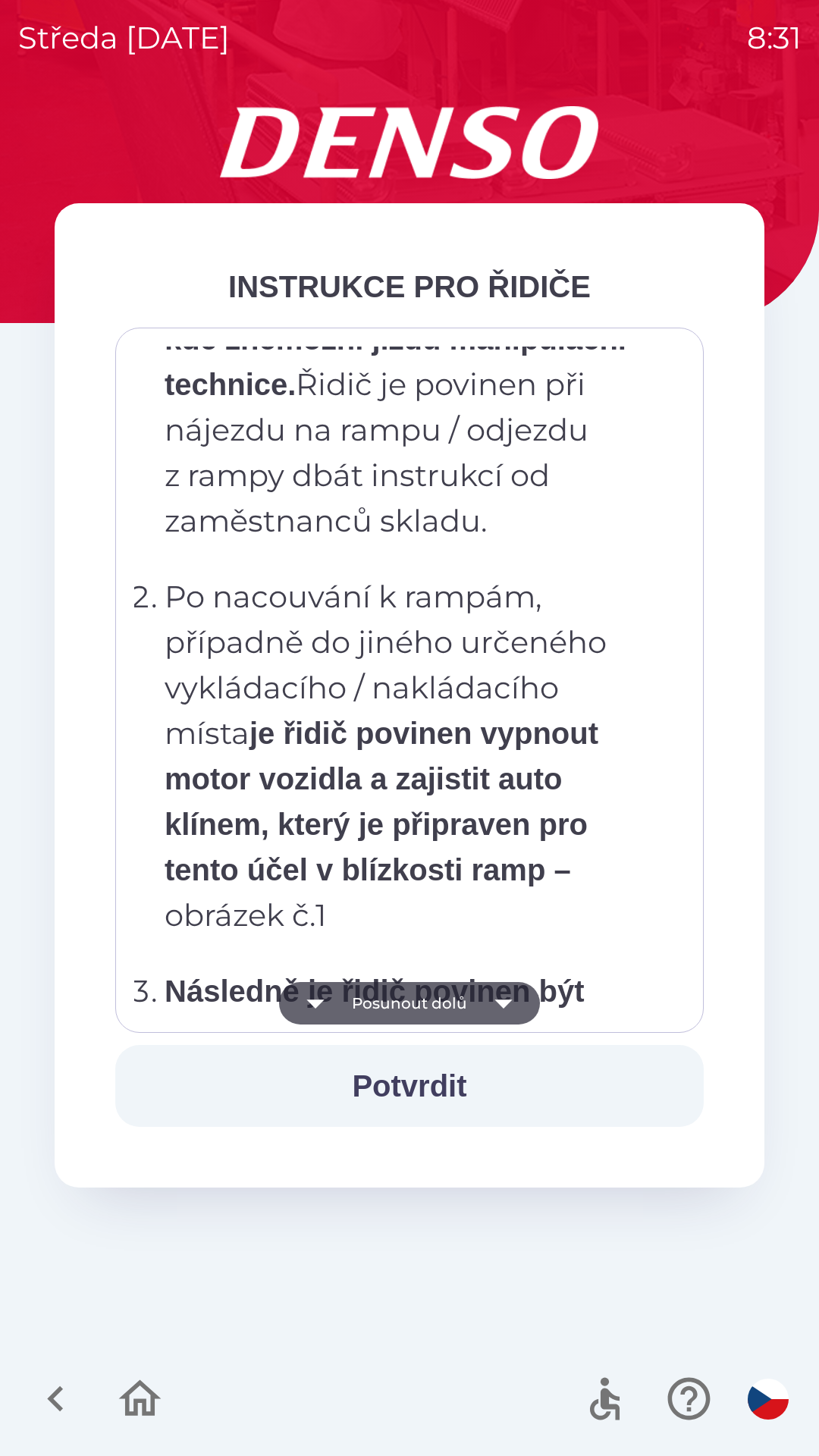
click at [512, 1005] on icon "button" at bounding box center [503, 1003] width 42 height 42
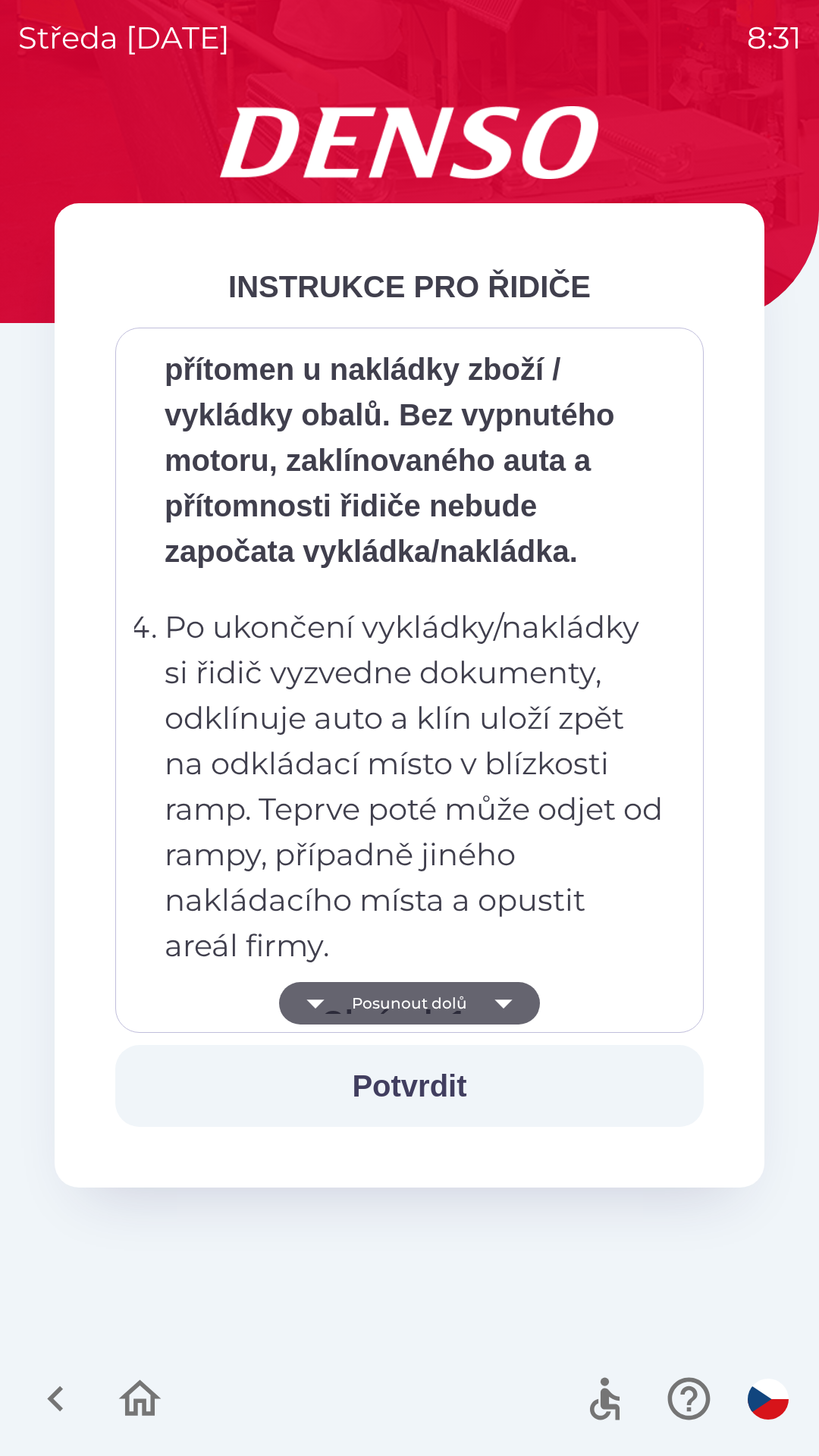
click at [493, 1004] on icon "button" at bounding box center [503, 1003] width 42 height 42
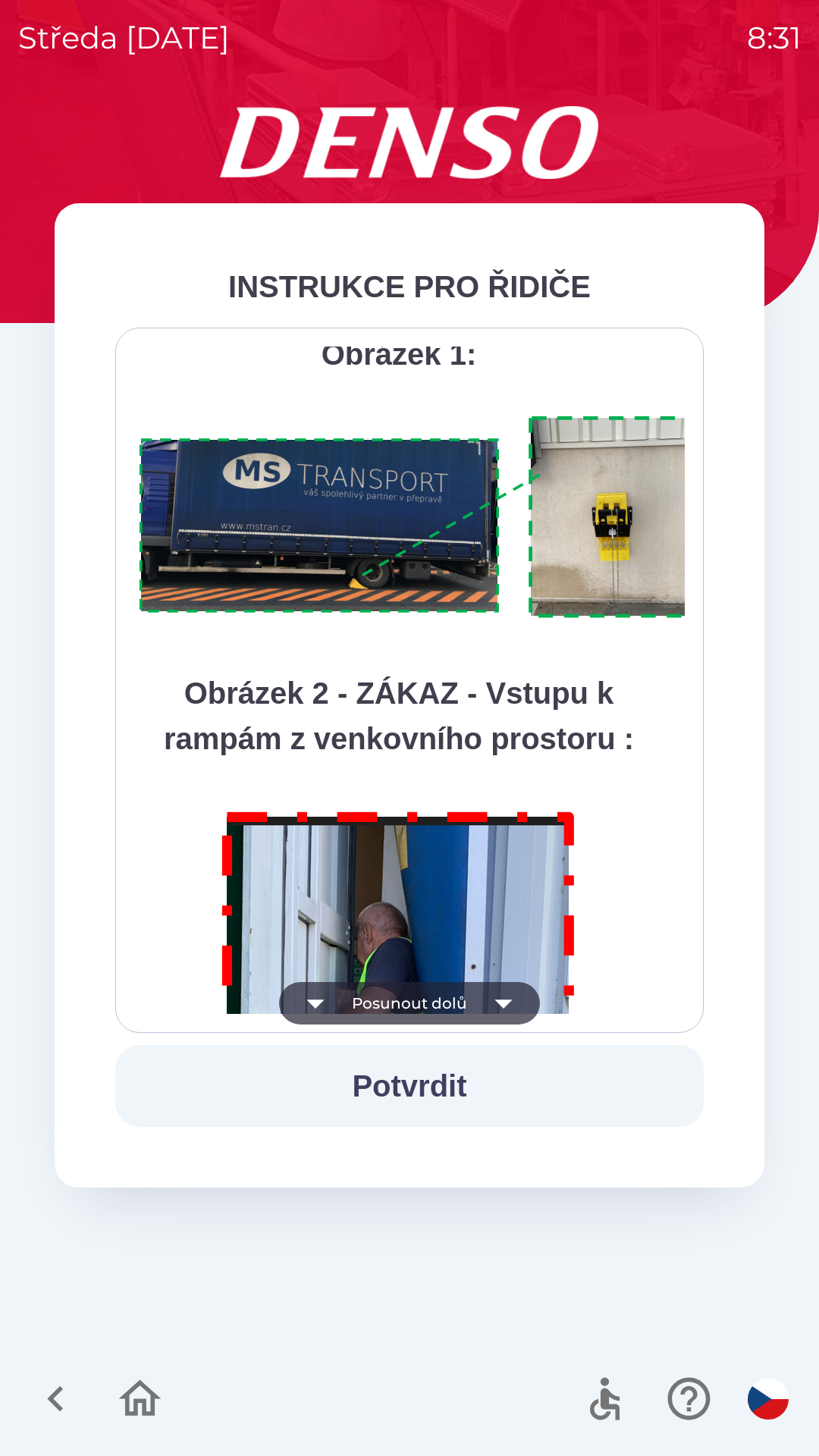
click at [508, 1004] on icon "button" at bounding box center [503, 1003] width 42 height 42
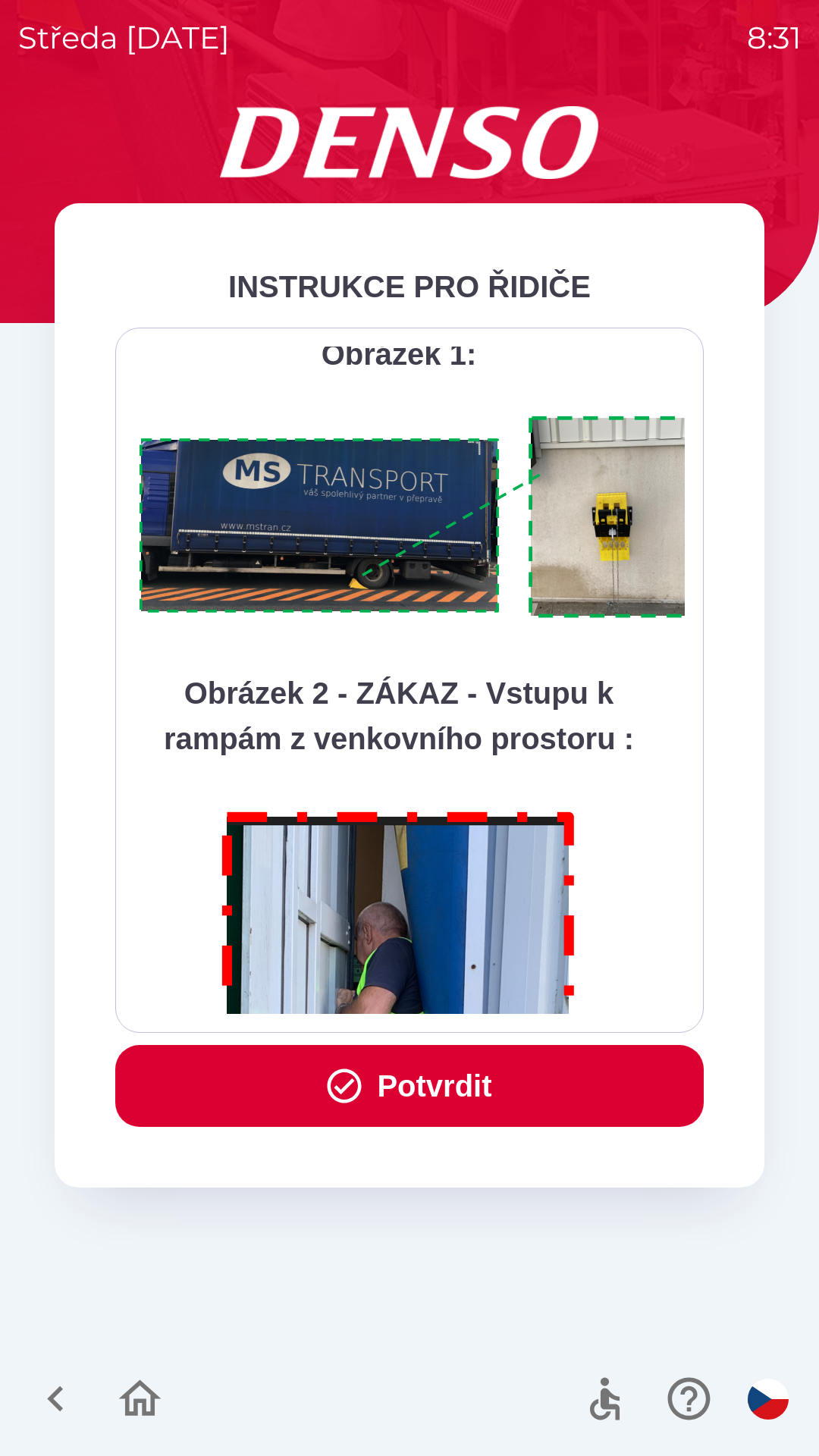
scroll to position [8523, 0]
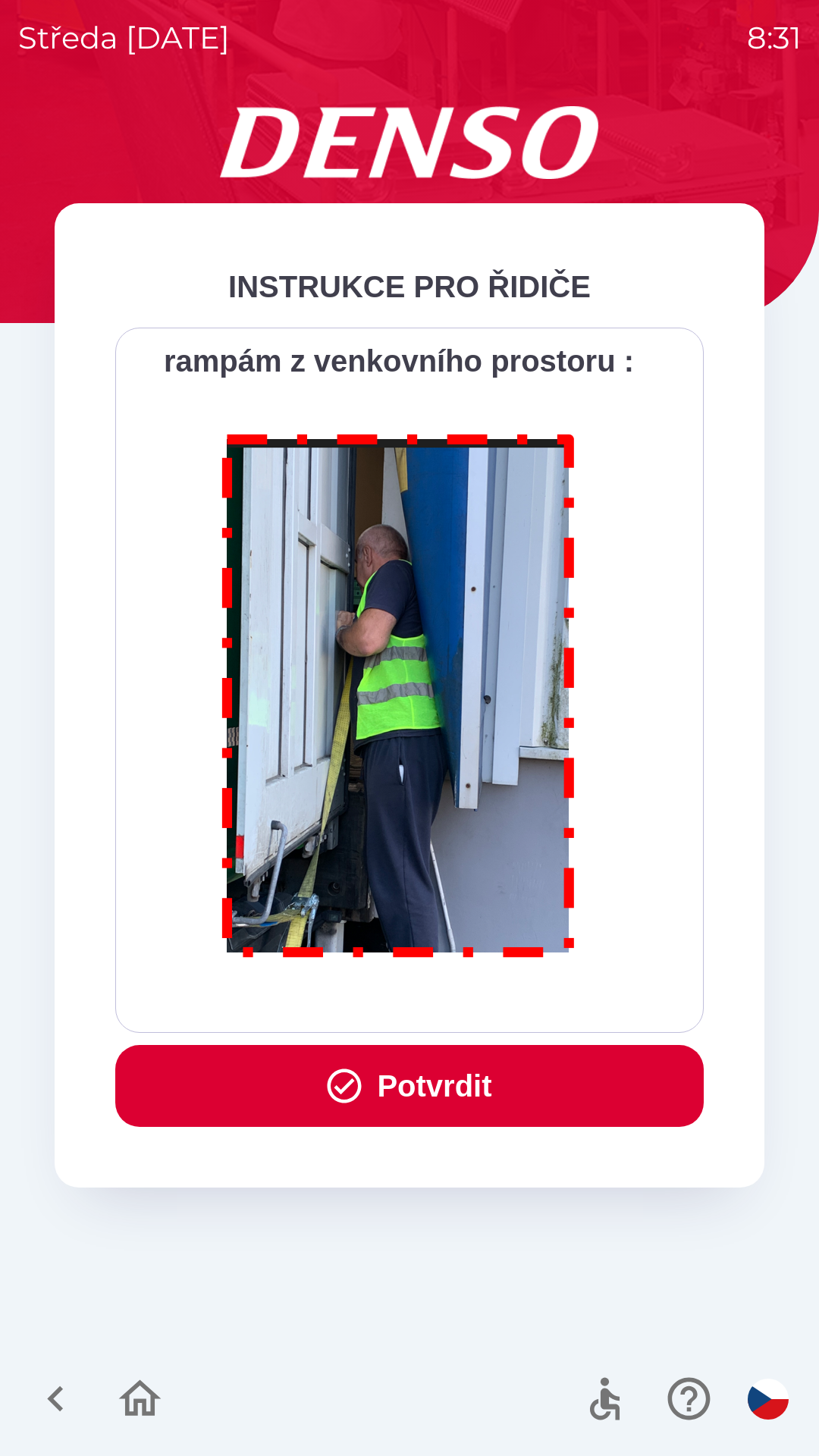
click at [498, 999] on div "Všichni řidiči přijíždějící do skladu firmy DENSO CZECH s.r.o. jsou po průjezdu…" at bounding box center [410, 680] width 550 height 667
click at [510, 1006] on div "Všichni řidiči přijíždějící do skladu firmy DENSO CZECH s.r.o. jsou po průjezdu…" at bounding box center [410, 680] width 550 height 667
click at [521, 1100] on button "Potvrdit" at bounding box center [410, 1086] width 589 height 82
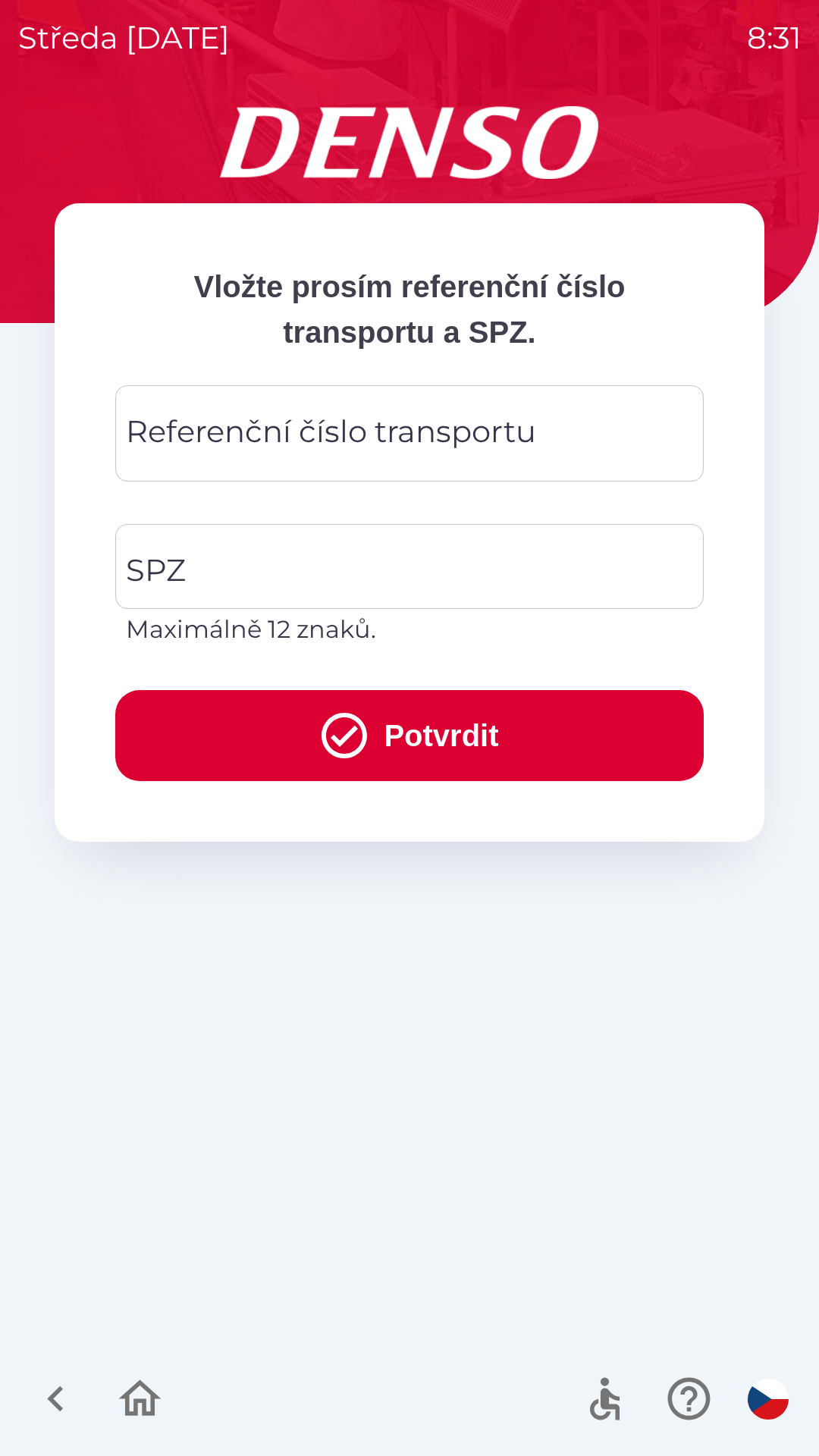
click at [322, 434] on div "Referenční číslo transportu Referenční číslo transportu" at bounding box center [410, 434] width 589 height 96
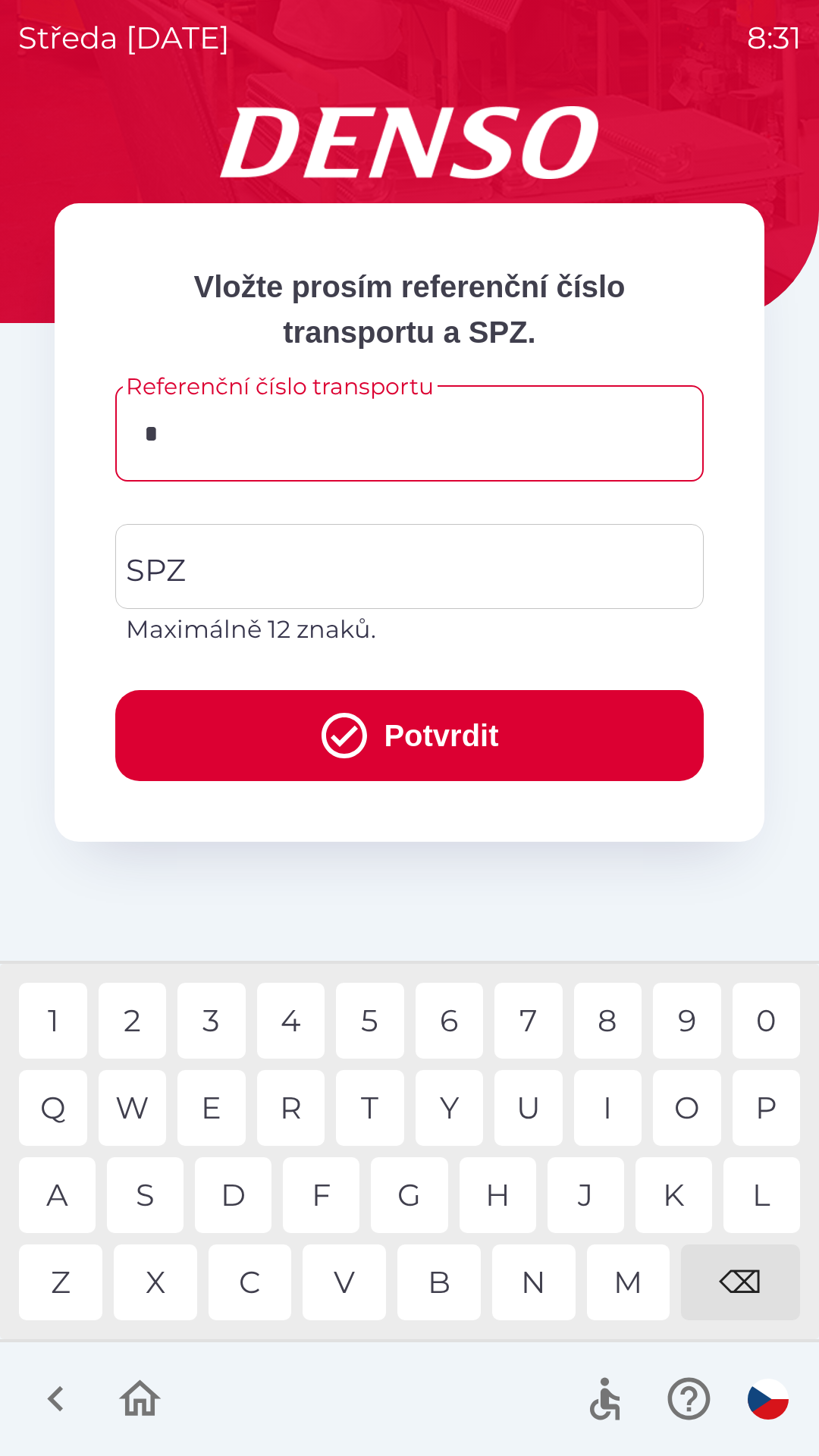
click at [228, 1018] on div "3" at bounding box center [211, 1021] width 68 height 76
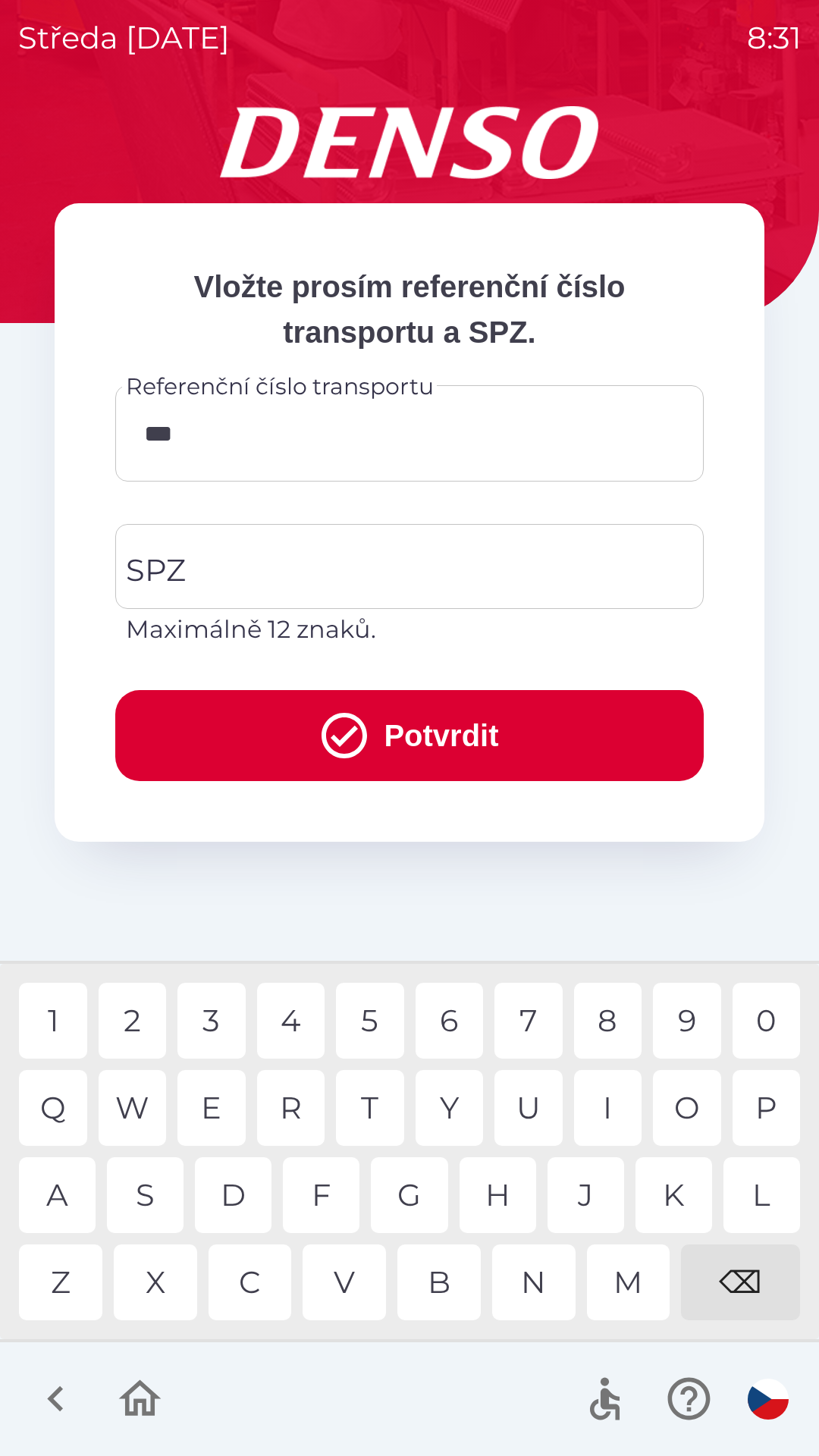
click at [441, 1018] on div "6" at bounding box center [449, 1021] width 68 height 76
click at [601, 1012] on div "8" at bounding box center [608, 1021] width 68 height 76
type input "******"
click at [56, 1013] on div "1" at bounding box center [53, 1021] width 68 height 76
click at [330, 570] on input "SPZ" at bounding box center [398, 566] width 552 height 71
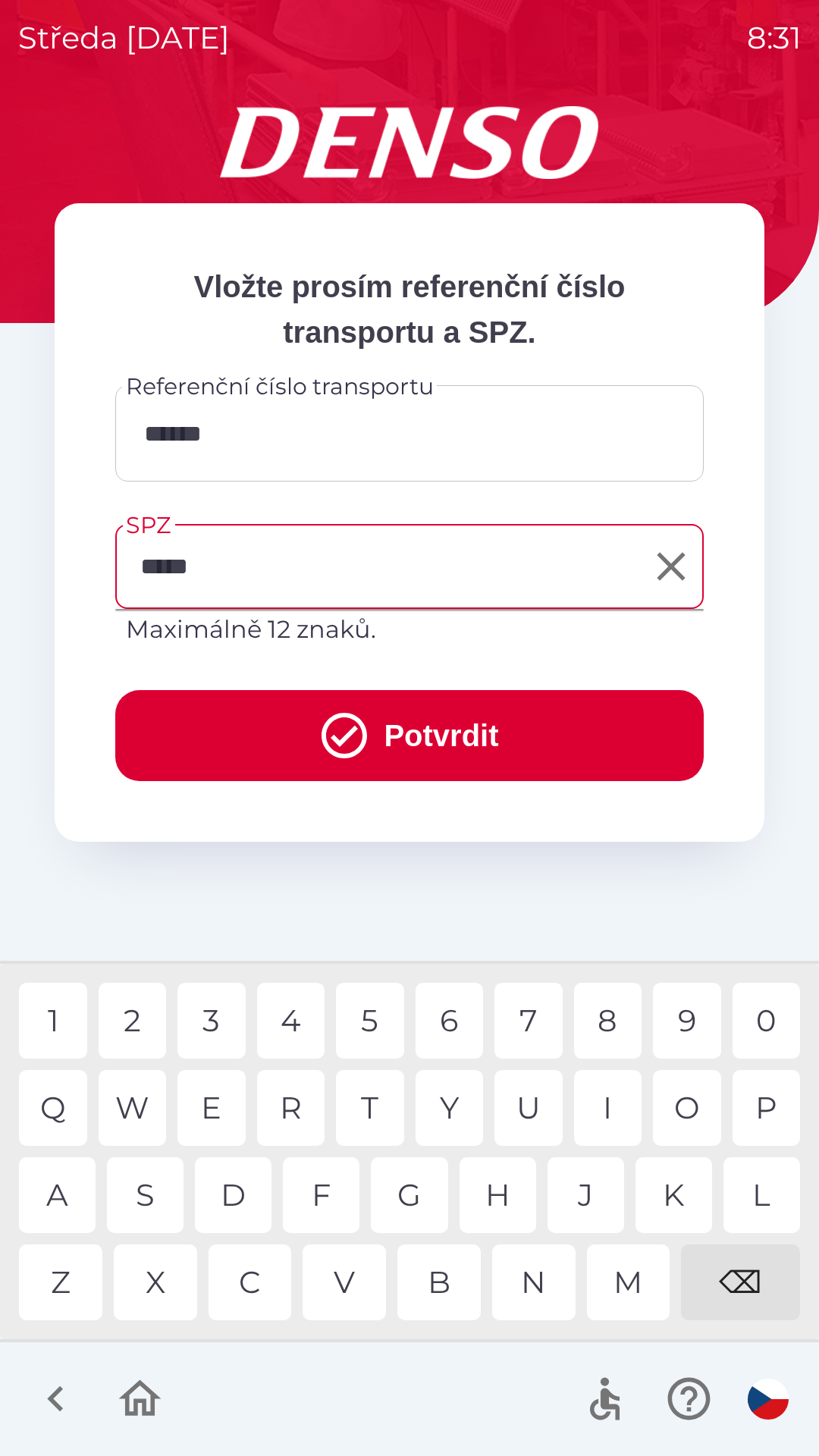
click at [458, 1024] on div "6" at bounding box center [449, 1021] width 68 height 76
click at [144, 1018] on div "2" at bounding box center [132, 1021] width 68 height 76
type input "*******"
click at [447, 730] on button "Potvrdit" at bounding box center [410, 736] width 589 height 91
